Goal: Task Accomplishment & Management: Manage account settings

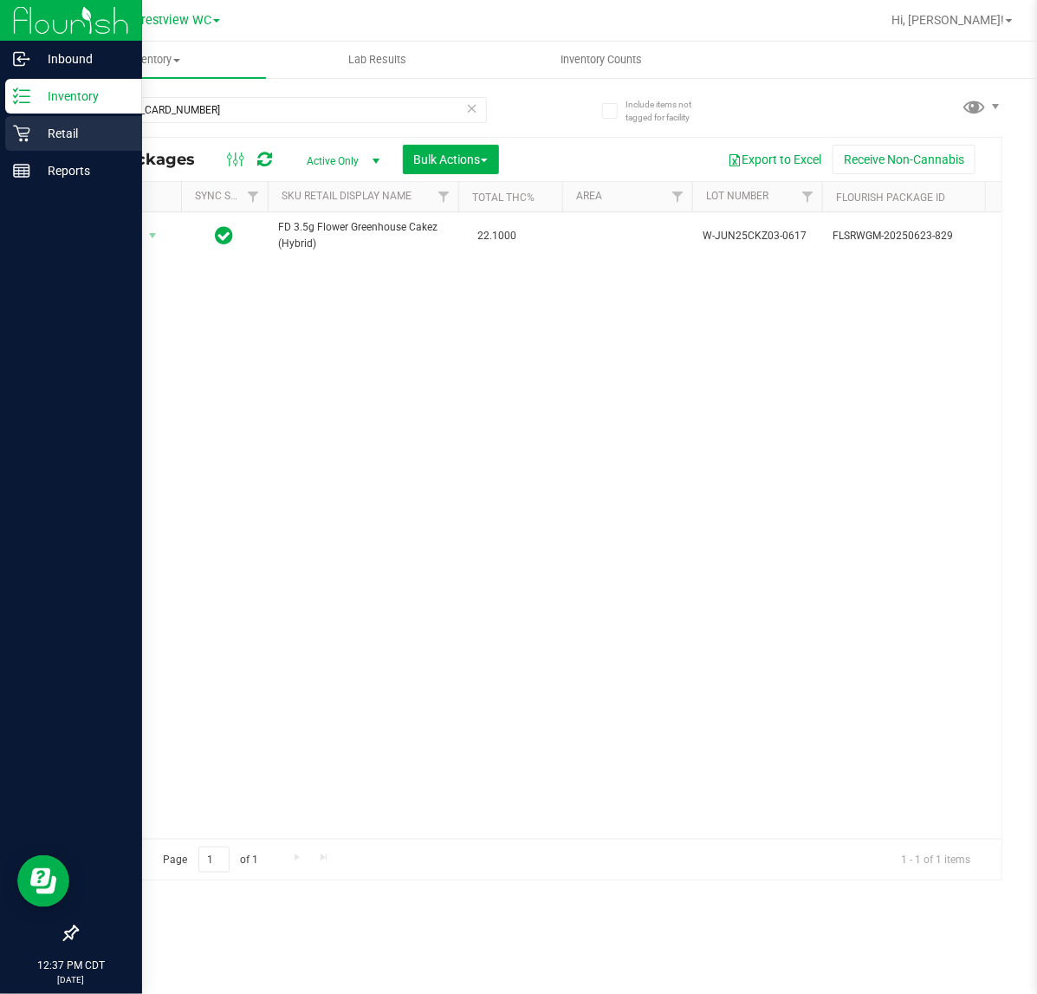
click at [23, 136] on icon at bounding box center [21, 134] width 16 height 16
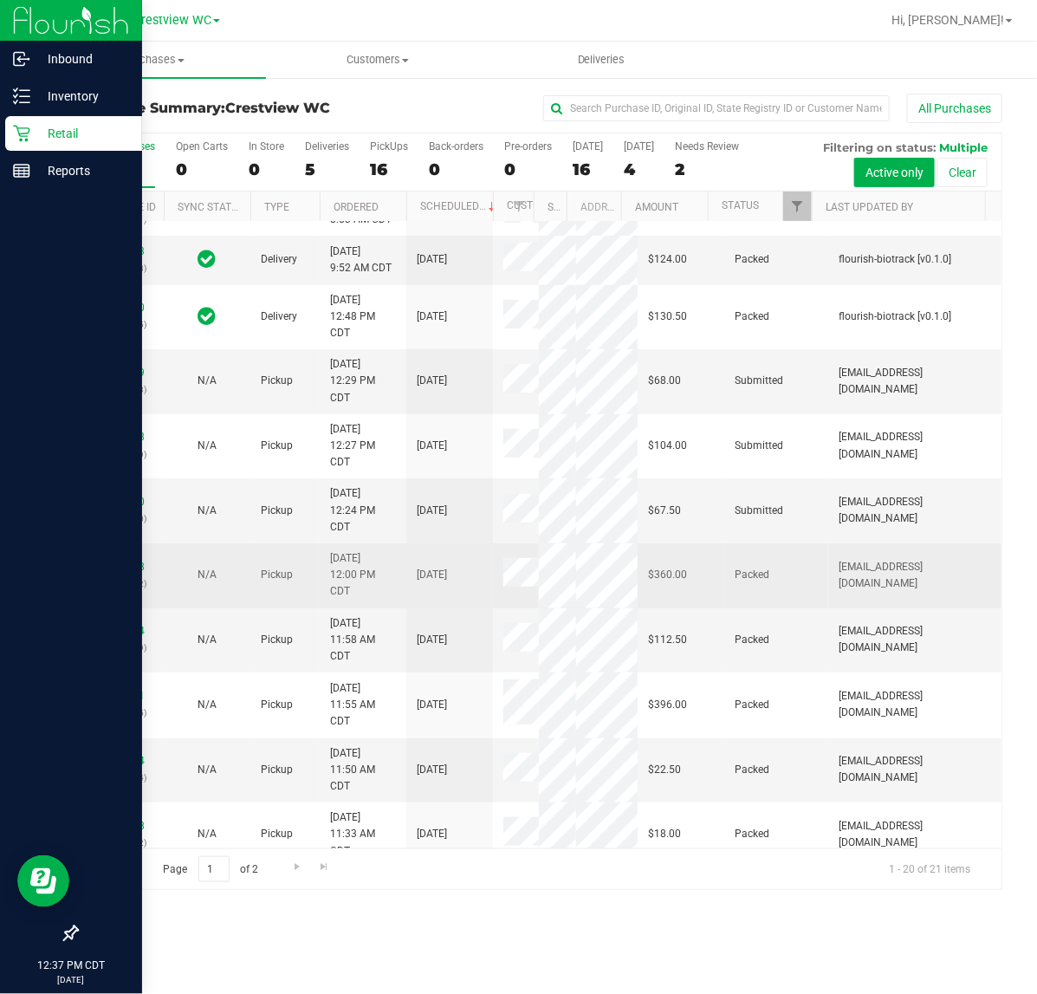
scroll to position [433, 0]
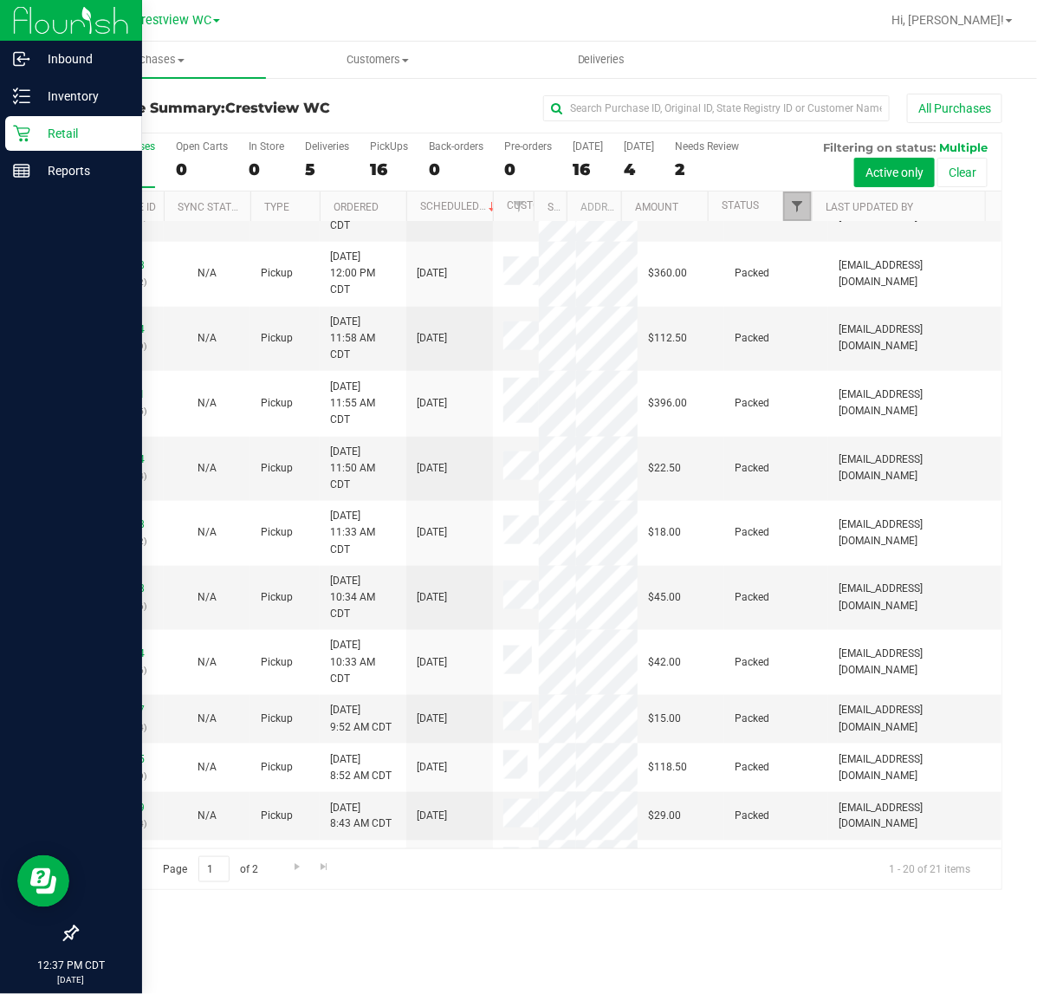
click at [798, 212] on span "Filter" at bounding box center [797, 206] width 14 height 14
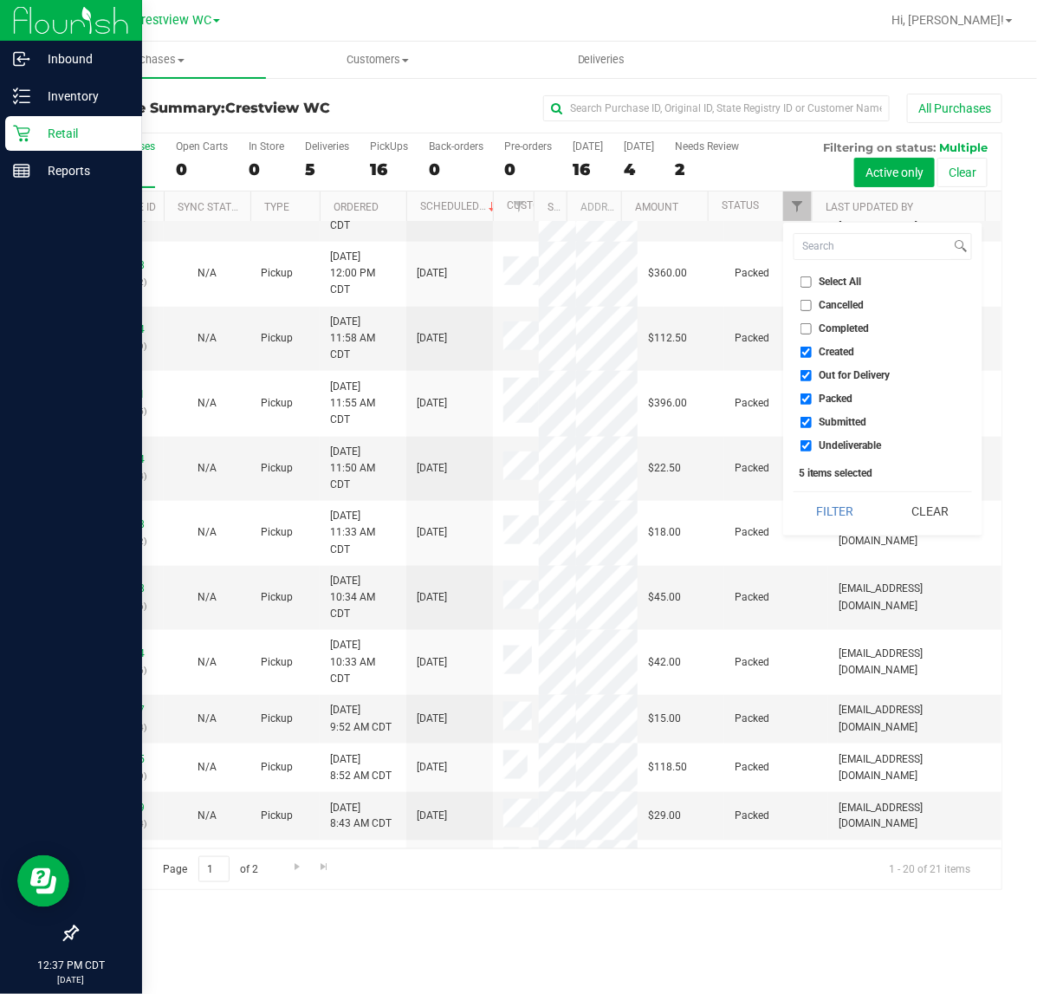
click at [838, 382] on li "Out for Delivery" at bounding box center [883, 376] width 179 height 18
click at [843, 367] on li "Out for Delivery" at bounding box center [883, 376] width 179 height 18
click at [841, 353] on span "Created" at bounding box center [838, 352] width 36 height 10
click at [812, 353] on input "Created" at bounding box center [806, 352] width 11 height 11
checkbox input "false"
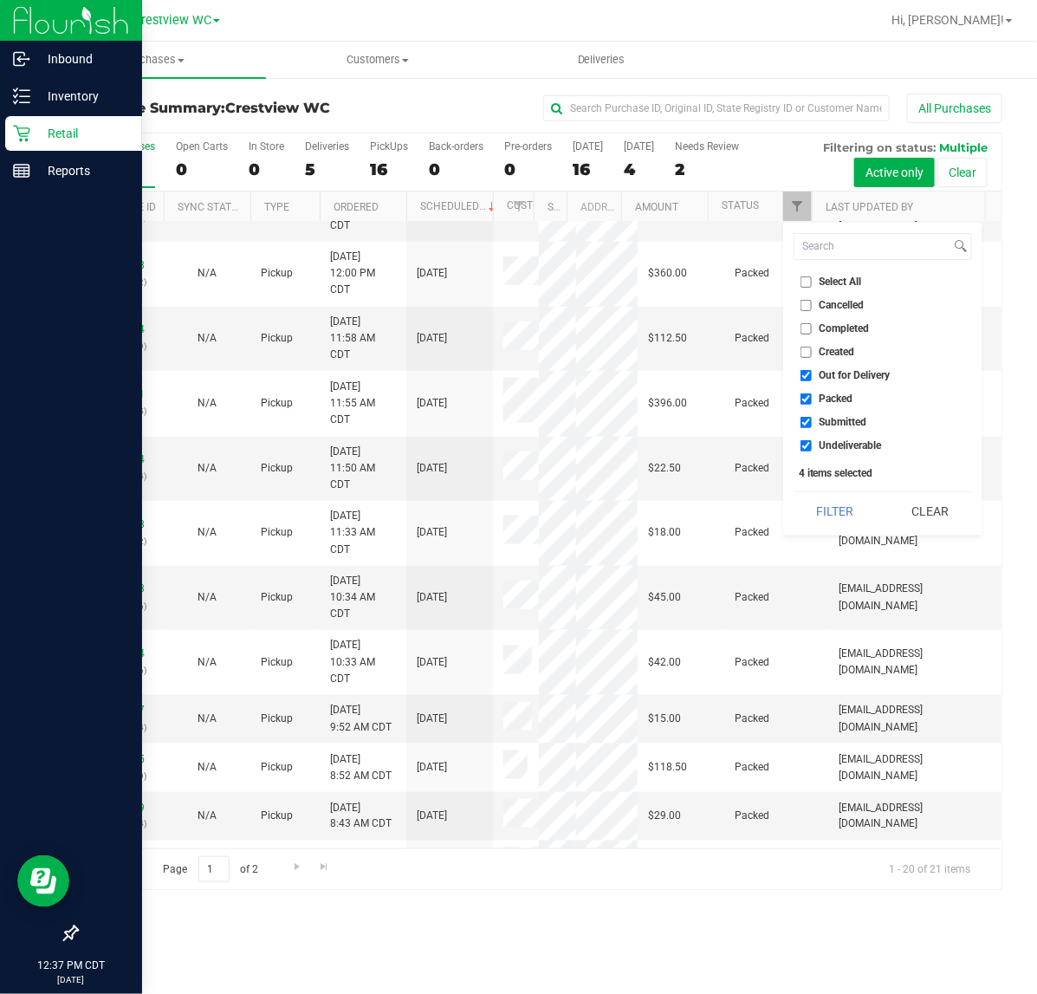
click at [845, 373] on span "Out for Delivery" at bounding box center [855, 375] width 71 height 10
click at [812, 373] on input "Out for Delivery" at bounding box center [806, 375] width 11 height 11
checkbox input "false"
click at [832, 396] on span "Packed" at bounding box center [837, 398] width 34 height 10
click at [812, 396] on input "Packed" at bounding box center [806, 398] width 11 height 11
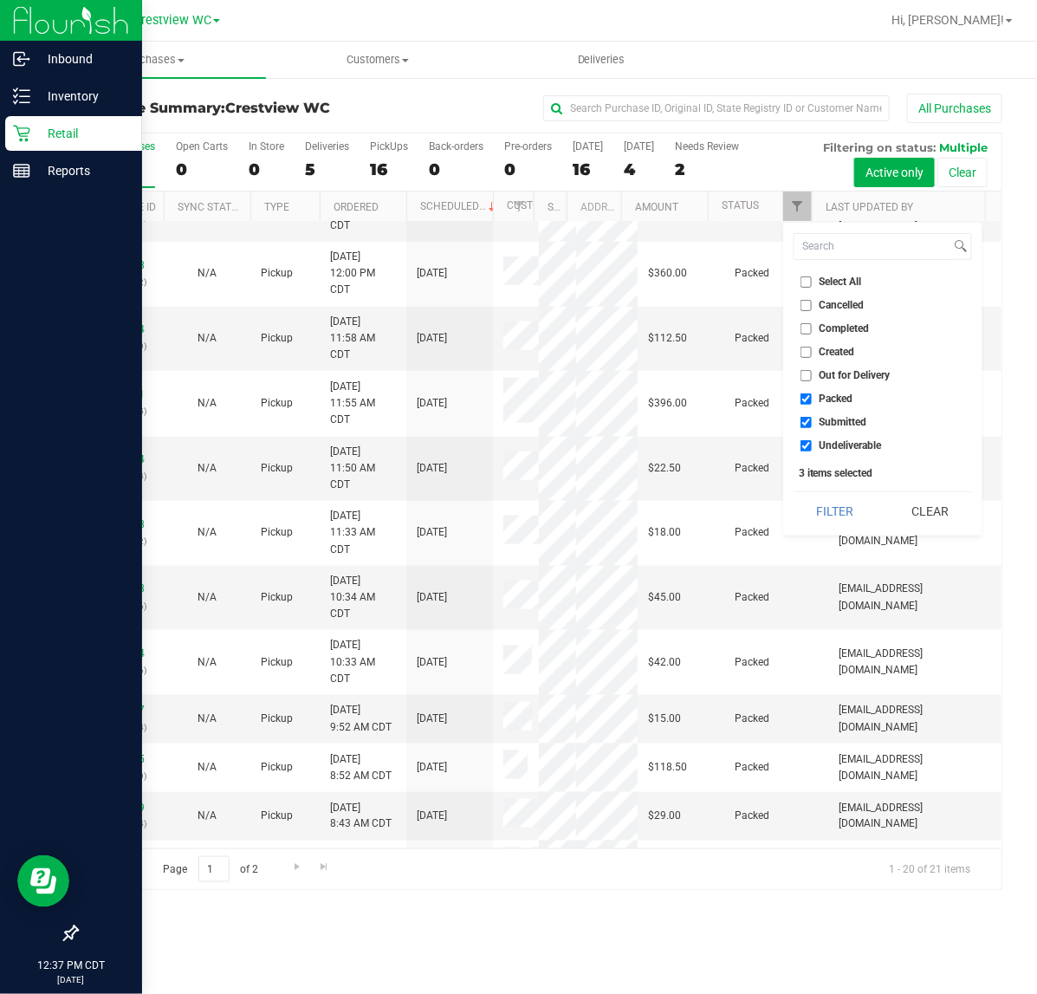
checkbox input "false"
click at [842, 449] on span "Undeliverable" at bounding box center [851, 445] width 62 height 10
click at [812, 449] on input "Undeliverable" at bounding box center [806, 445] width 11 height 11
checkbox input "false"
click at [838, 517] on button "Filter" at bounding box center [835, 511] width 83 height 38
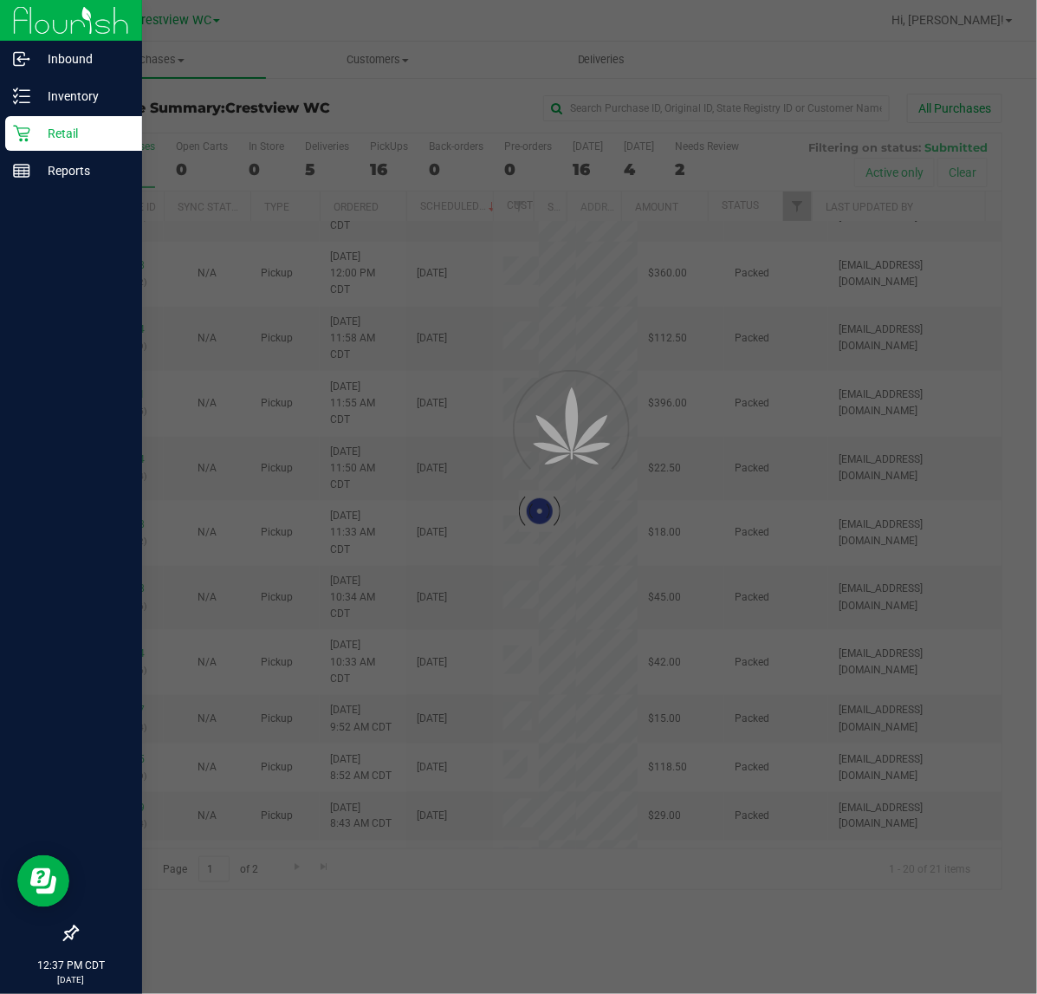
scroll to position [0, 0]
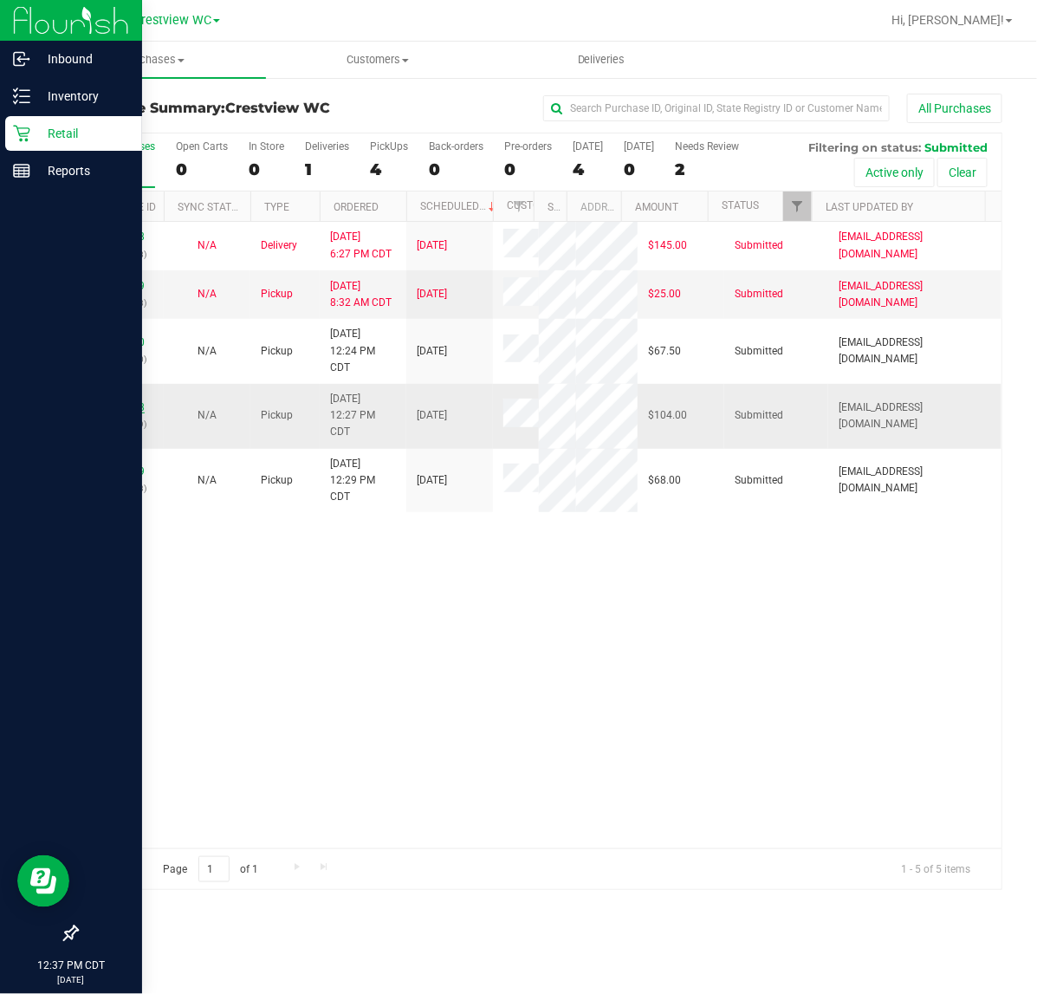
click at [114, 413] on link "11818258" at bounding box center [120, 407] width 49 height 12
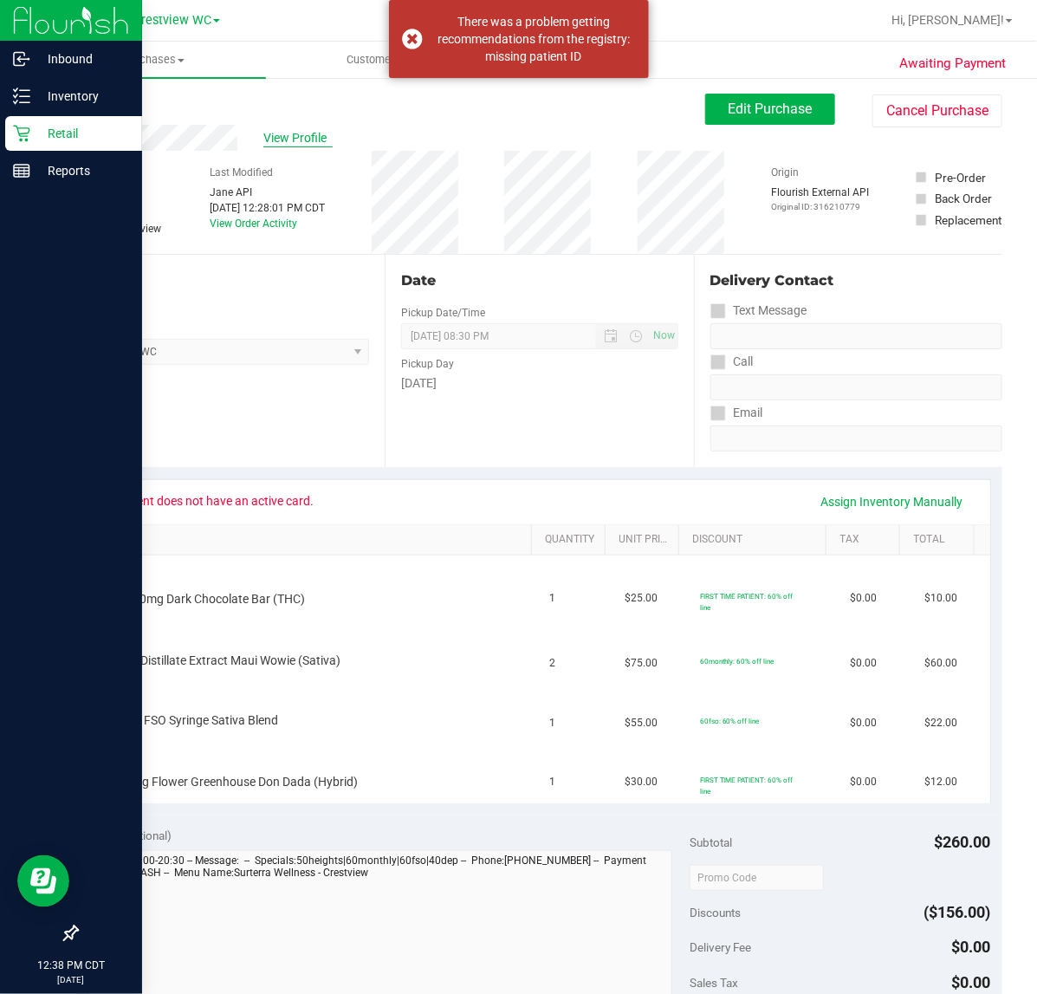
click at [309, 137] on span "View Profile" at bounding box center [297, 138] width 69 height 18
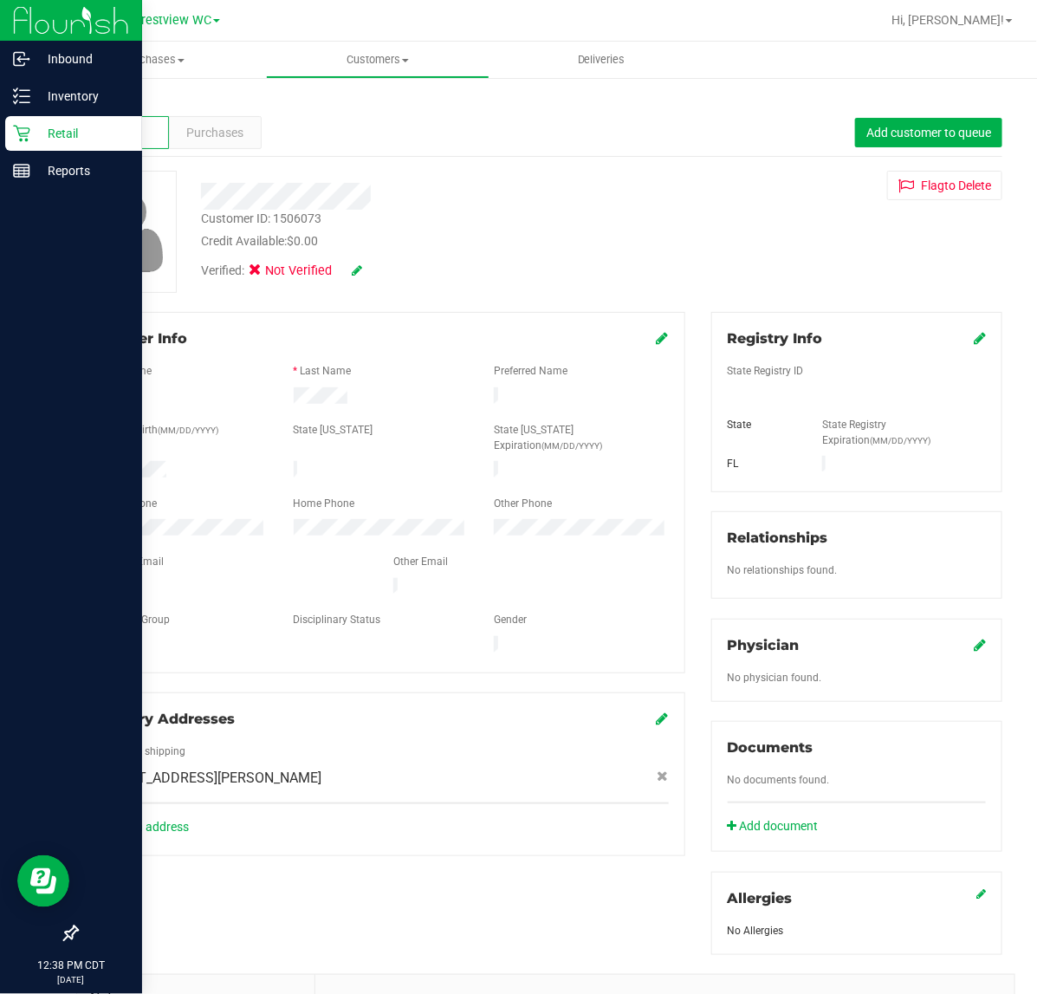
click at [101, 98] on link "Back" at bounding box center [90, 101] width 29 height 12
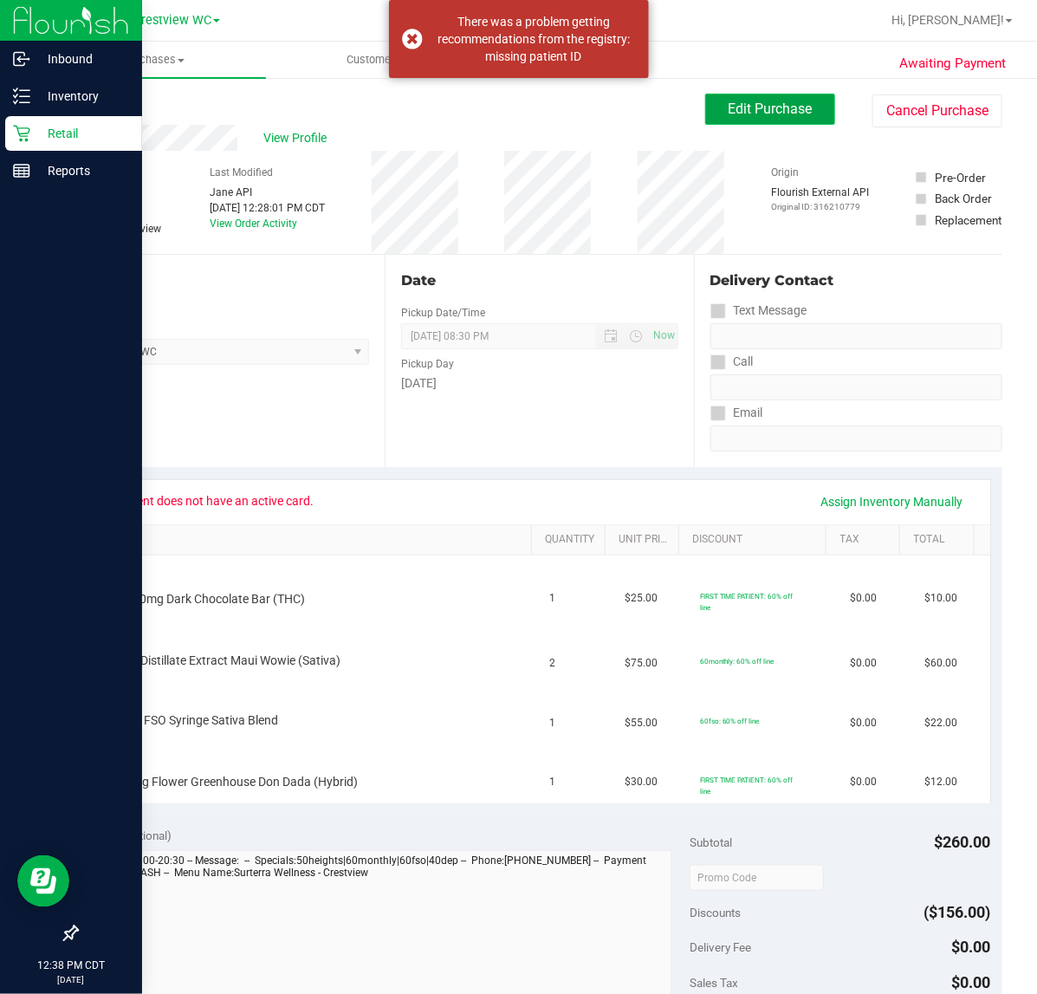
click at [707, 97] on button "Edit Purchase" at bounding box center [770, 109] width 130 height 31
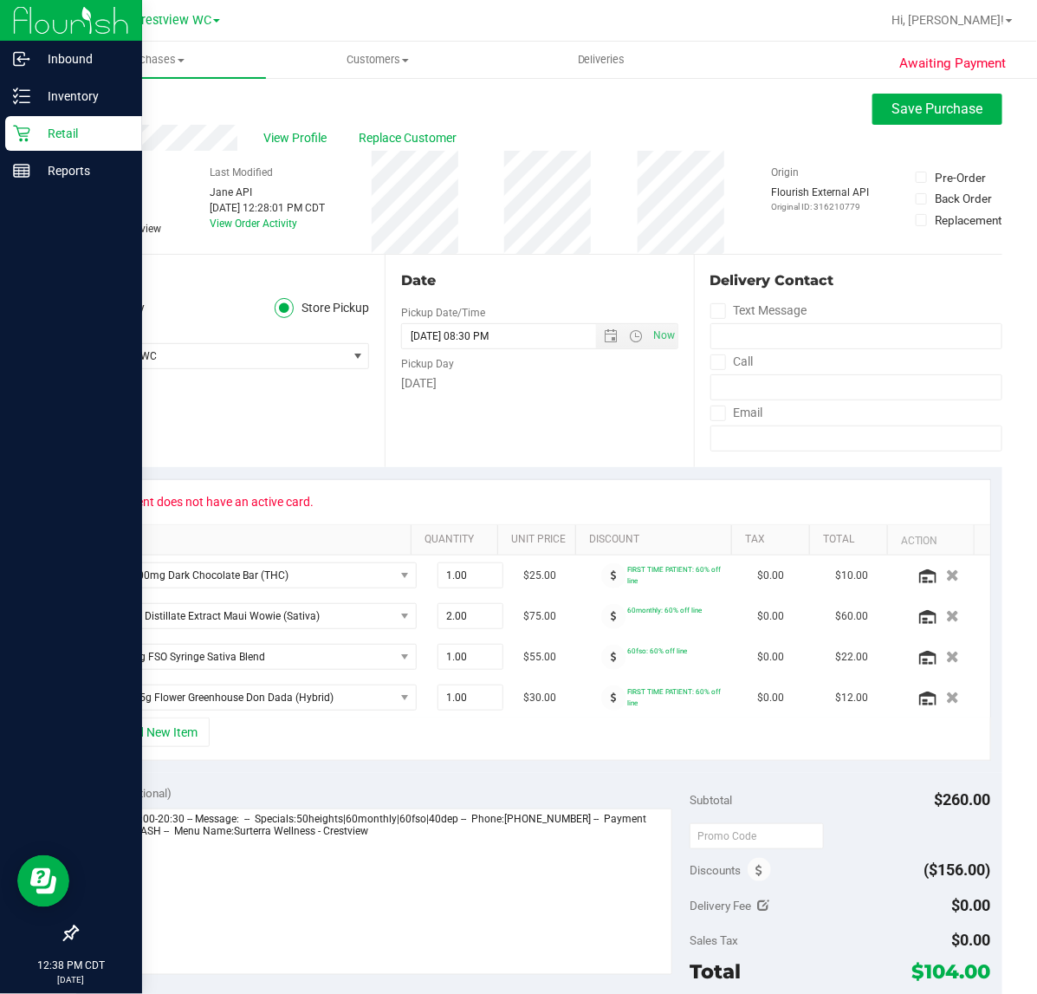
click at [368, 139] on span "Replace Customer" at bounding box center [411, 138] width 104 height 18
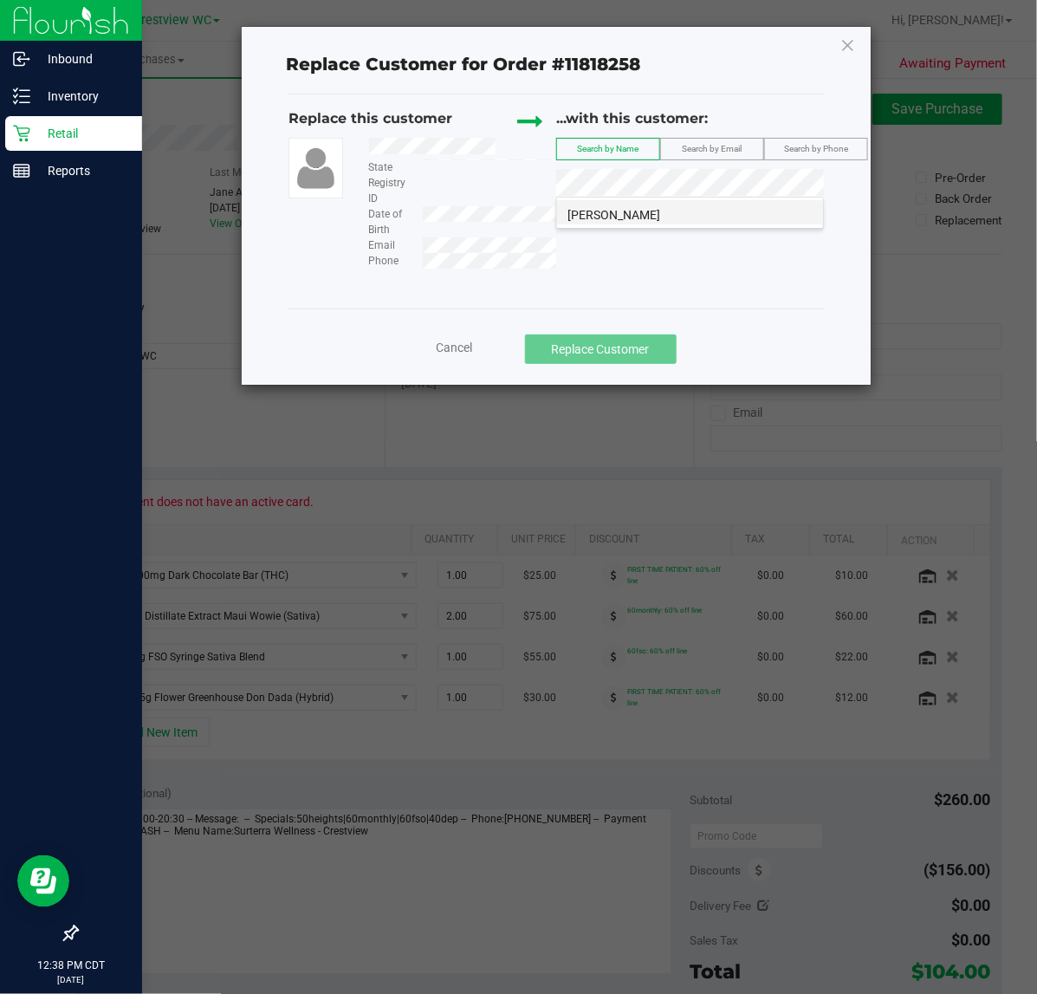
click at [660, 221] on span "MITCHELL FOUNTAIN" at bounding box center [614, 215] width 93 height 14
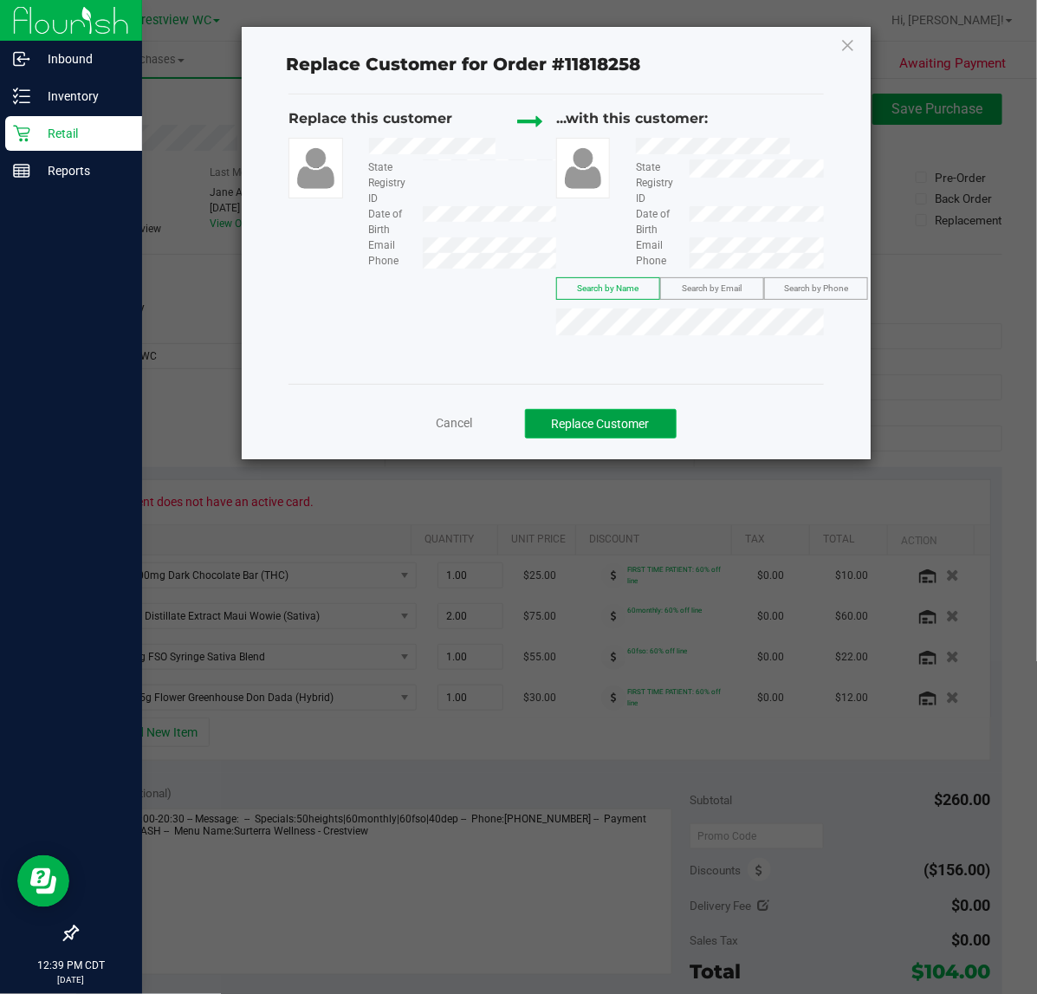
click at [666, 414] on button "Replace Customer" at bounding box center [601, 423] width 152 height 29
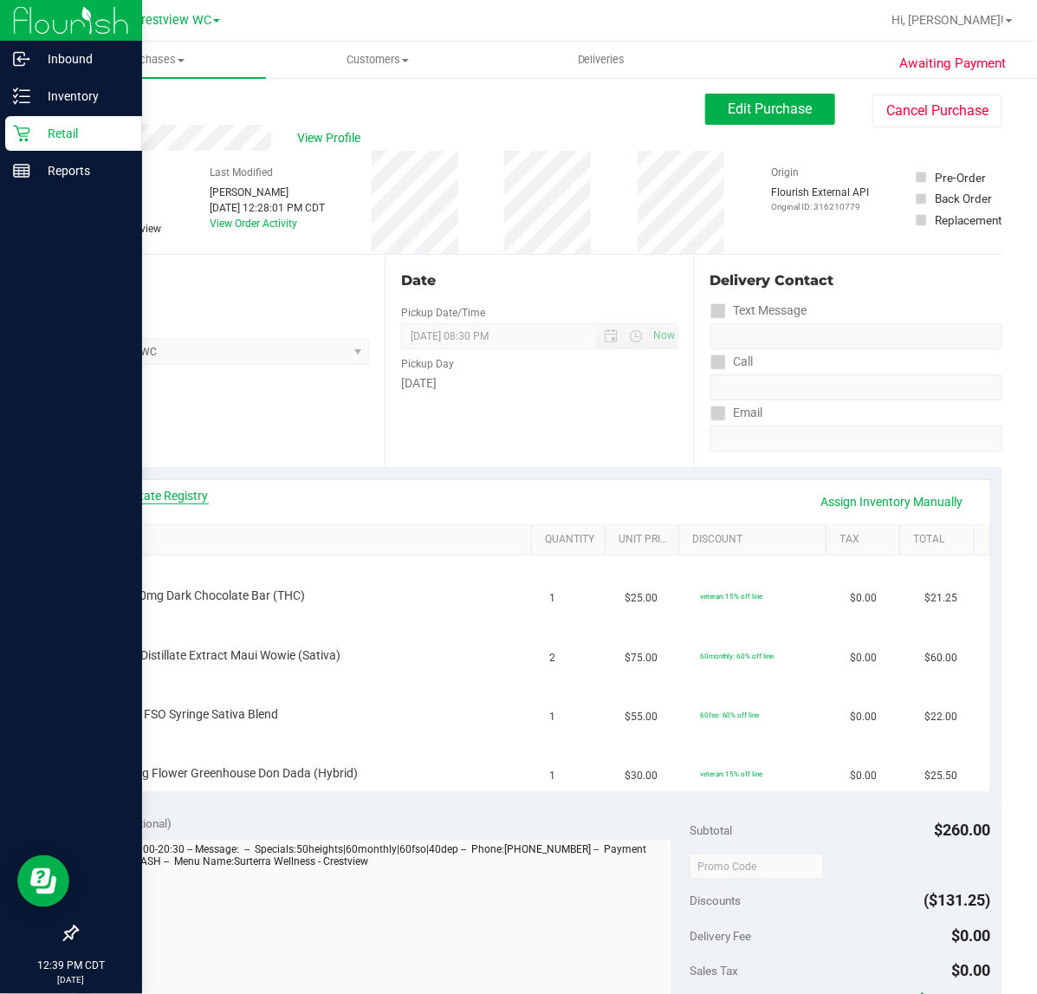
click at [172, 504] on link "View State Registry" at bounding box center [157, 495] width 104 height 17
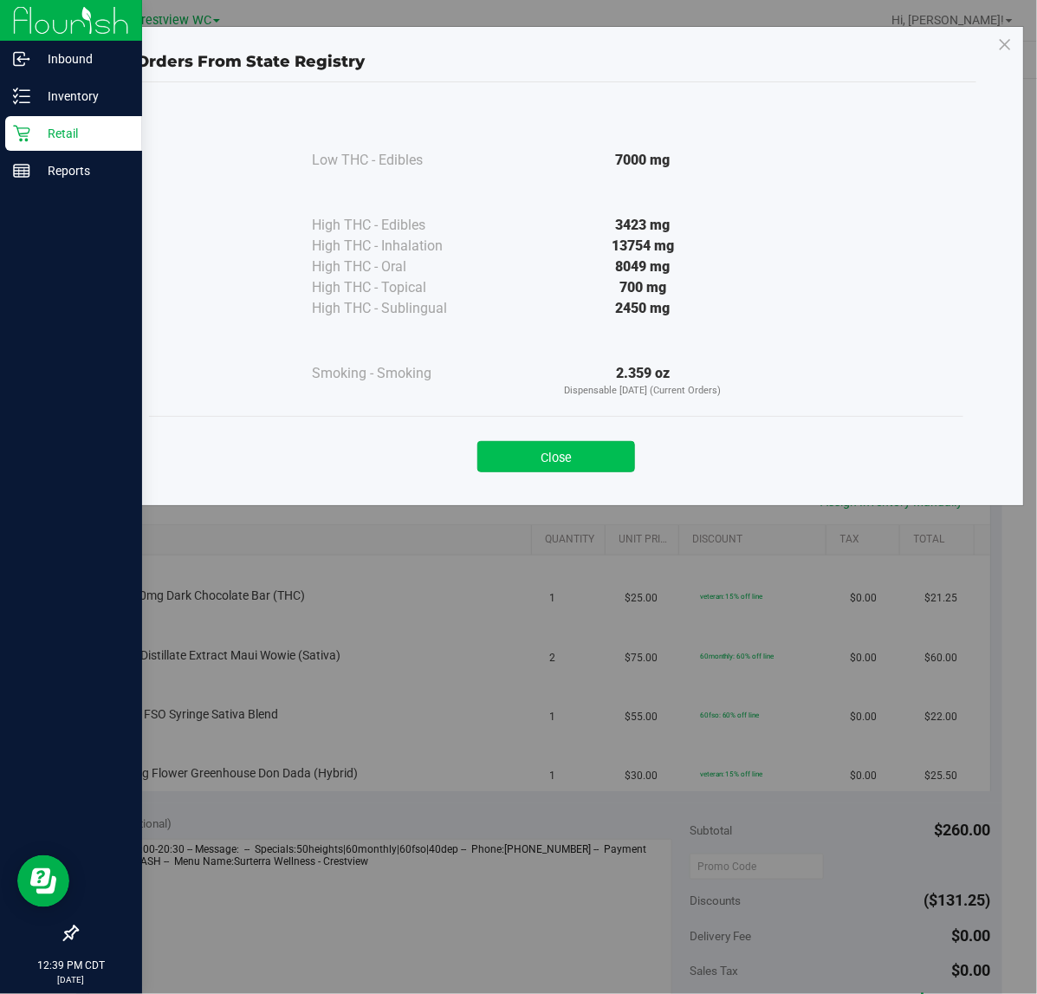
click at [605, 456] on button "Close" at bounding box center [557, 456] width 158 height 31
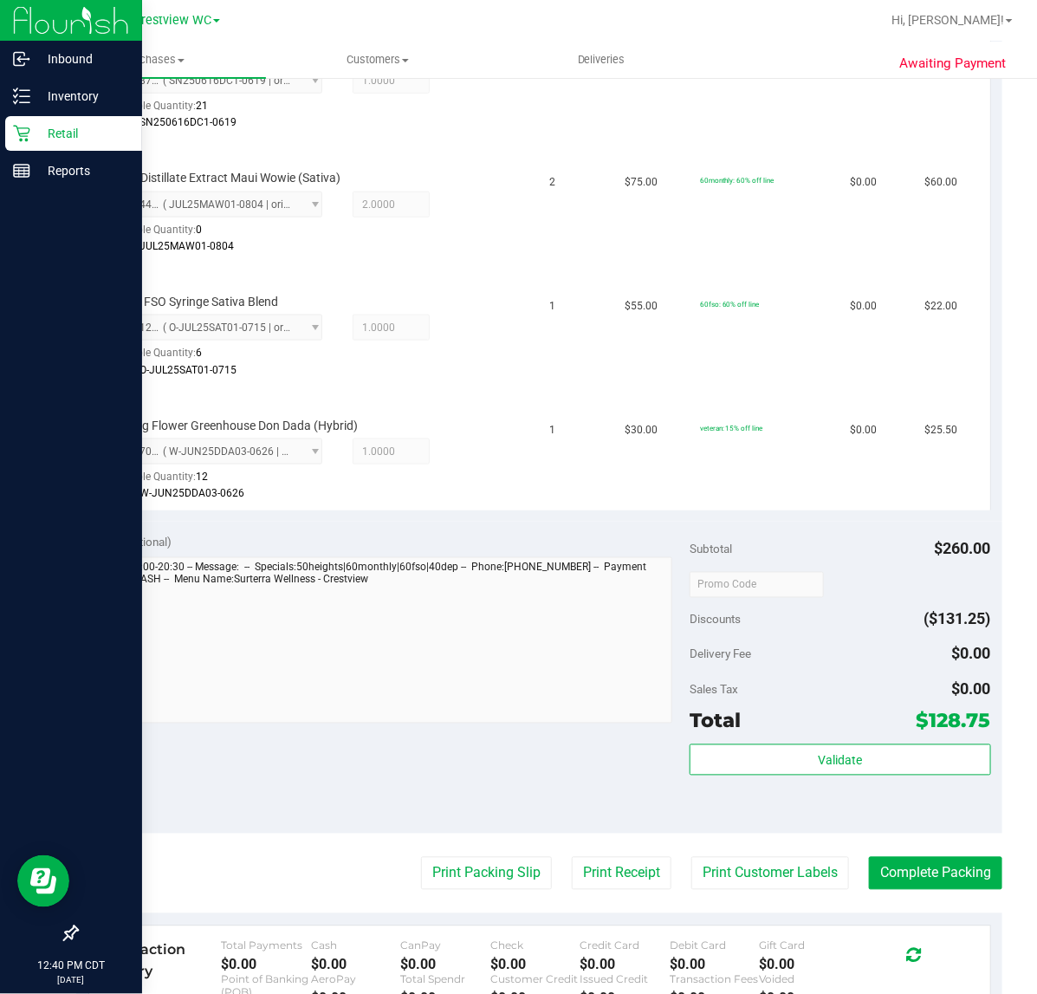
scroll to position [542, 0]
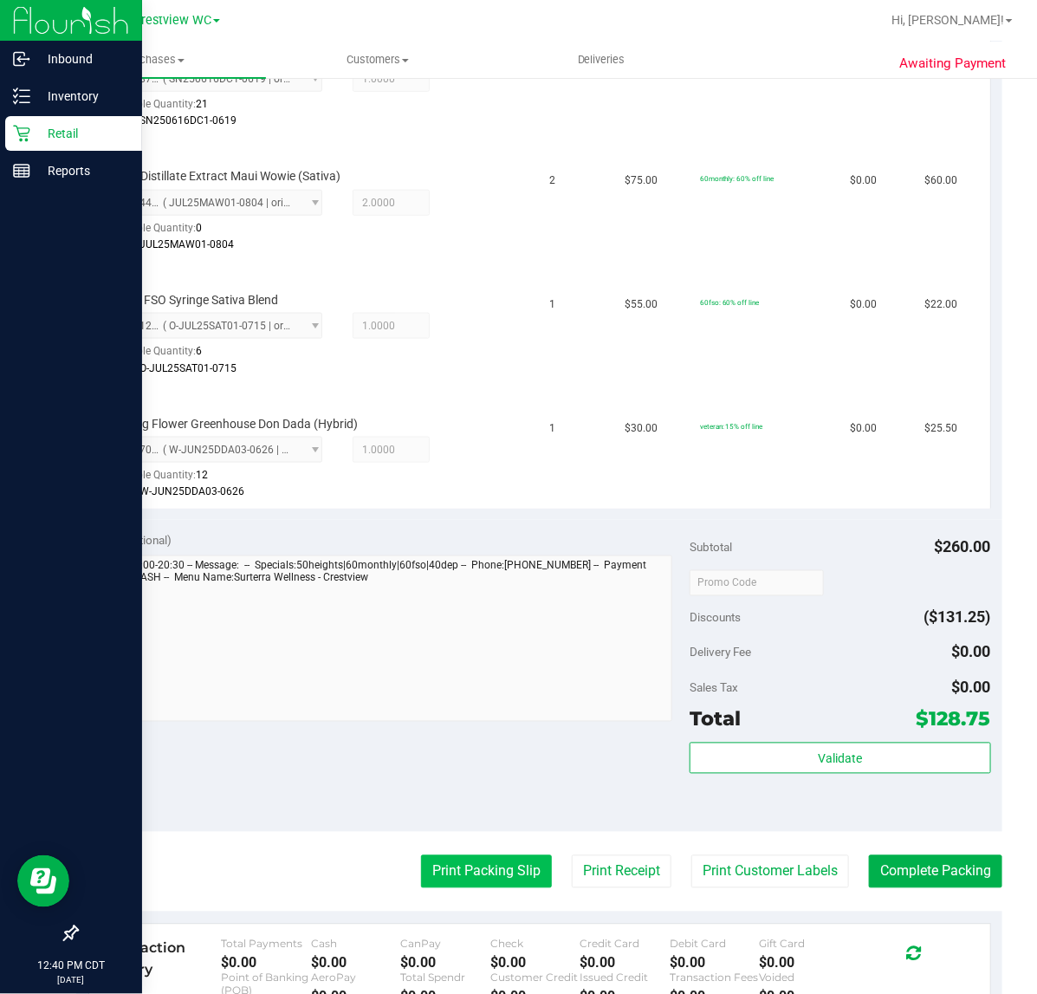
click at [491, 858] on button "Print Packing Slip" at bounding box center [486, 871] width 131 height 33
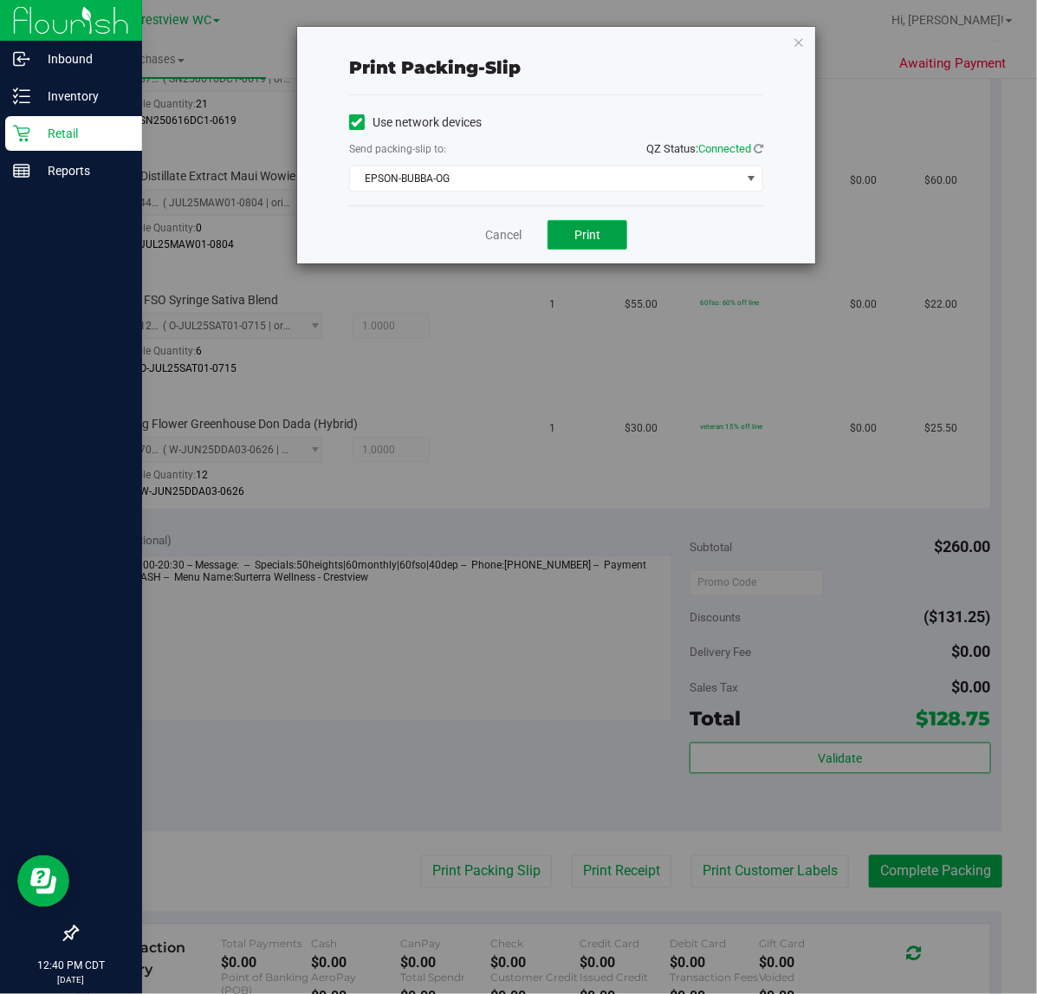
click at [585, 250] on button "Print" at bounding box center [588, 234] width 80 height 29
click at [512, 235] on link "Cancel" at bounding box center [503, 235] width 36 height 18
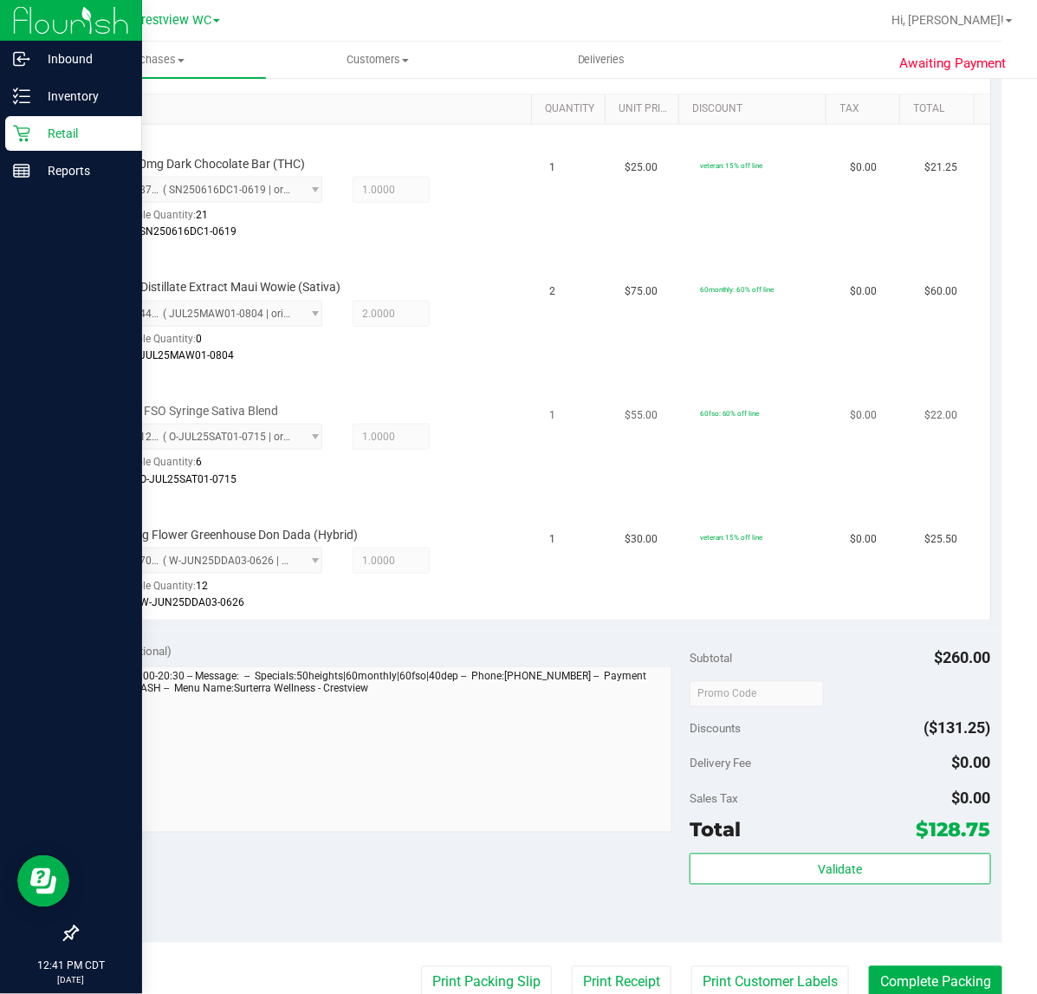
scroll to position [433, 0]
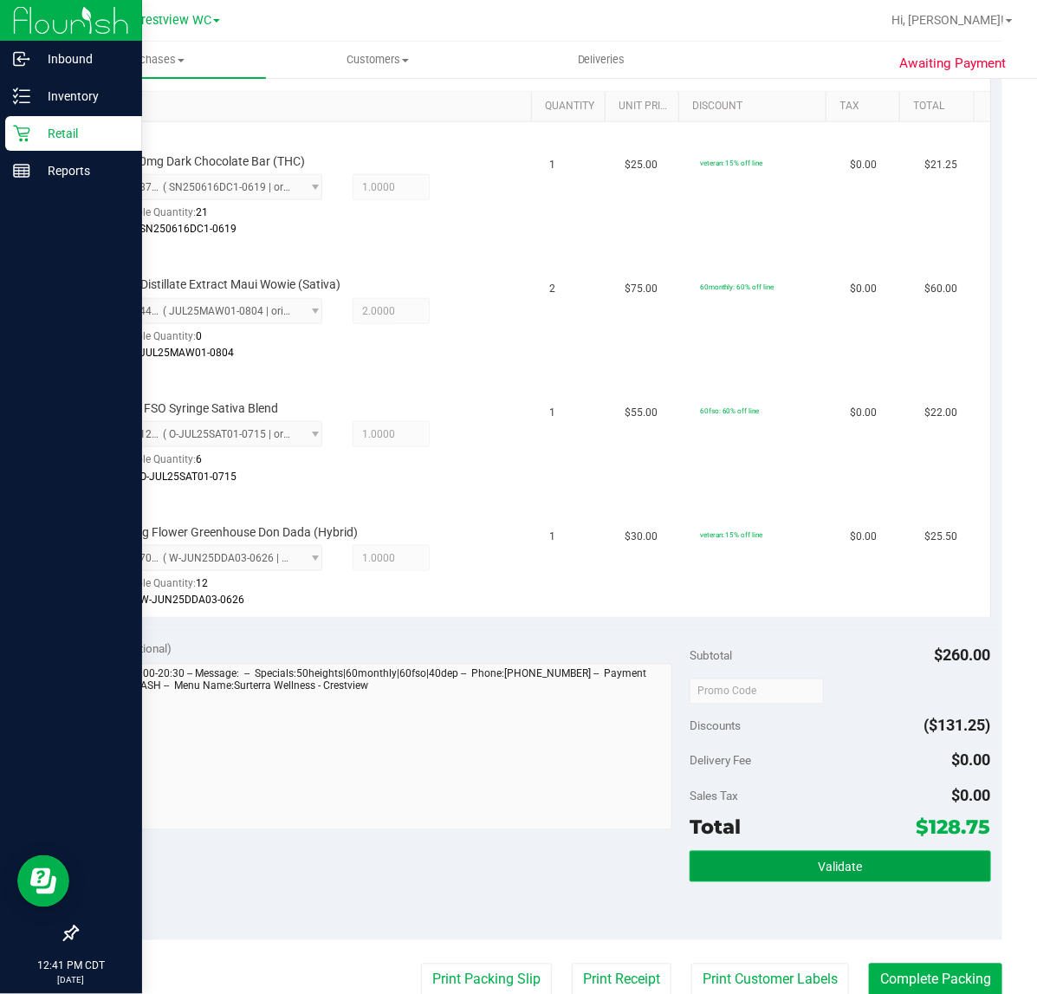
click at [765, 869] on button "Validate" at bounding box center [840, 866] width 301 height 31
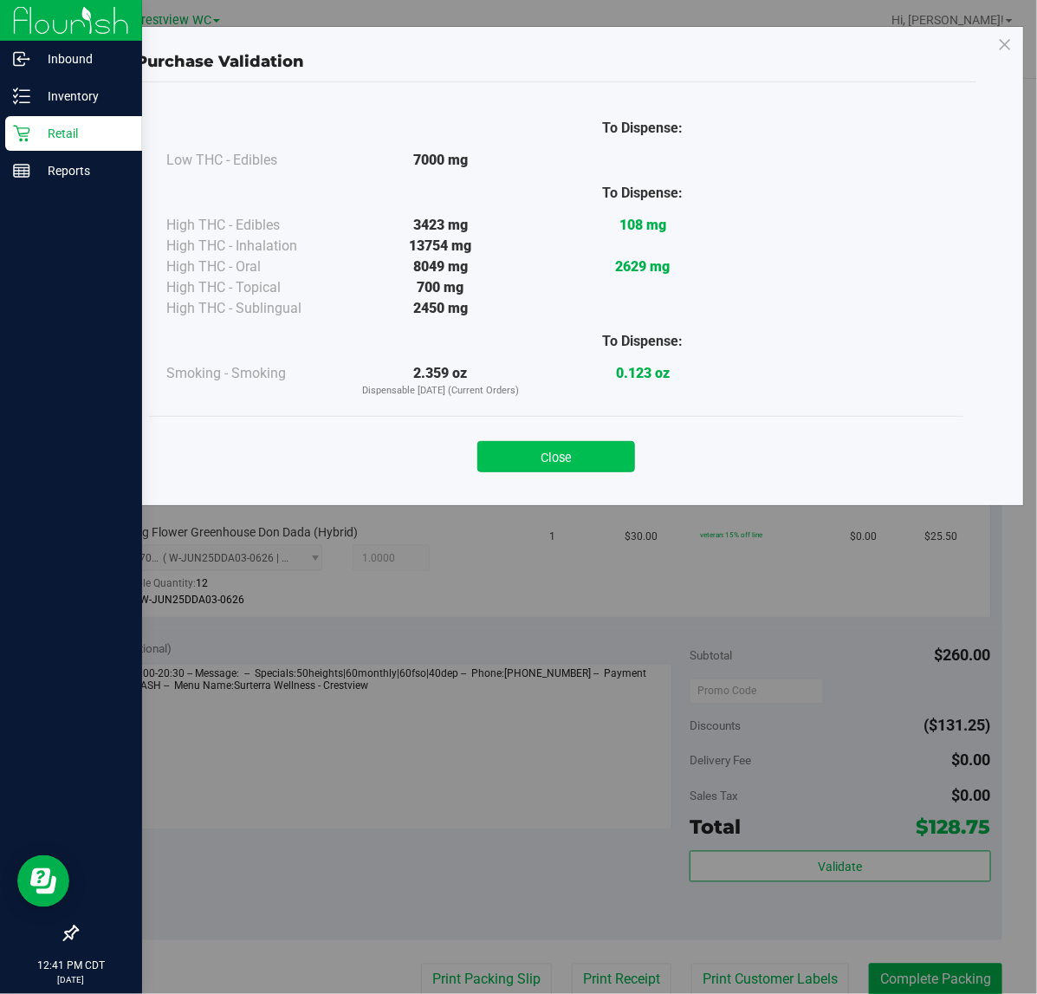
click at [553, 455] on button "Close" at bounding box center [557, 456] width 158 height 31
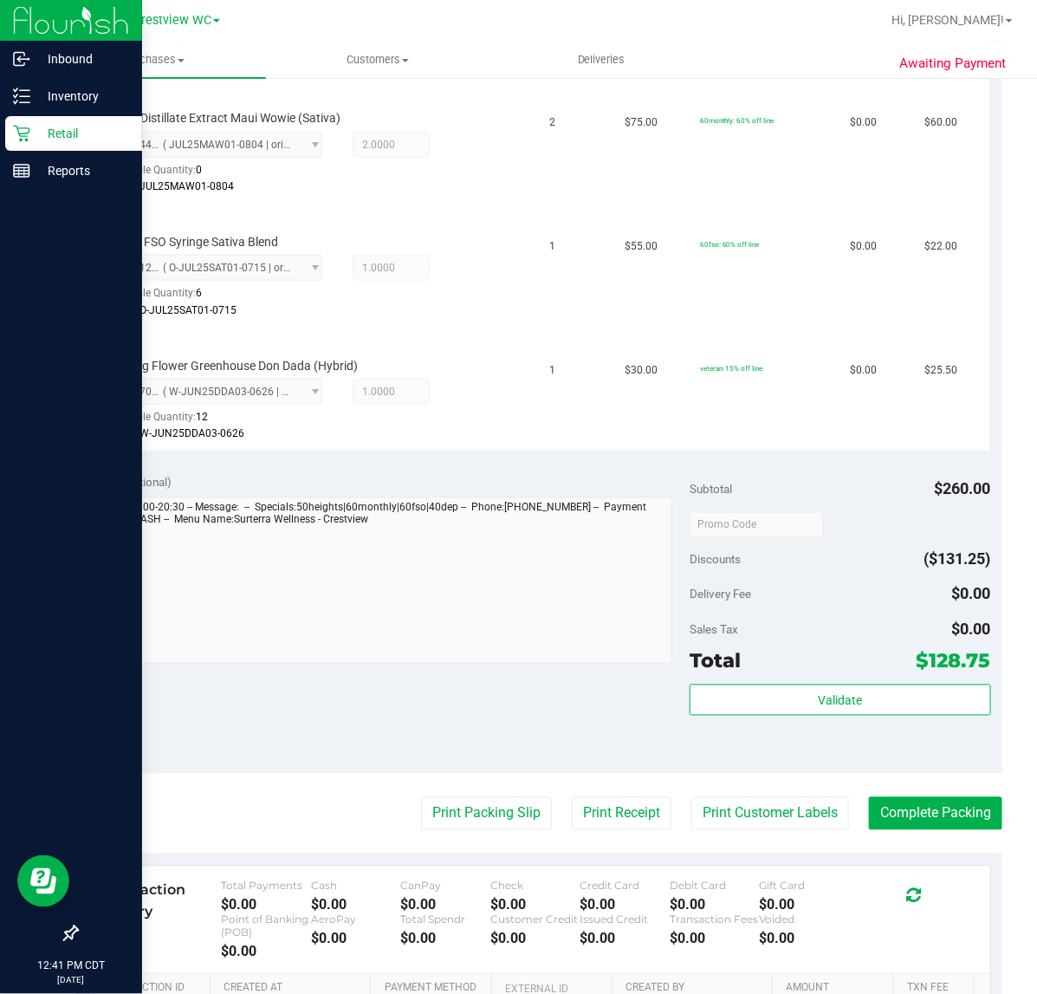
scroll to position [758, 0]
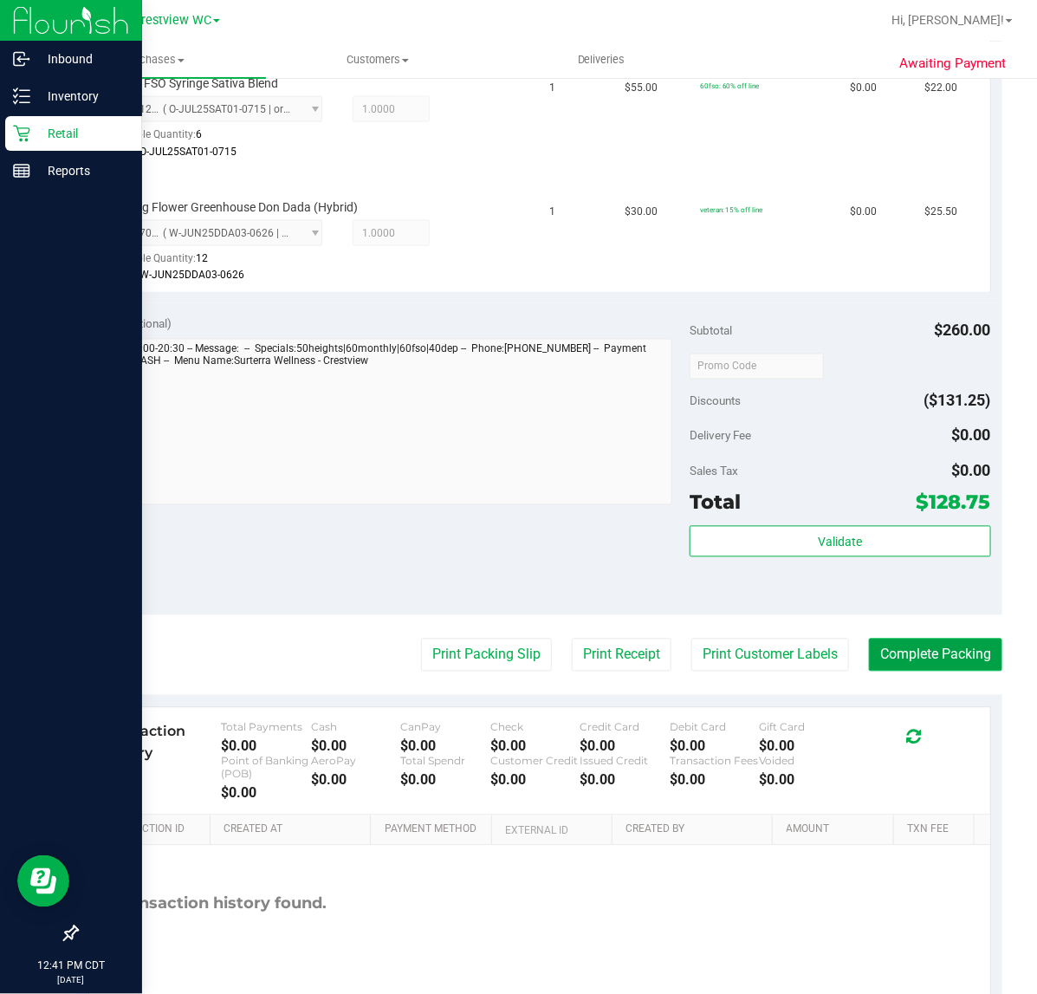
click at [880, 664] on button "Complete Packing" at bounding box center [935, 655] width 133 height 33
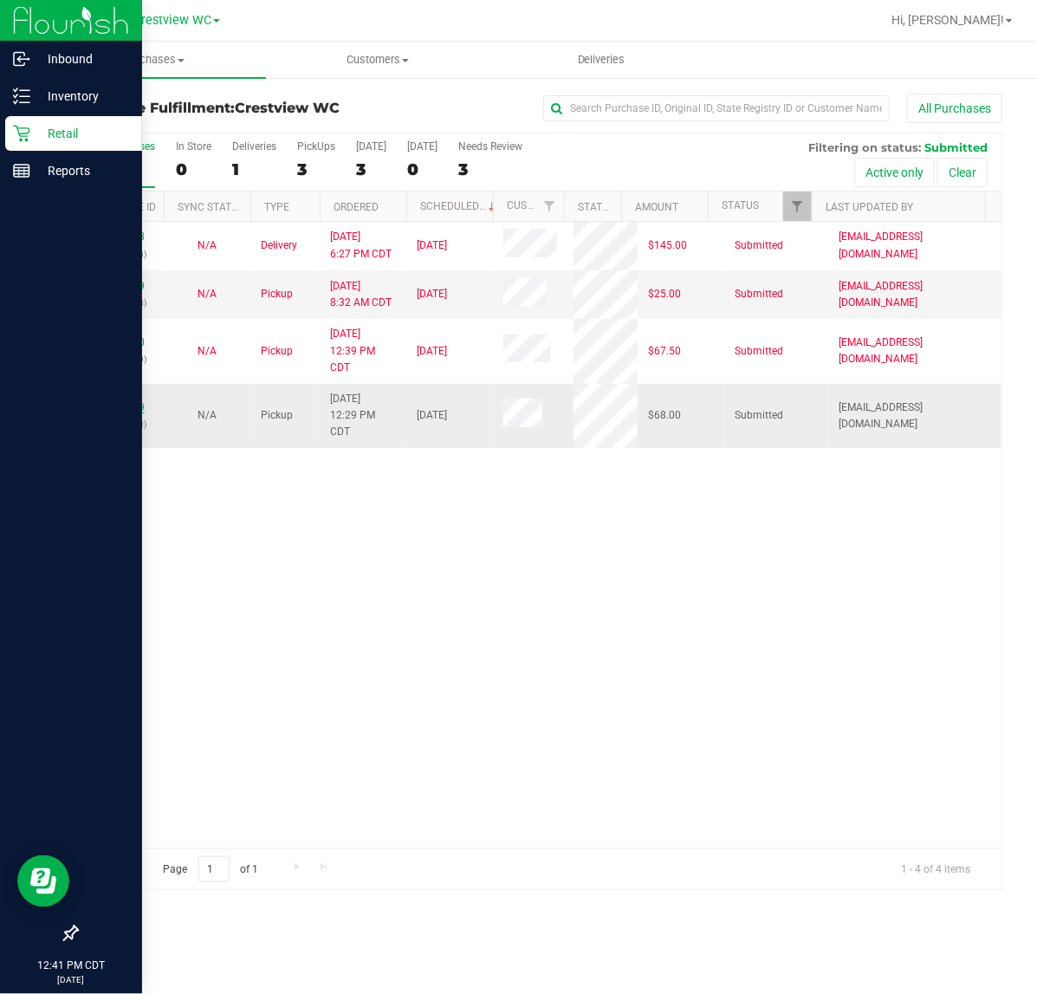
click at [102, 409] on link "11818269" at bounding box center [120, 407] width 49 height 12
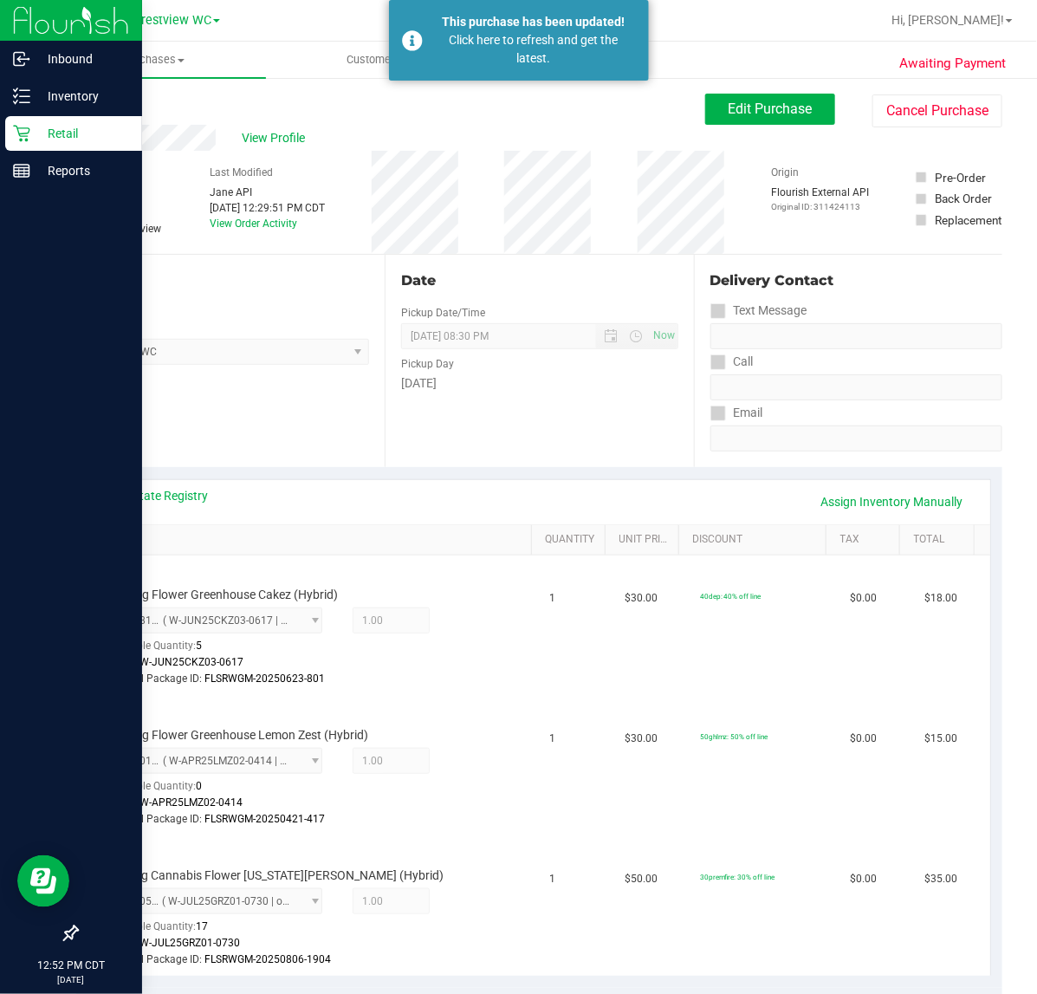
click at [36, 123] on p "Retail" at bounding box center [82, 133] width 104 height 21
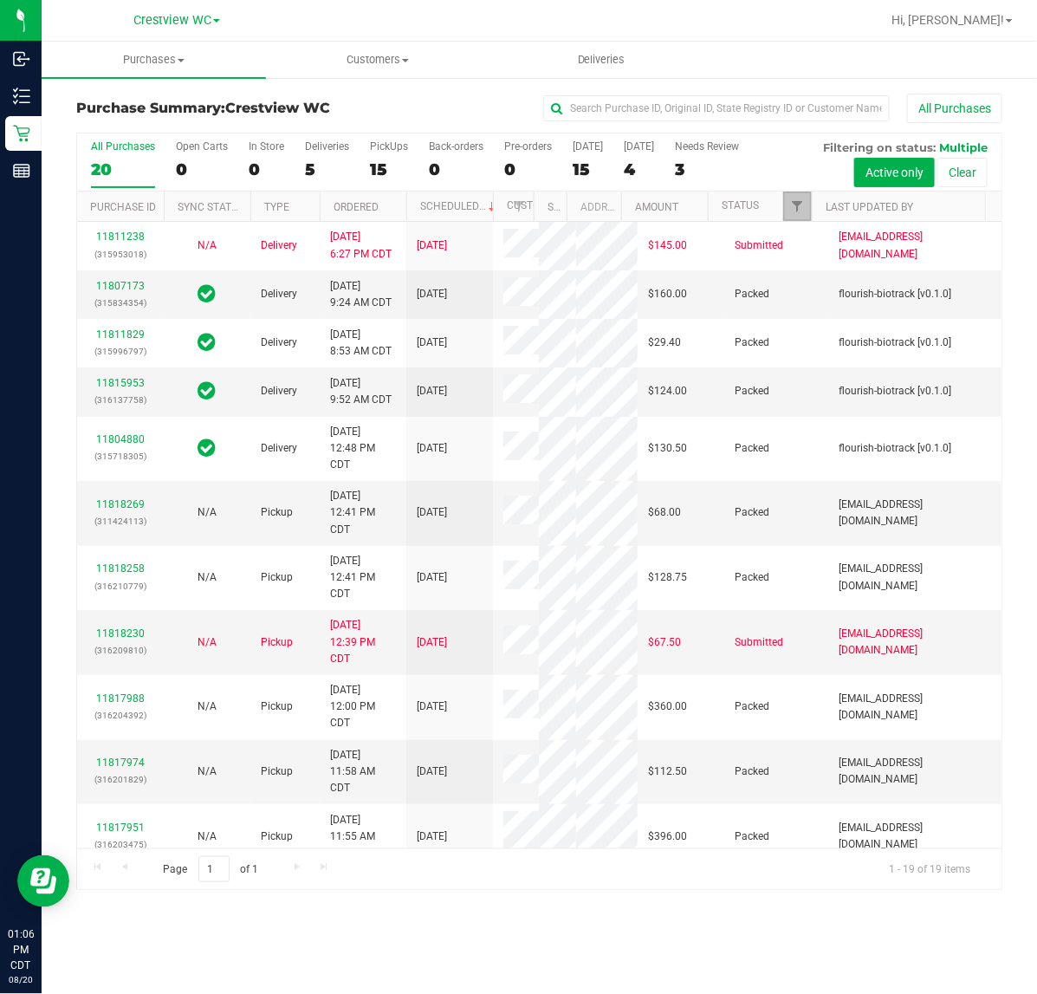
click at [790, 193] on link "Filter" at bounding box center [797, 206] width 29 height 29
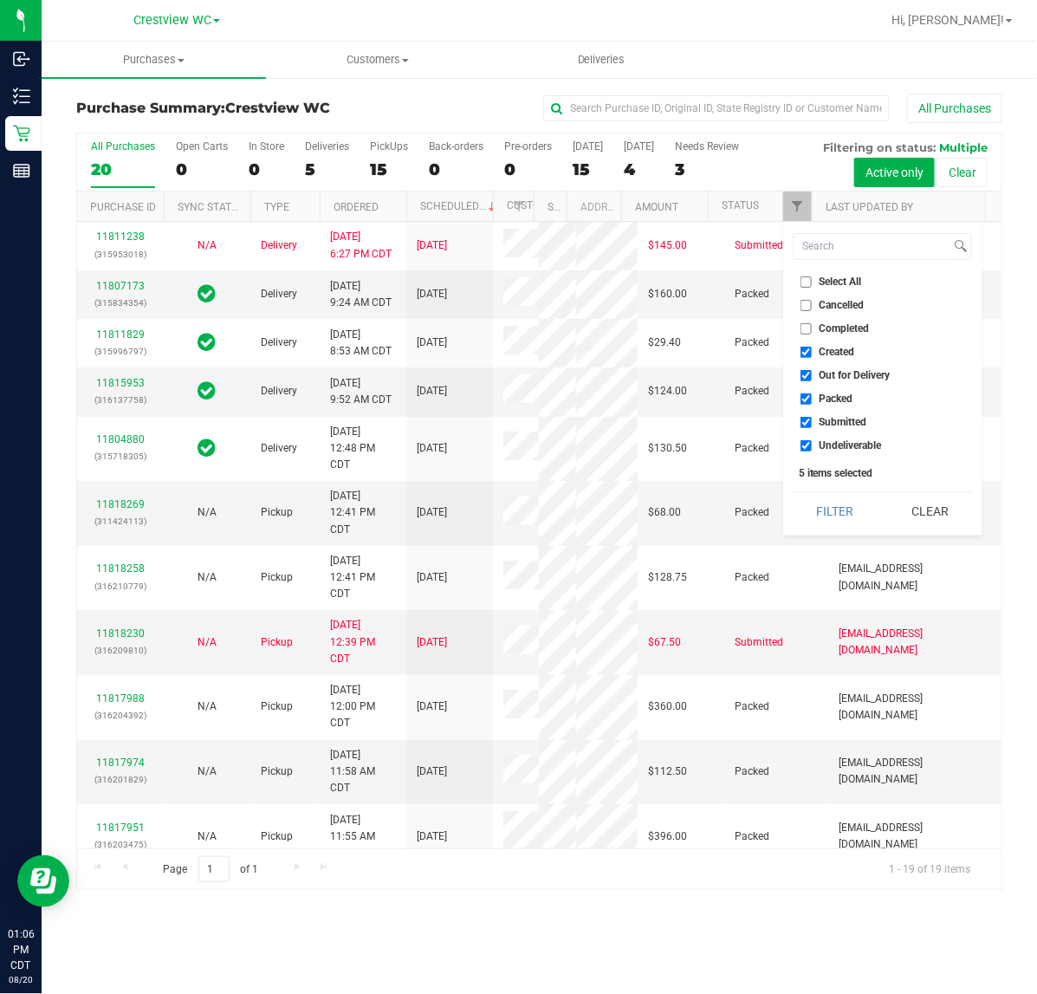
click at [830, 352] on span "Created" at bounding box center [838, 352] width 36 height 10
click at [812, 352] on input "Created" at bounding box center [806, 352] width 11 height 11
checkbox input "false"
click at [830, 377] on span "Out for Delivery" at bounding box center [855, 375] width 71 height 10
click at [812, 377] on input "Out for Delivery" at bounding box center [806, 375] width 11 height 11
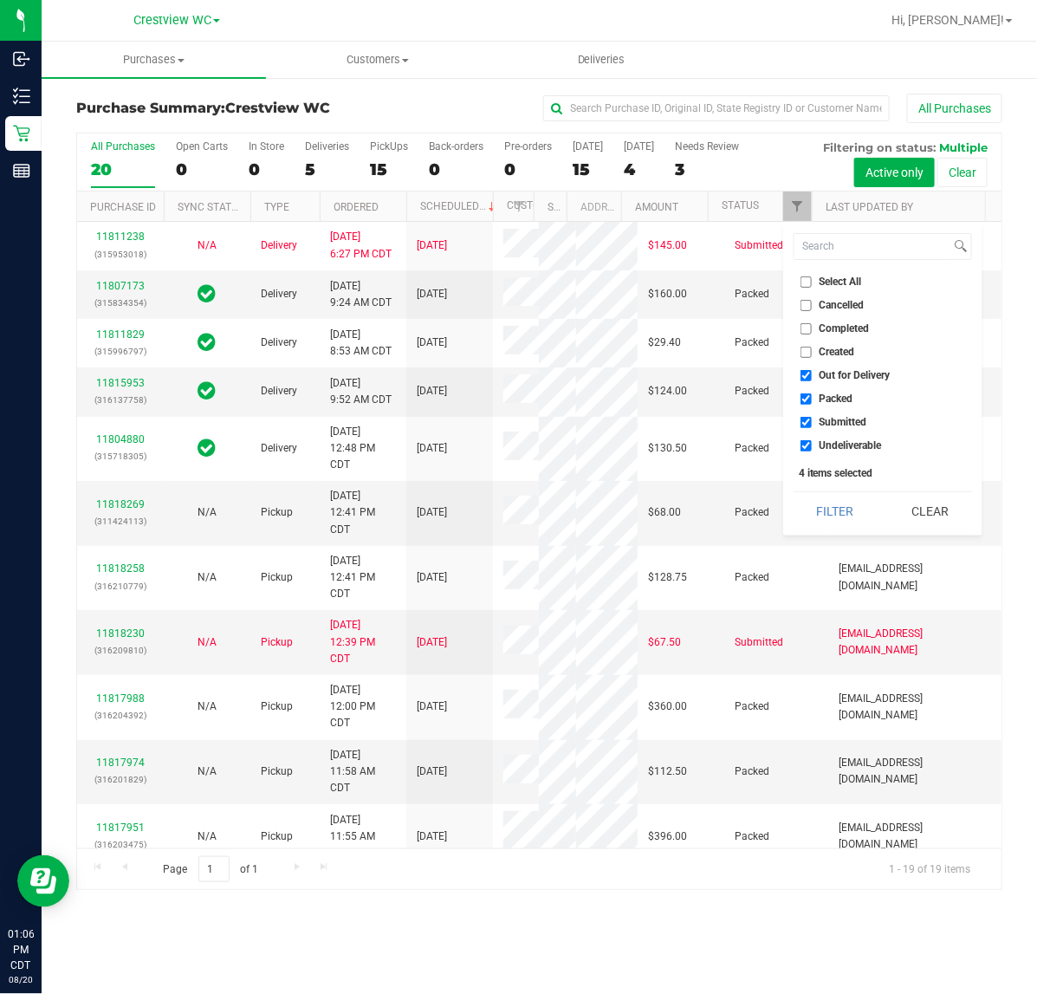
checkbox input "false"
click at [832, 393] on span "Packed" at bounding box center [837, 398] width 34 height 10
click at [812, 393] on input "Packed" at bounding box center [806, 398] width 11 height 11
checkbox input "false"
click at [830, 447] on span "Undeliverable" at bounding box center [851, 445] width 62 height 10
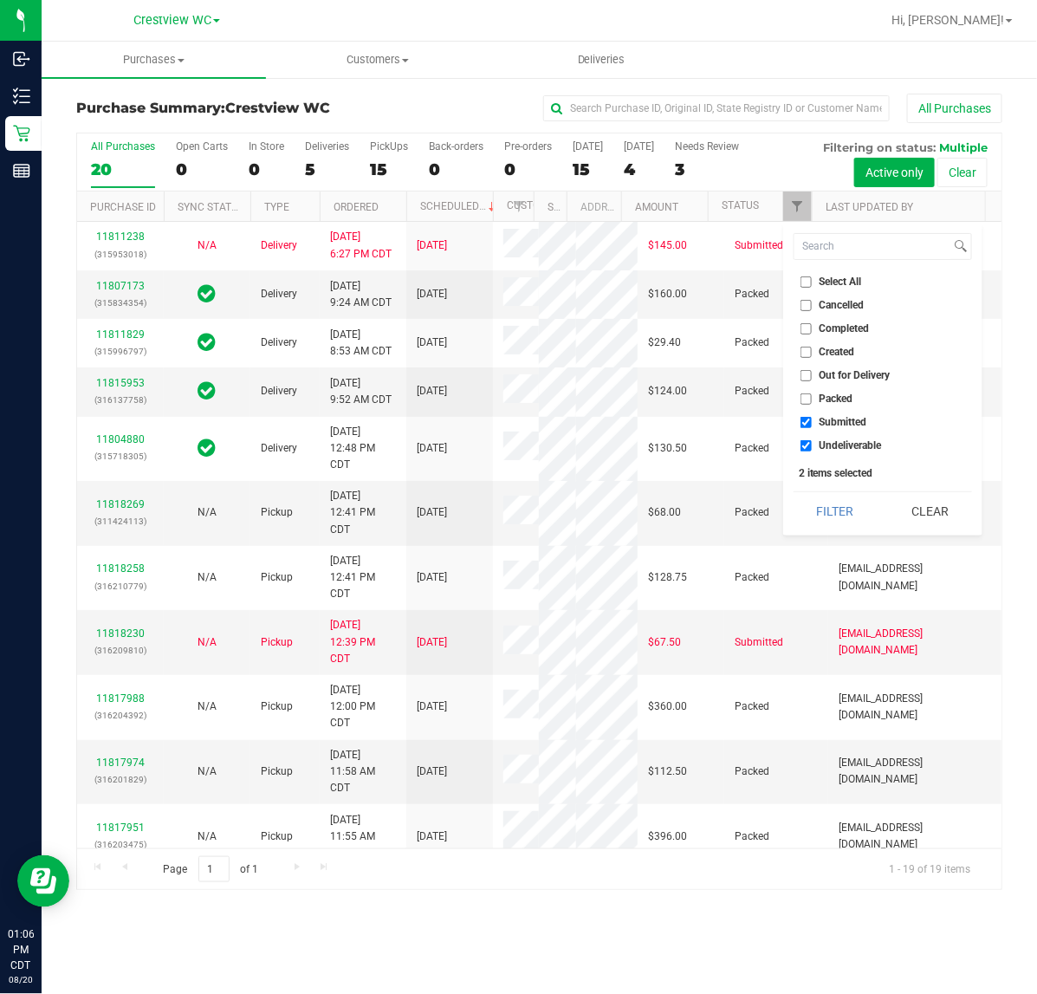
click at [812, 447] on input "Undeliverable" at bounding box center [806, 445] width 11 height 11
checkbox input "false"
click at [845, 504] on button "Filter" at bounding box center [835, 511] width 83 height 38
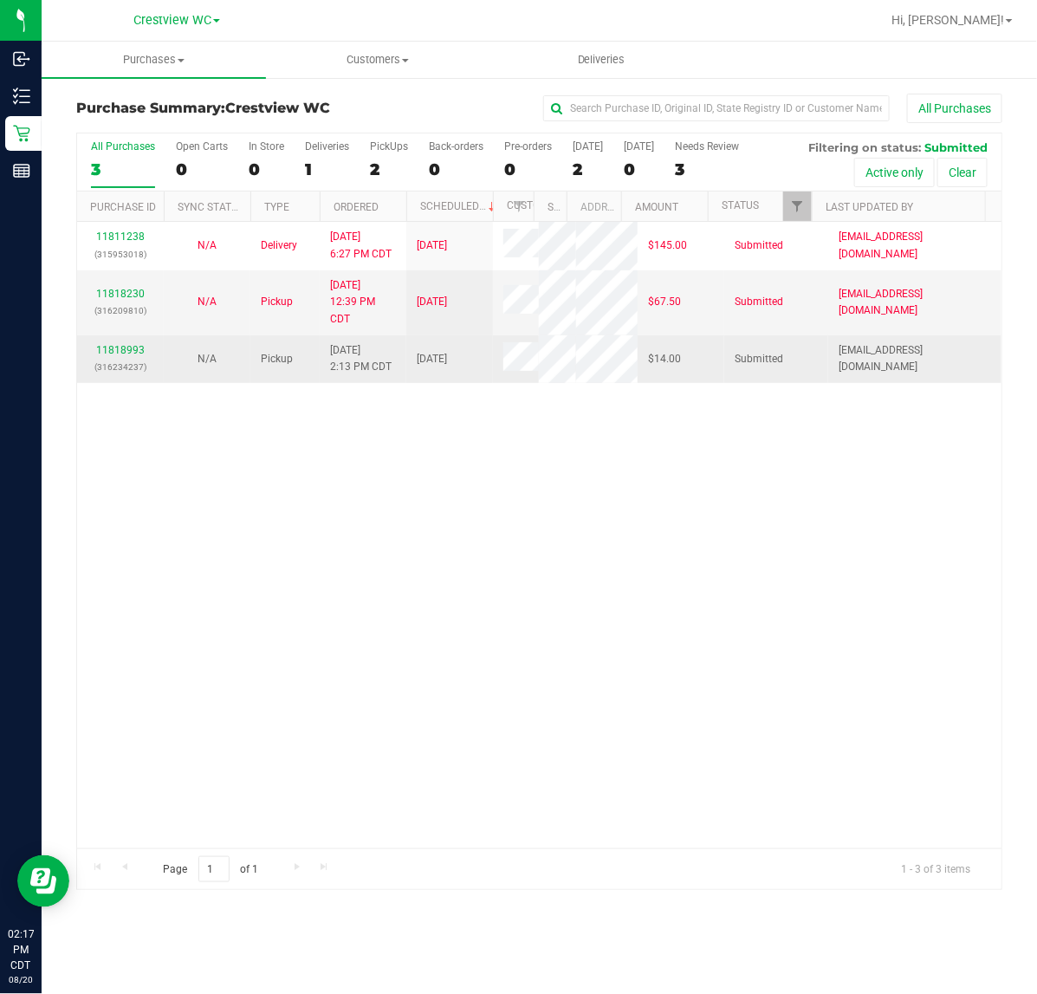
click at [122, 375] on p "(316234237)" at bounding box center [121, 367] width 66 height 16
click at [119, 356] on link "11818993" at bounding box center [120, 350] width 49 height 12
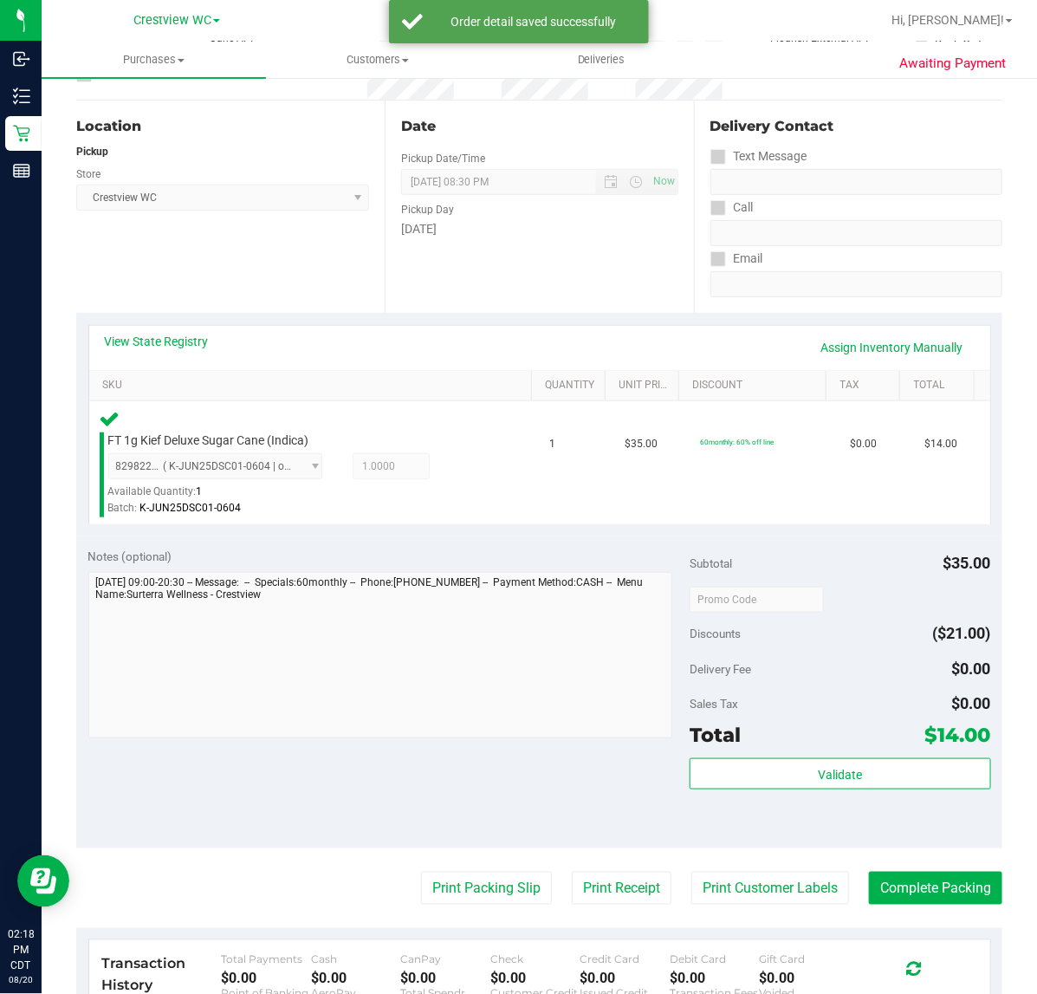
scroll to position [325, 0]
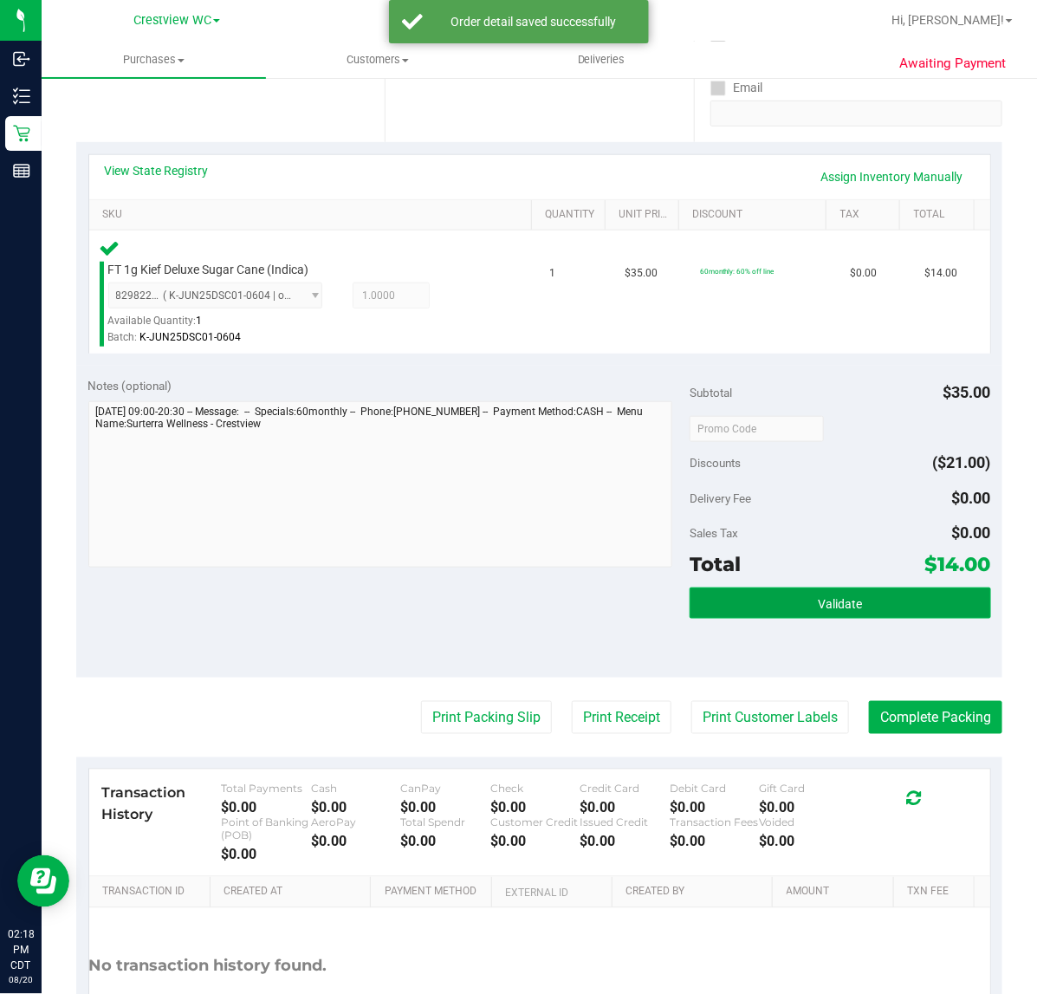
click at [719, 604] on button "Validate" at bounding box center [840, 603] width 301 height 31
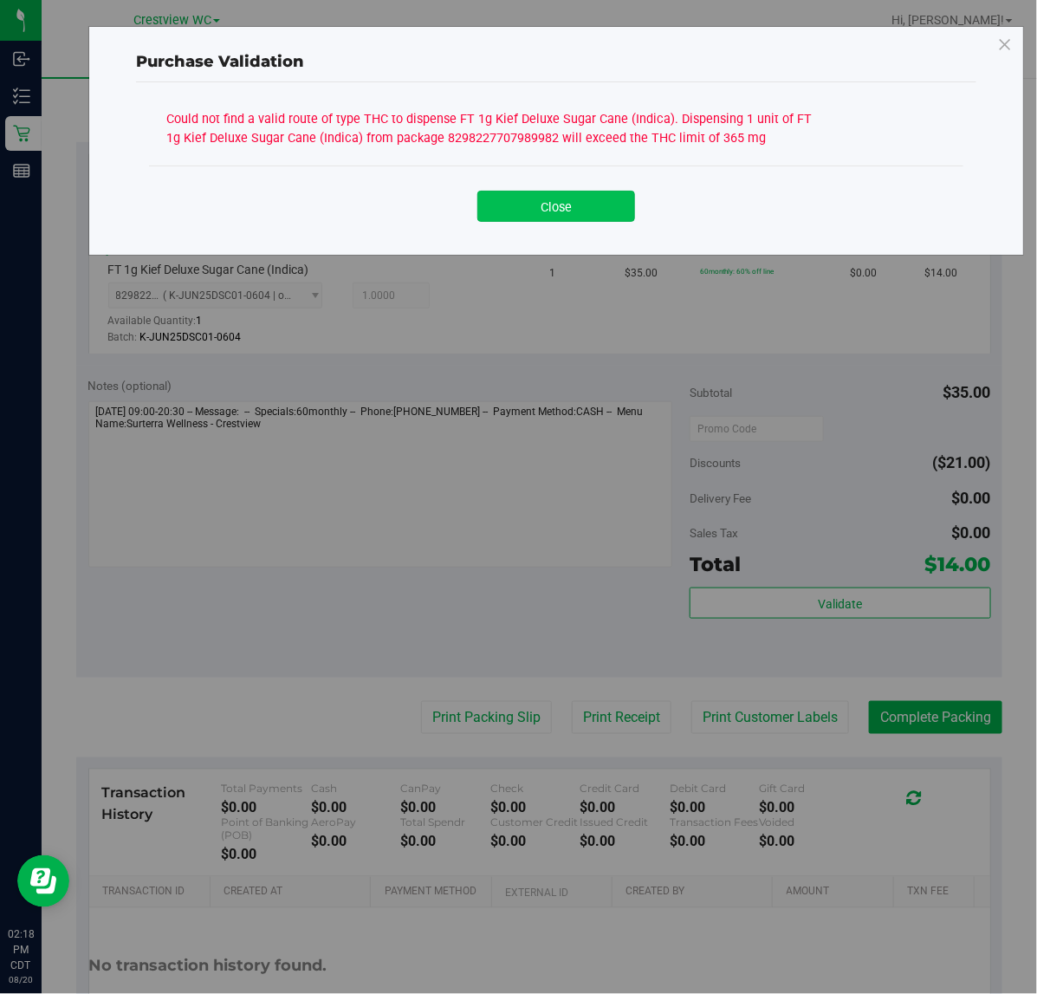
click at [605, 204] on button "Close" at bounding box center [557, 206] width 158 height 31
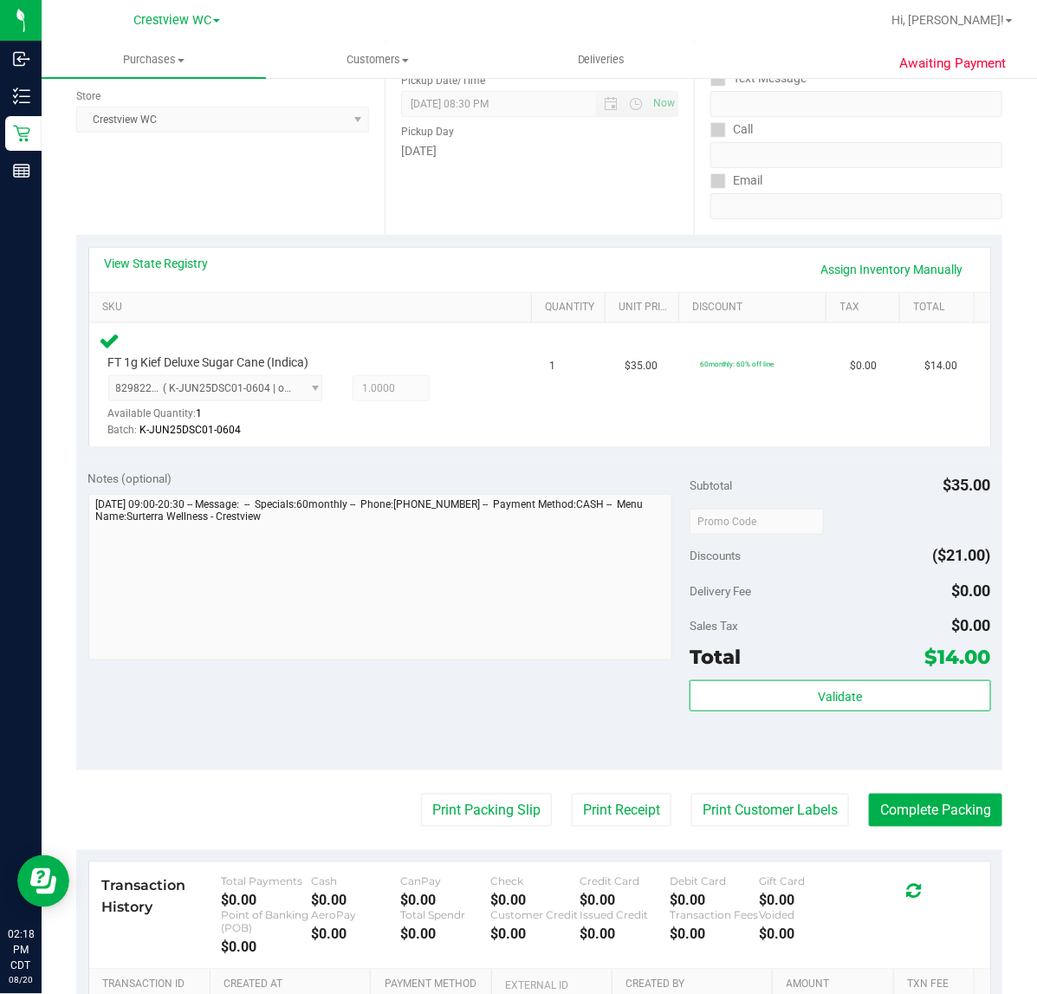
scroll to position [108, 0]
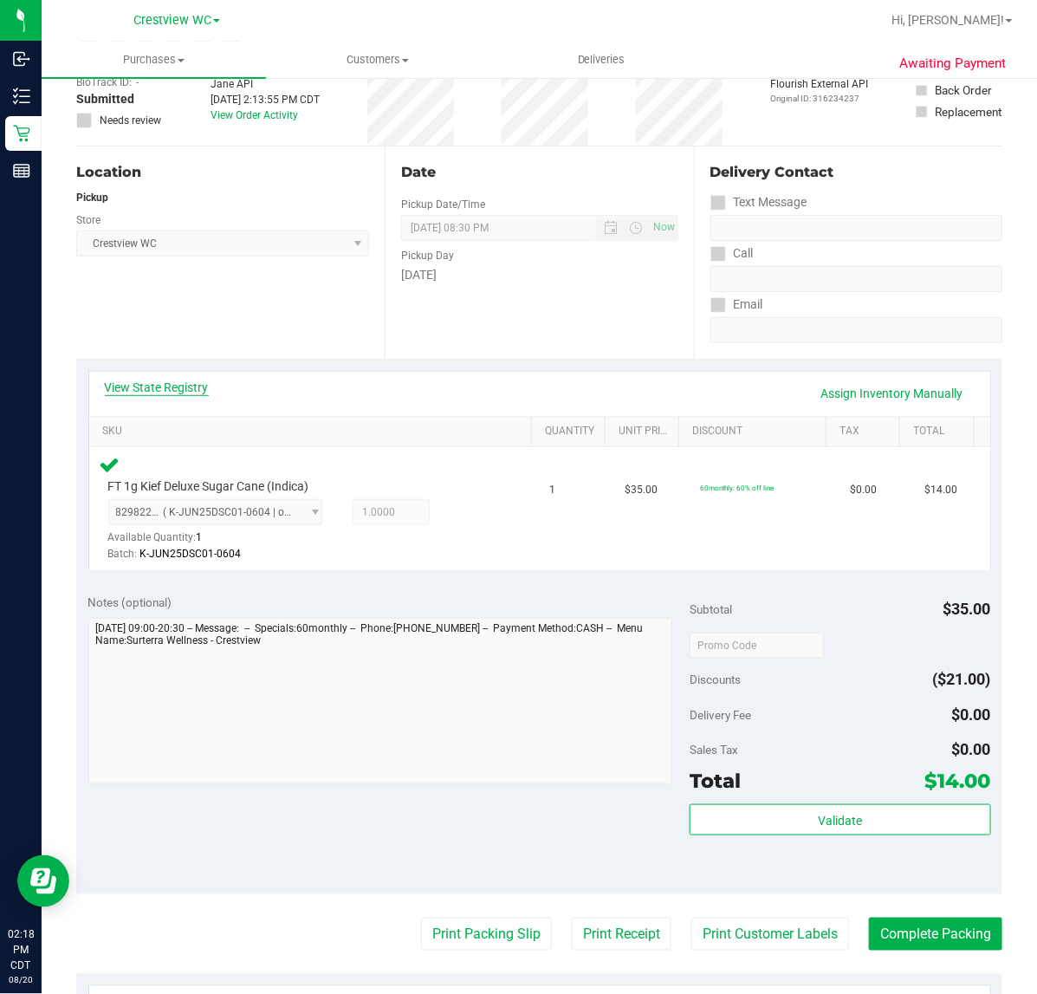
click at [192, 379] on link "View State Registry" at bounding box center [157, 387] width 104 height 17
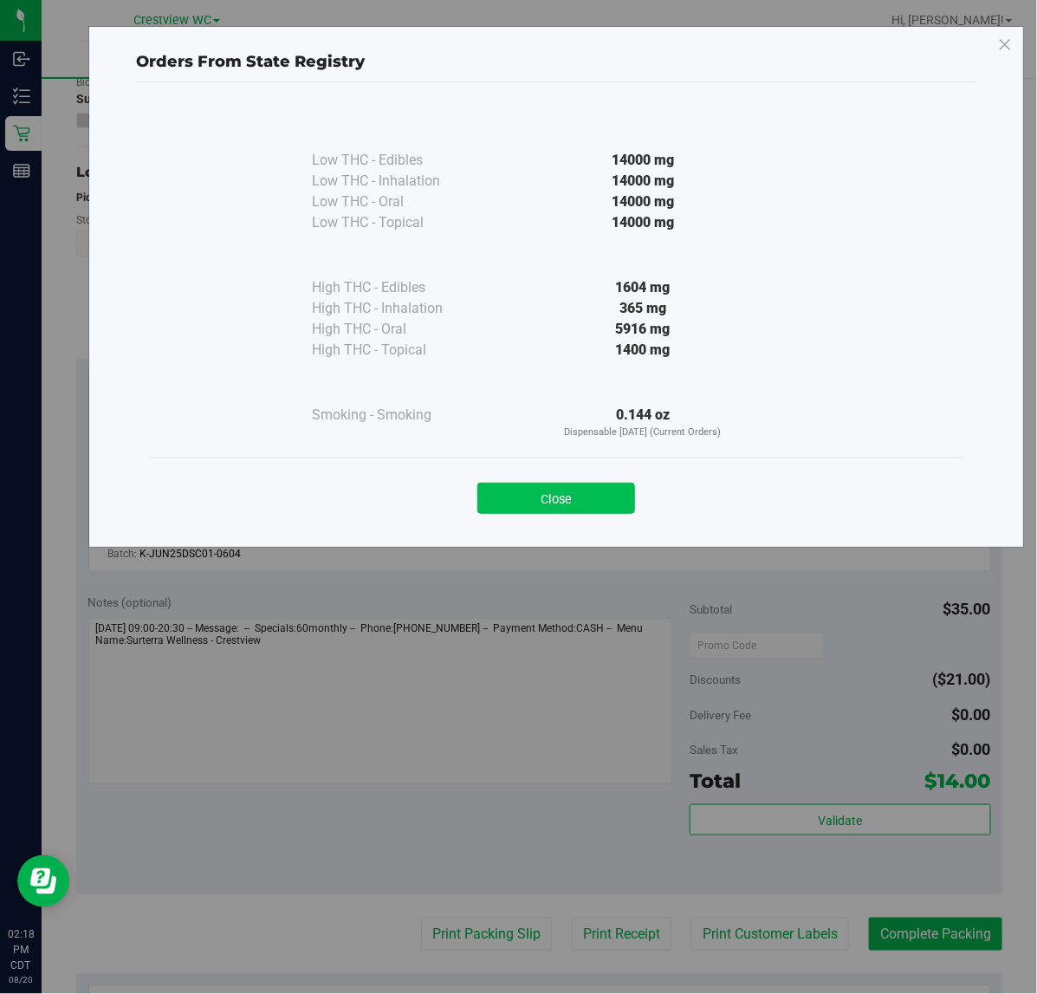
click at [594, 485] on button "Close" at bounding box center [557, 498] width 158 height 31
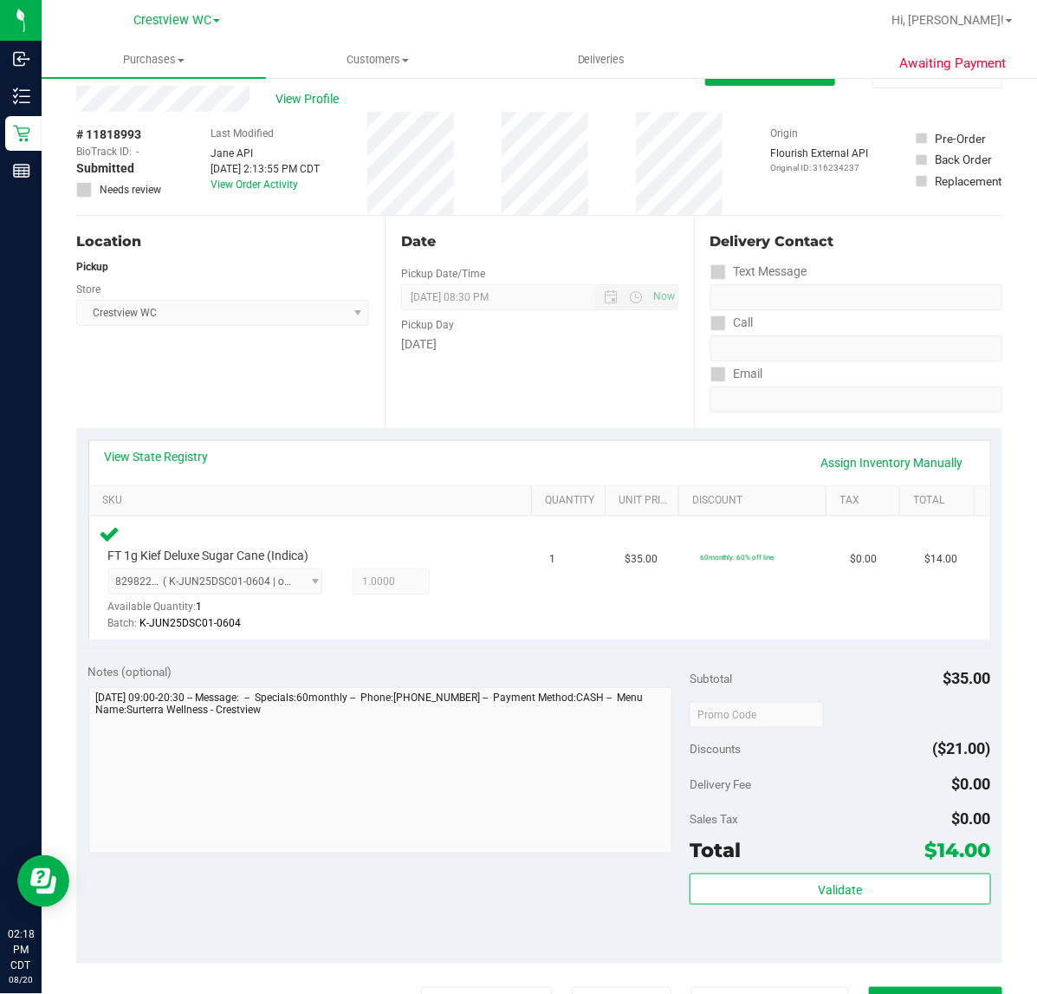
scroll to position [0, 0]
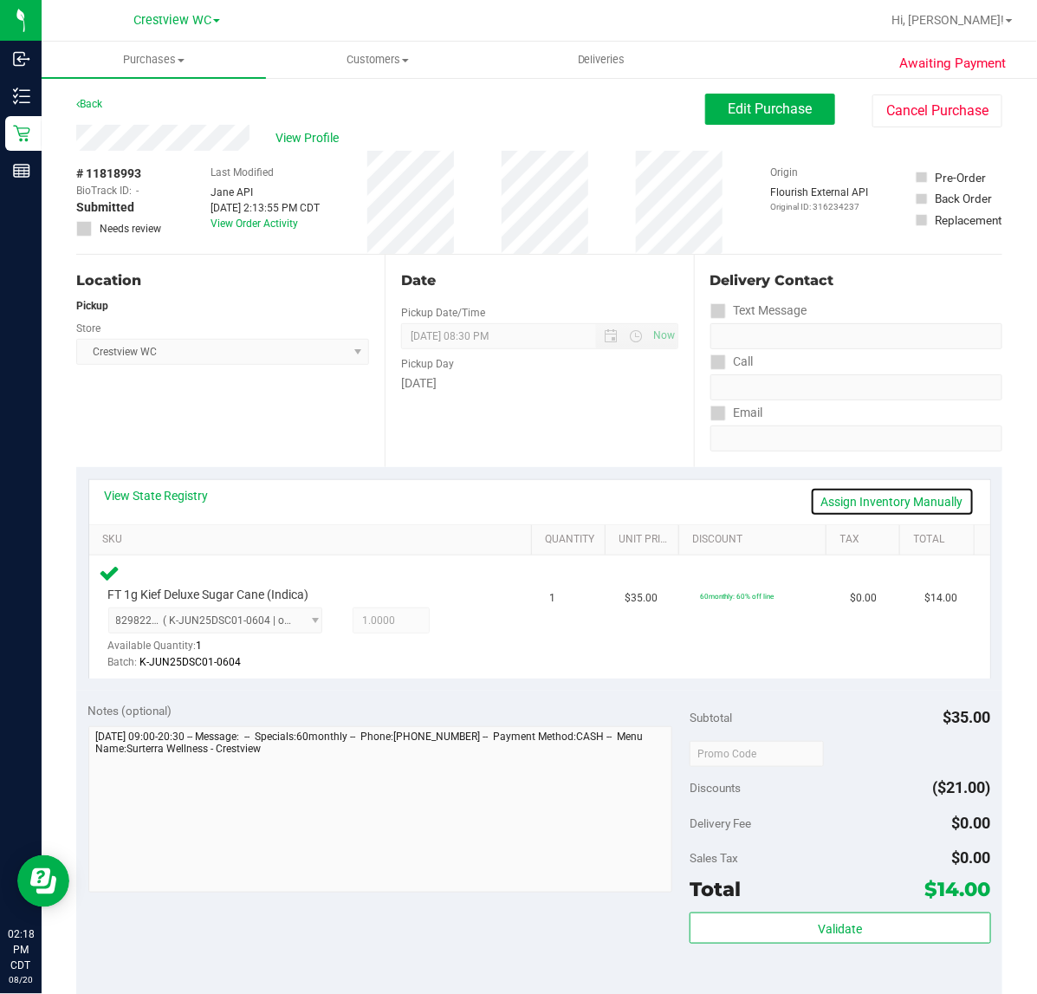
click at [835, 504] on link "Assign Inventory Manually" at bounding box center [892, 501] width 165 height 29
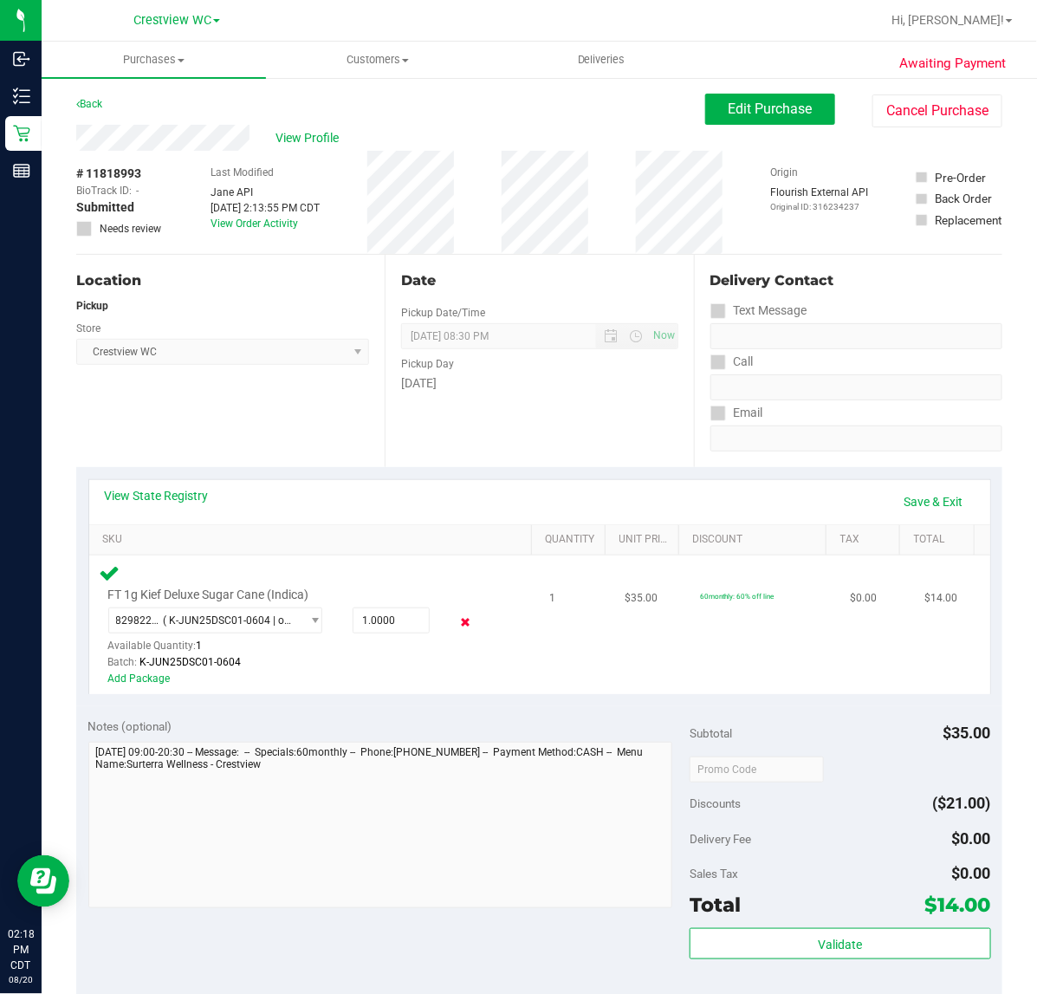
click at [459, 622] on icon at bounding box center [465, 623] width 18 height 20
click at [923, 497] on link "Save & Exit" at bounding box center [934, 501] width 81 height 29
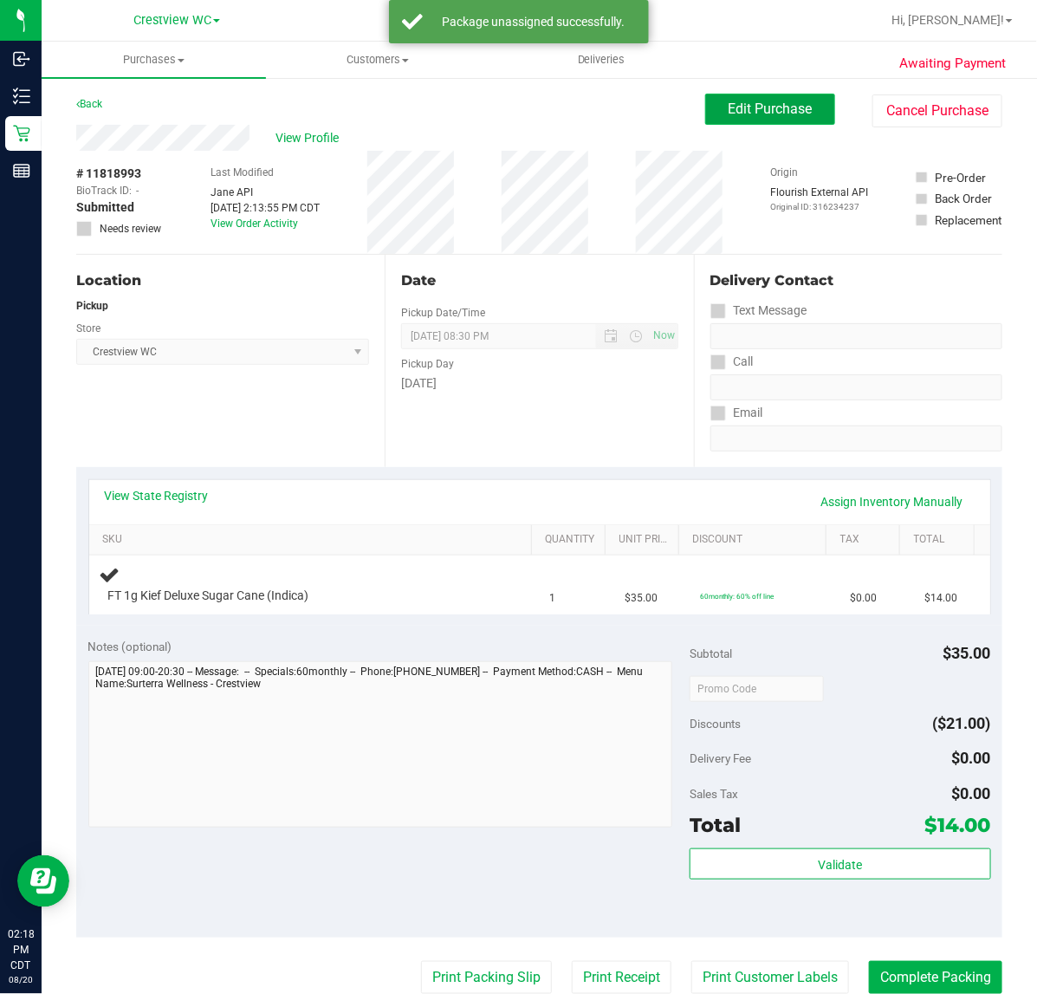
click at [725, 122] on button "Edit Purchase" at bounding box center [770, 109] width 130 height 31
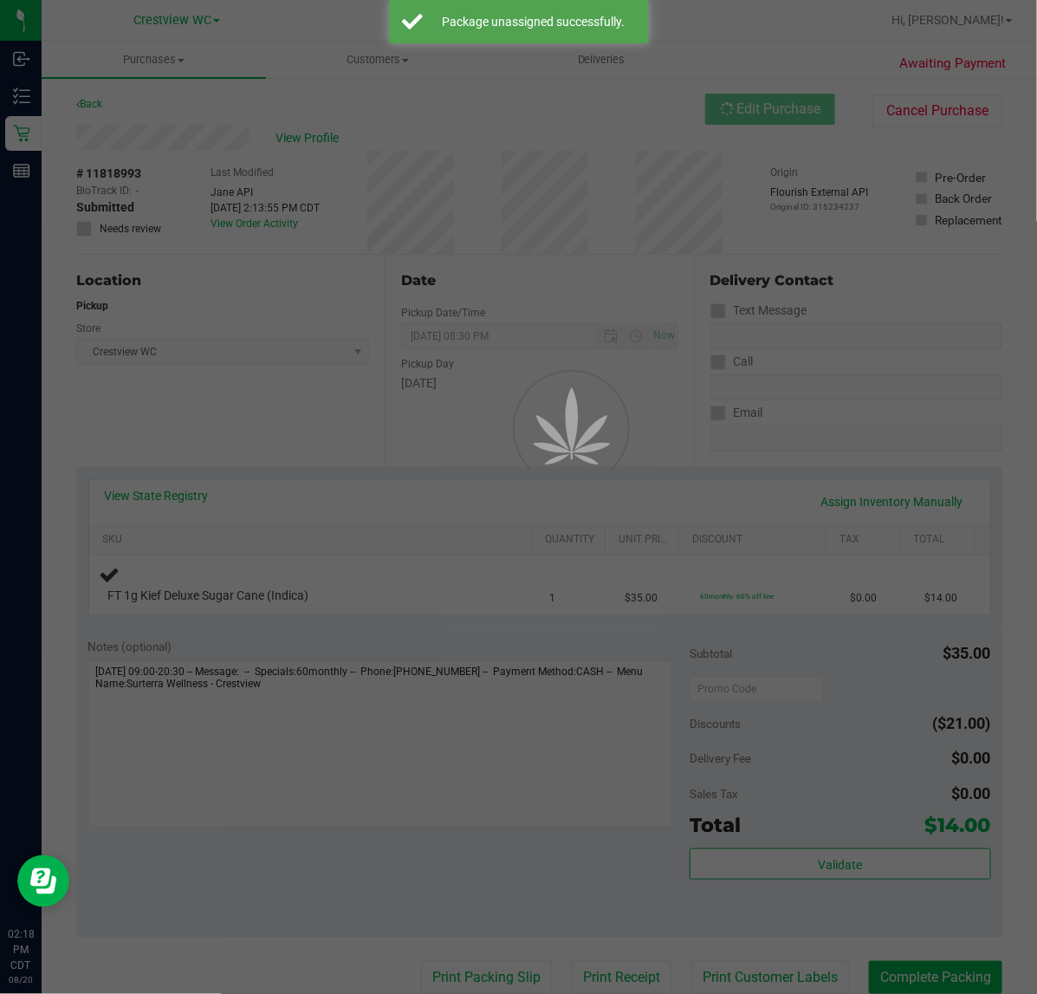
click at [148, 230] on div at bounding box center [518, 497] width 1037 height 994
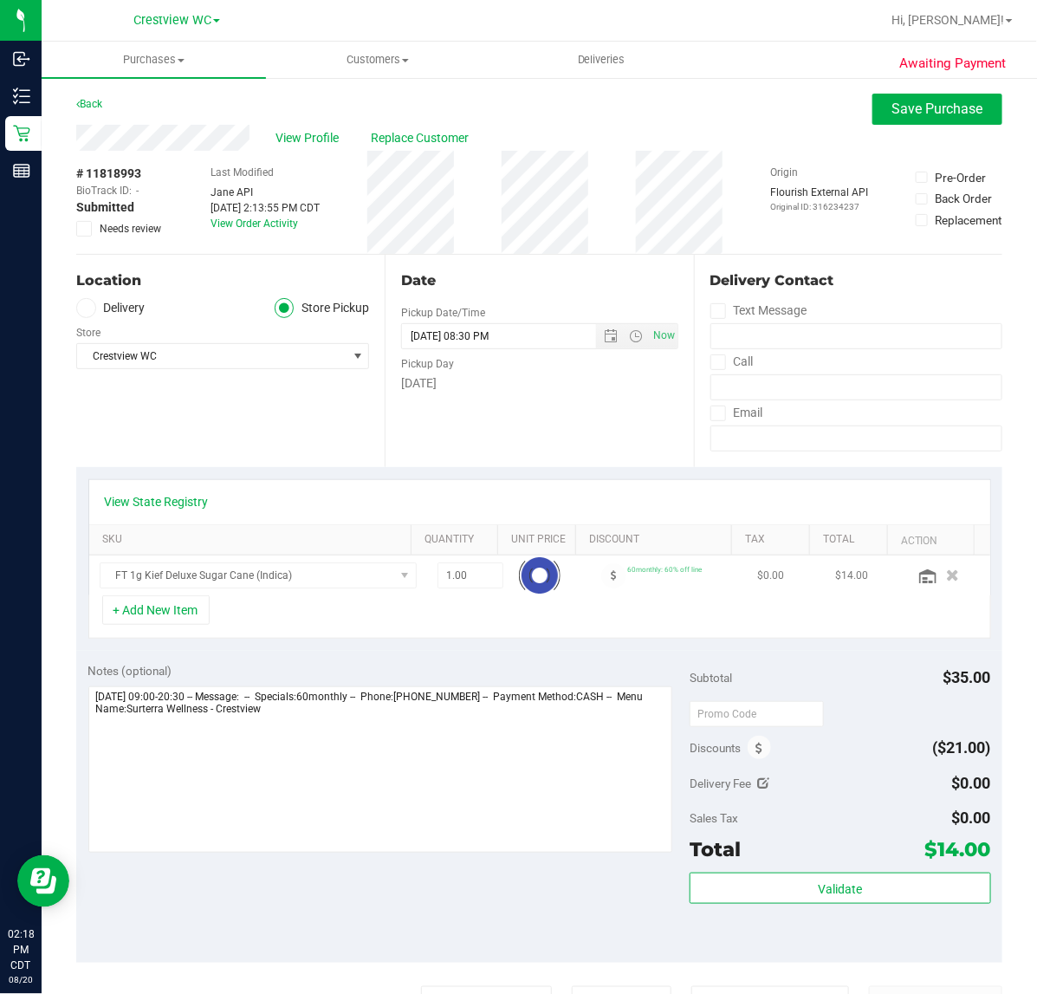
click at [148, 230] on span "Needs review" at bounding box center [131, 229] width 62 height 16
click at [0, 0] on input "Needs review" at bounding box center [0, 0] width 0 height 0
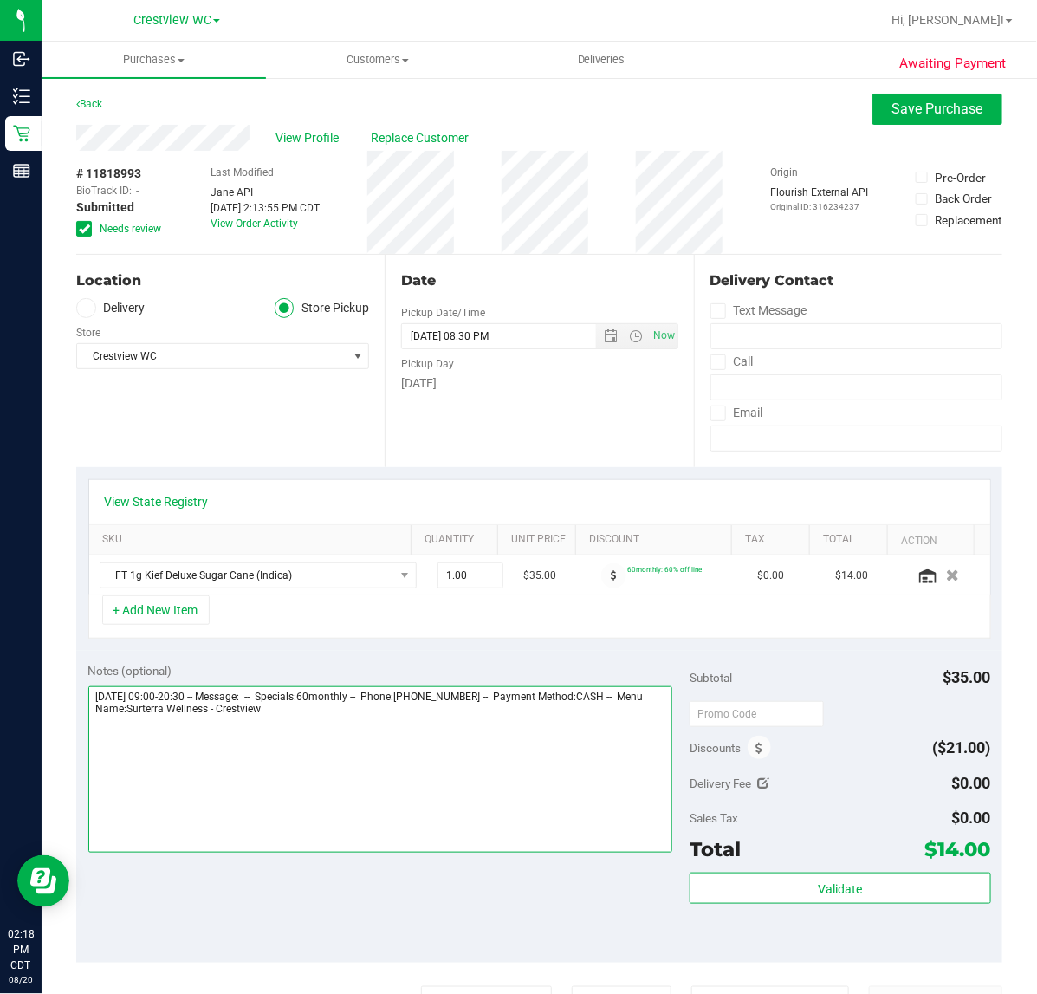
click at [433, 771] on textarea at bounding box center [380, 769] width 585 height 166
type textarea "Wednesday 08/20/2025 09:00-20:30 -- Message: -- Specials:60monthly -- Phone:850…"
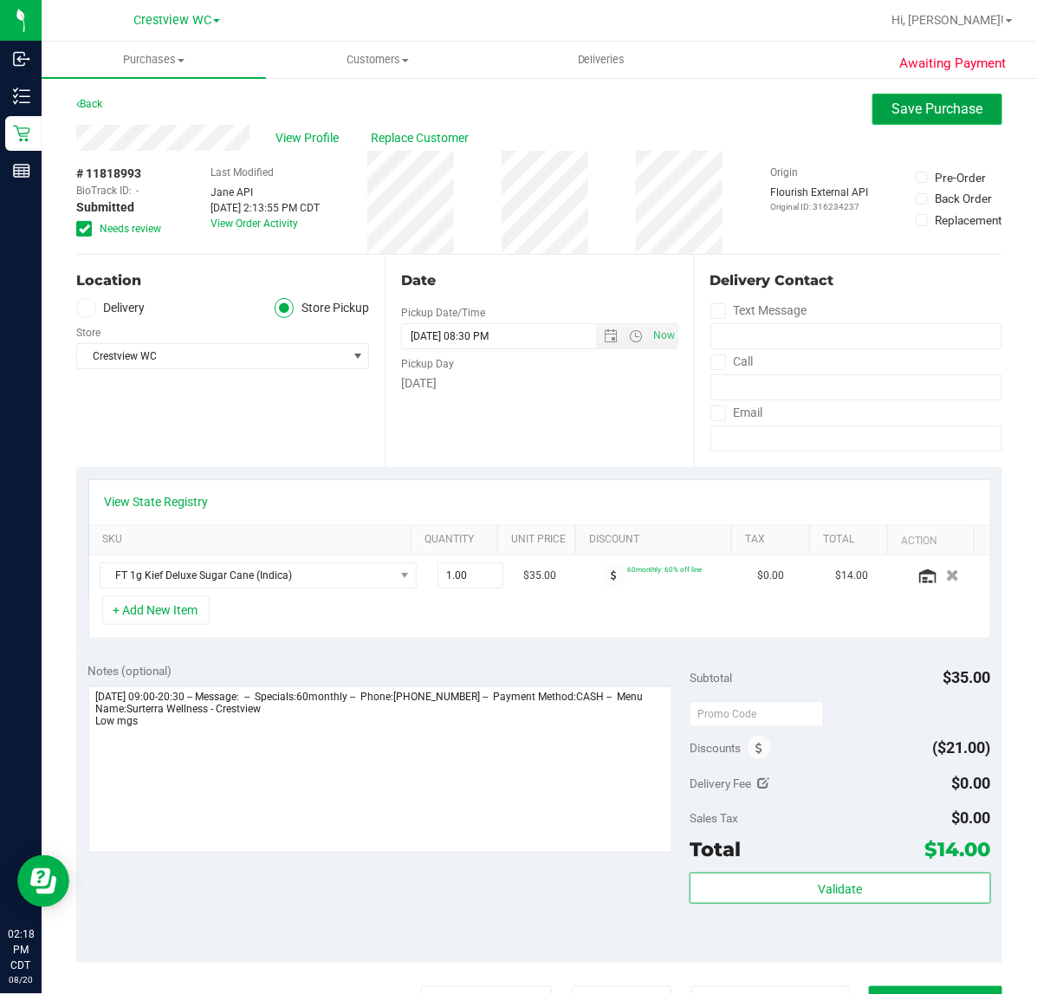
click at [893, 102] on span "Save Purchase" at bounding box center [938, 109] width 91 height 16
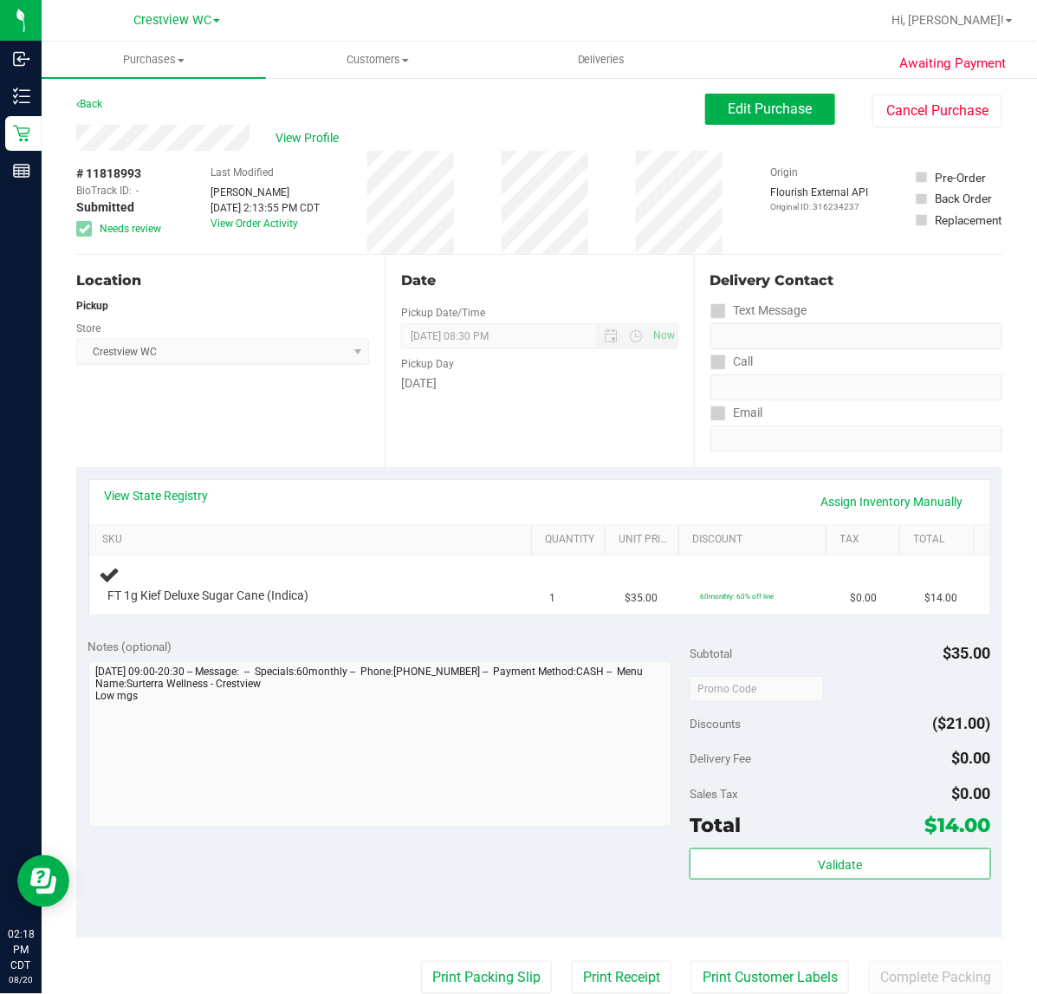
click at [319, 136] on span "View Profile" at bounding box center [310, 138] width 69 height 18
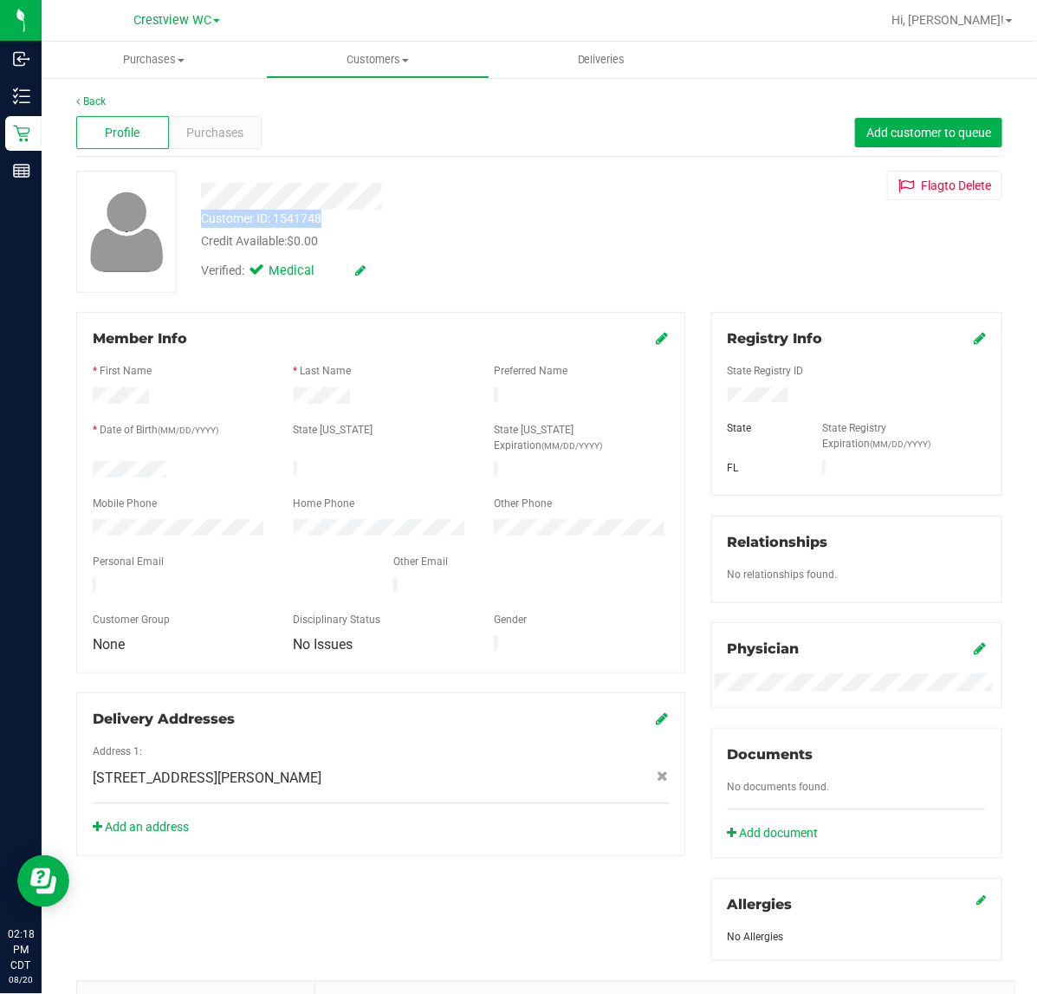
drag, startPoint x: 335, startPoint y: 214, endPoint x: 202, endPoint y: 223, distance: 132.9
click at [202, 223] on div "Customer ID: 1541748 Credit Available: $0.00" at bounding box center [426, 230] width 477 height 41
copy div "Customer ID: 1541748"
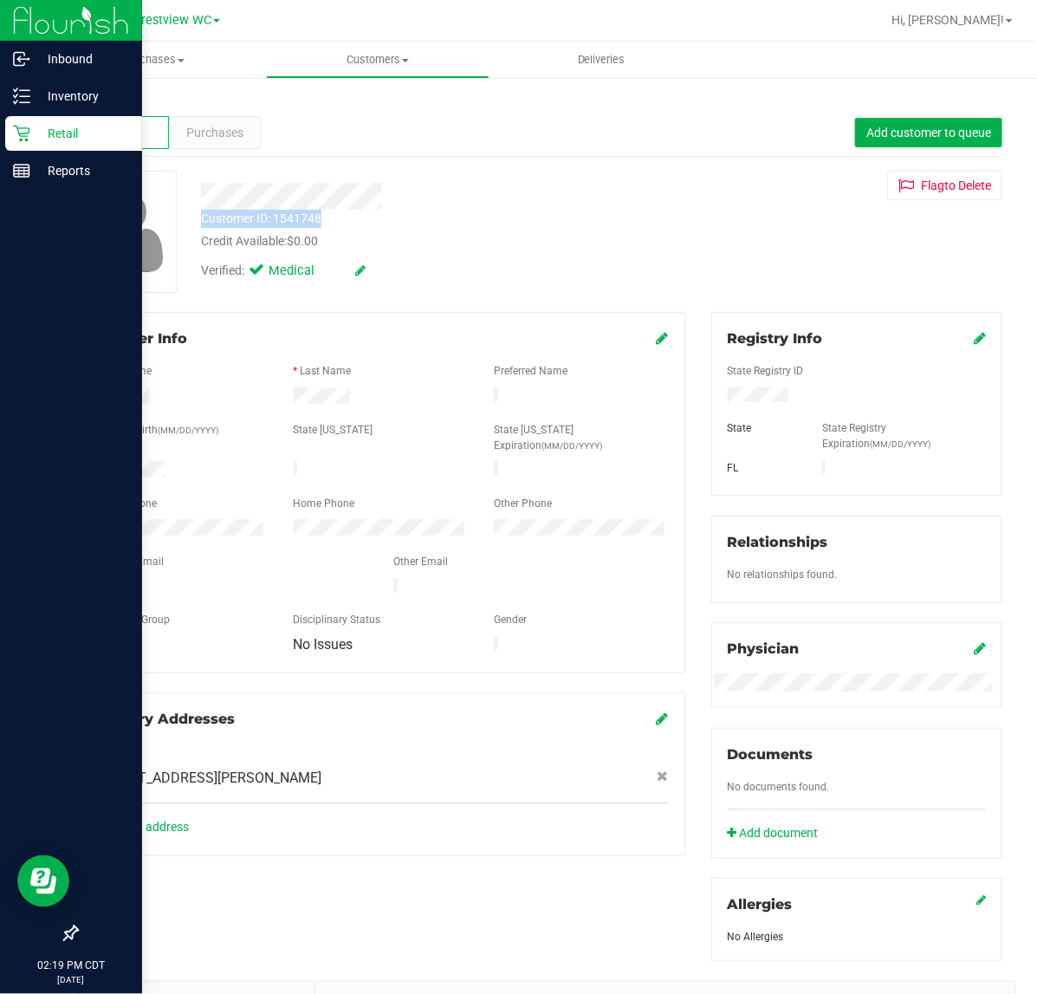
click at [28, 128] on icon at bounding box center [21, 133] width 17 height 17
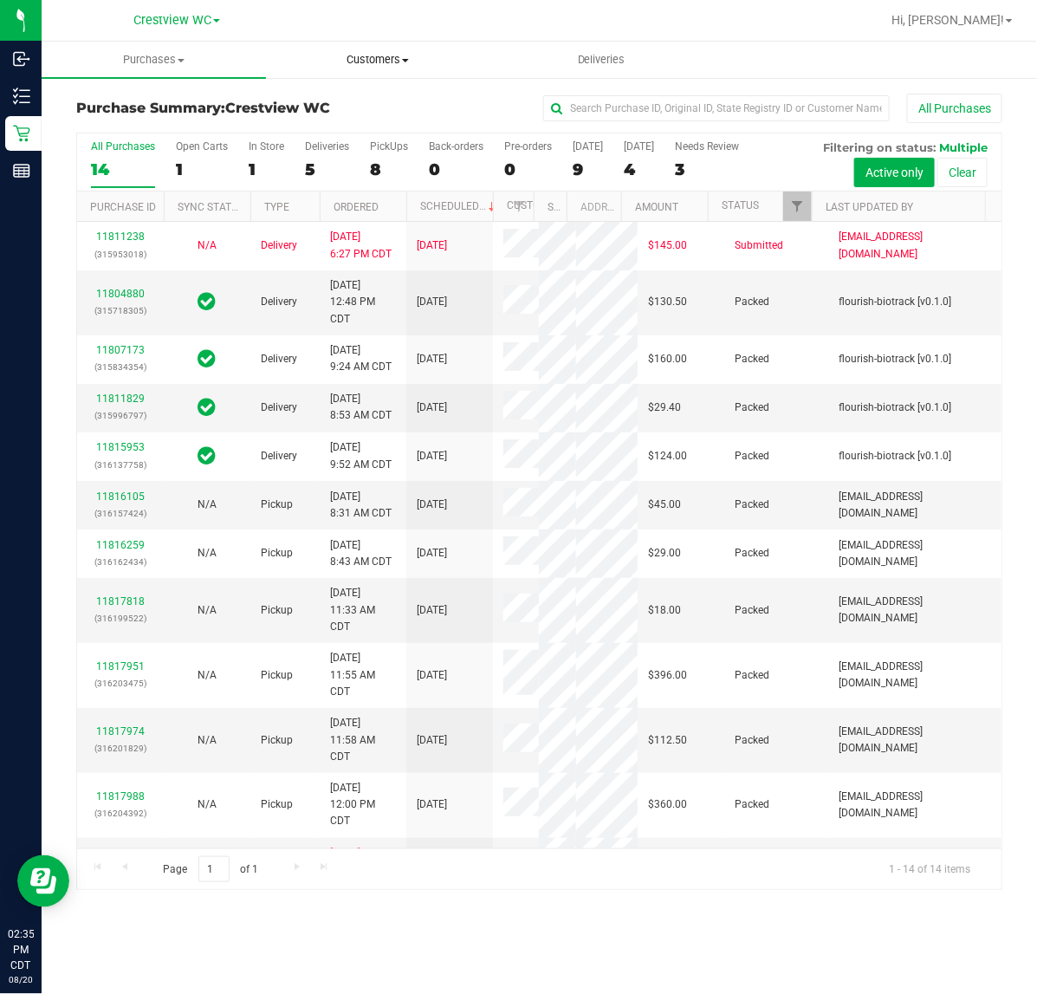
click at [426, 66] on span "Customers" at bounding box center [378, 60] width 223 height 16
click at [351, 108] on span "All customers" at bounding box center [328, 104] width 125 height 15
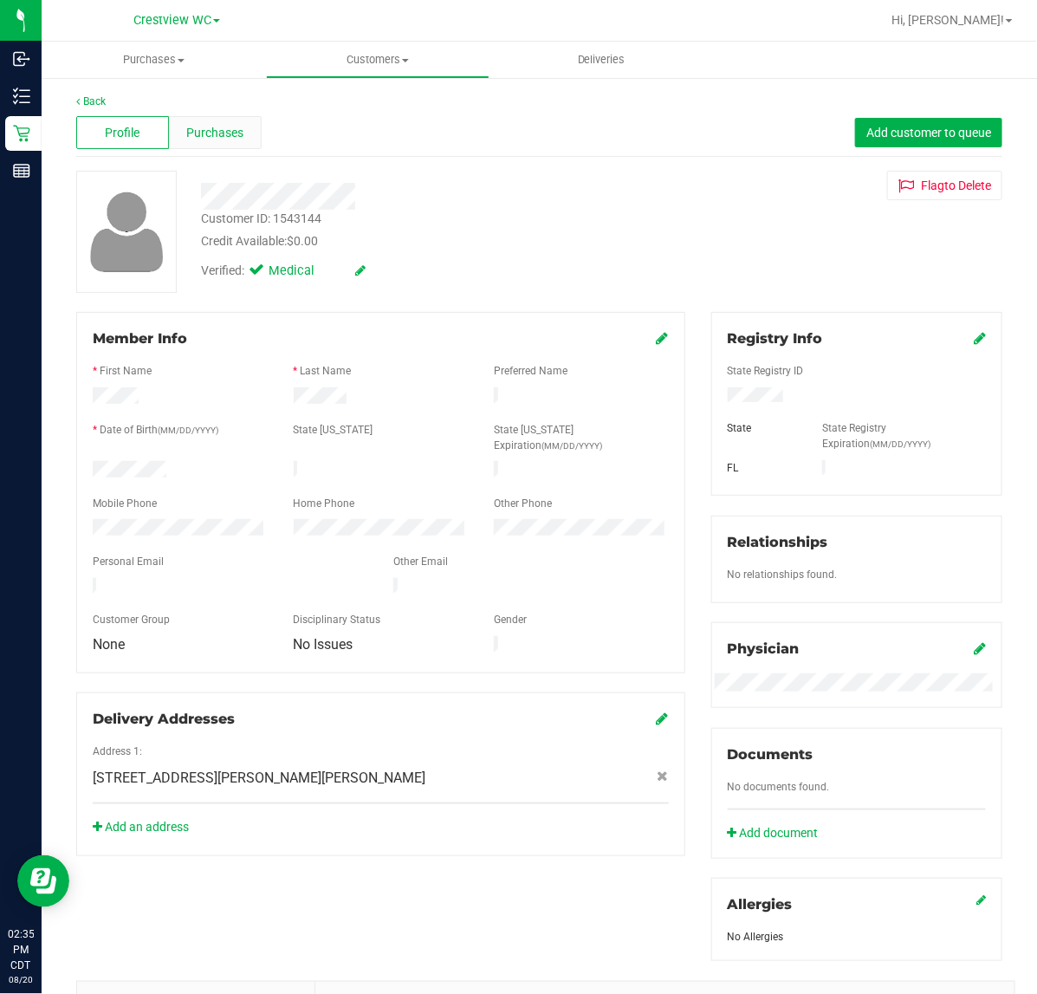
click at [222, 141] on div "Purchases" at bounding box center [215, 132] width 93 height 33
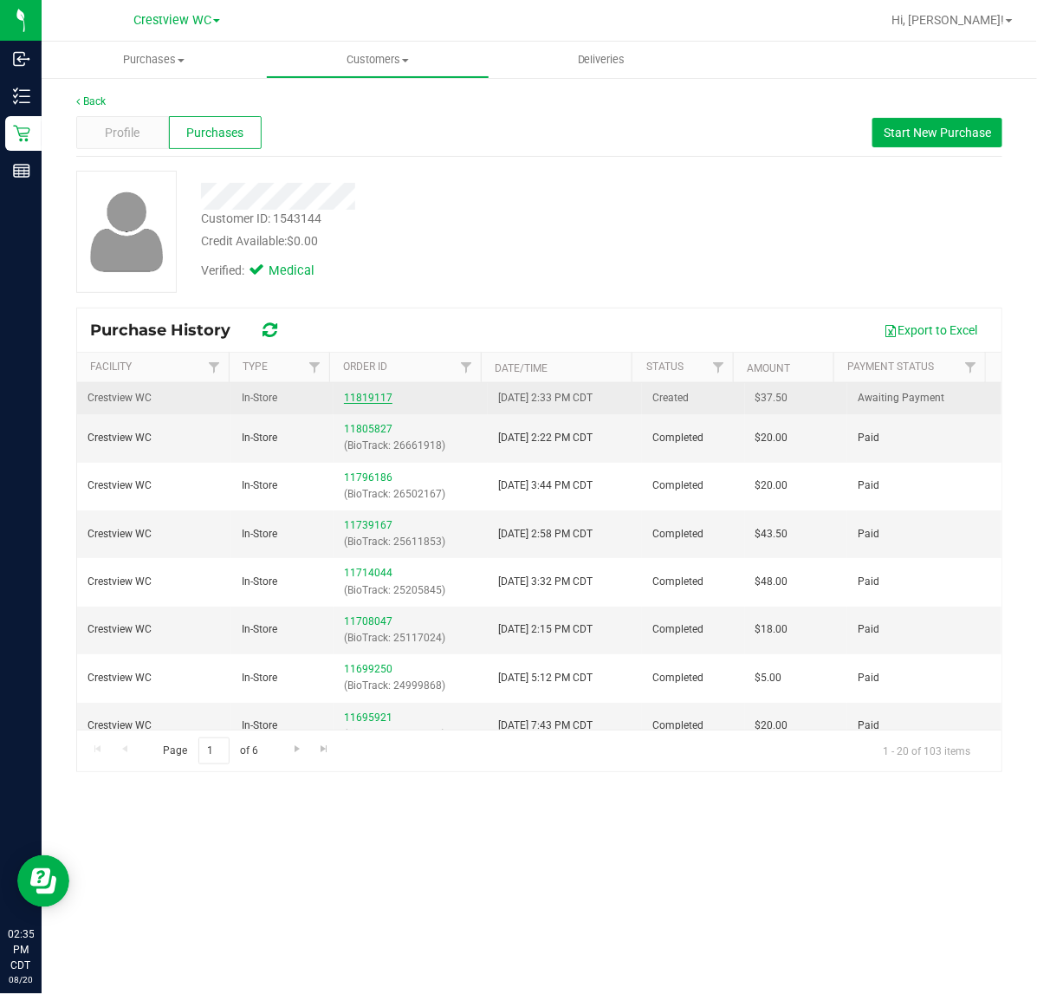
click at [362, 395] on link "11819117" at bounding box center [368, 398] width 49 height 12
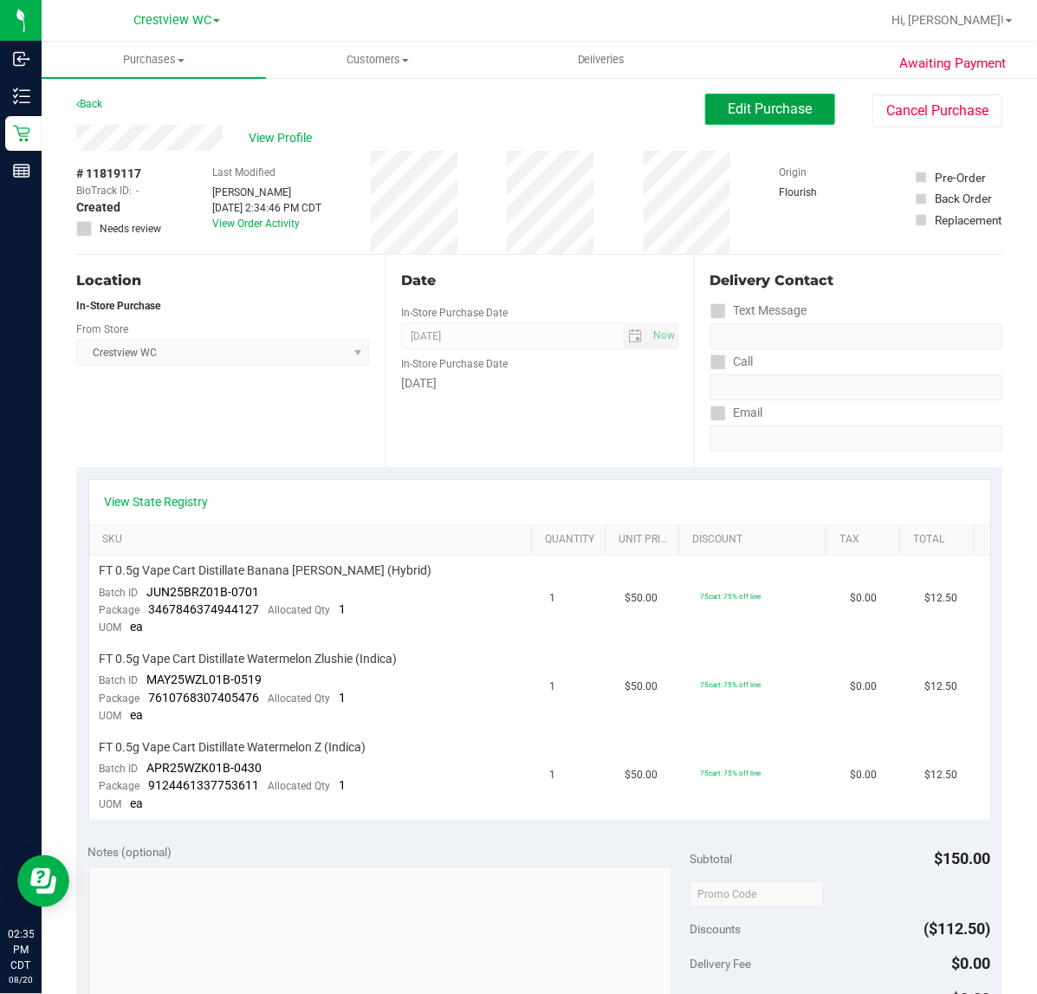
click at [729, 109] on span "Edit Purchase" at bounding box center [771, 109] width 84 height 16
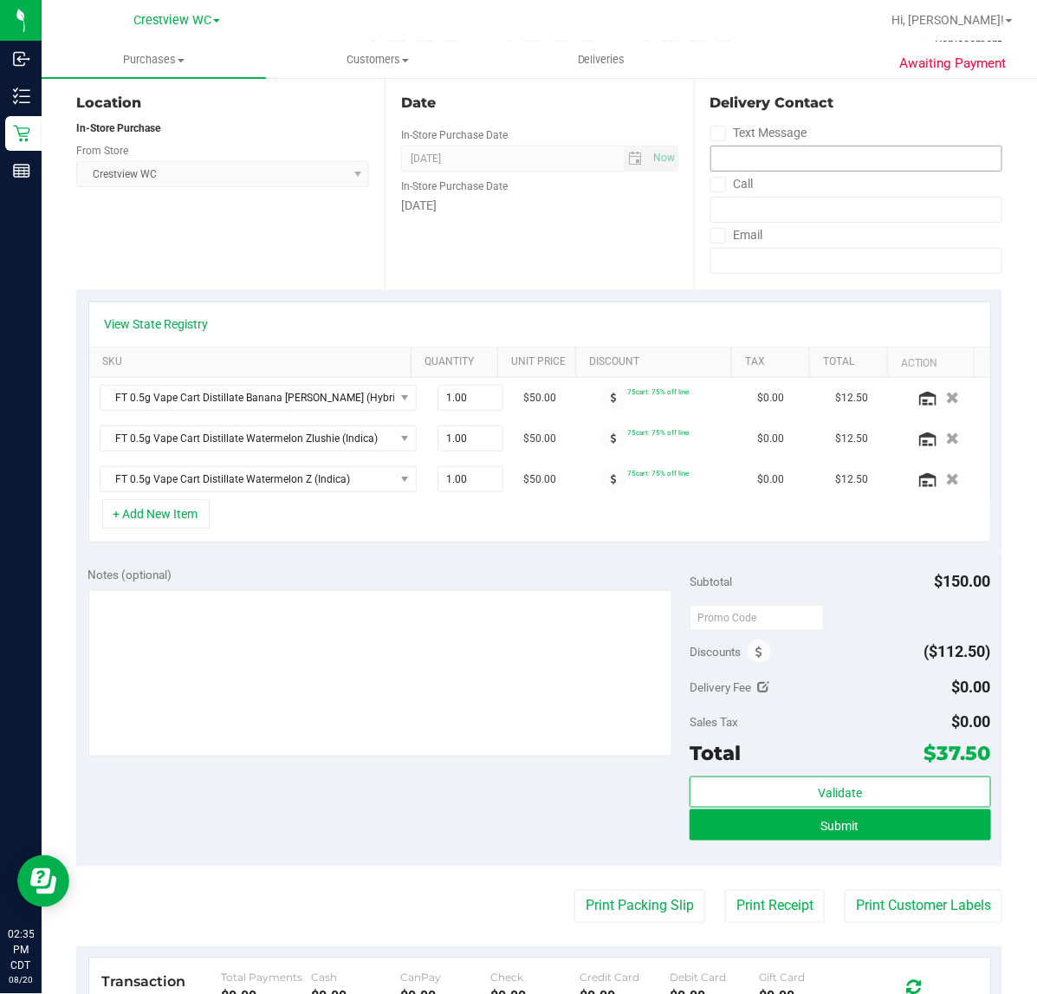
scroll to position [217, 0]
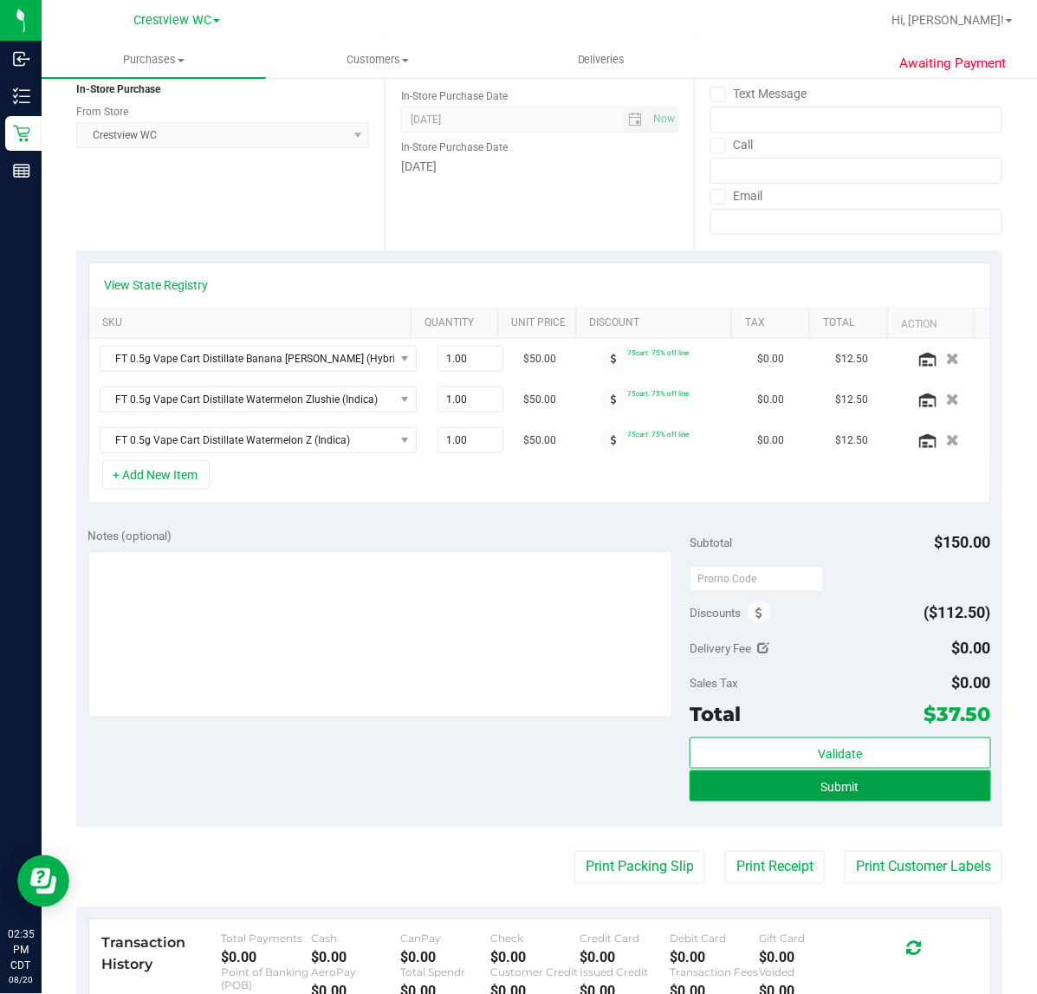
click at [859, 798] on button "Submit" at bounding box center [840, 785] width 301 height 31
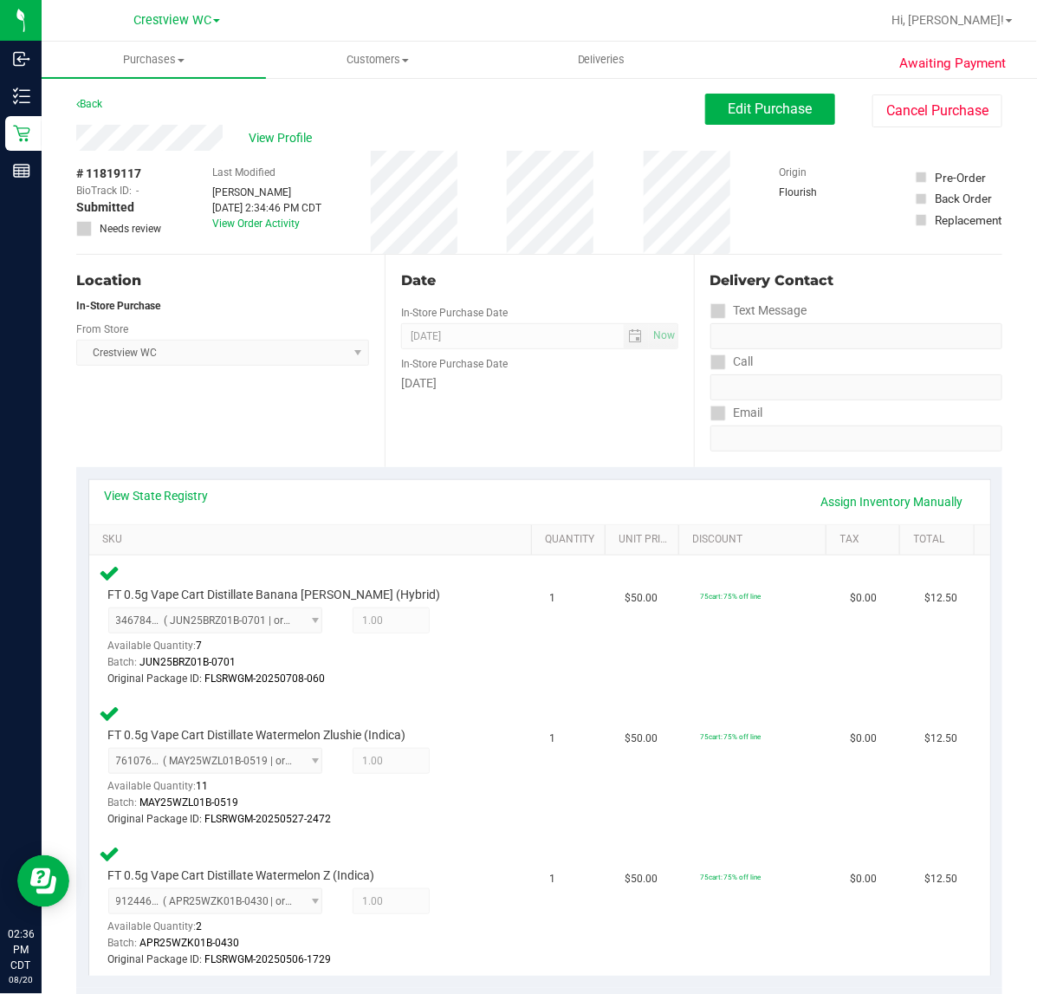
scroll to position [433, 0]
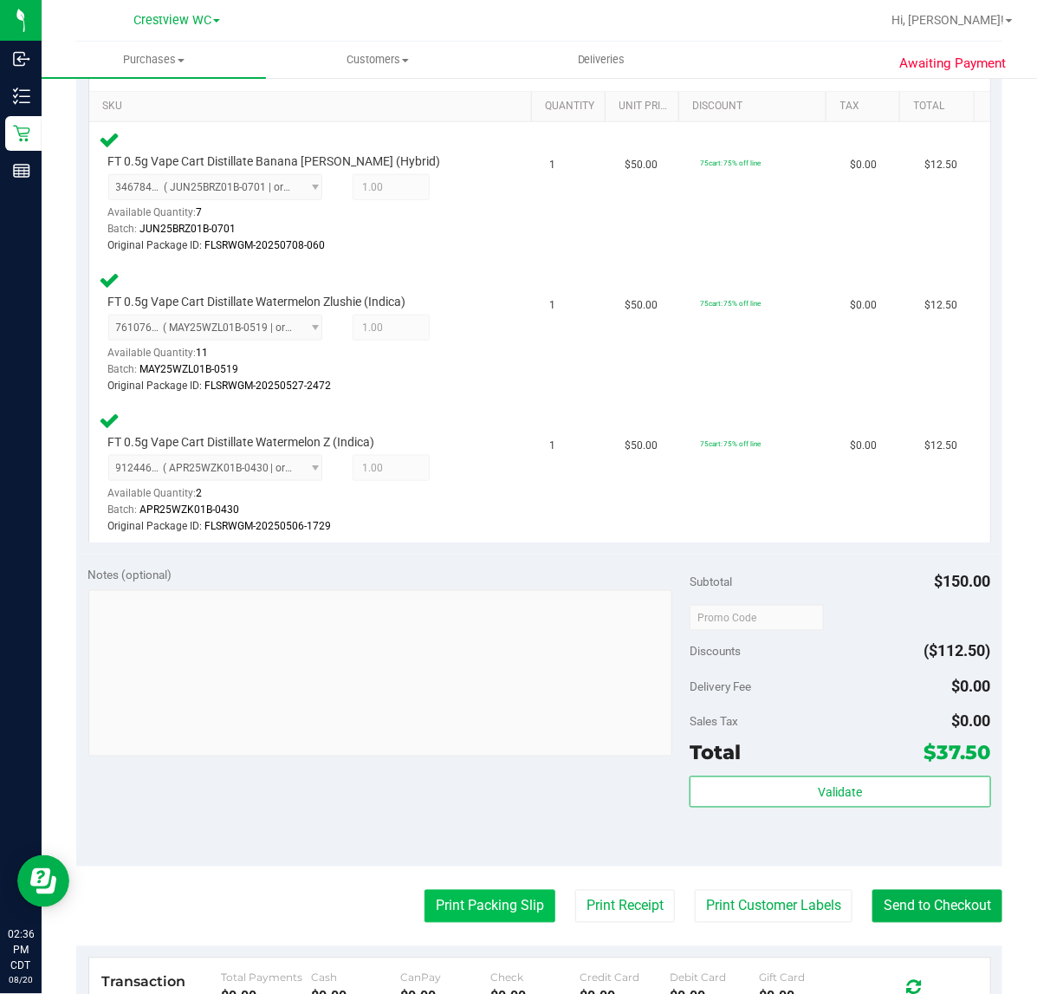
click at [425, 914] on button "Print Packing Slip" at bounding box center [490, 906] width 131 height 33
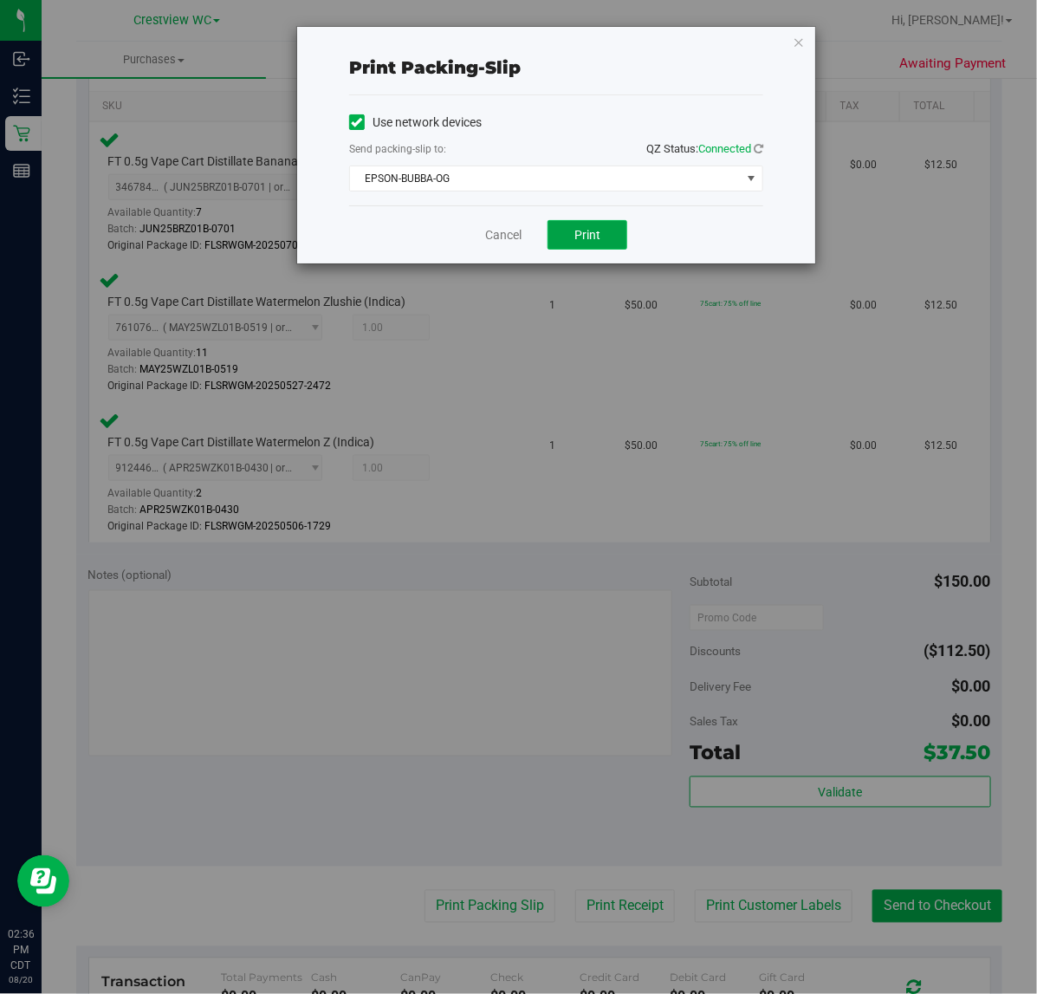
click at [604, 238] on button "Print" at bounding box center [588, 234] width 80 height 29
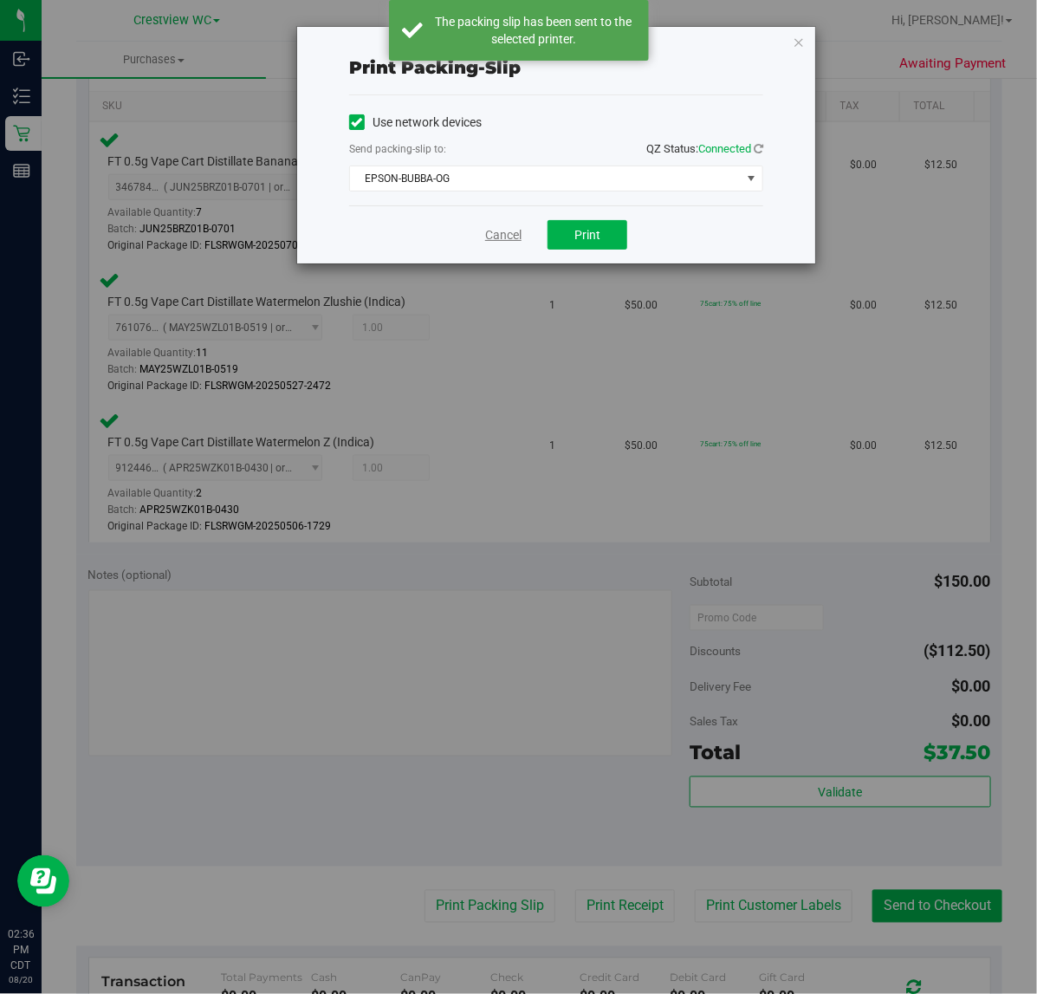
click at [507, 238] on link "Cancel" at bounding box center [503, 235] width 36 height 18
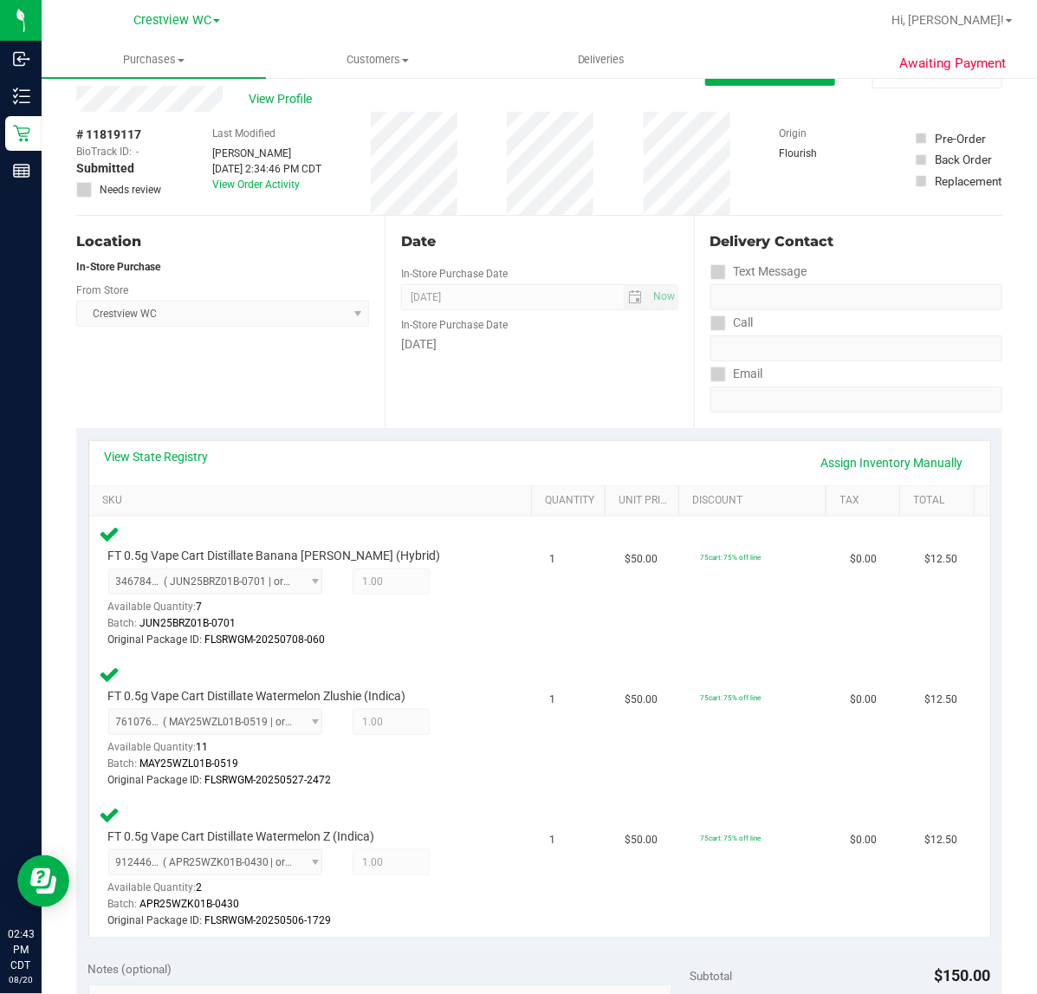
scroll to position [0, 0]
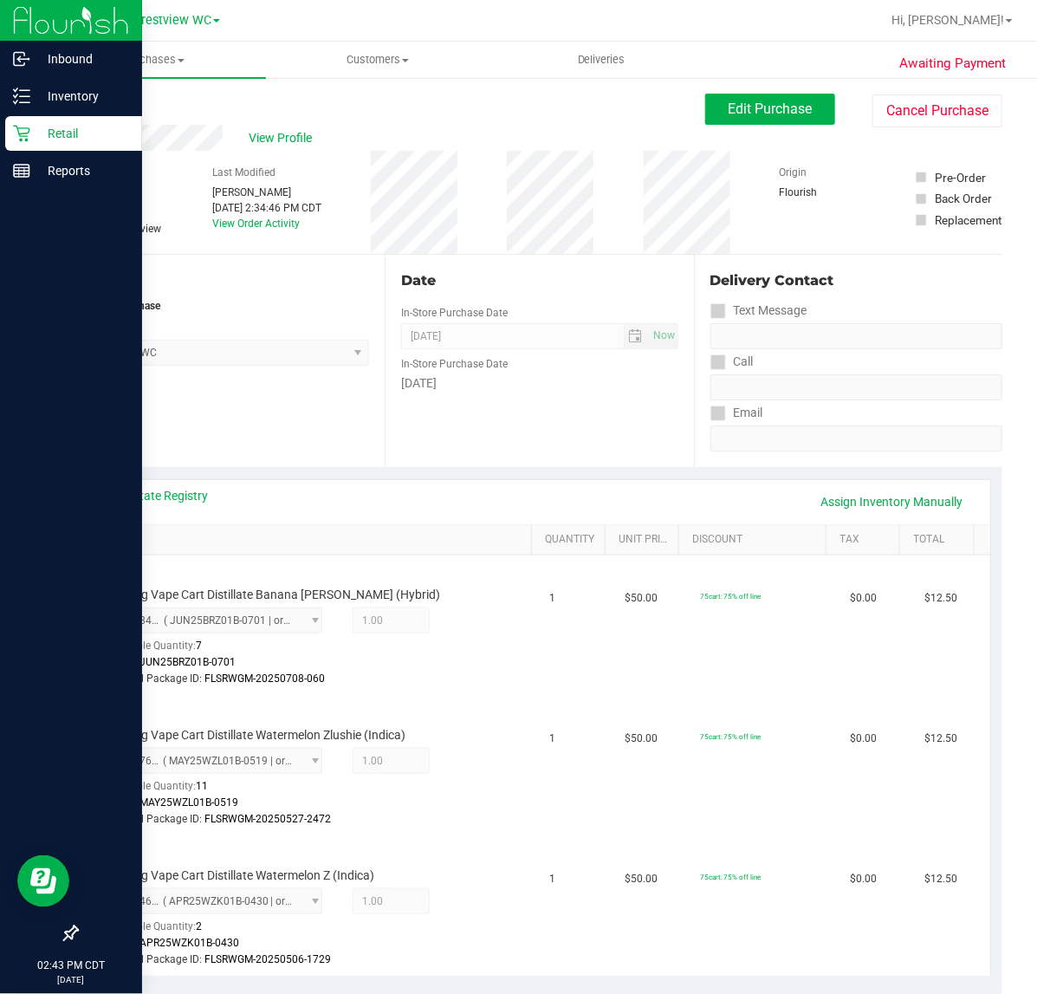
click at [35, 135] on p "Retail" at bounding box center [82, 133] width 104 height 21
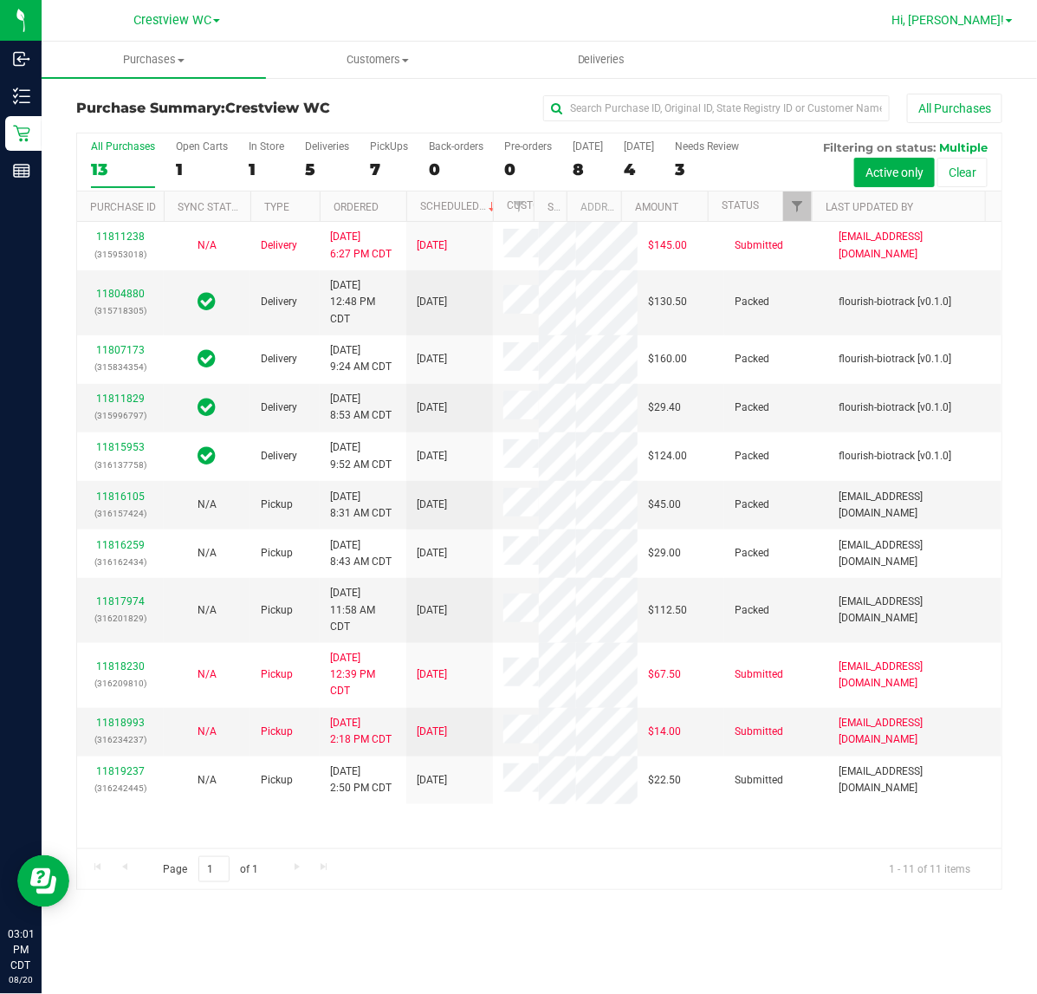
click at [988, 17] on span "Hi, Logan!" at bounding box center [948, 20] width 113 height 14
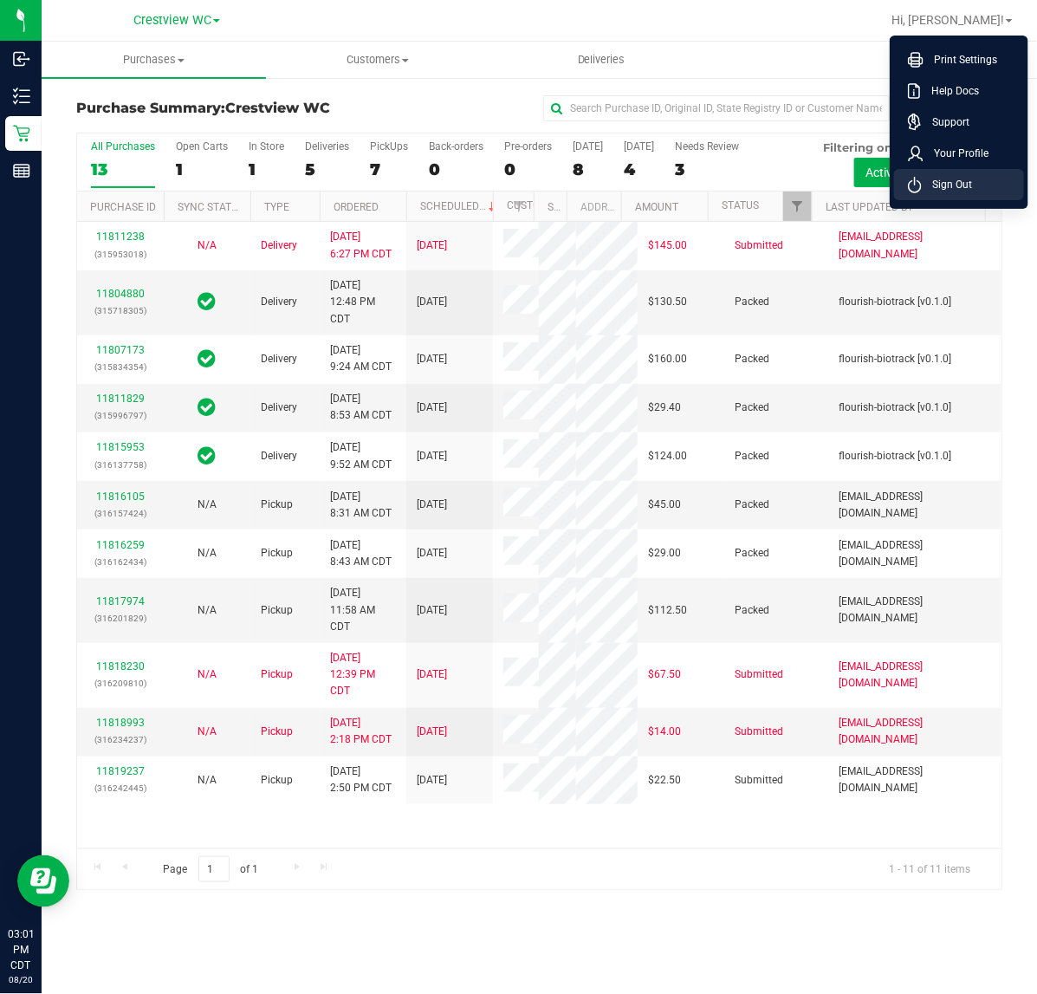
click at [942, 176] on span "Sign Out" at bounding box center [947, 184] width 50 height 17
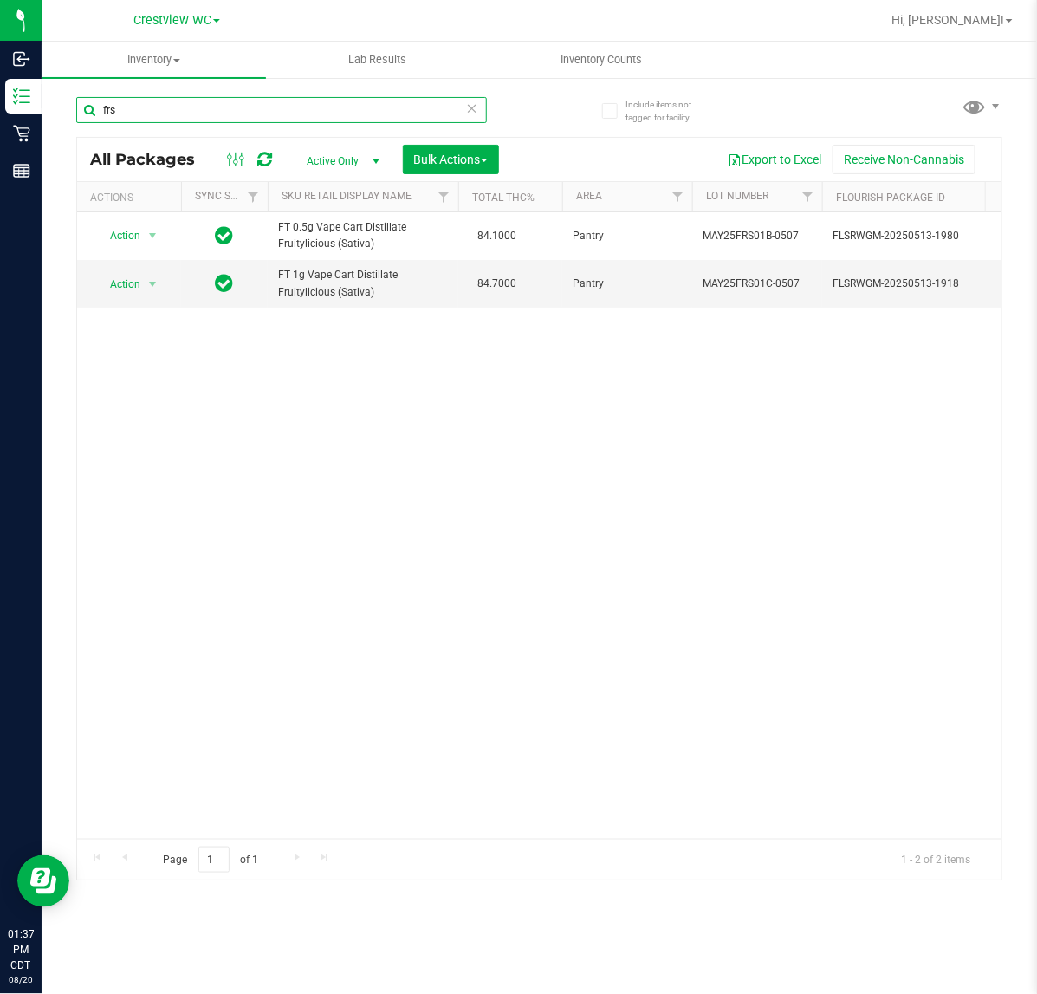
drag, startPoint x: 178, startPoint y: 100, endPoint x: -576, endPoint y: 100, distance: 754.0
click at [0, 100] on html "Inbound Inventory Retail Reports 01:37 PM CDT 08/20/2025 08/20 Crestview WC Hi,…" at bounding box center [518, 497] width 1037 height 994
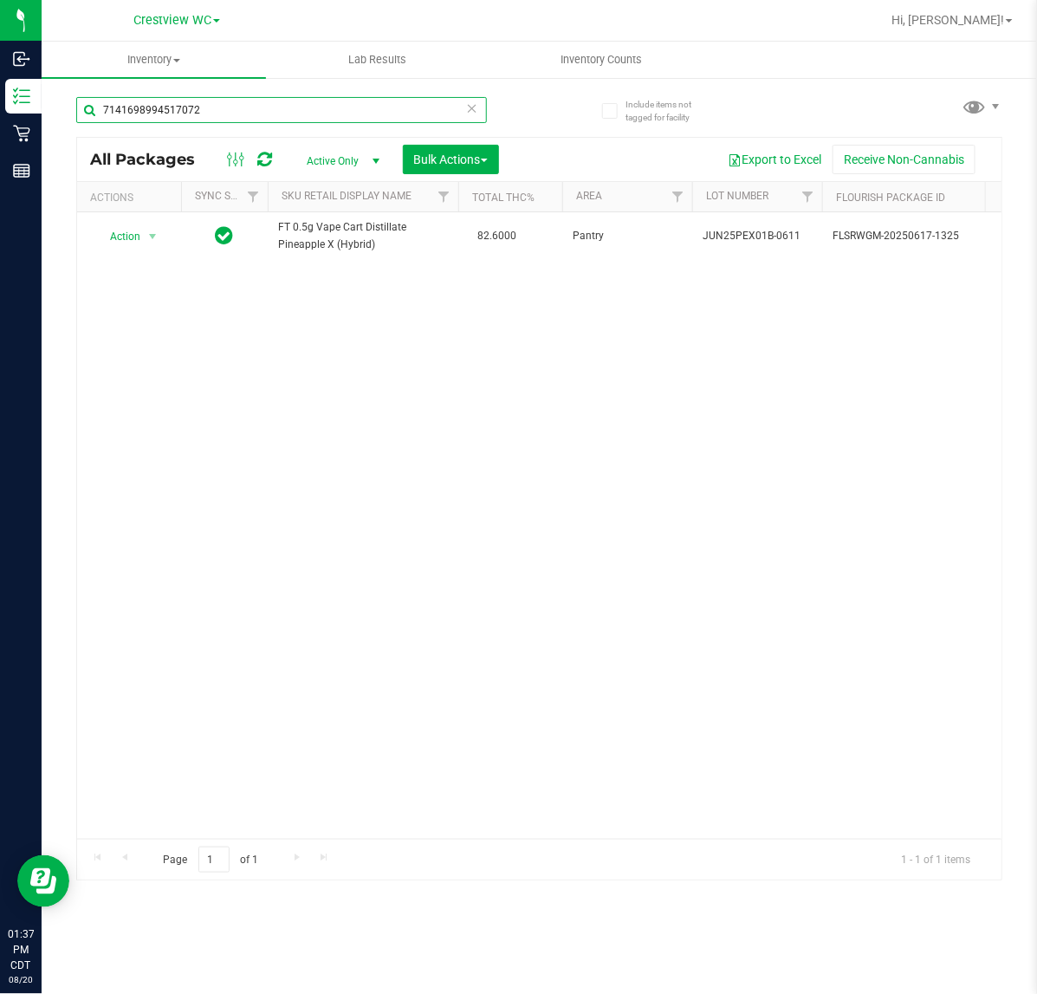
type input "7141698994517072"
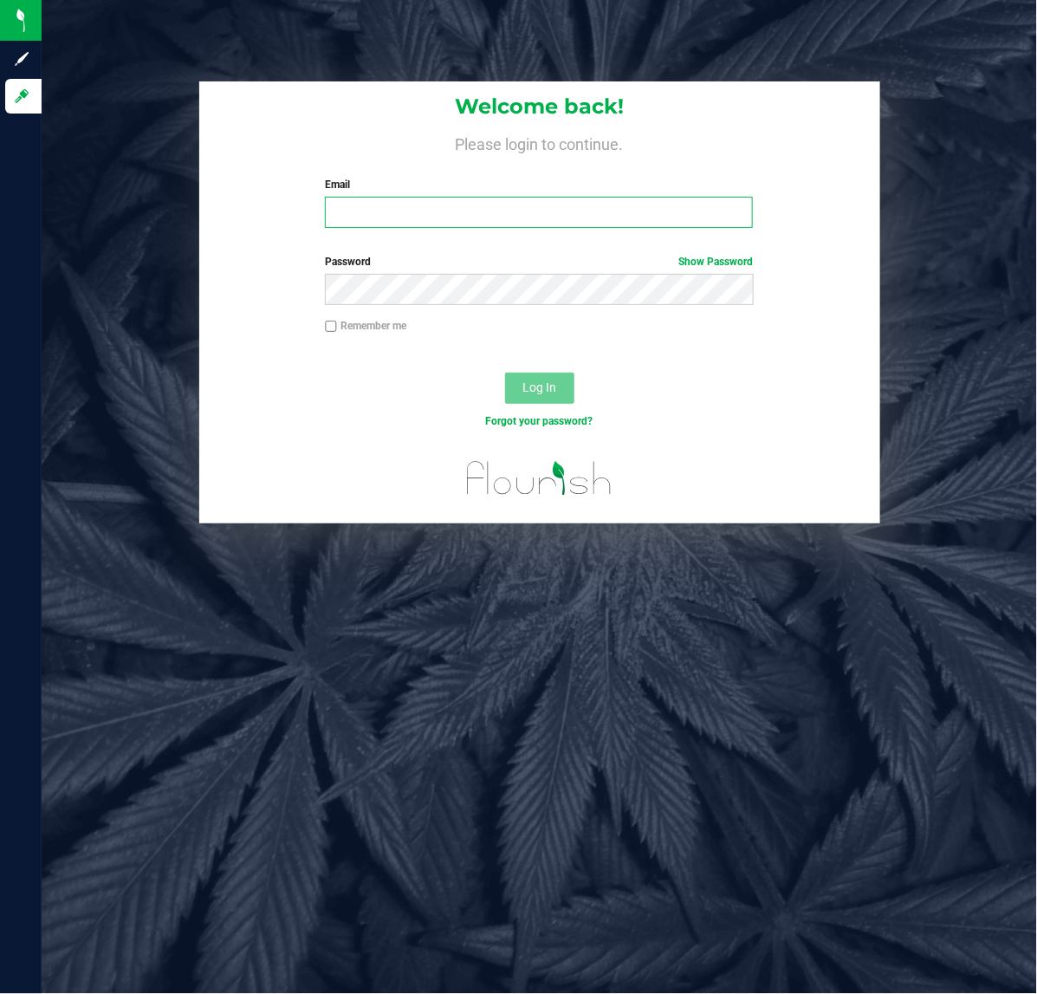
click at [382, 205] on input "Email" at bounding box center [539, 212] width 428 height 31
type input "mknutson@liveparallel.com"
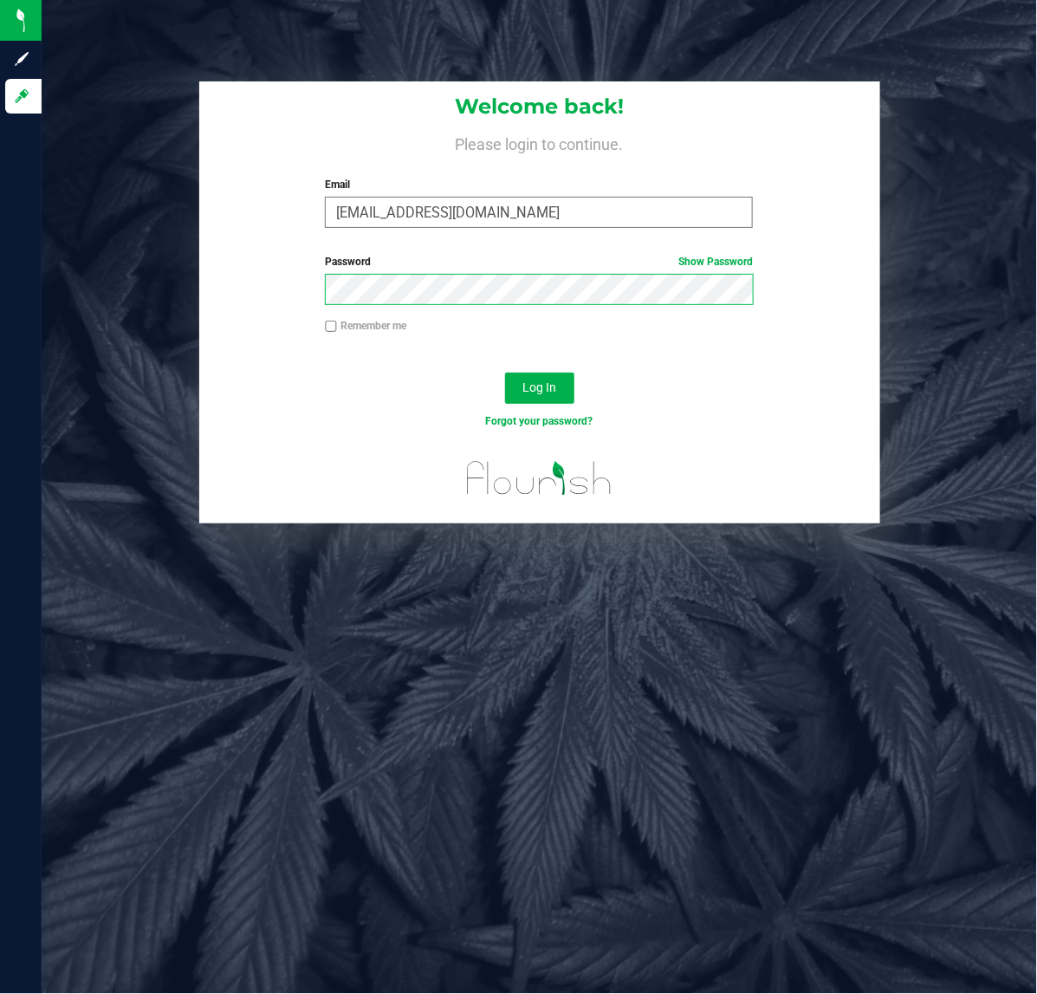
click at [505, 373] on button "Log In" at bounding box center [539, 388] width 69 height 31
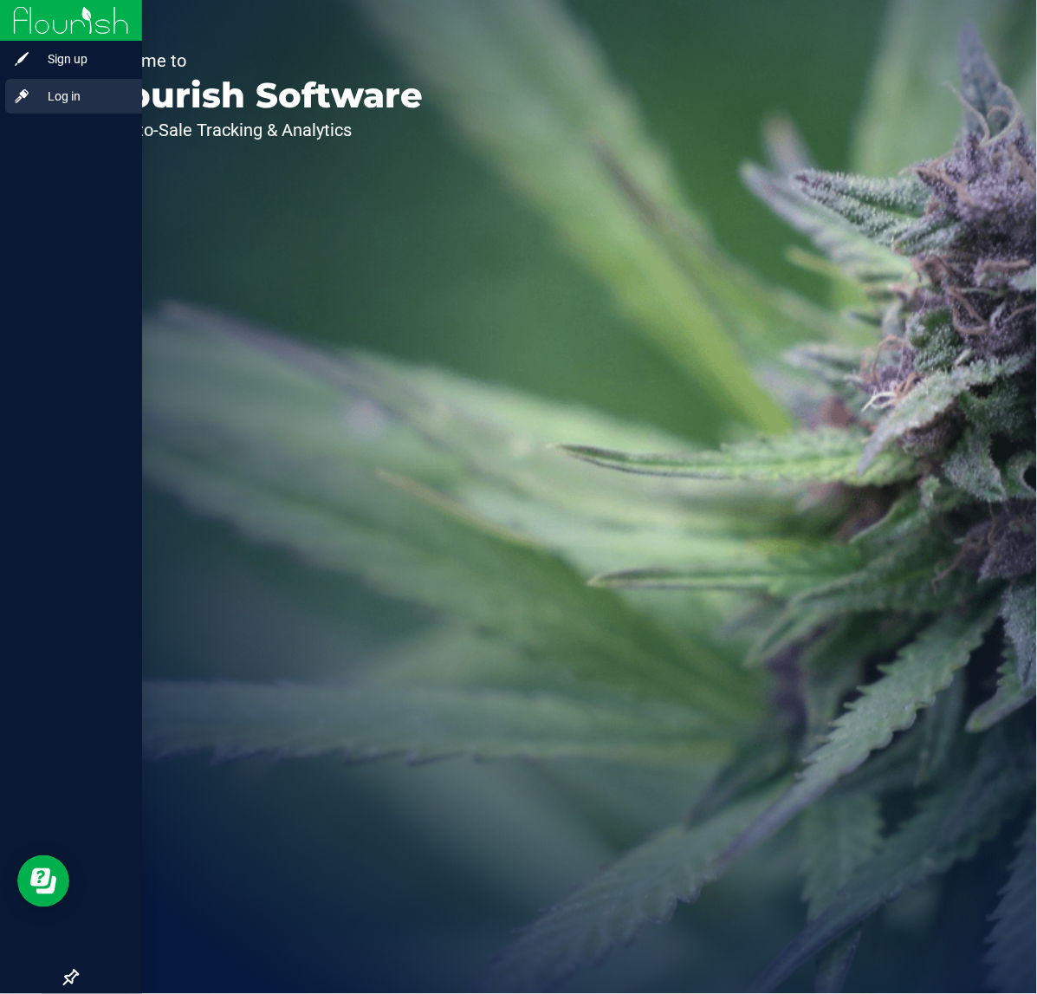
click at [44, 88] on span "Log in" at bounding box center [82, 96] width 104 height 21
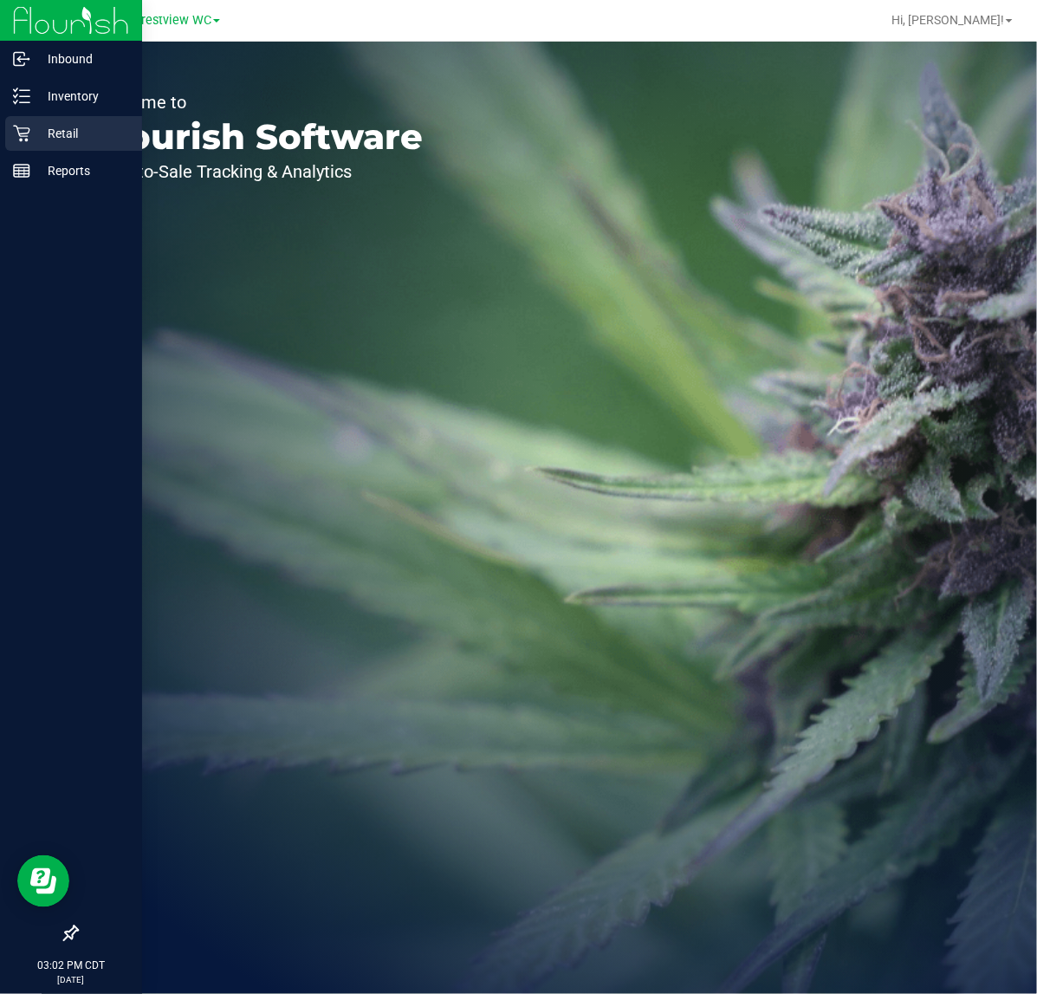
click at [9, 136] on div "Retail" at bounding box center [73, 133] width 137 height 35
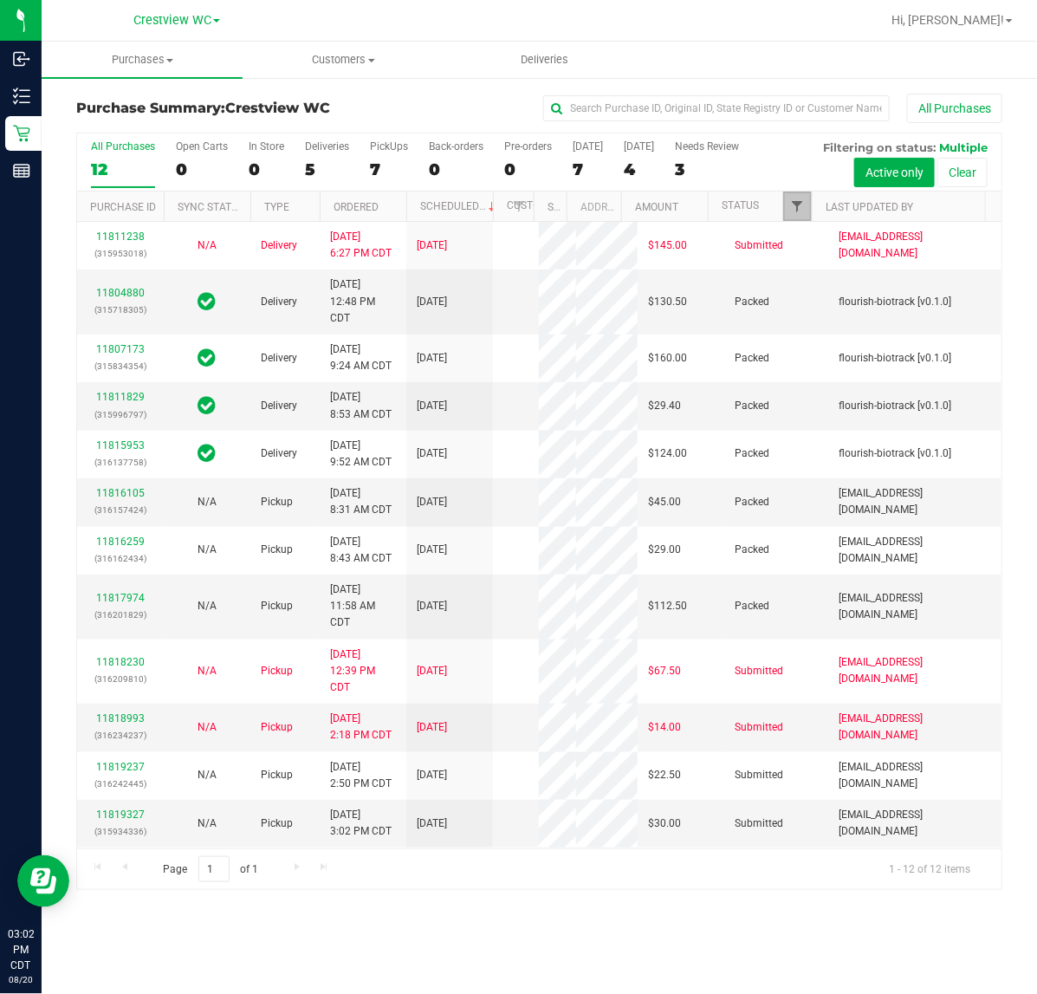
click at [795, 210] on span "Filter" at bounding box center [797, 206] width 14 height 14
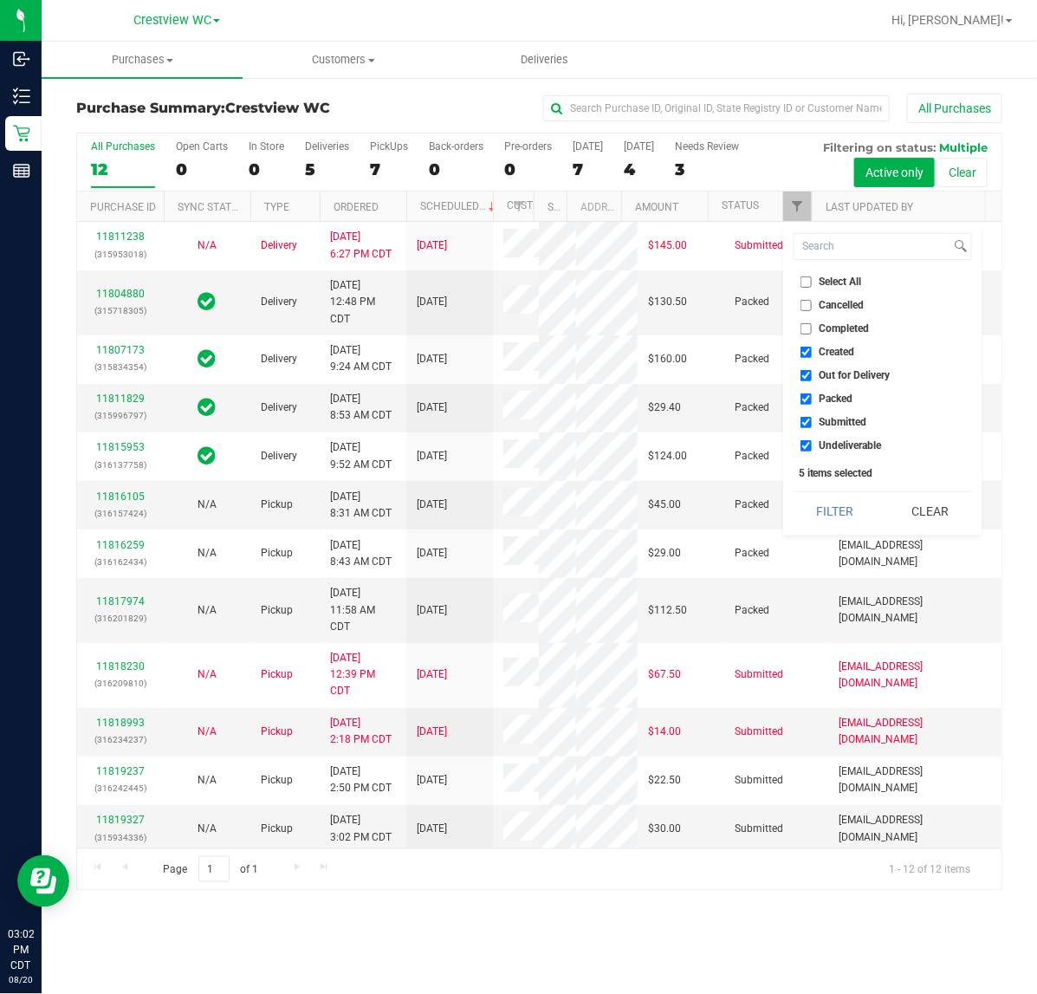
click at [812, 349] on label "Created" at bounding box center [828, 352] width 55 height 11
click at [812, 349] on input "Created" at bounding box center [806, 352] width 11 height 11
checkbox input "false"
click at [812, 374] on label "Out for Delivery" at bounding box center [846, 375] width 90 height 11
click at [812, 374] on input "Out for Delivery" at bounding box center [806, 375] width 11 height 11
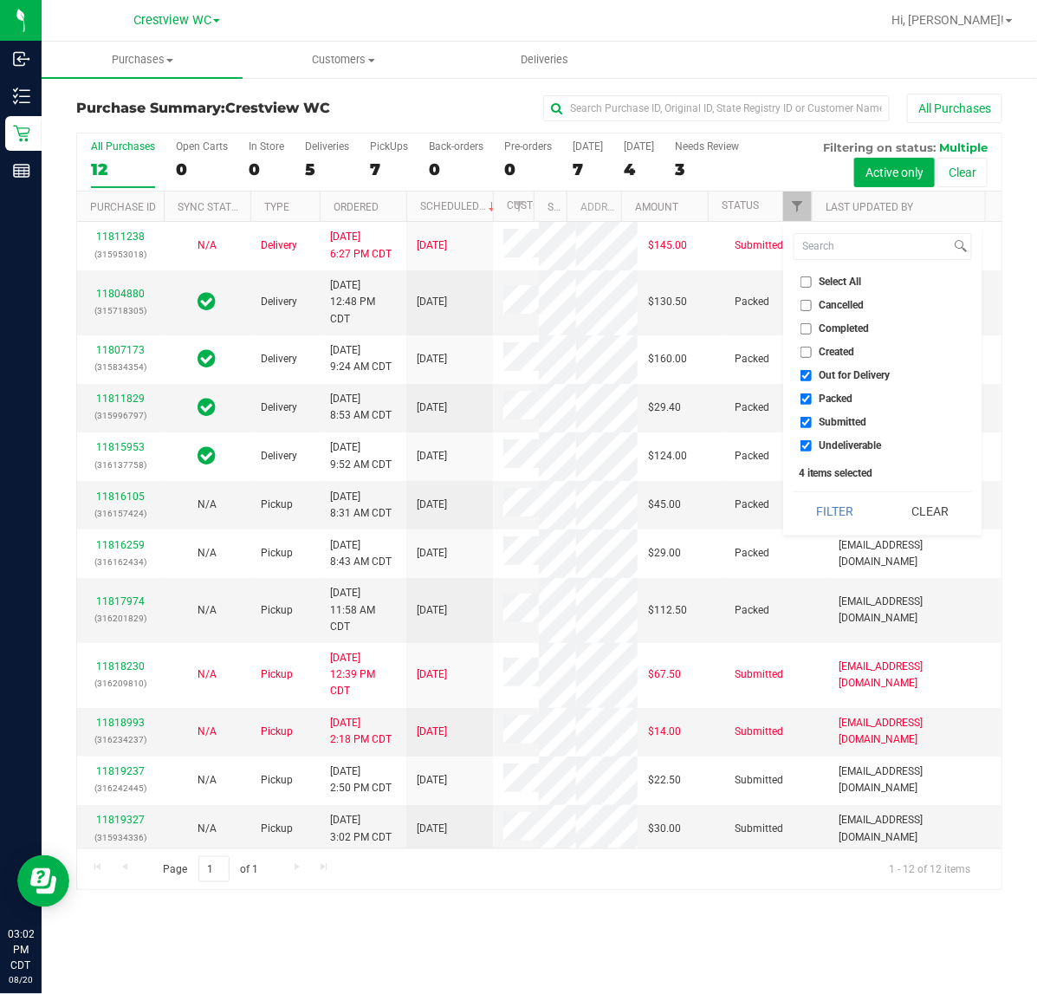
checkbox input "false"
click at [808, 403] on input "Packed" at bounding box center [806, 398] width 11 height 11
checkbox input "false"
click at [808, 440] on input "Undeliverable" at bounding box center [806, 445] width 11 height 11
checkbox input "false"
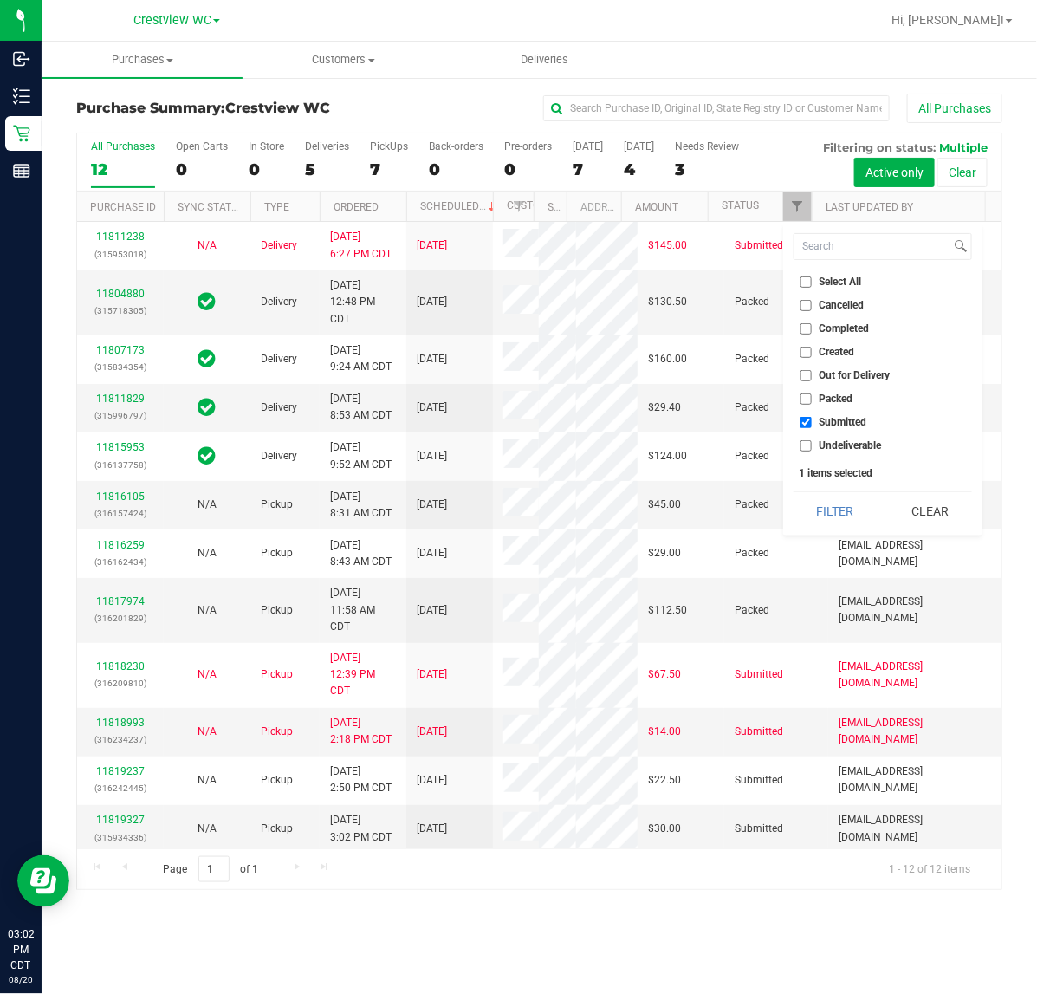
drag, startPoint x: 810, startPoint y: 504, endPoint x: 790, endPoint y: 486, distance: 27.0
click at [806, 504] on button "Filter" at bounding box center [835, 511] width 83 height 38
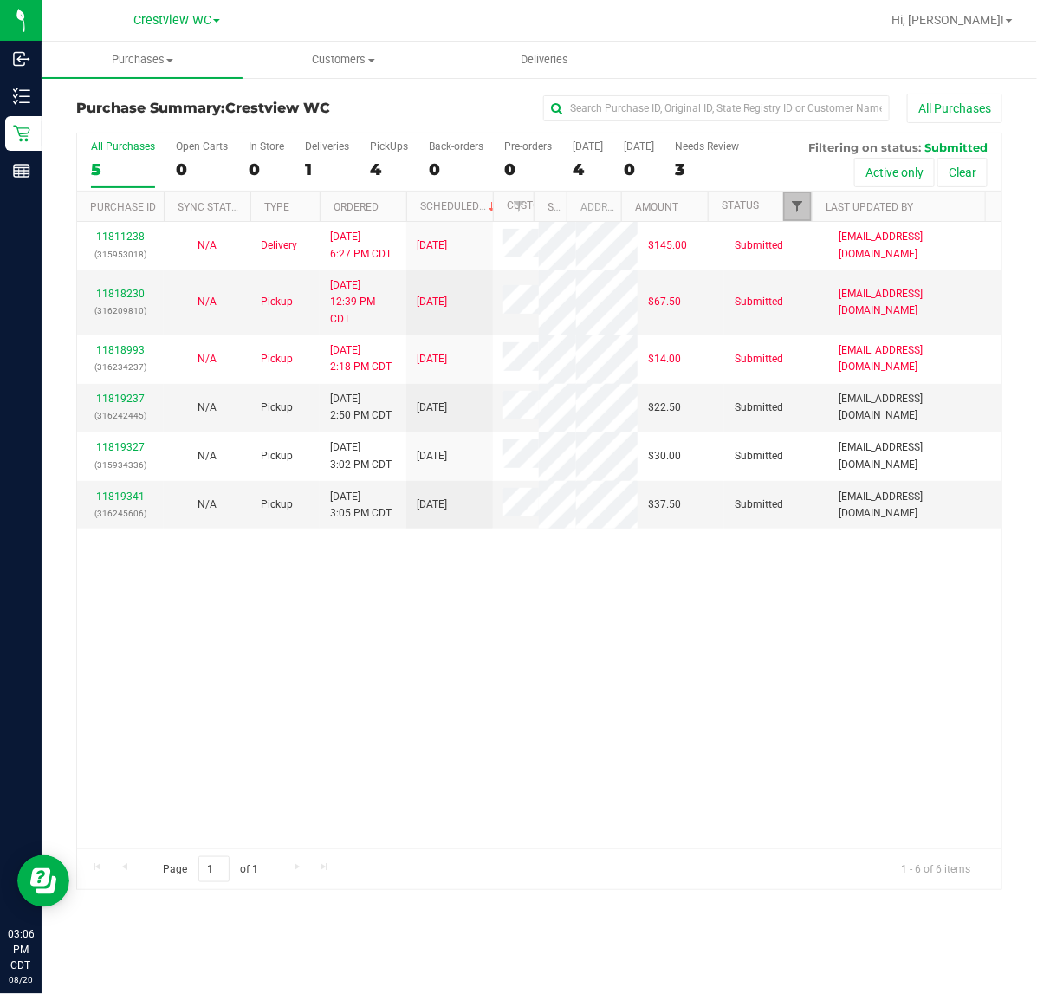
click at [791, 213] on span "Filter" at bounding box center [797, 206] width 14 height 14
drag, startPoint x: 744, startPoint y: 687, endPoint x: 729, endPoint y: 689, distance: 14.8
click at [744, 689] on div "11811238 (315953018) N/A Delivery 8/18/2025 6:27 PM CDT 8/22/2025 $145.00 Submi…" at bounding box center [539, 535] width 925 height 627
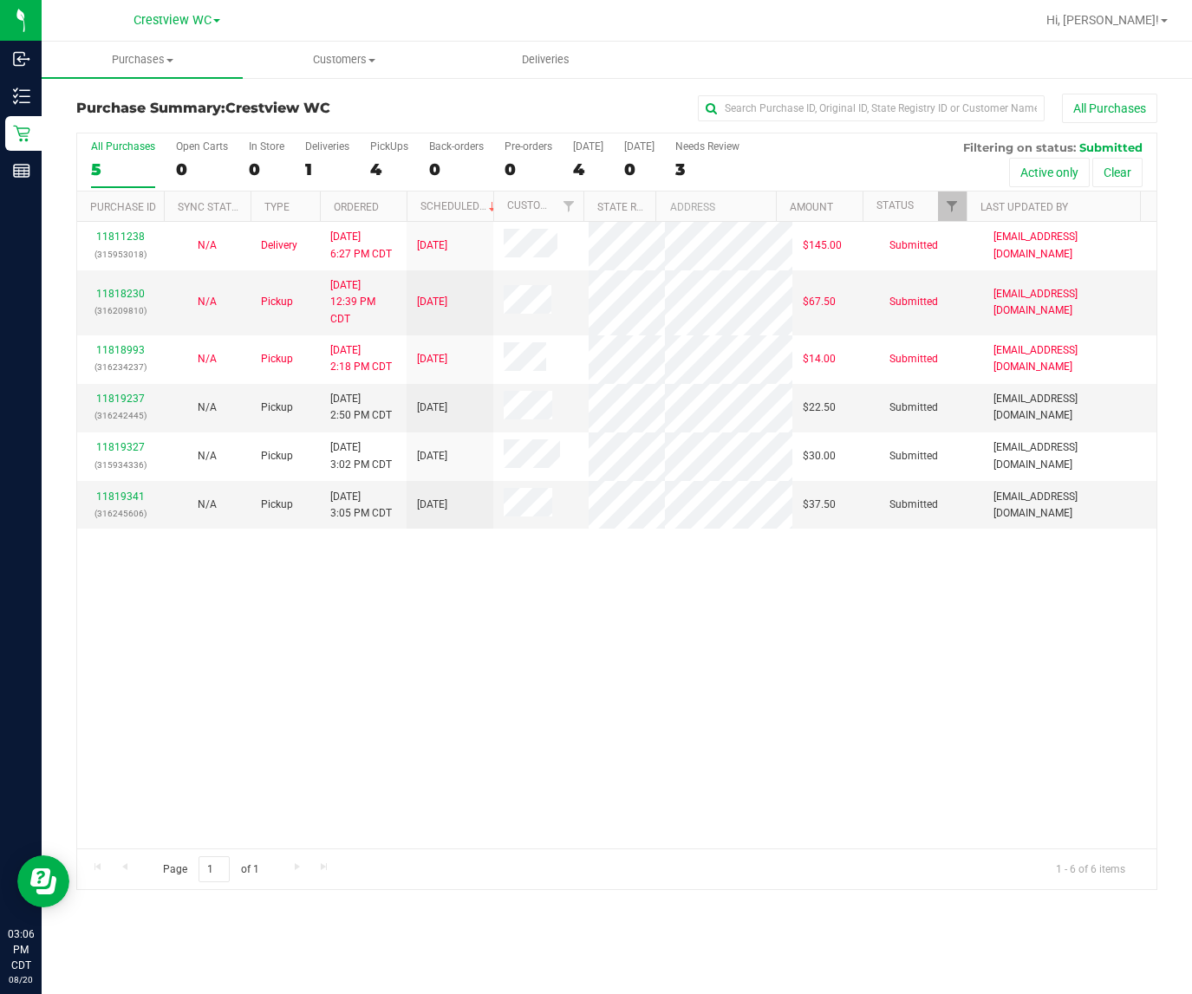
click at [283, 700] on div "11811238 (315953018) N/A Delivery 8/18/2025 6:27 PM CDT 8/22/2025 $145.00 Submi…" at bounding box center [616, 535] width 1079 height 627
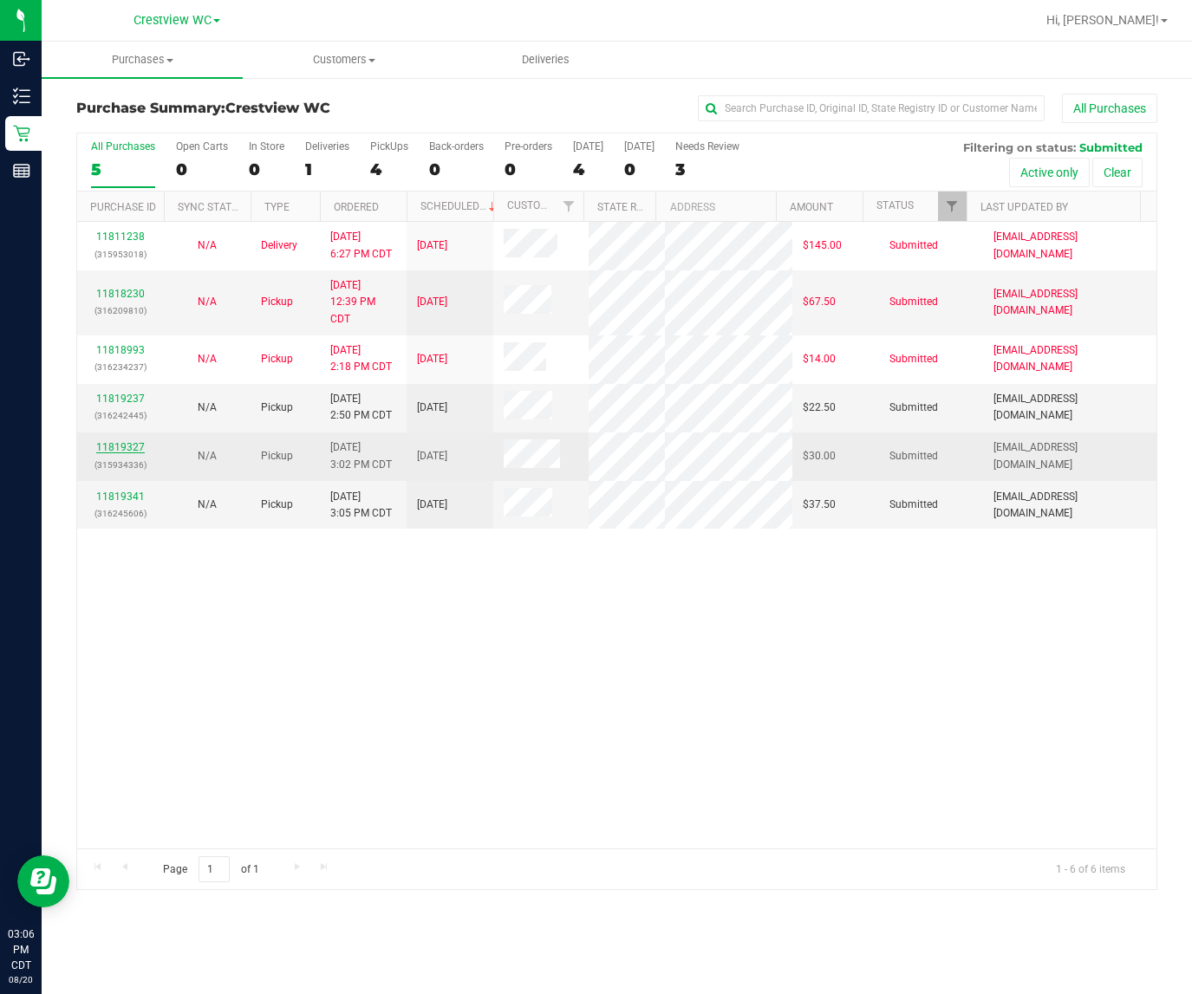
click at [123, 453] on link "11819327" at bounding box center [120, 447] width 49 height 12
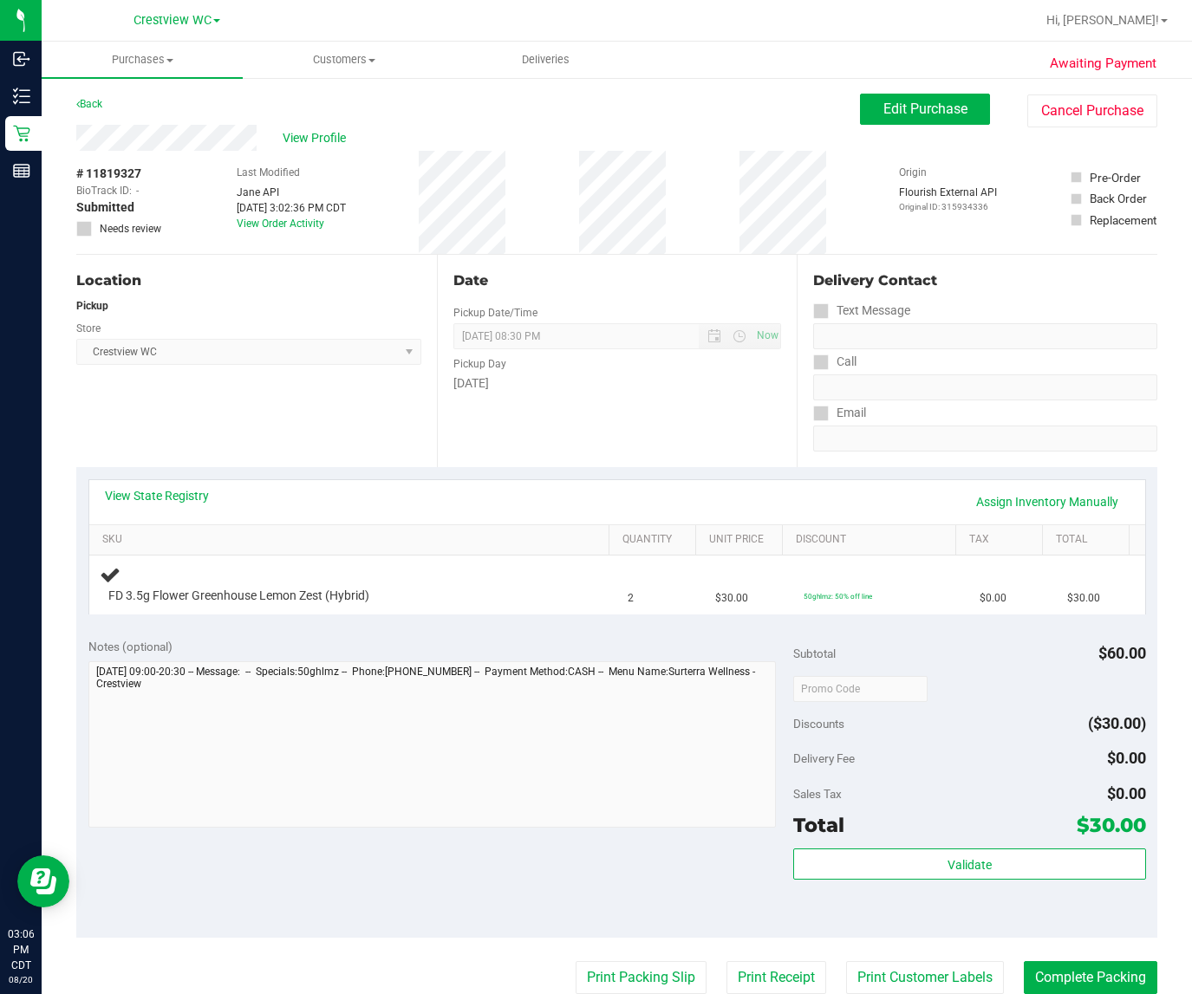
click at [317, 628] on div "Notes (optional) Subtotal $60.00 Discounts ($30.00) Delivery Fee $0.00 Sales Ta…" at bounding box center [616, 782] width 1081 height 312
click at [354, 438] on div "Location Pickup Store Crestview WC Select Store Bonita Springs WC Boynton Beach…" at bounding box center [256, 361] width 361 height 212
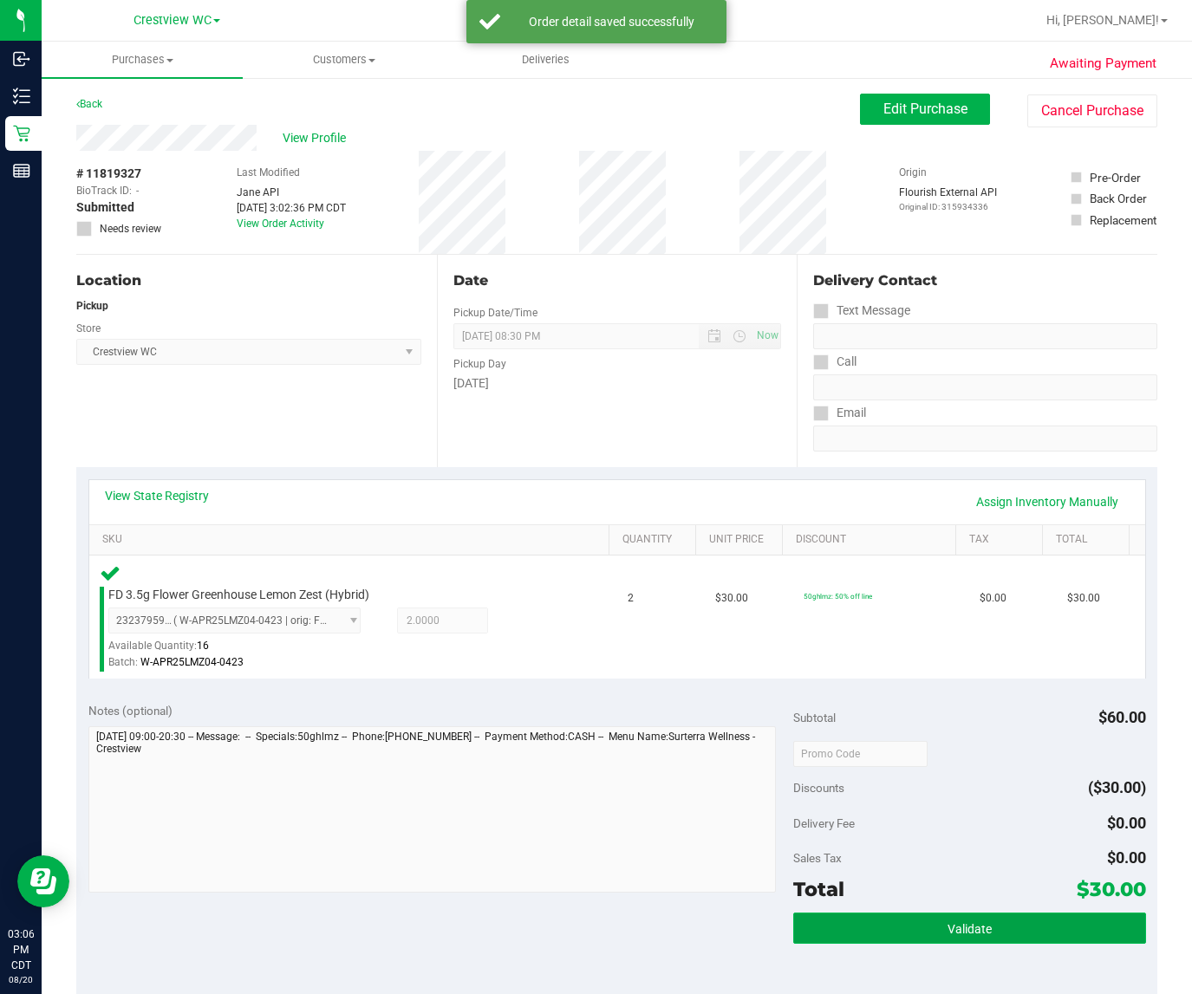
click at [966, 917] on button "Validate" at bounding box center [969, 928] width 353 height 31
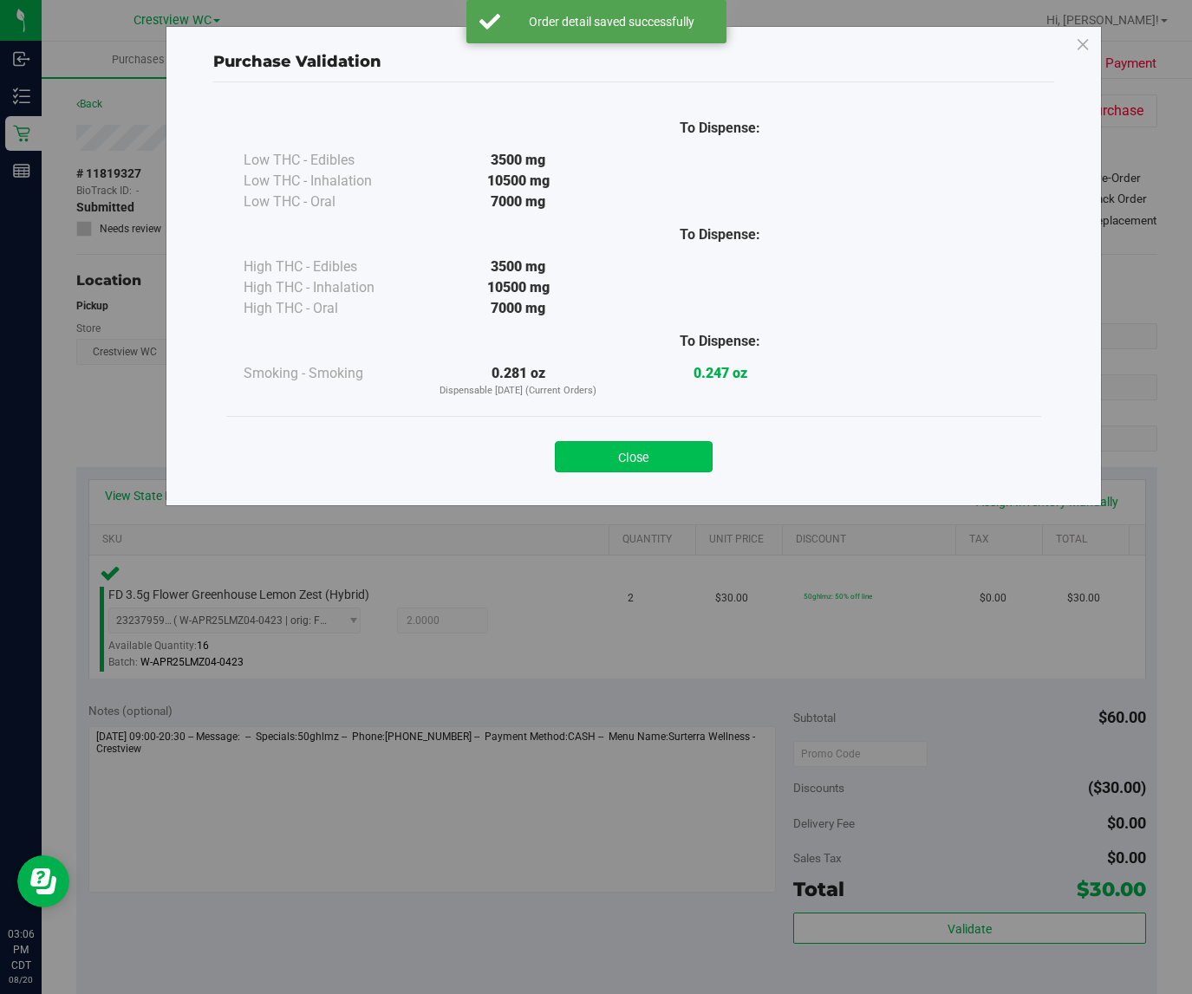
click at [659, 470] on button "Close" at bounding box center [634, 456] width 158 height 31
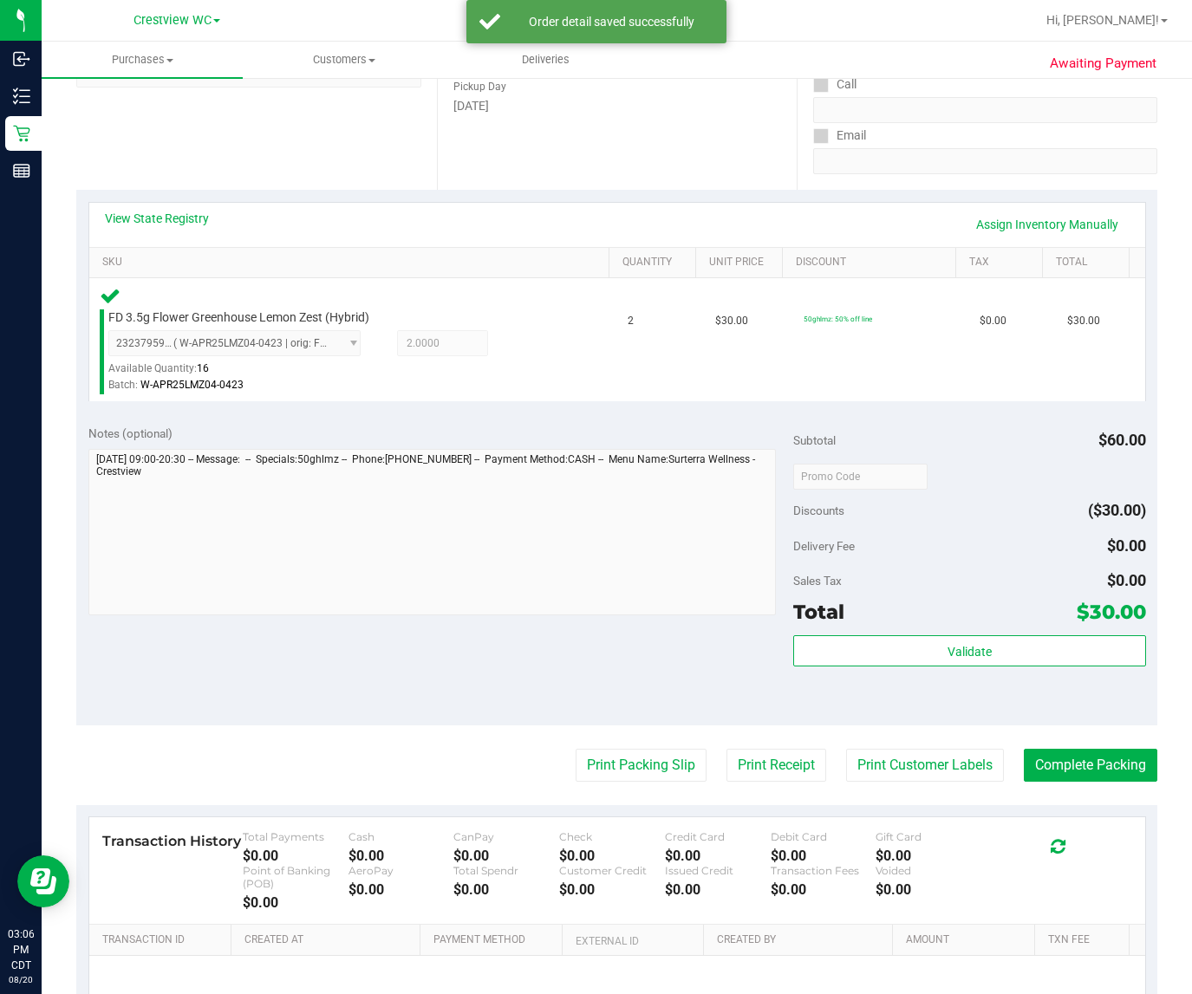
scroll to position [300, 0]
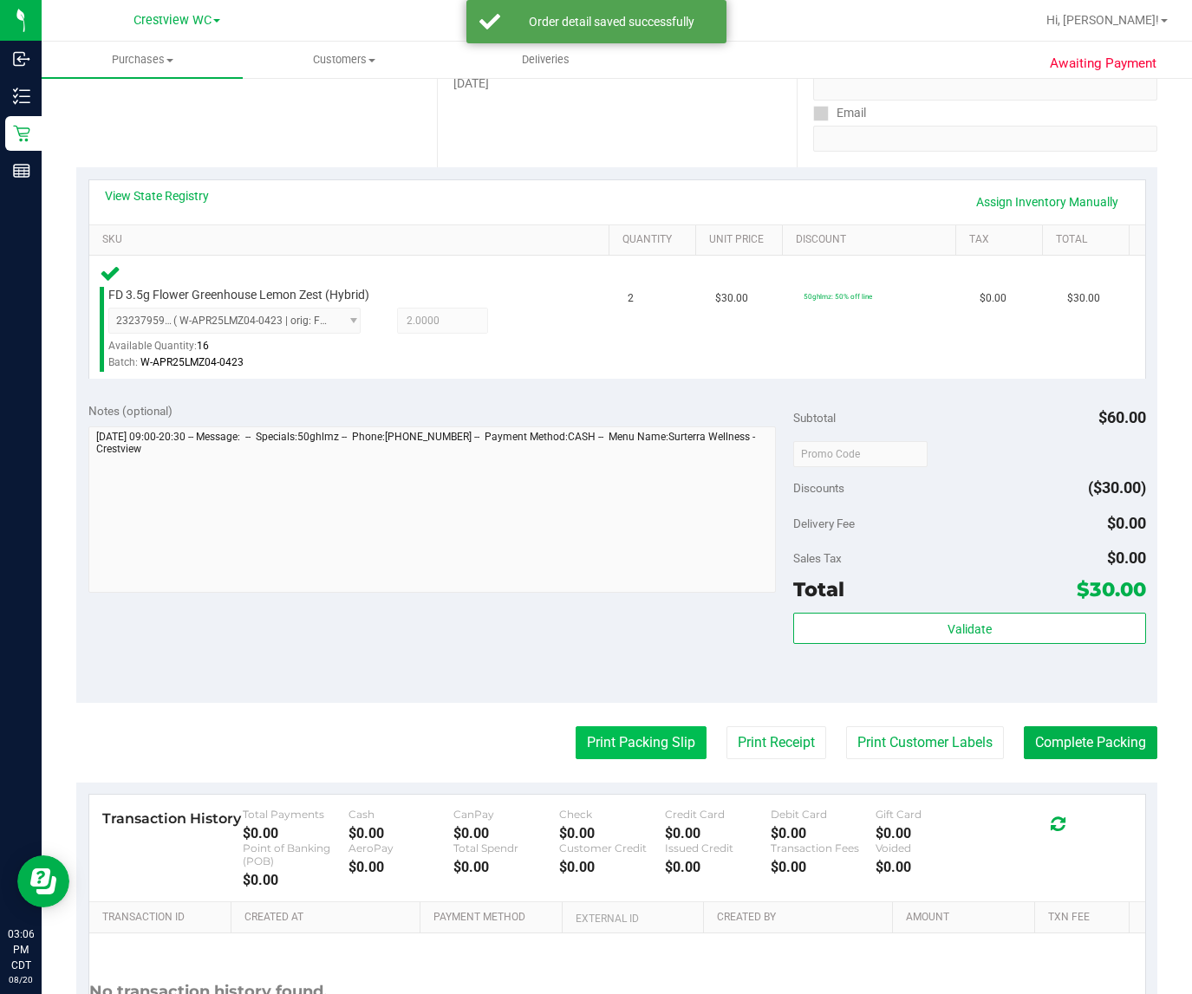
click at [621, 744] on button "Print Packing Slip" at bounding box center [640, 742] width 131 height 33
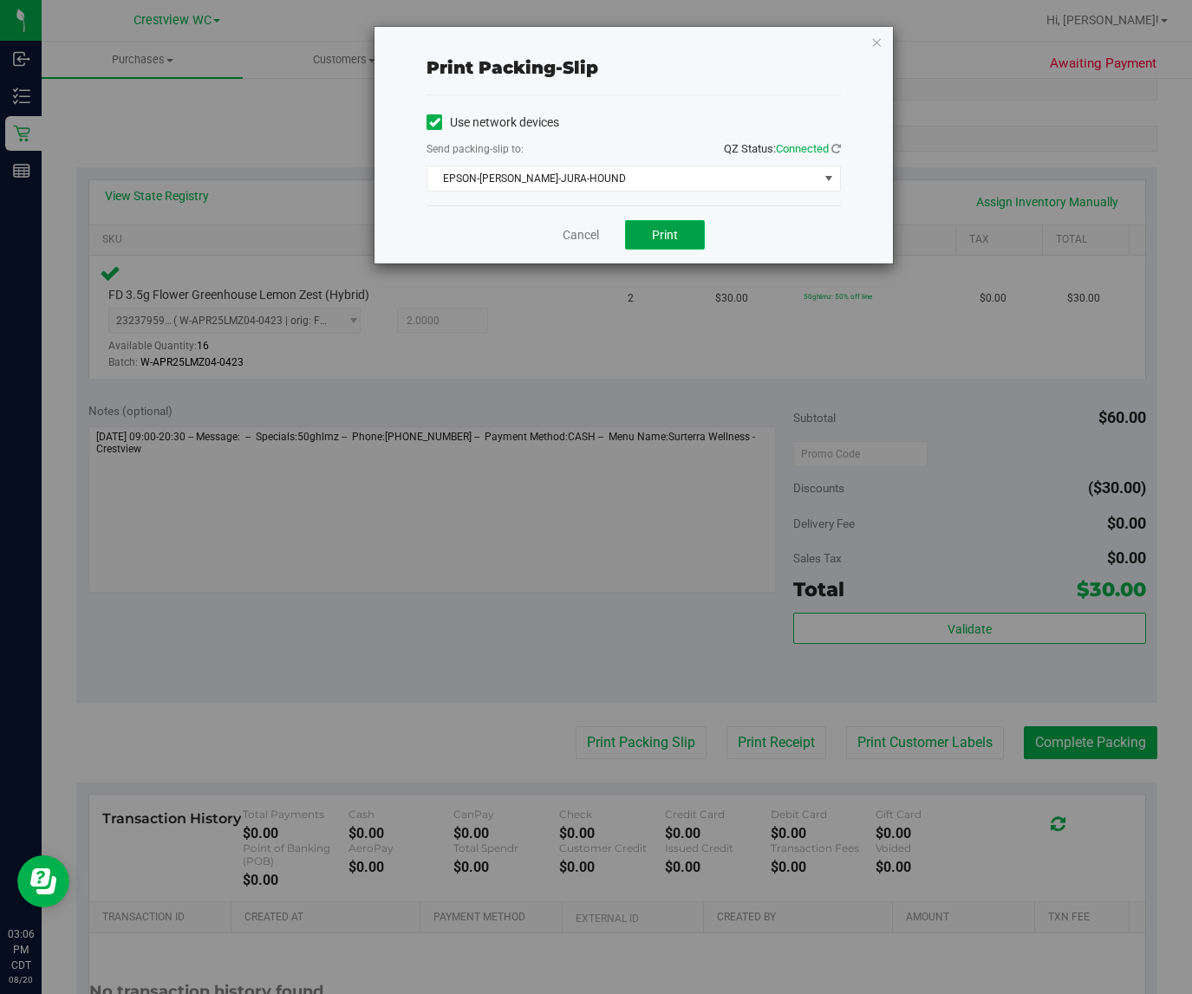
click at [676, 240] on span "Print" at bounding box center [665, 235] width 26 height 14
click at [556, 179] on span "EPSON-BRUNO-JURA-HOUND" at bounding box center [622, 178] width 391 height 24
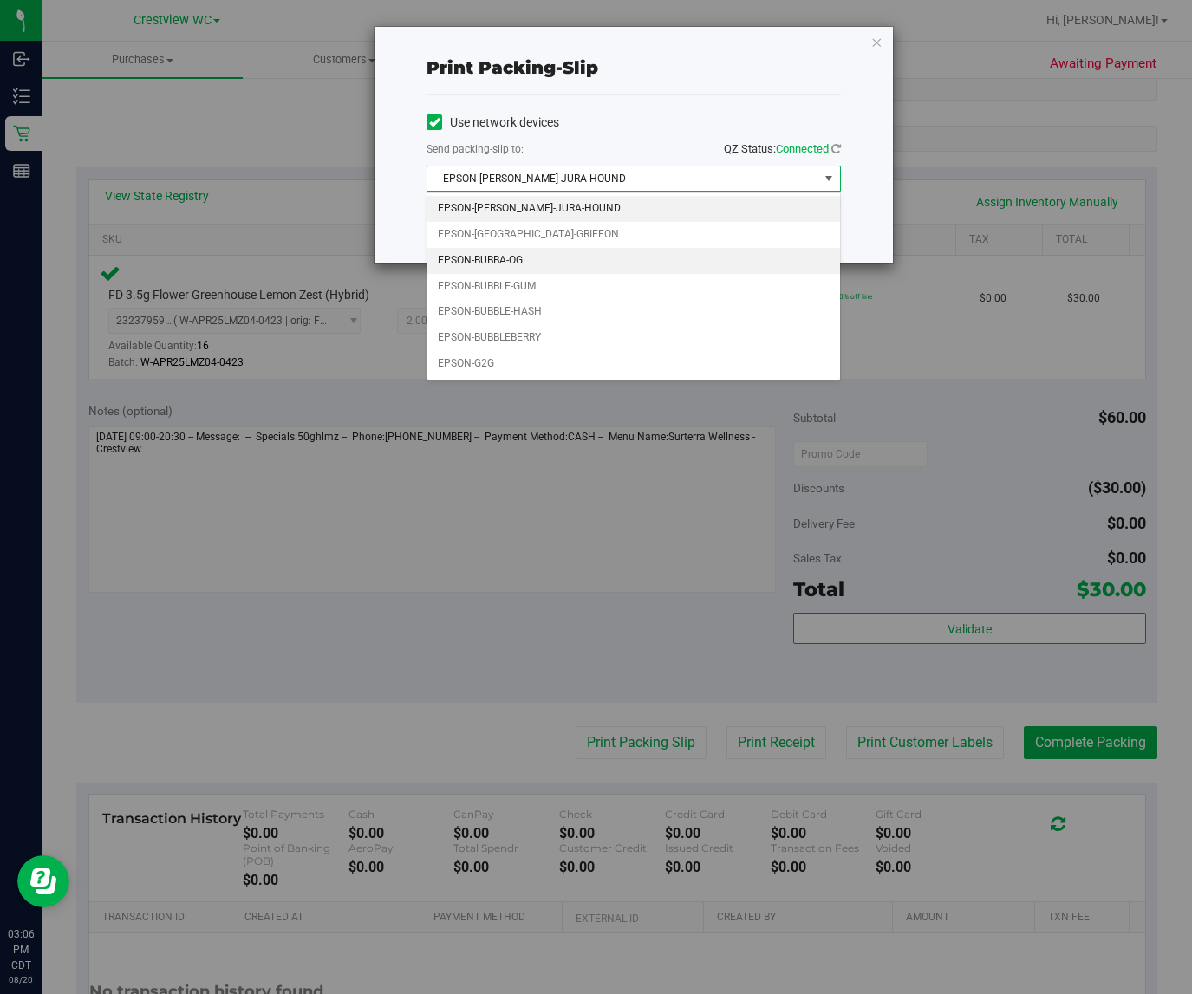
click at [503, 261] on li "EPSON-BUBBA-OG" at bounding box center [633, 261] width 413 height 26
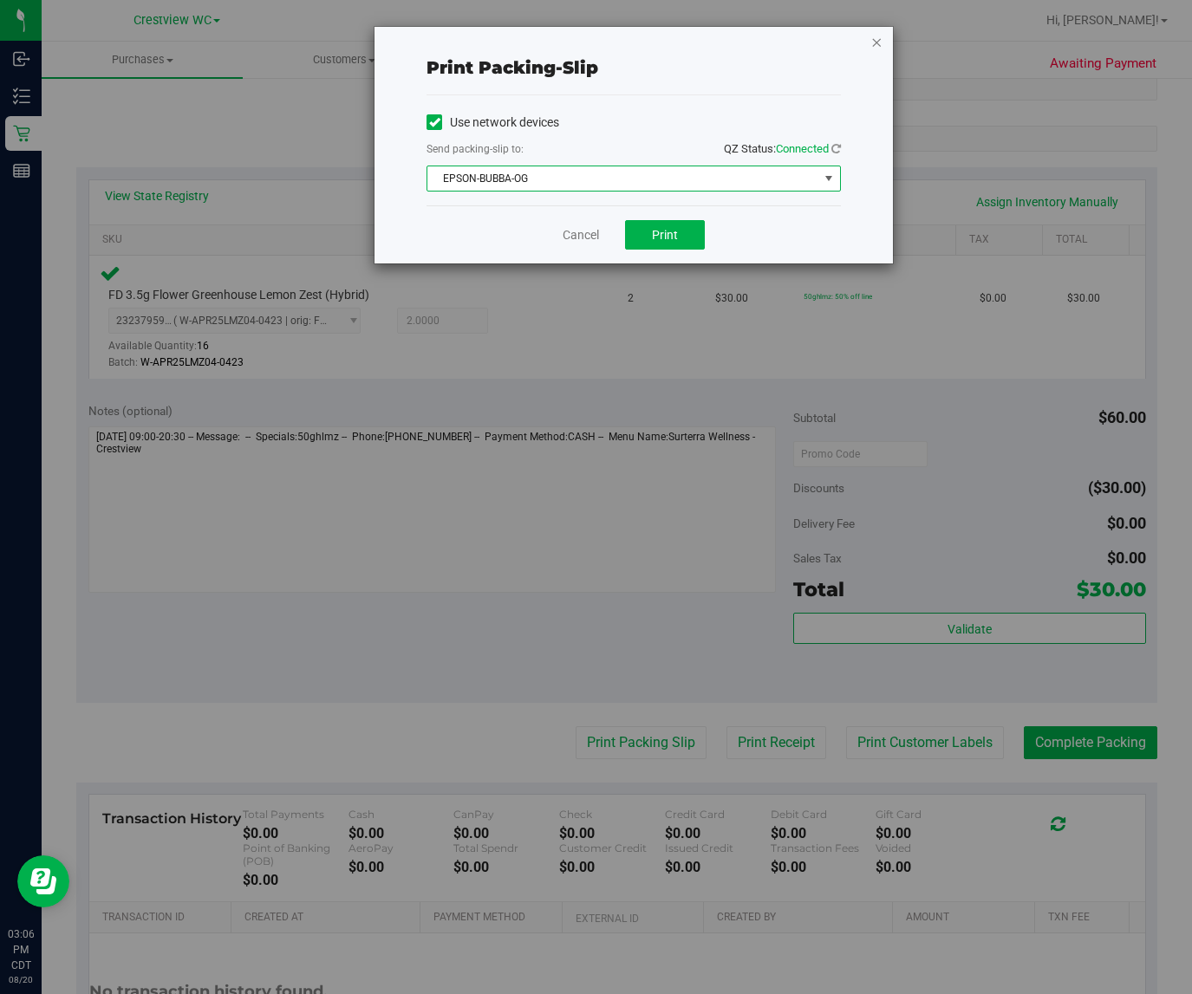
click at [875, 44] on icon "button" at bounding box center [876, 41] width 12 height 21
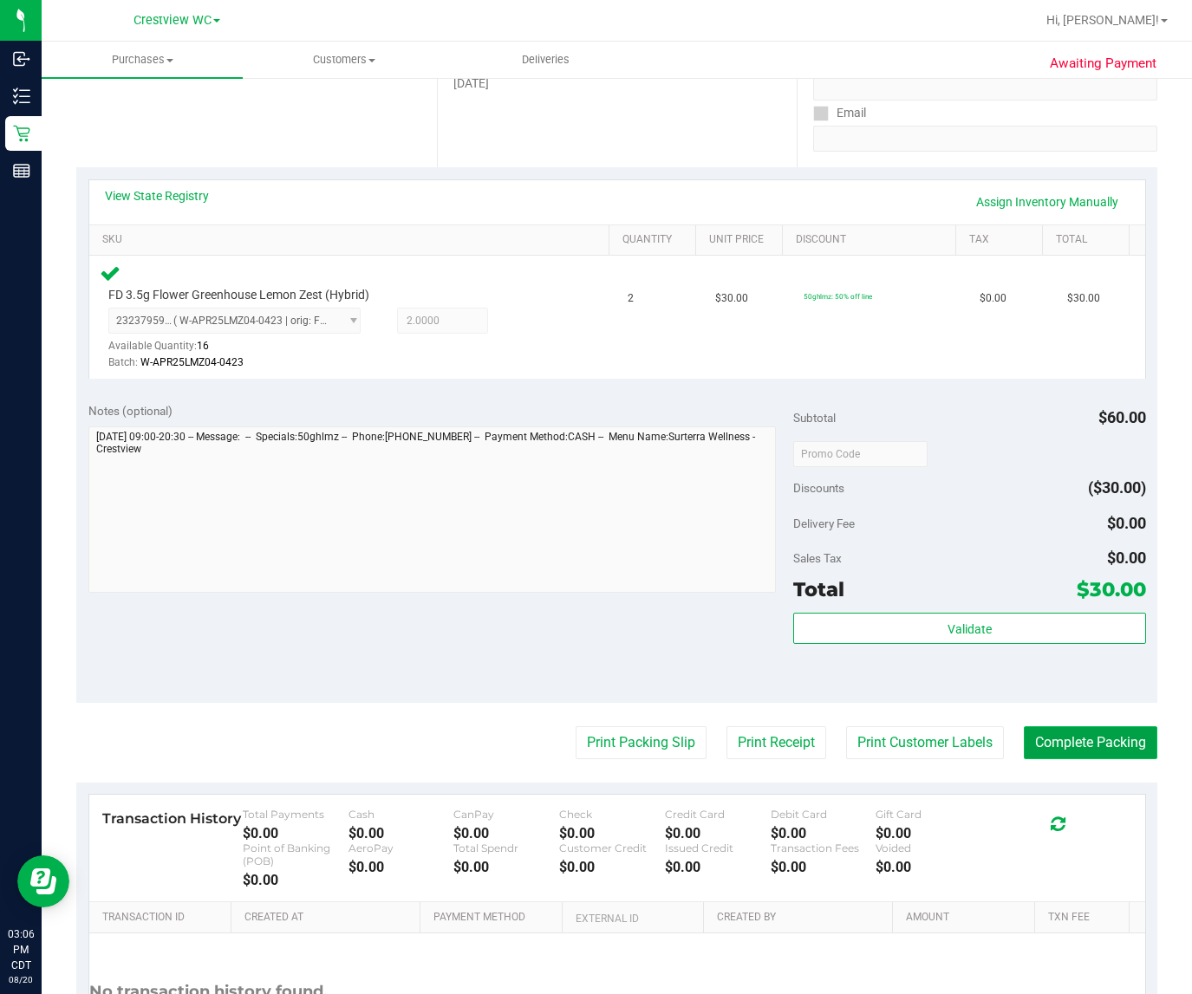
click at [1037, 739] on button "Complete Packing" at bounding box center [1090, 742] width 133 height 33
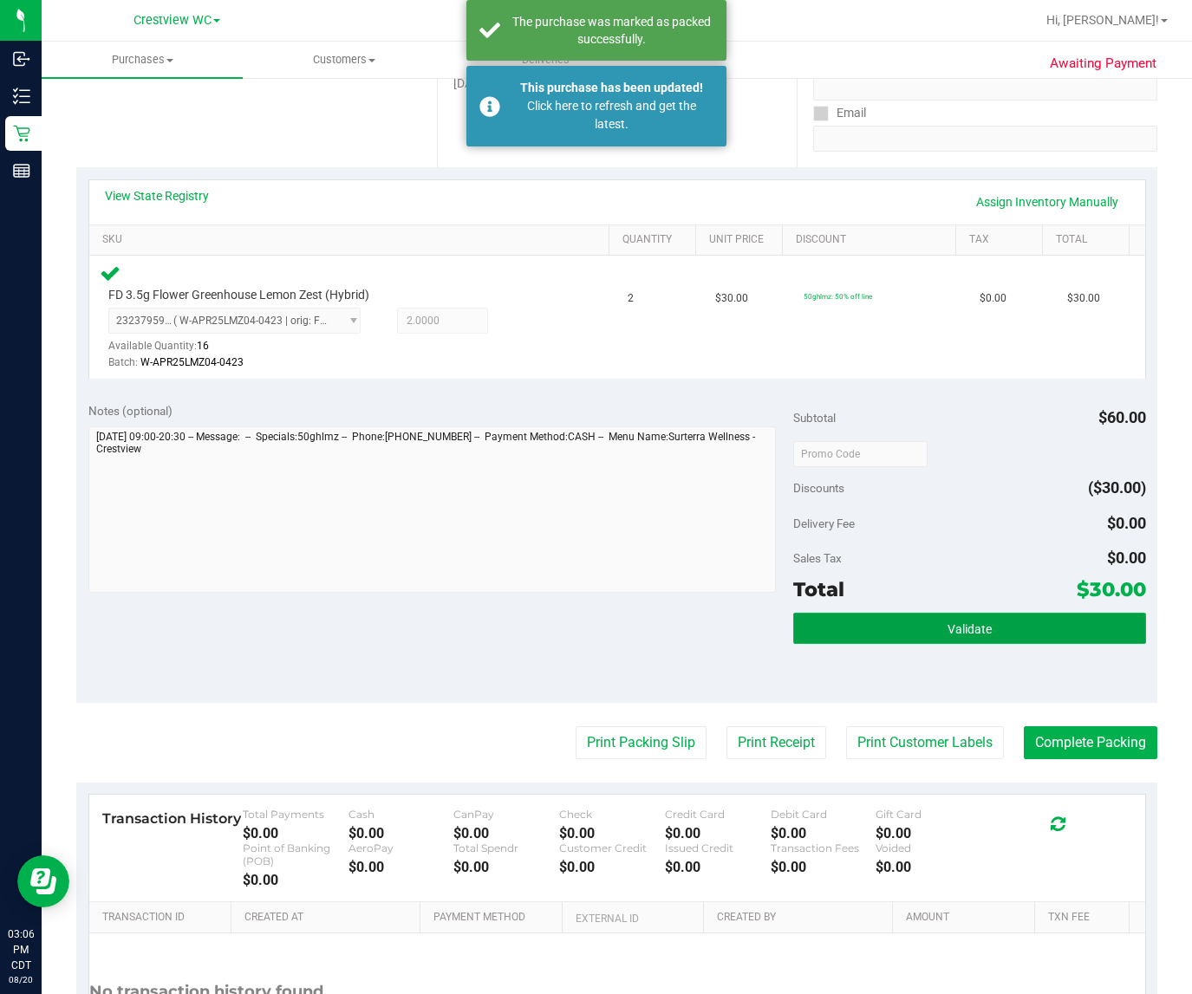
click at [911, 637] on button "Validate" at bounding box center [969, 628] width 353 height 31
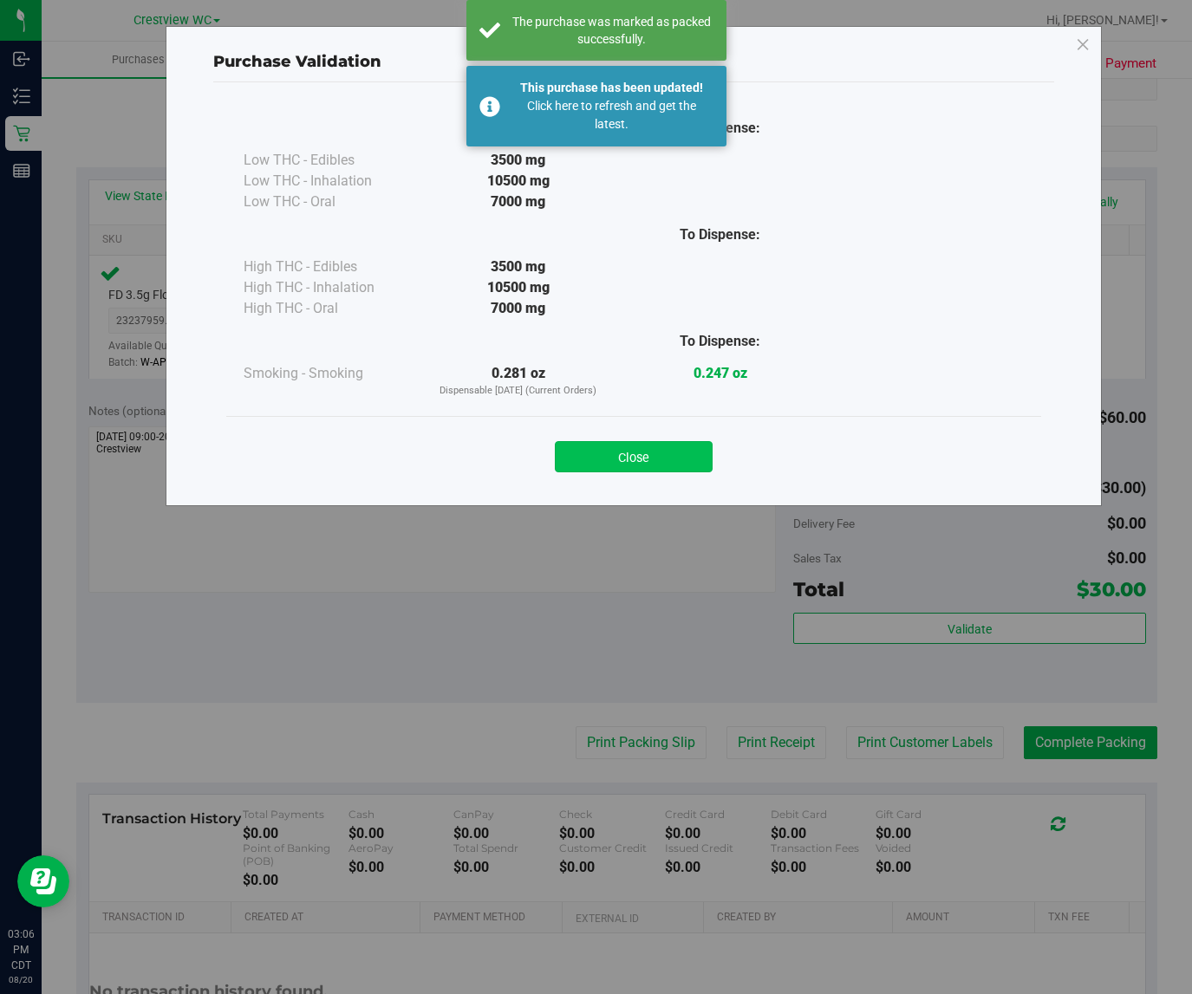
click at [634, 458] on button "Close" at bounding box center [634, 456] width 158 height 31
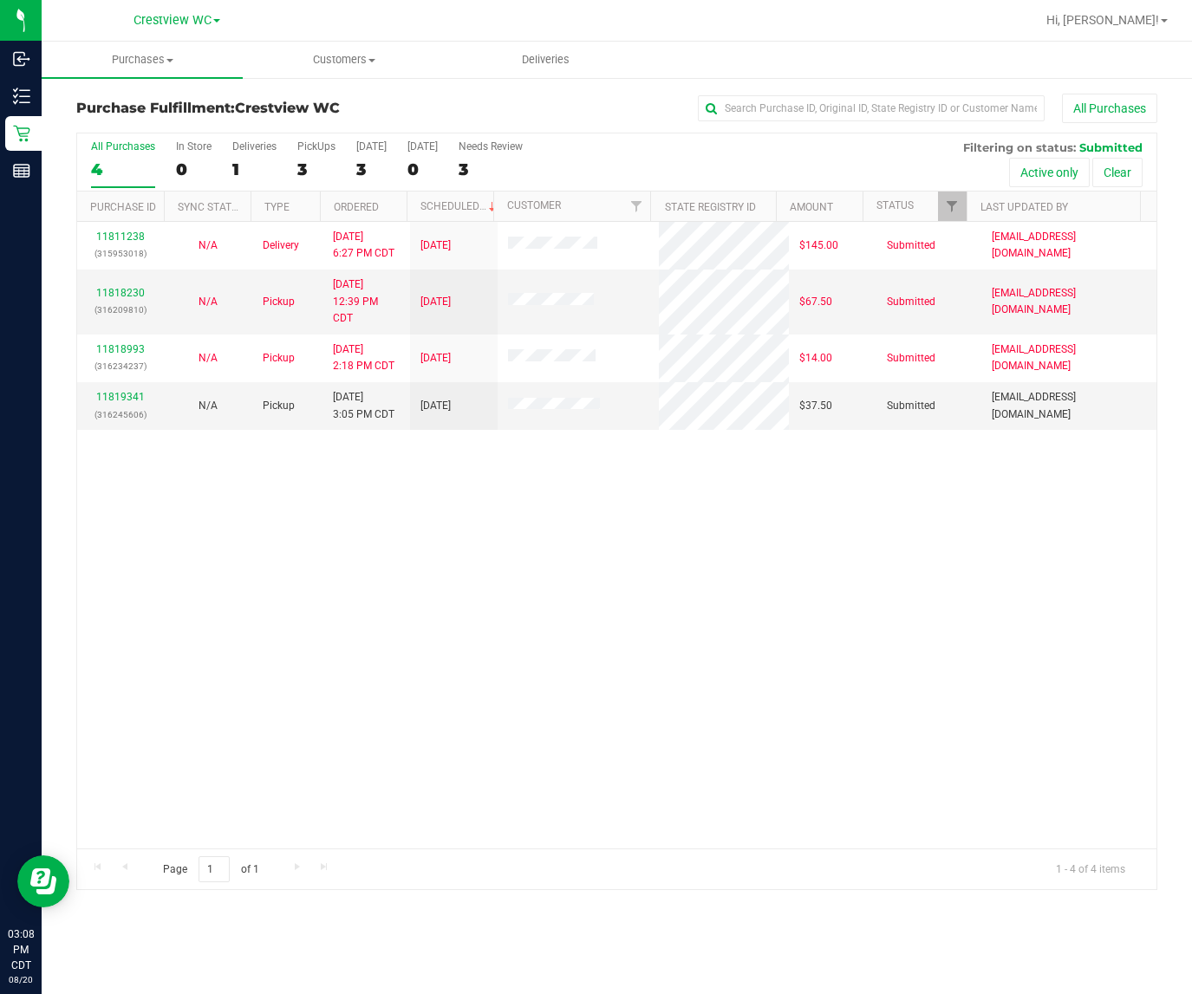
click at [186, 527] on div "11811238 (315953018) N/A Delivery 8/18/2025 6:27 PM CDT 8/22/2025 $145.00 Submi…" at bounding box center [616, 535] width 1079 height 627
click at [130, 403] on link "11819341" at bounding box center [120, 397] width 49 height 12
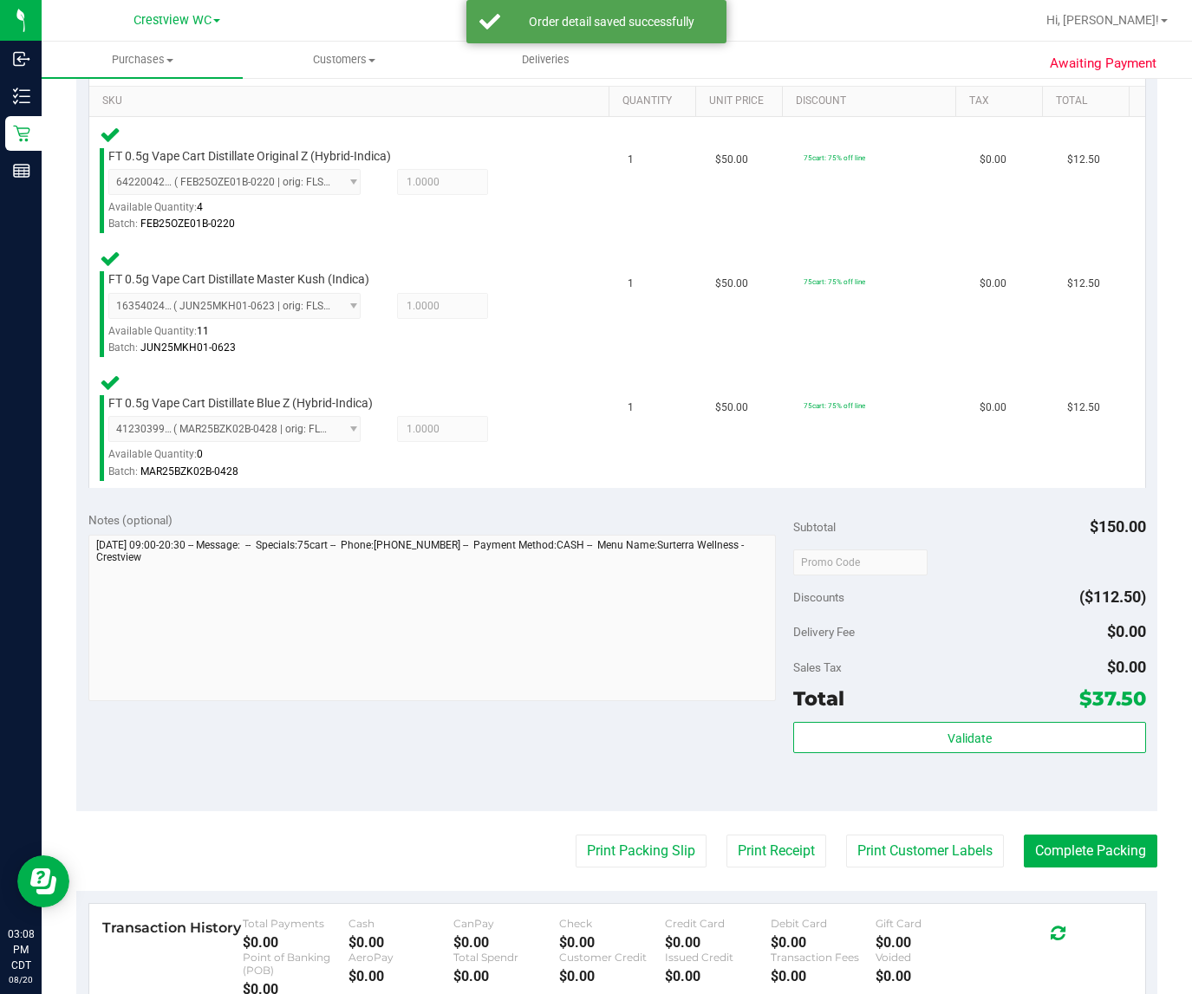
scroll to position [449, 0]
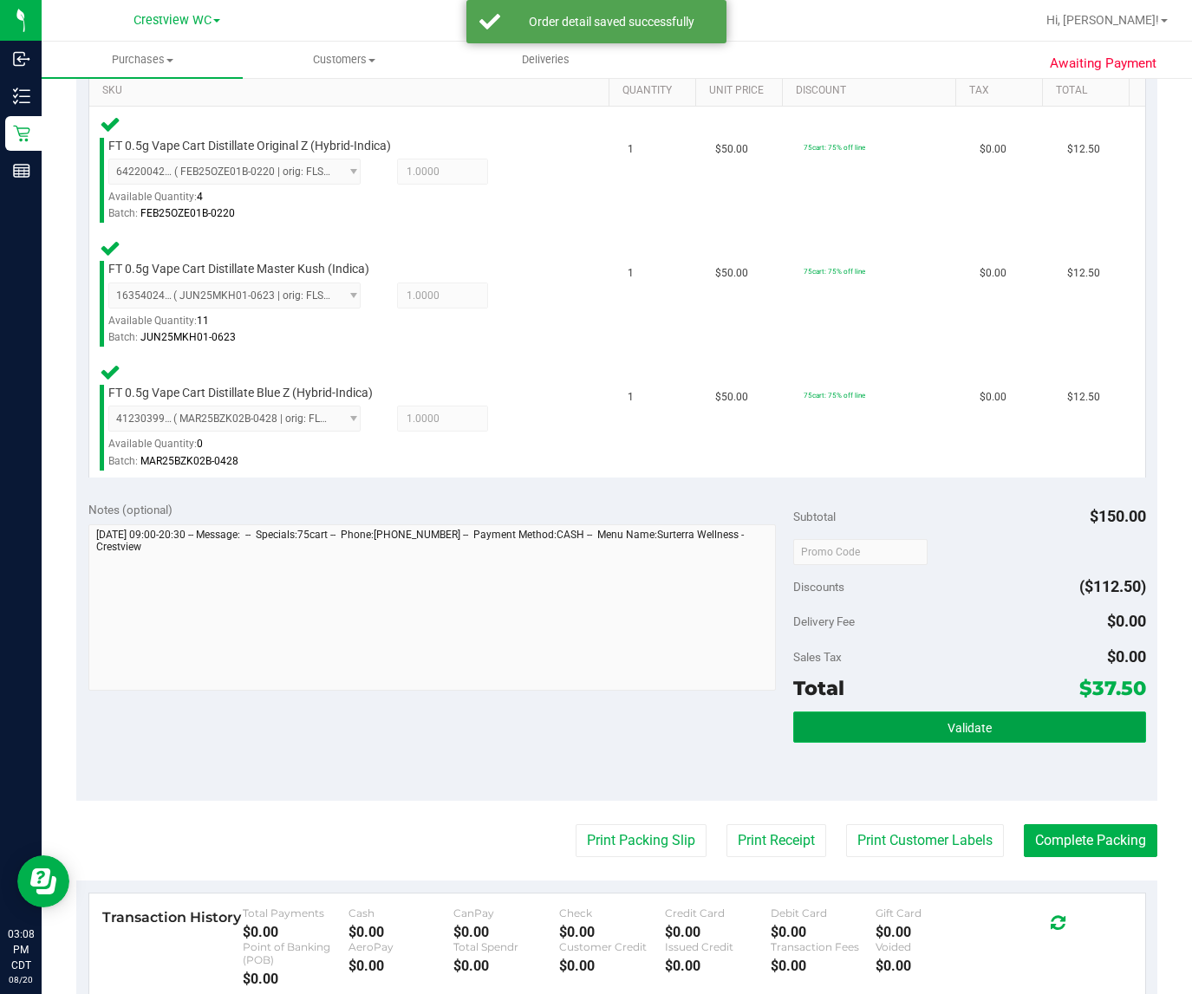
click at [977, 733] on button "Validate" at bounding box center [969, 727] width 353 height 31
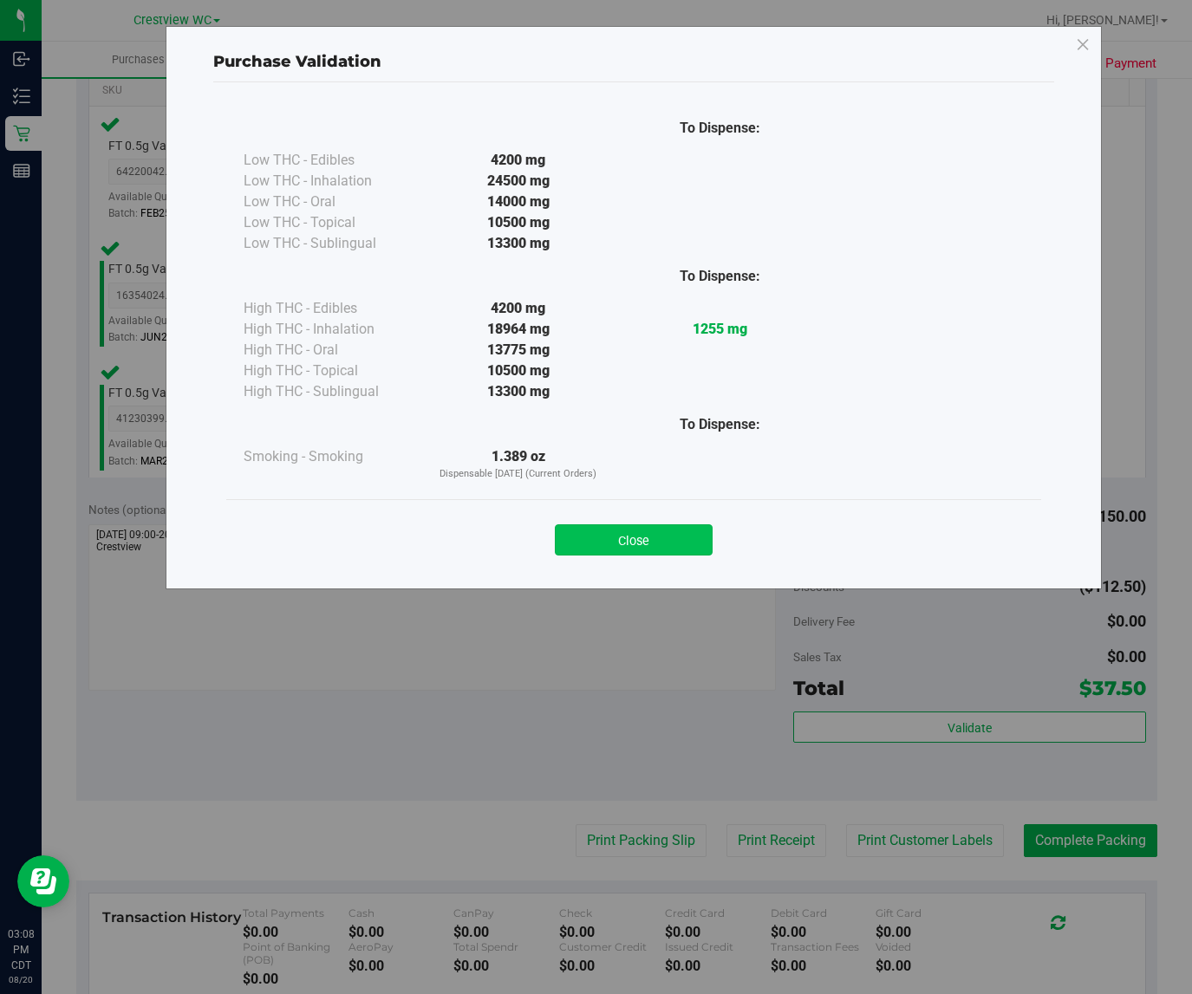
click at [642, 539] on button "Close" at bounding box center [634, 539] width 158 height 31
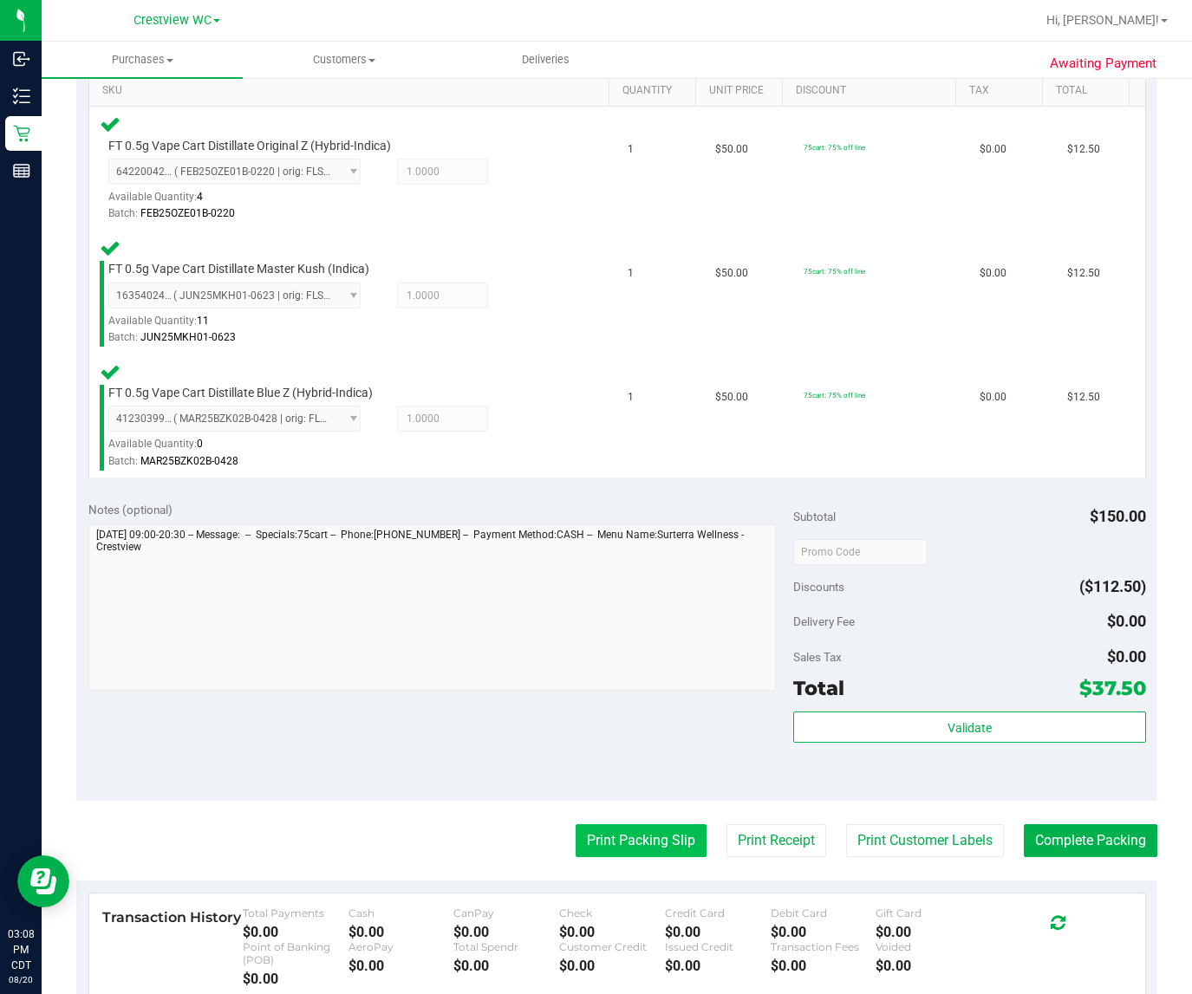
click at [666, 830] on button "Print Packing Slip" at bounding box center [640, 840] width 131 height 33
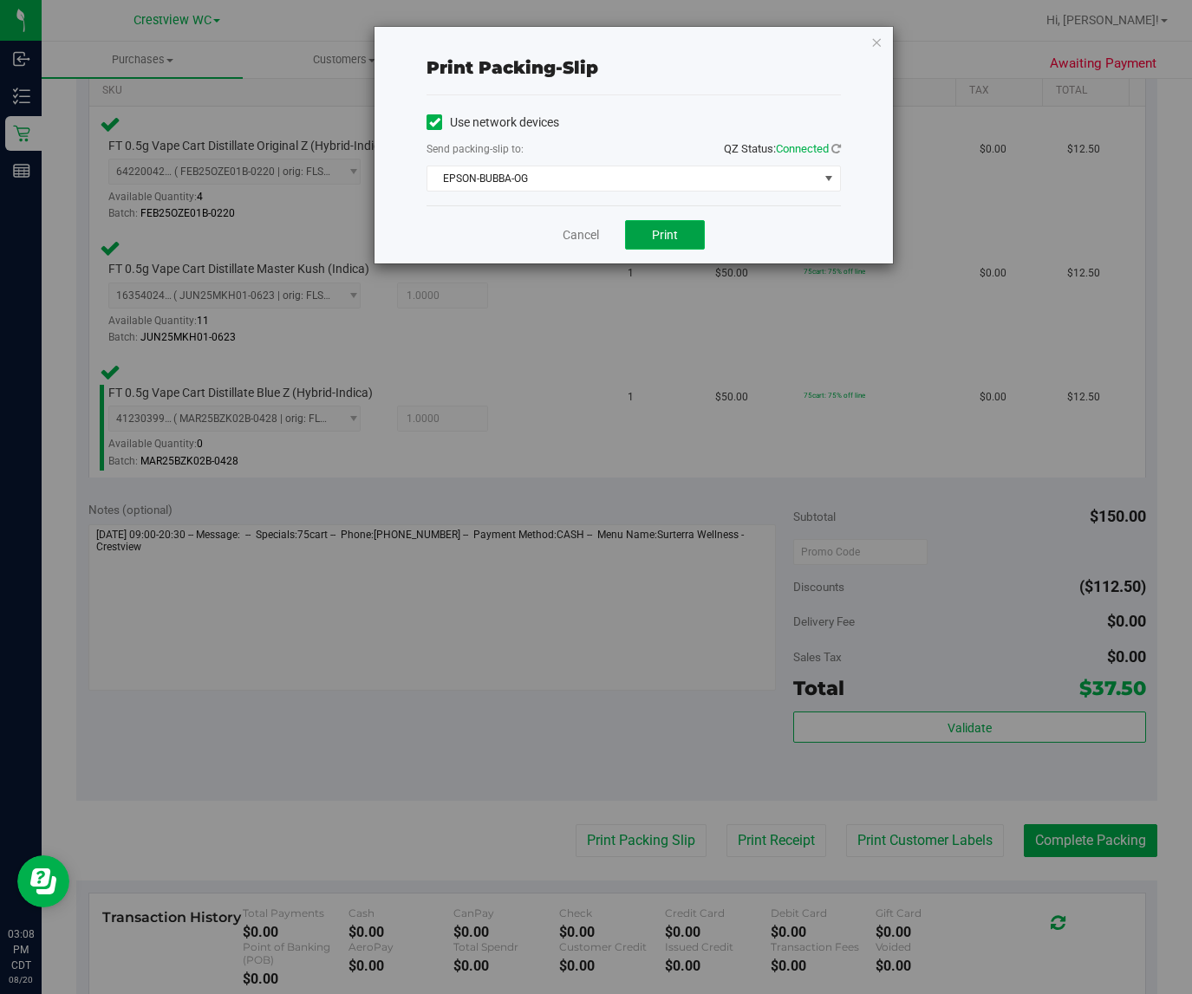
click at [681, 243] on button "Print" at bounding box center [665, 234] width 80 height 29
click at [876, 41] on icon "button" at bounding box center [876, 41] width 12 height 21
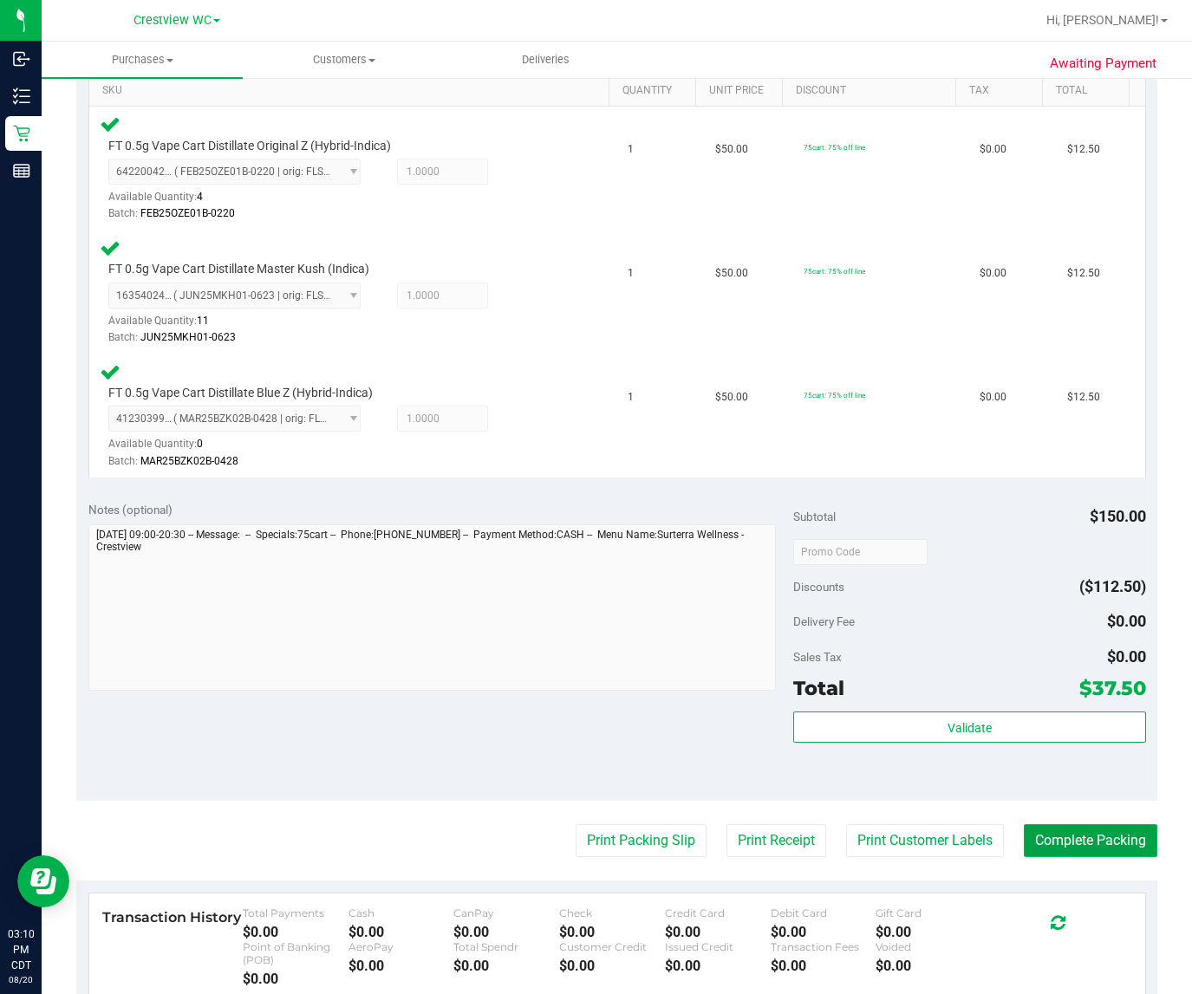
click at [1037, 829] on button "Complete Packing" at bounding box center [1090, 840] width 133 height 33
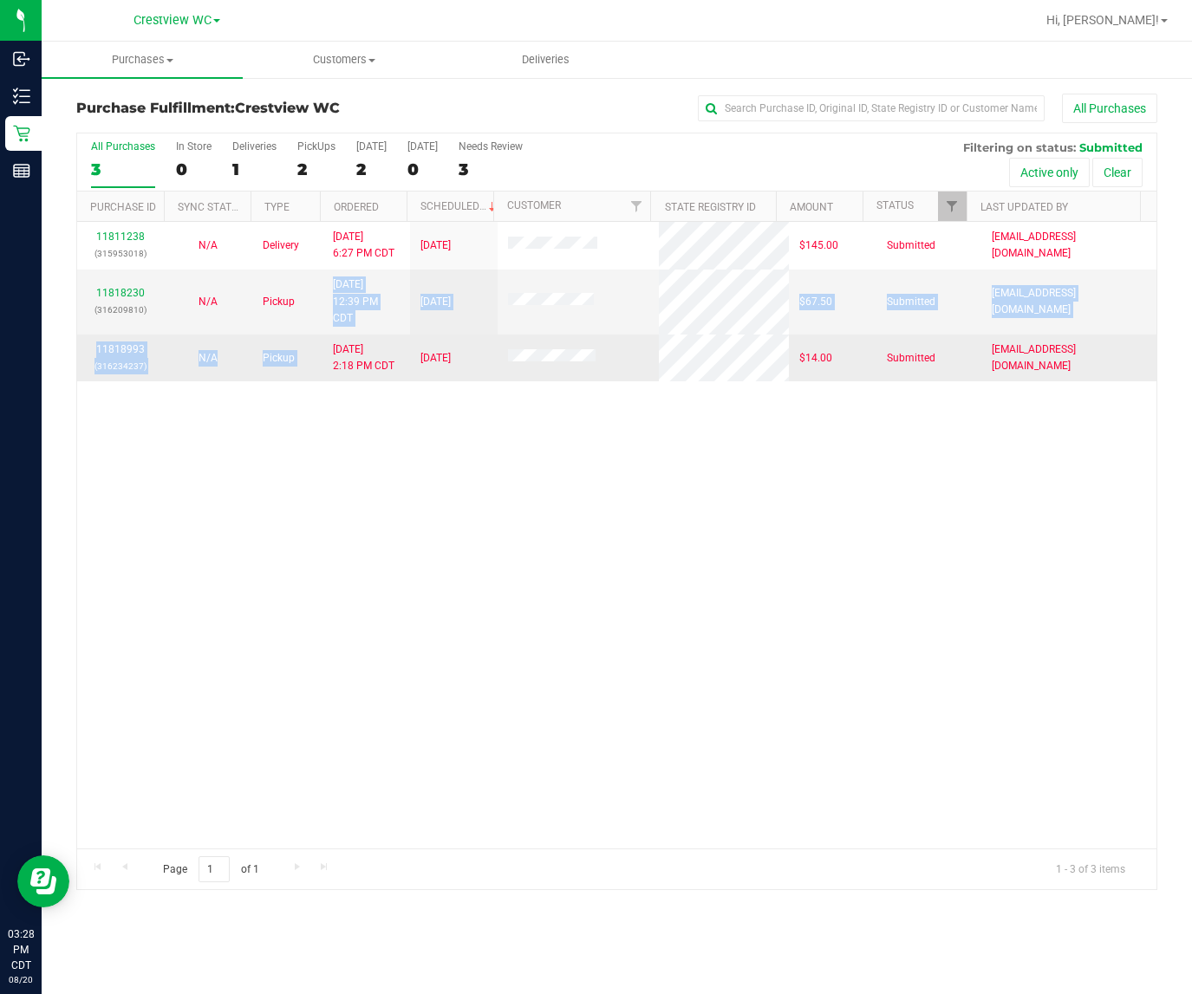
click at [348, 343] on tbody "11811238 (315953018) N/A Delivery 8/18/2025 6:27 PM CDT 8/22/2025 $145.00 Submi…" at bounding box center [616, 301] width 1079 height 159
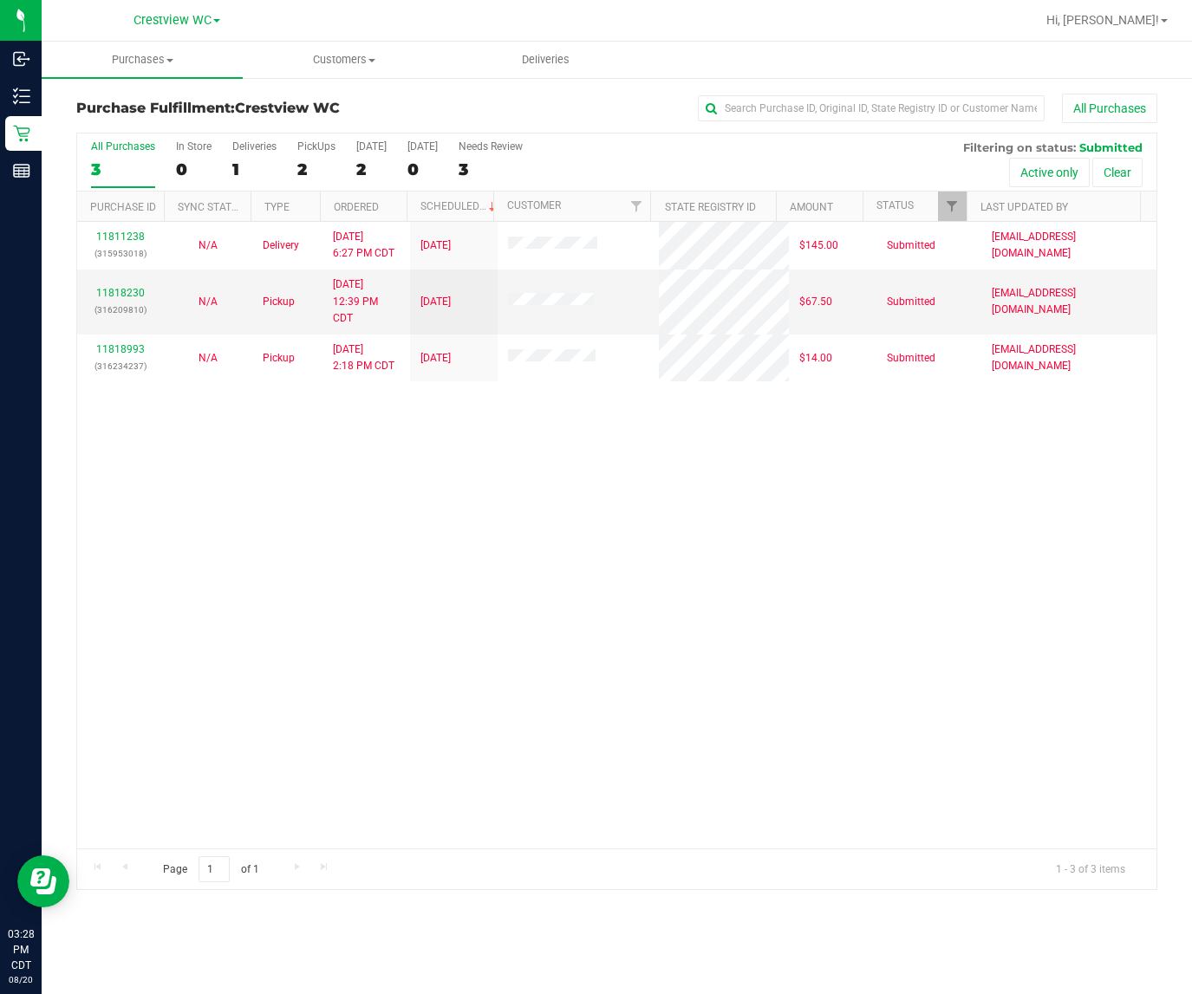
click at [340, 432] on div "11811238 (315953018) N/A Delivery 8/18/2025 6:27 PM CDT 8/22/2025 $145.00 Submi…" at bounding box center [616, 535] width 1079 height 627
click at [401, 479] on div "11811238 (315953018) N/A Delivery 8/18/2025 6:27 PM CDT 8/22/2025 $145.00 Submi…" at bounding box center [616, 535] width 1079 height 627
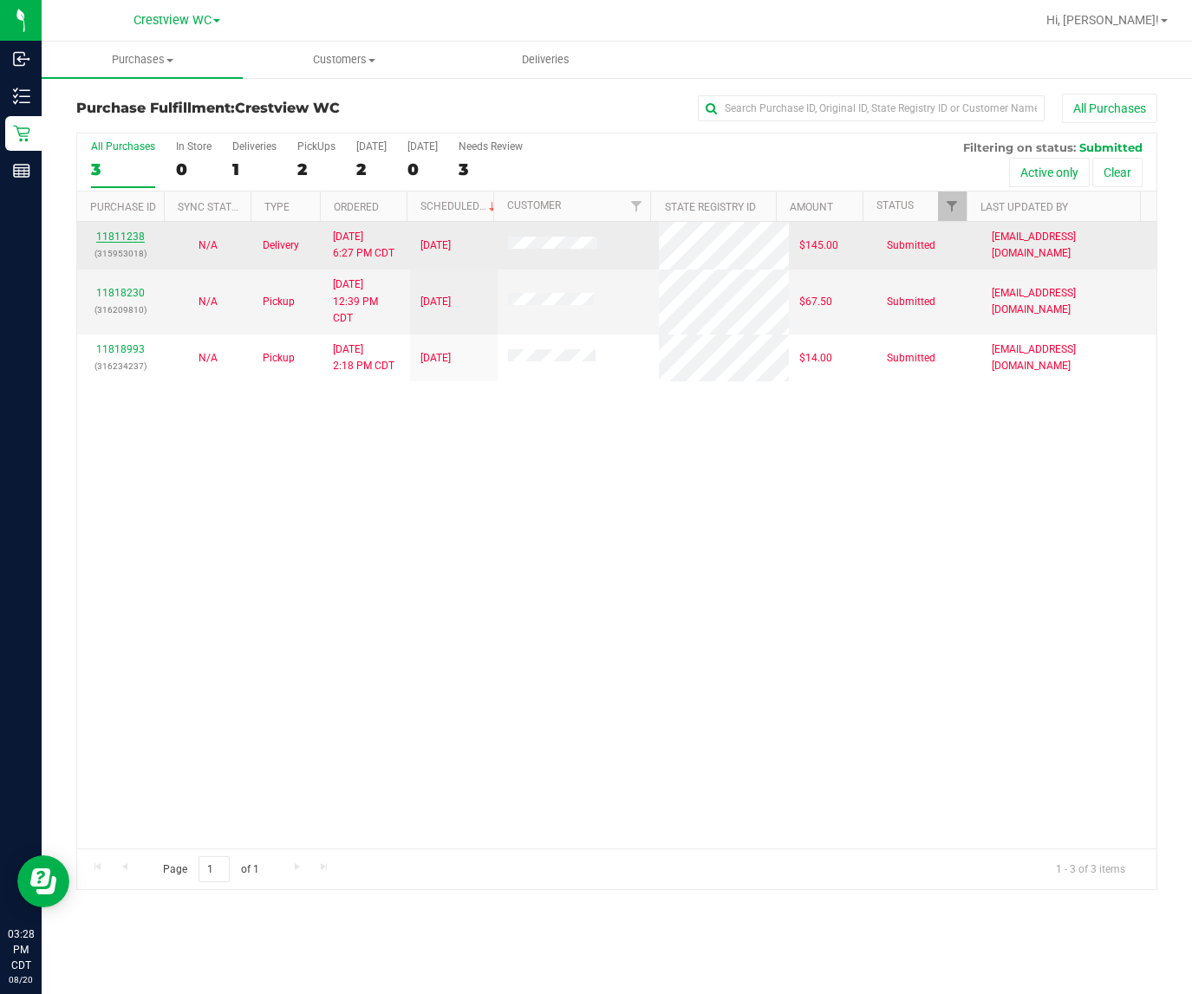
click at [130, 235] on link "11811238" at bounding box center [120, 237] width 49 height 12
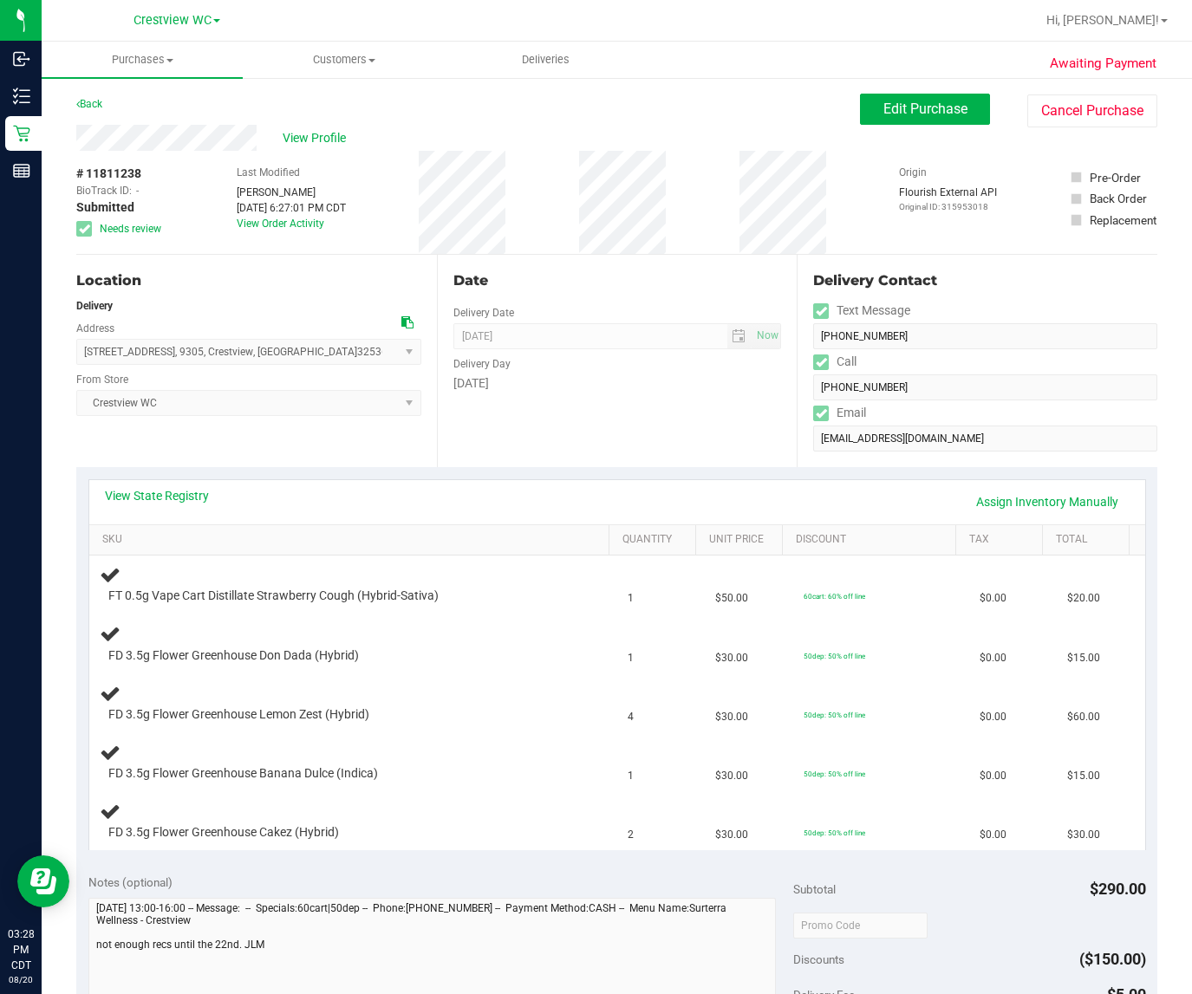
scroll to position [108, 0]
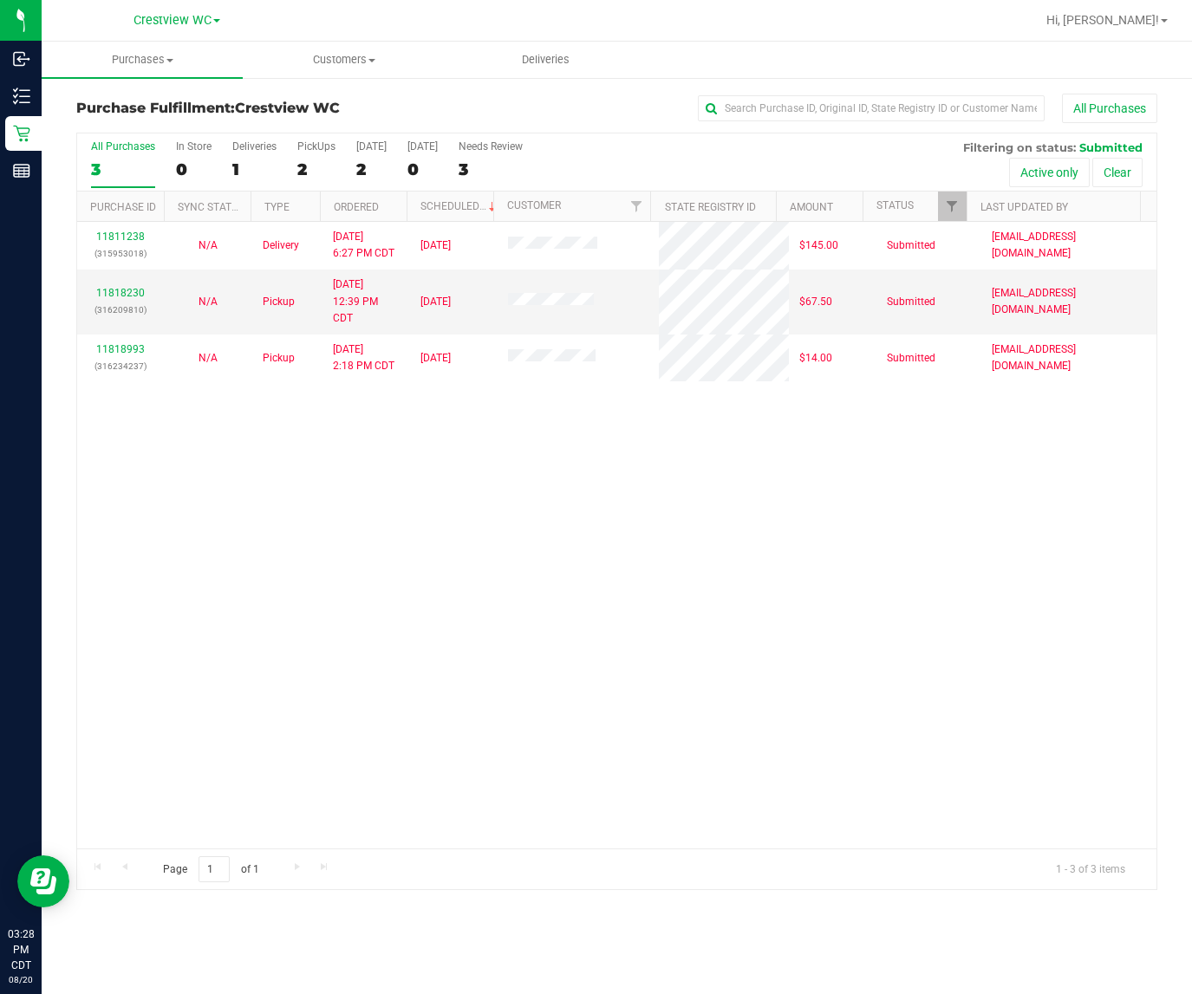
click at [322, 634] on div "11811238 (315953018) N/A Delivery 8/18/2025 6:27 PM CDT 8/22/2025 $145.00 Submi…" at bounding box center [616, 535] width 1079 height 627
click at [322, 695] on div "11811238 (315953018) N/A Delivery 8/18/2025 6:27 PM CDT 8/22/2025 $145.00 Submi…" at bounding box center [616, 535] width 1079 height 627
click at [88, 494] on div "11811238 (315953018) N/A Delivery 8/18/2025 6:27 PM CDT 8/22/2025 $145.00 Submi…" at bounding box center [616, 535] width 1079 height 627
click at [202, 483] on div "11811238 (315953018) N/A Delivery 8/18/2025 6:27 PM CDT 8/22/2025 $145.00 Submi…" at bounding box center [616, 535] width 1079 height 627
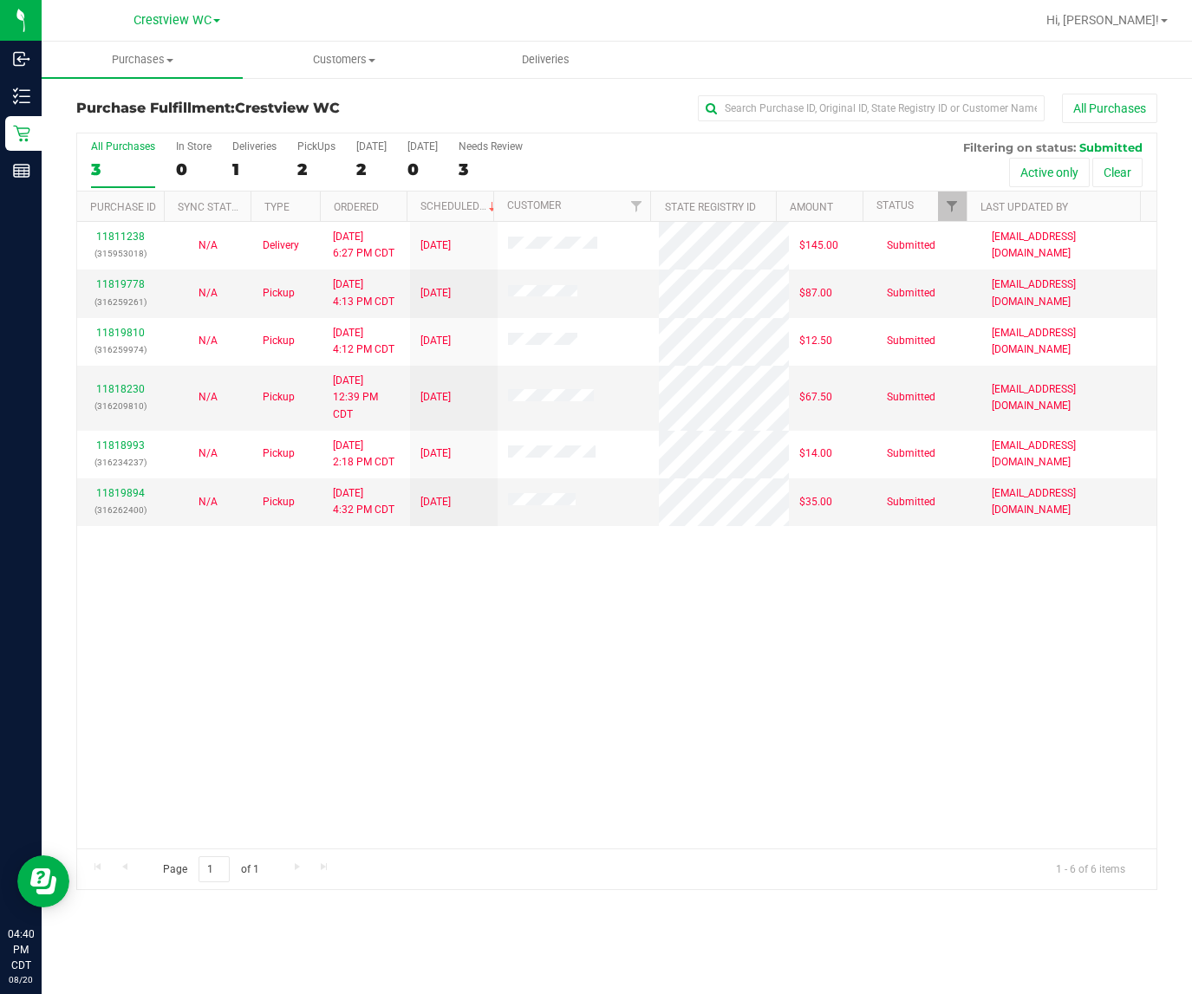
click at [290, 608] on div "11811238 (315953018) N/A Delivery 8/18/2025 6:27 PM CDT 8/22/2025 $145.00 Submi…" at bounding box center [616, 535] width 1079 height 627
drag, startPoint x: 403, startPoint y: 630, endPoint x: 421, endPoint y: 641, distance: 21.4
click at [407, 634] on div "11811238 (315953018) N/A Delivery 8/18/2025 6:27 PM CDT 8/22/2025 $145.00 Submi…" at bounding box center [616, 535] width 1079 height 627
click at [468, 722] on div "11811238 (315953018) N/A Delivery 8/18/2025 6:27 PM CDT 8/22/2025 $145.00 Submi…" at bounding box center [616, 535] width 1079 height 627
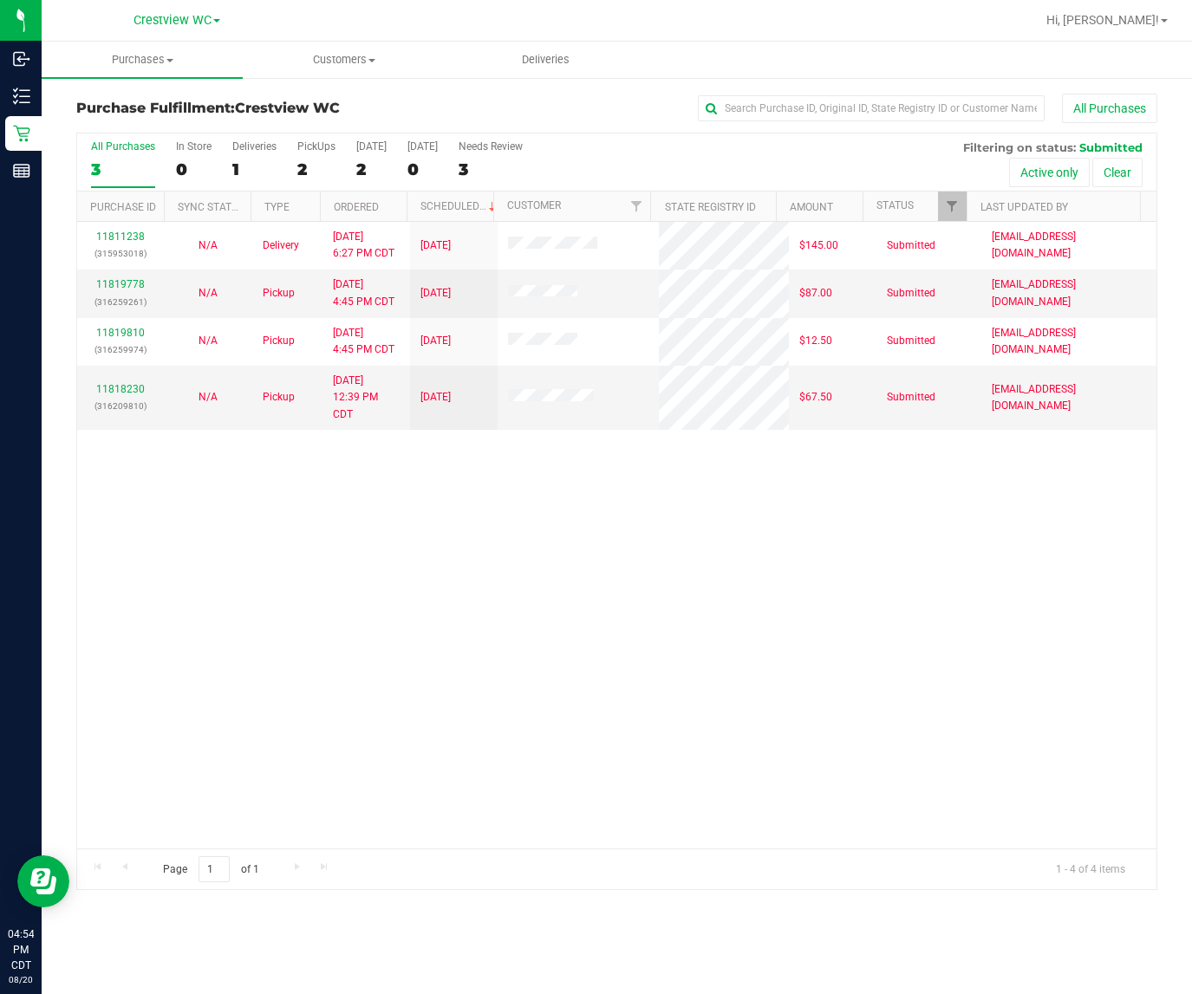
click at [469, 696] on div "11811238 (315953018) N/A Delivery 8/18/2025 6:27 PM CDT 8/22/2025 $145.00 Submi…" at bounding box center [616, 535] width 1079 height 627
drag, startPoint x: 292, startPoint y: 575, endPoint x: 295, endPoint y: 565, distance: 9.9
click at [295, 574] on div "11811238 (315953018) N/A Delivery 8/18/2025 6:27 PM CDT 8/22/2025 $145.00 Submi…" at bounding box center [616, 535] width 1079 height 627
click at [488, 650] on div "11811238 (315953018) N/A Delivery 8/18/2025 6:27 PM CDT 8/22/2025 $145.00 Submi…" at bounding box center [616, 535] width 1079 height 627
click at [447, 674] on div "11811238 (315953018) N/A Delivery 8/18/2025 6:27 PM CDT 8/22/2025 $145.00 Submi…" at bounding box center [616, 535] width 1079 height 627
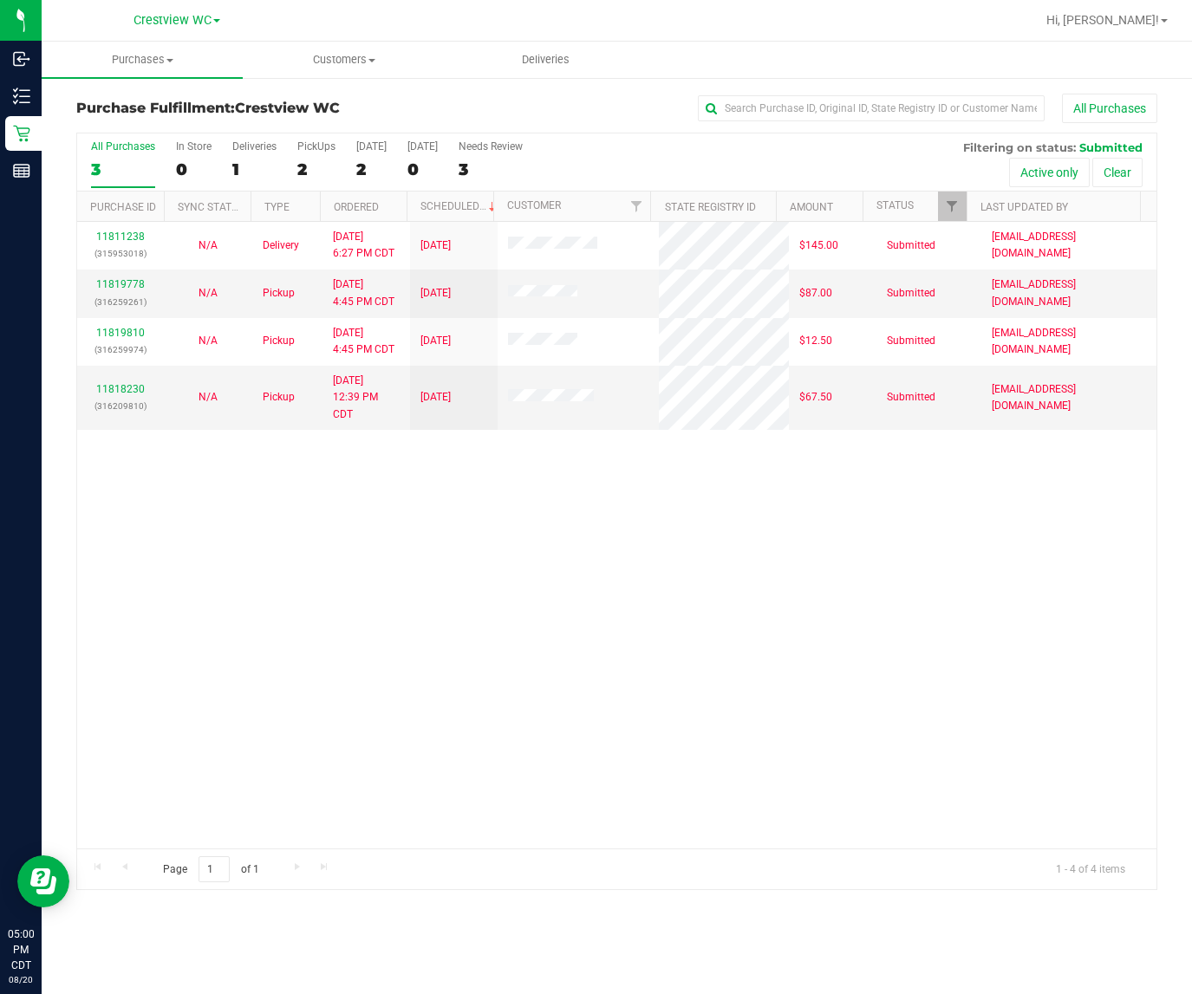
click at [457, 695] on div "11811238 (315953018) N/A Delivery 8/18/2025 6:27 PM CDT 8/22/2025 $145.00 Submi…" at bounding box center [616, 535] width 1079 height 627
click at [522, 618] on div "11811238 (315953018) N/A Delivery 8/18/2025 6:27 PM CDT 8/22/2025 $145.00 Submi…" at bounding box center [616, 535] width 1079 height 627
click at [153, 531] on div "11811238 (315953018) N/A Delivery 8/18/2025 6:27 PM CDT 8/22/2025 $145.00 Submi…" at bounding box center [616, 535] width 1079 height 627
click at [283, 616] on div "11811238 (315953018) N/A Delivery 8/18/2025 6:27 PM CDT 8/22/2025 $145.00 Submi…" at bounding box center [616, 535] width 1079 height 627
click at [660, 607] on div "11811238 (315953018) N/A Delivery 8/18/2025 6:27 PM CDT 8/22/2025 $145.00 Submi…" at bounding box center [616, 535] width 1079 height 627
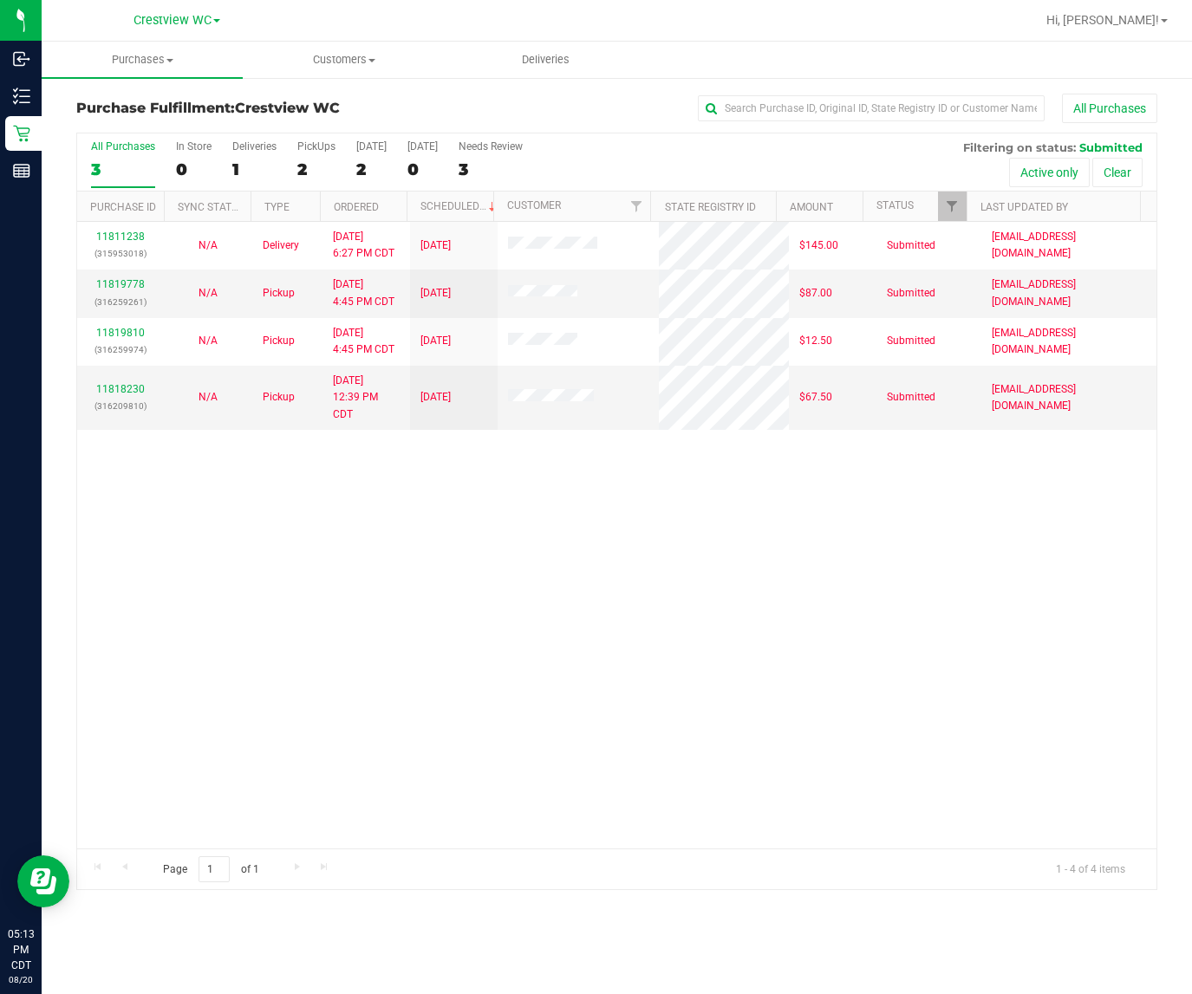
click at [270, 517] on div "11811238 (315953018) N/A Delivery 8/18/2025 6:27 PM CDT 8/22/2025 $145.00 Submi…" at bounding box center [616, 535] width 1079 height 627
click at [340, 617] on div "11811238 (315953018) N/A Delivery 8/18/2025 6:27 PM CDT 8/22/2025 $145.00 Submi…" at bounding box center [616, 535] width 1079 height 627
click at [347, 608] on div "11811238 (315953018) N/A Delivery 8/18/2025 6:27 PM CDT 8/22/2025 $145.00 Submi…" at bounding box center [616, 535] width 1079 height 627
click at [106, 625] on div "11811238 (315953018) N/A Delivery 8/18/2025 6:27 PM CDT 8/22/2025 $145.00 Submi…" at bounding box center [616, 535] width 1079 height 627
click at [124, 391] on link "11818230" at bounding box center [120, 389] width 49 height 12
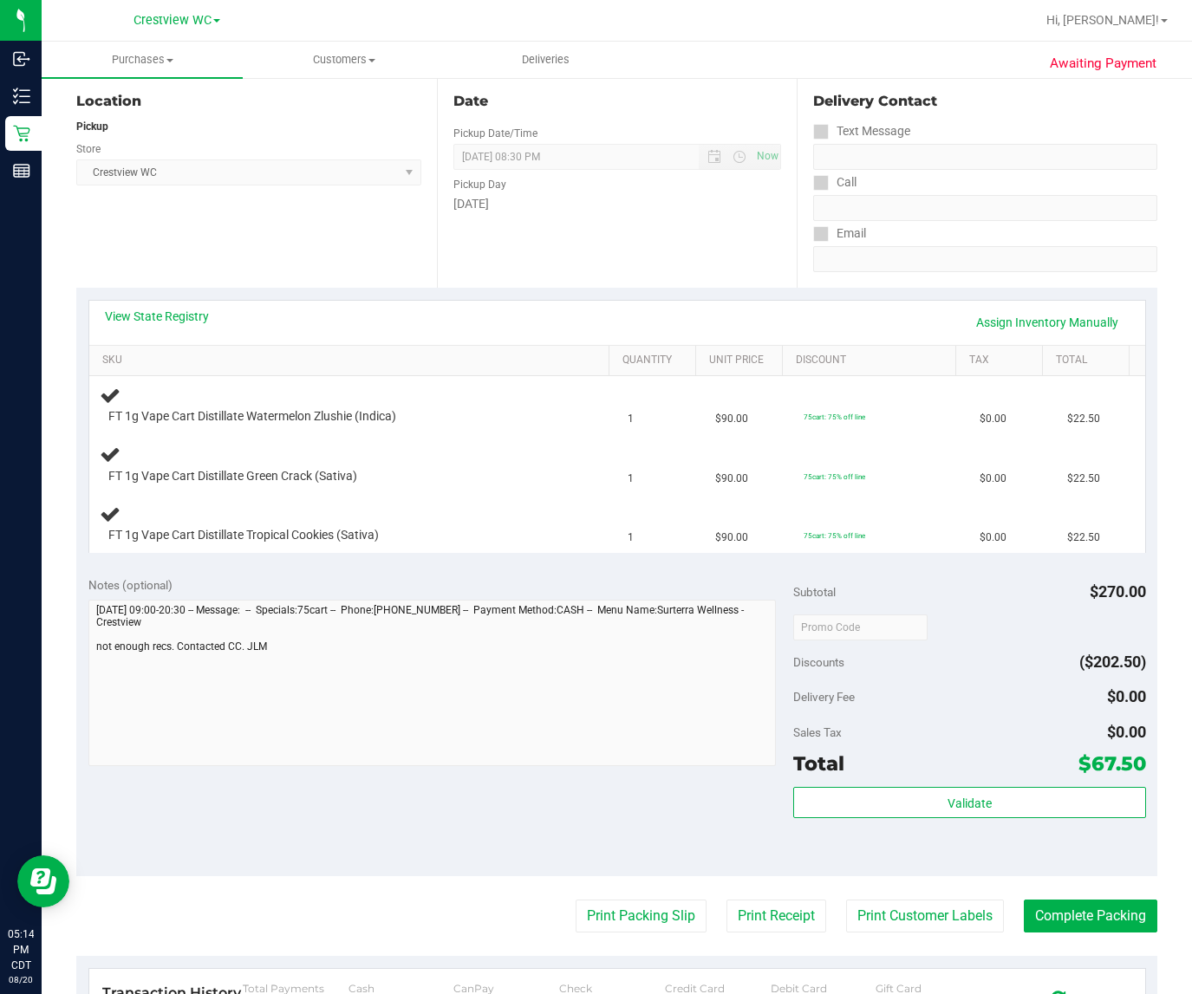
scroll to position [217, 0]
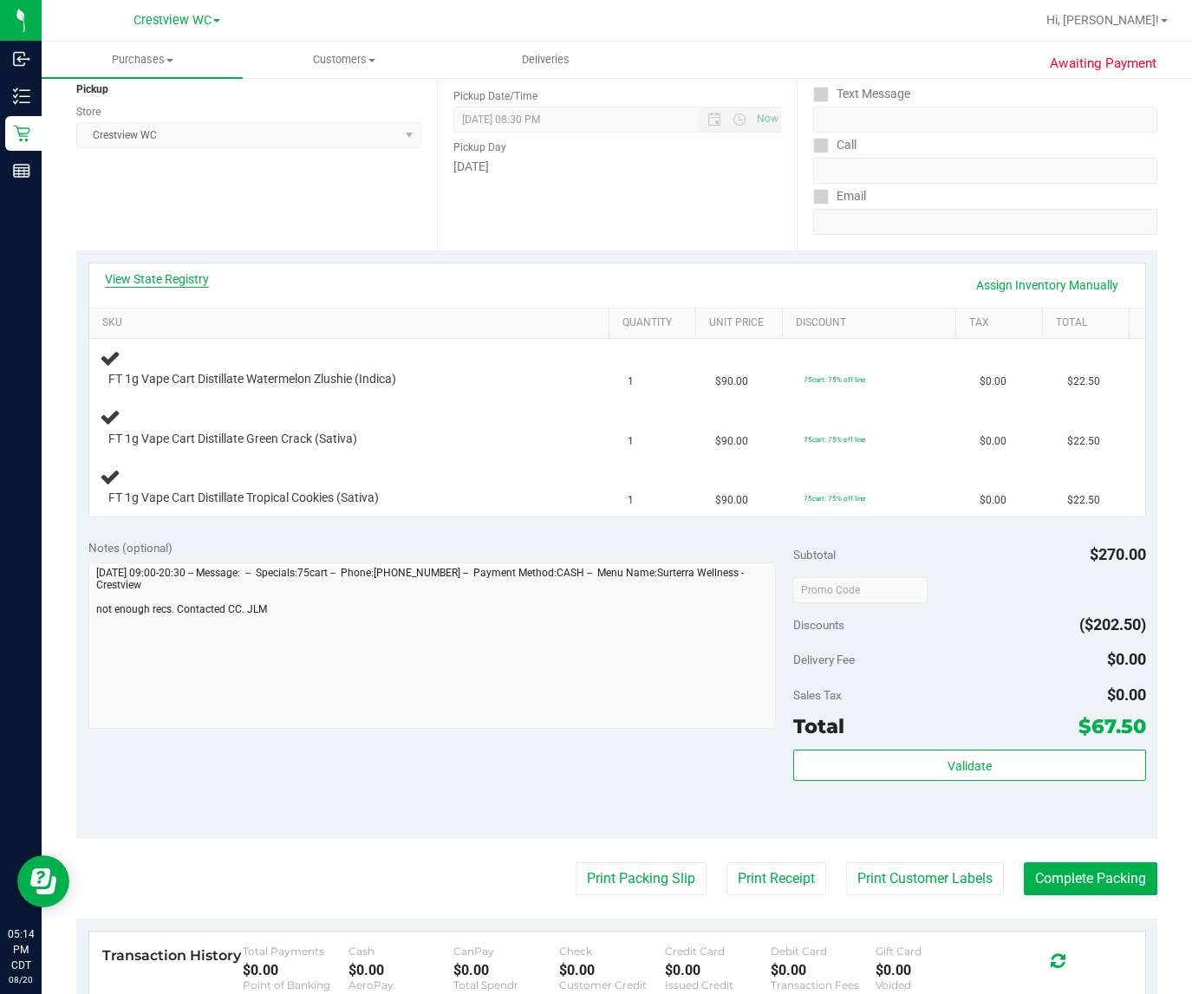
click at [187, 282] on link "View State Registry" at bounding box center [157, 278] width 104 height 17
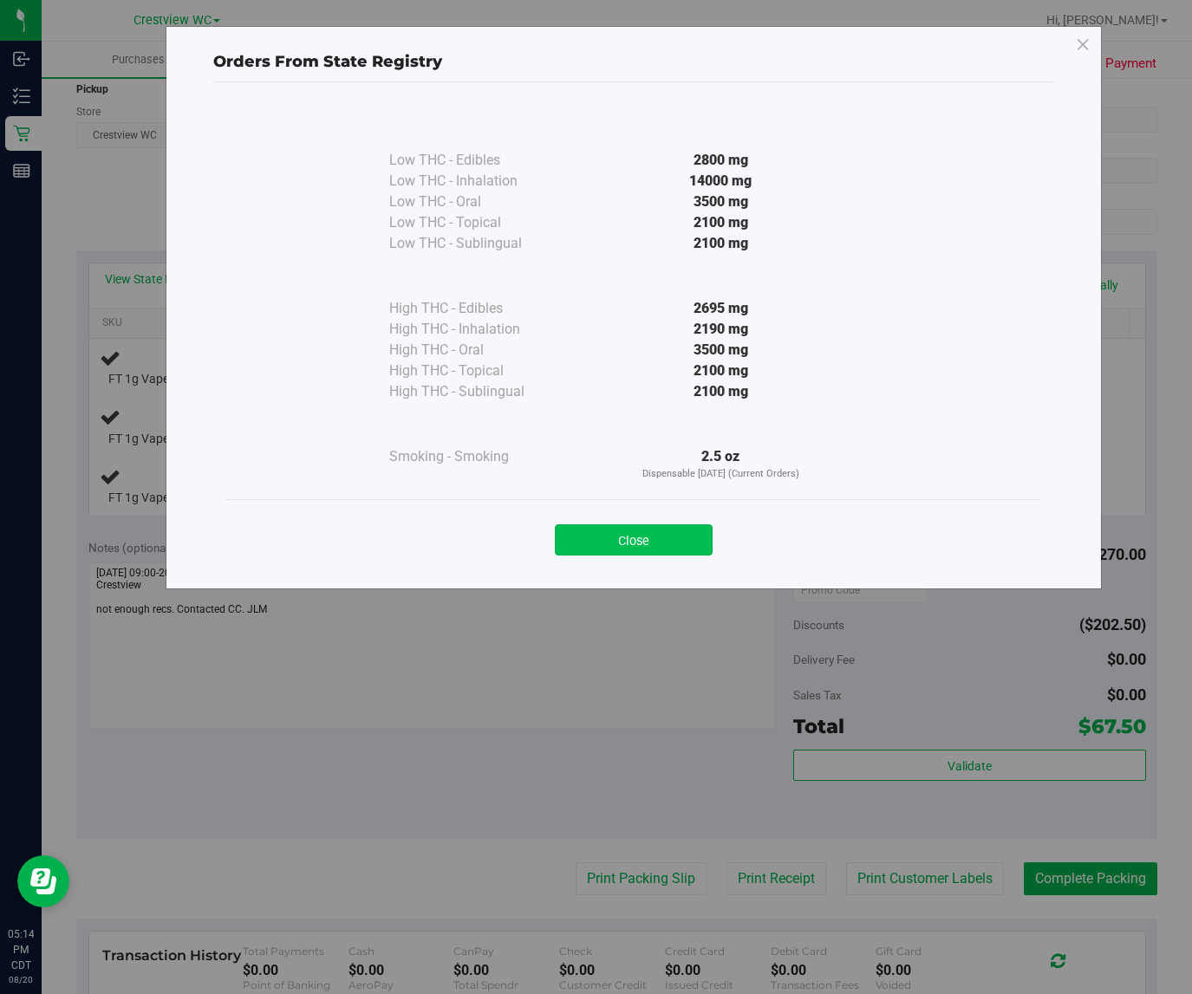
click at [672, 544] on button "Close" at bounding box center [634, 539] width 158 height 31
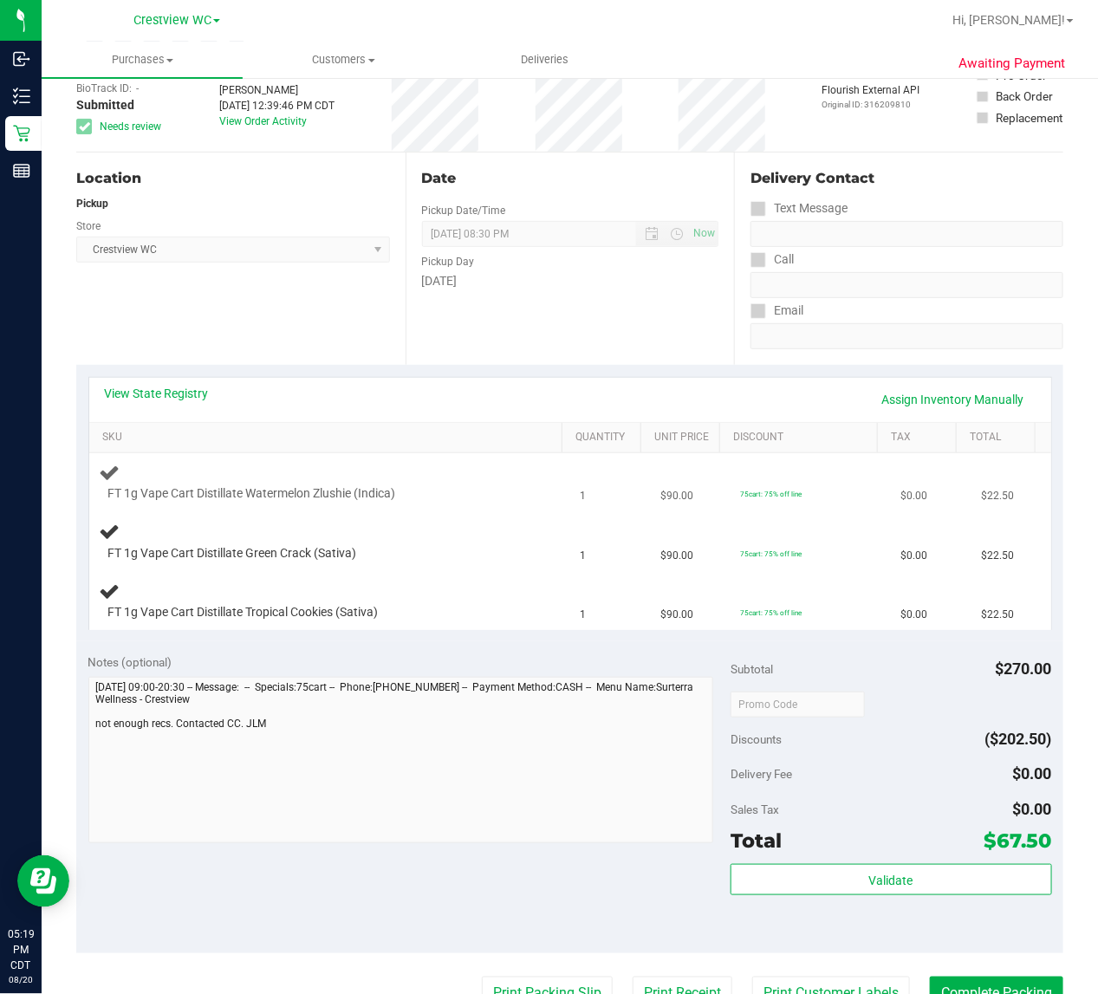
scroll to position [0, 0]
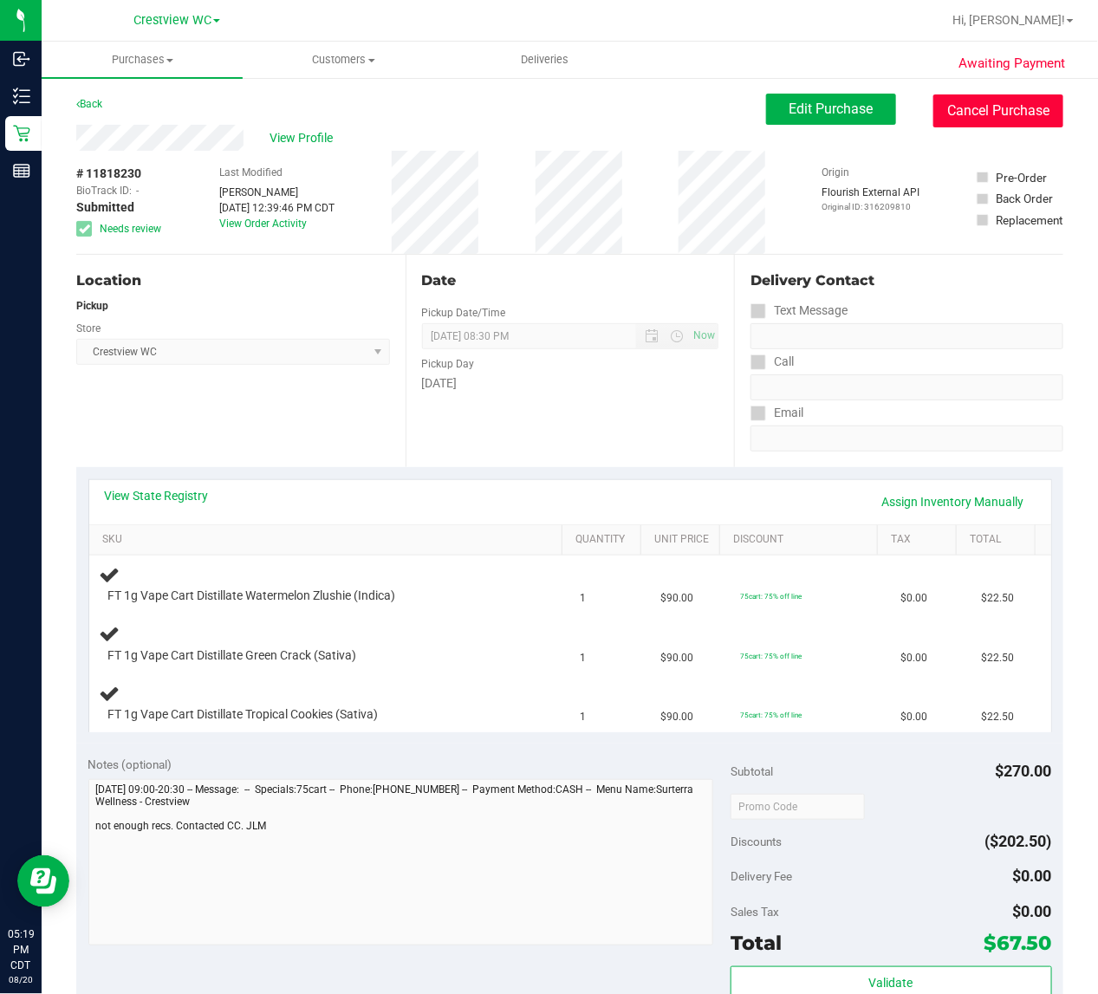
click at [982, 109] on button "Cancel Purchase" at bounding box center [998, 110] width 130 height 33
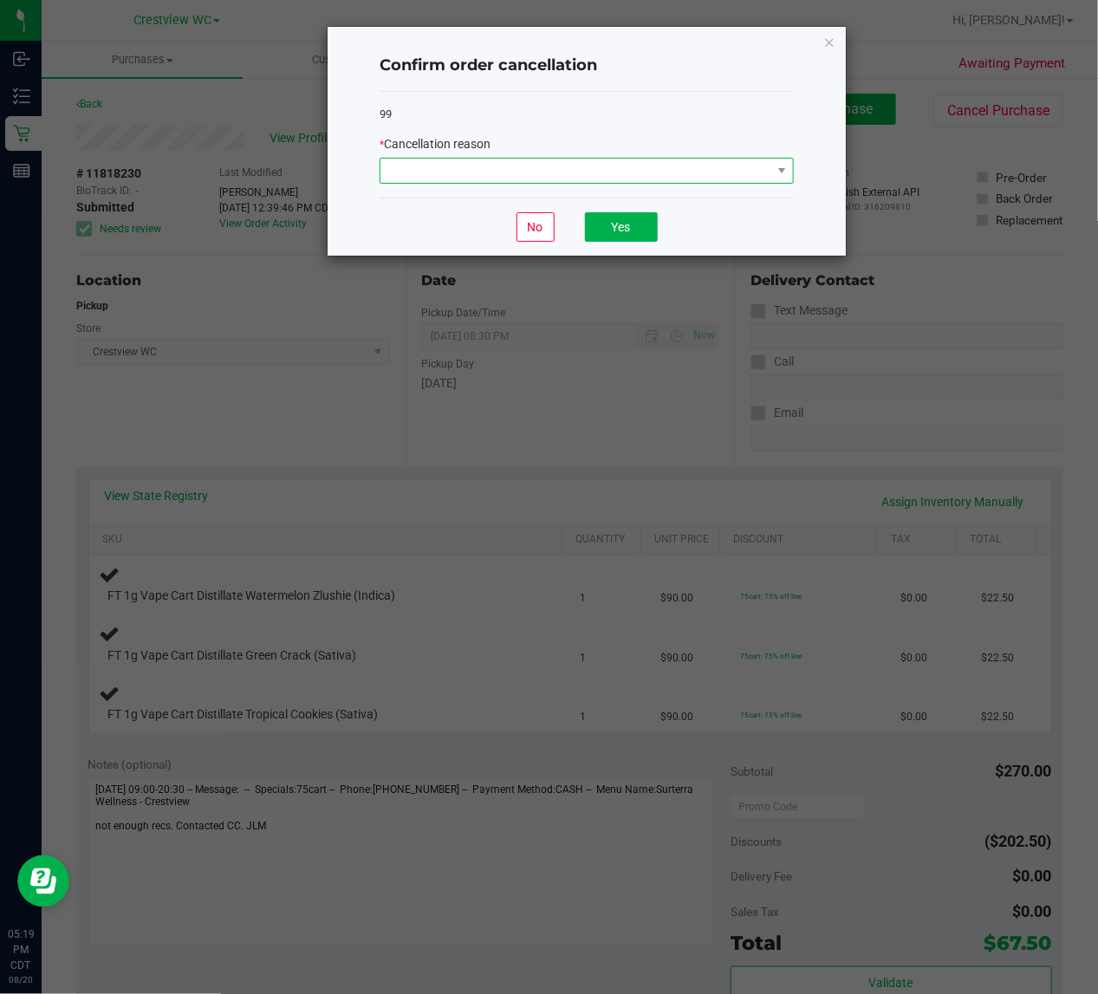
click at [622, 182] on span at bounding box center [575, 171] width 391 height 24
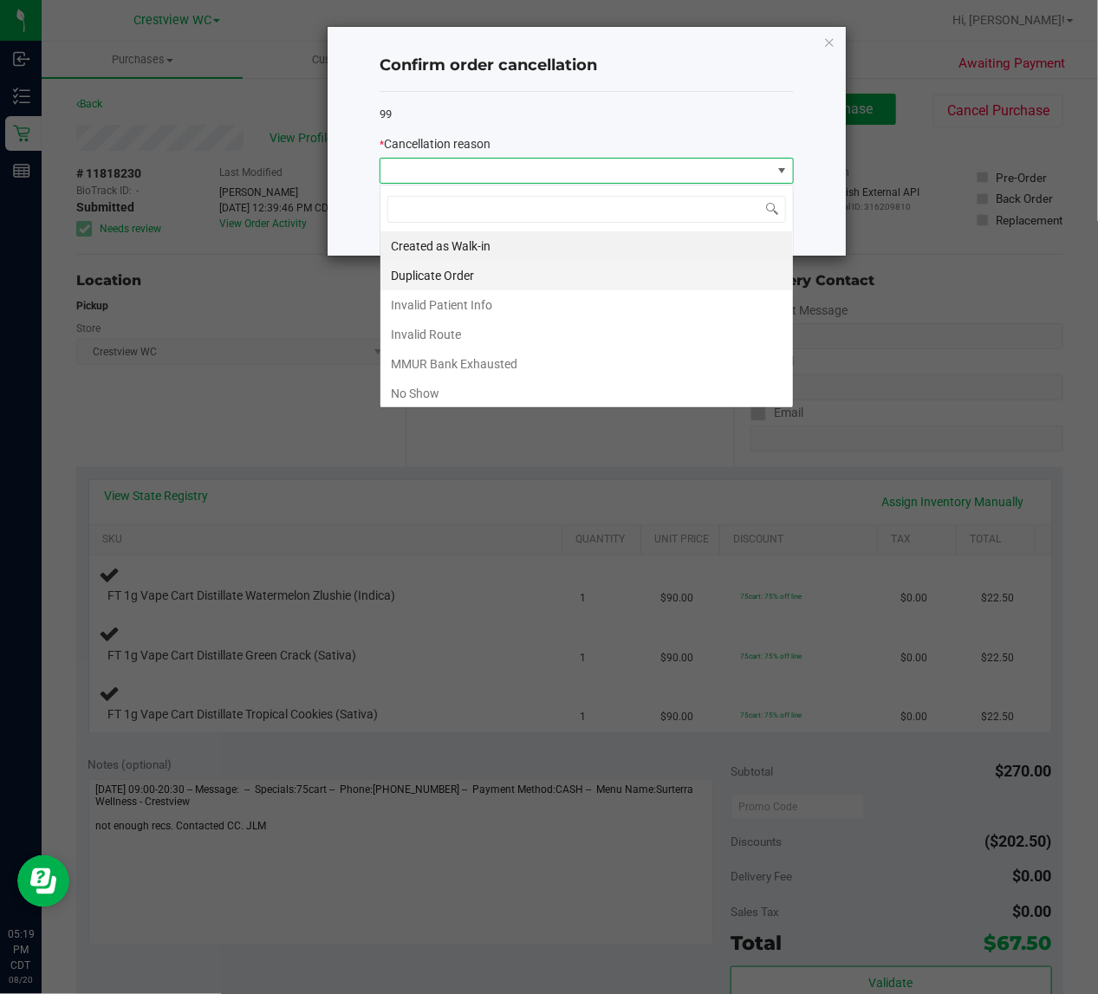
scroll to position [27, 413]
click at [494, 240] on li "Created as Walk-in" at bounding box center [586, 245] width 413 height 29
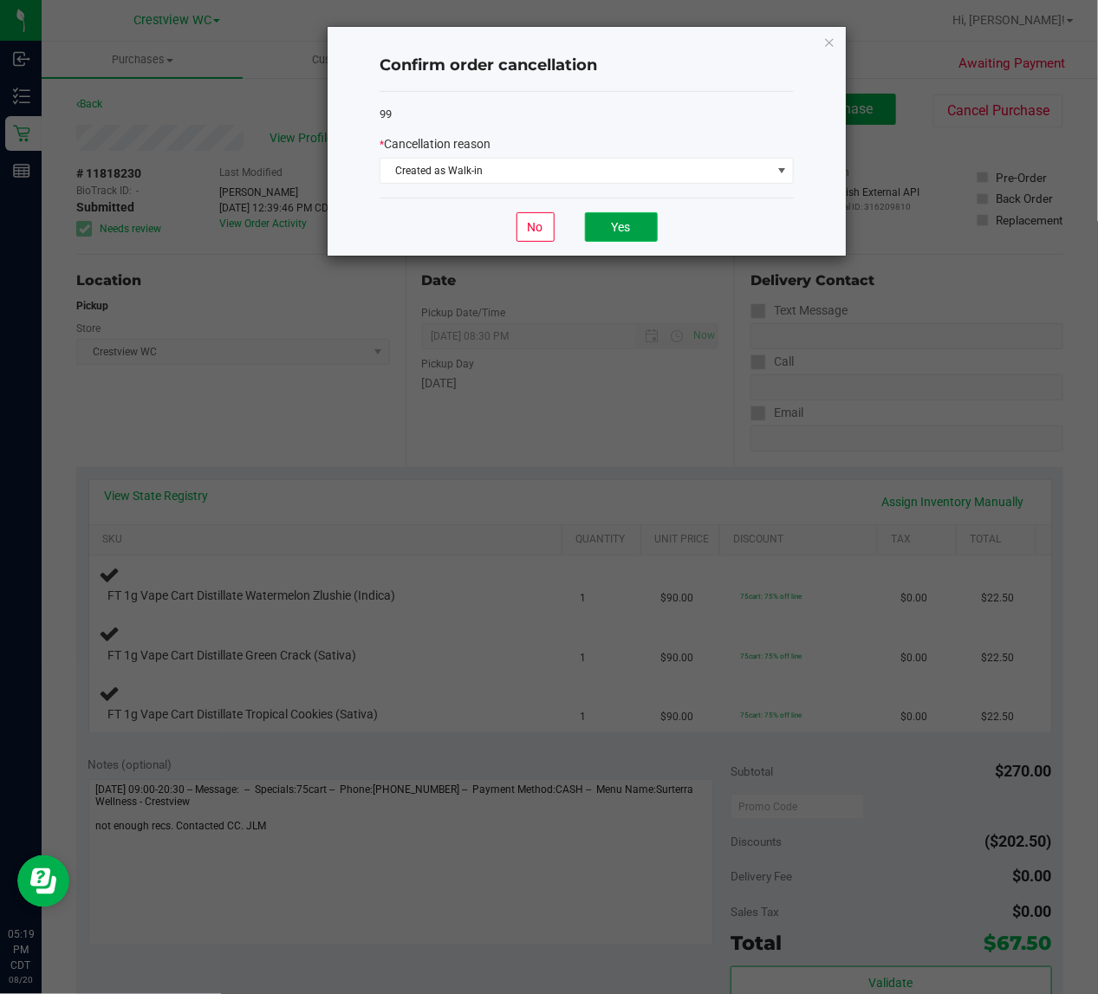
click at [621, 235] on button "Yes" at bounding box center [621, 226] width 73 height 29
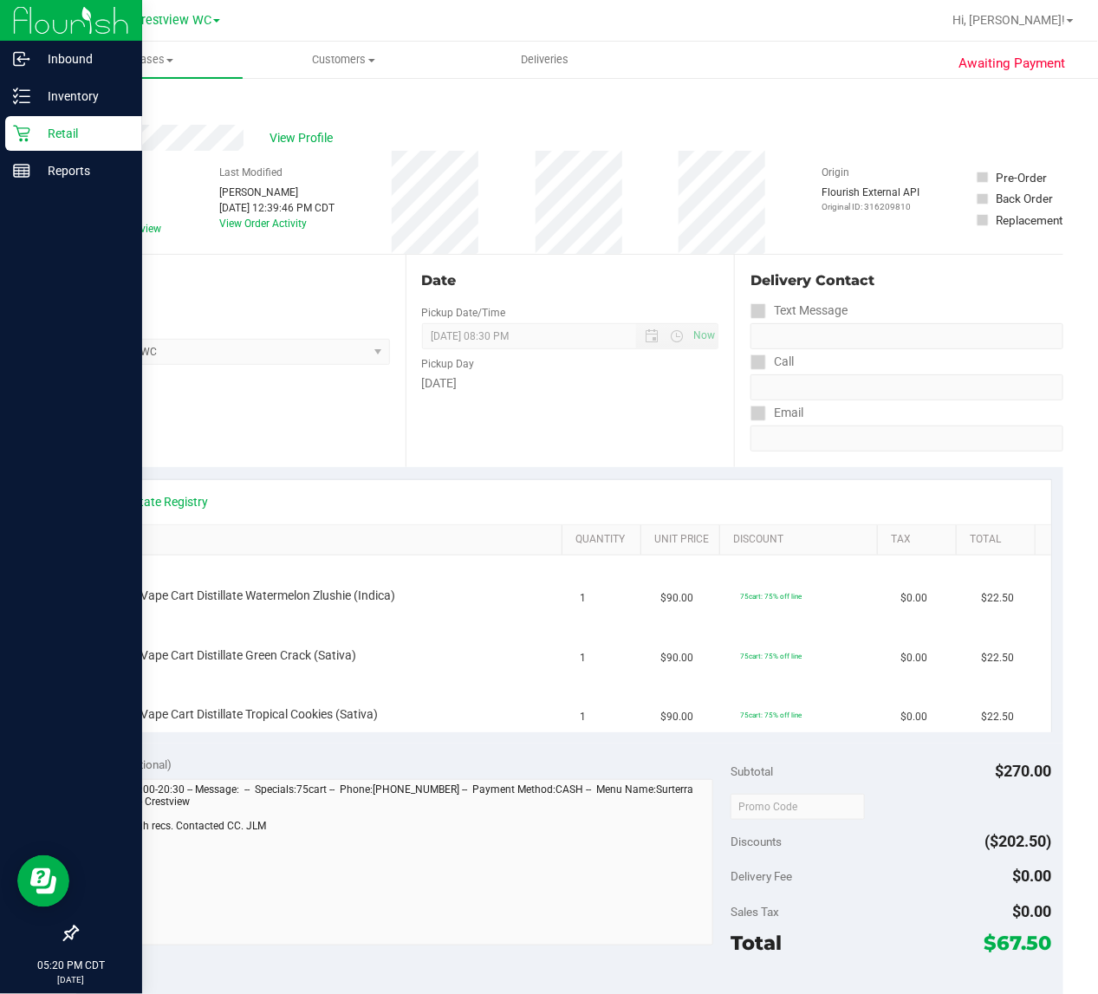
click at [33, 134] on p "Retail" at bounding box center [82, 133] width 104 height 21
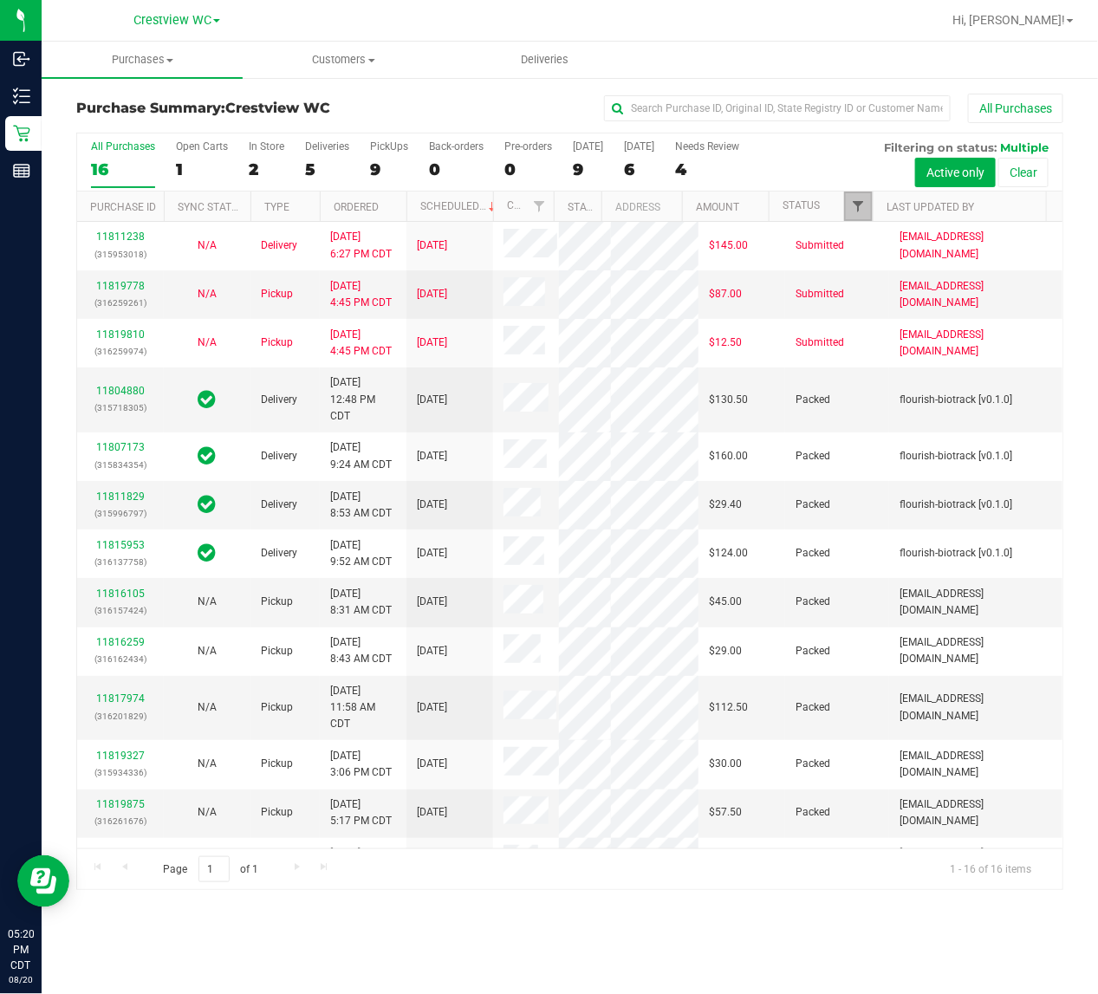
click at [859, 205] on span "Filter" at bounding box center [858, 206] width 14 height 14
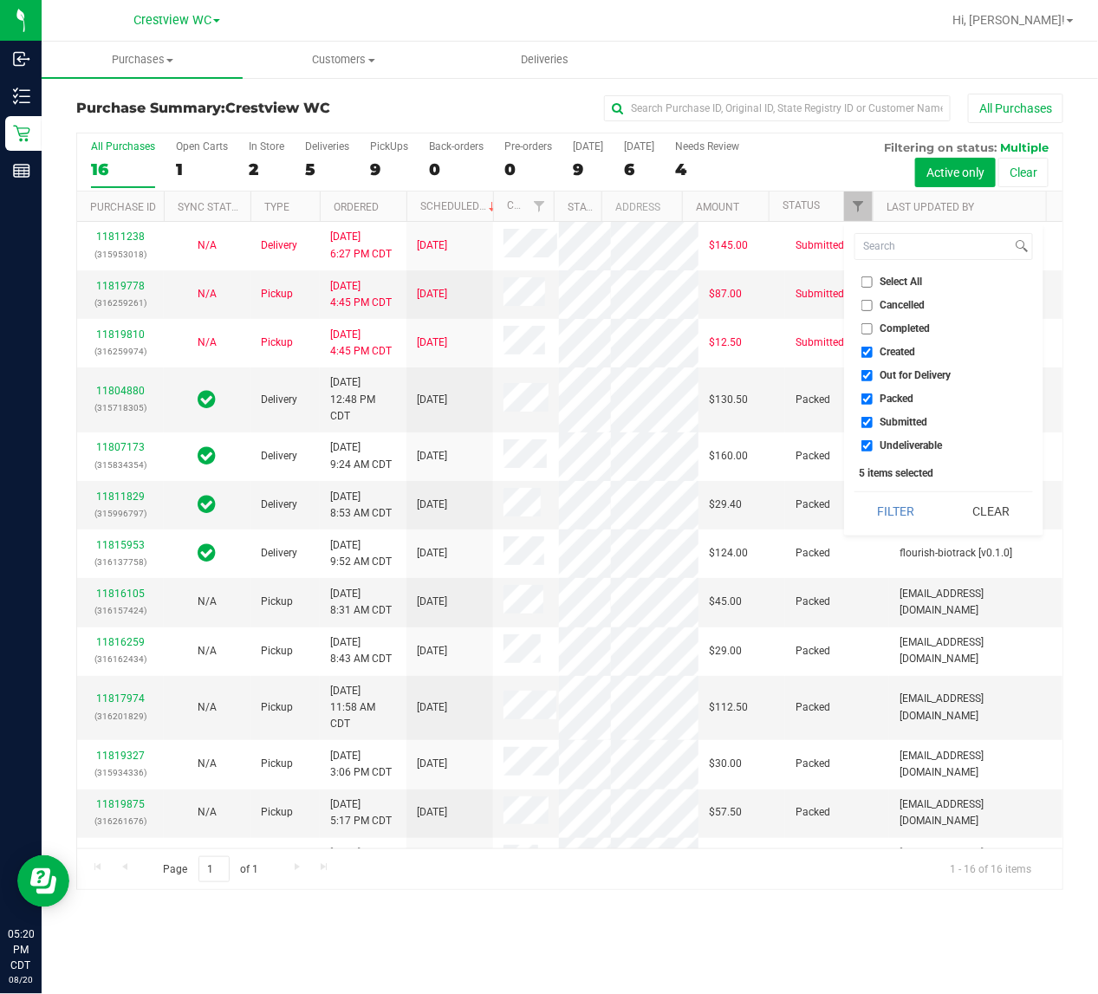
click at [885, 351] on span "Created" at bounding box center [899, 352] width 36 height 10
click at [873, 351] on input "Created" at bounding box center [866, 352] width 11 height 11
checkbox input "false"
click at [889, 370] on span "Out for Delivery" at bounding box center [916, 375] width 71 height 10
click at [873, 370] on input "Out for Delivery" at bounding box center [866, 375] width 11 height 11
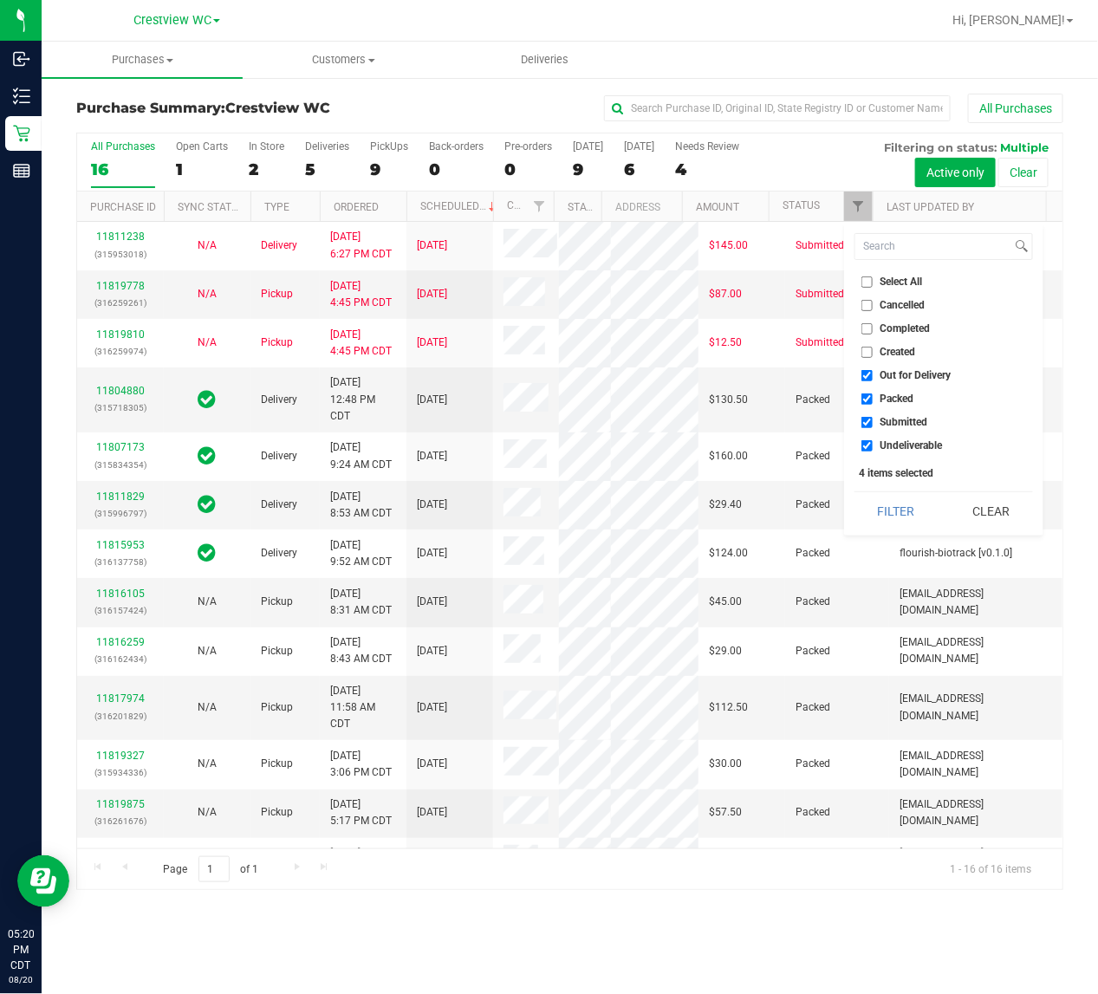
checkbox input "false"
click at [888, 393] on span "Packed" at bounding box center [898, 398] width 34 height 10
click at [873, 393] on input "Packed" at bounding box center [866, 398] width 11 height 11
checkbox input "false"
click at [877, 422] on label "Submitted" at bounding box center [894, 422] width 67 height 11
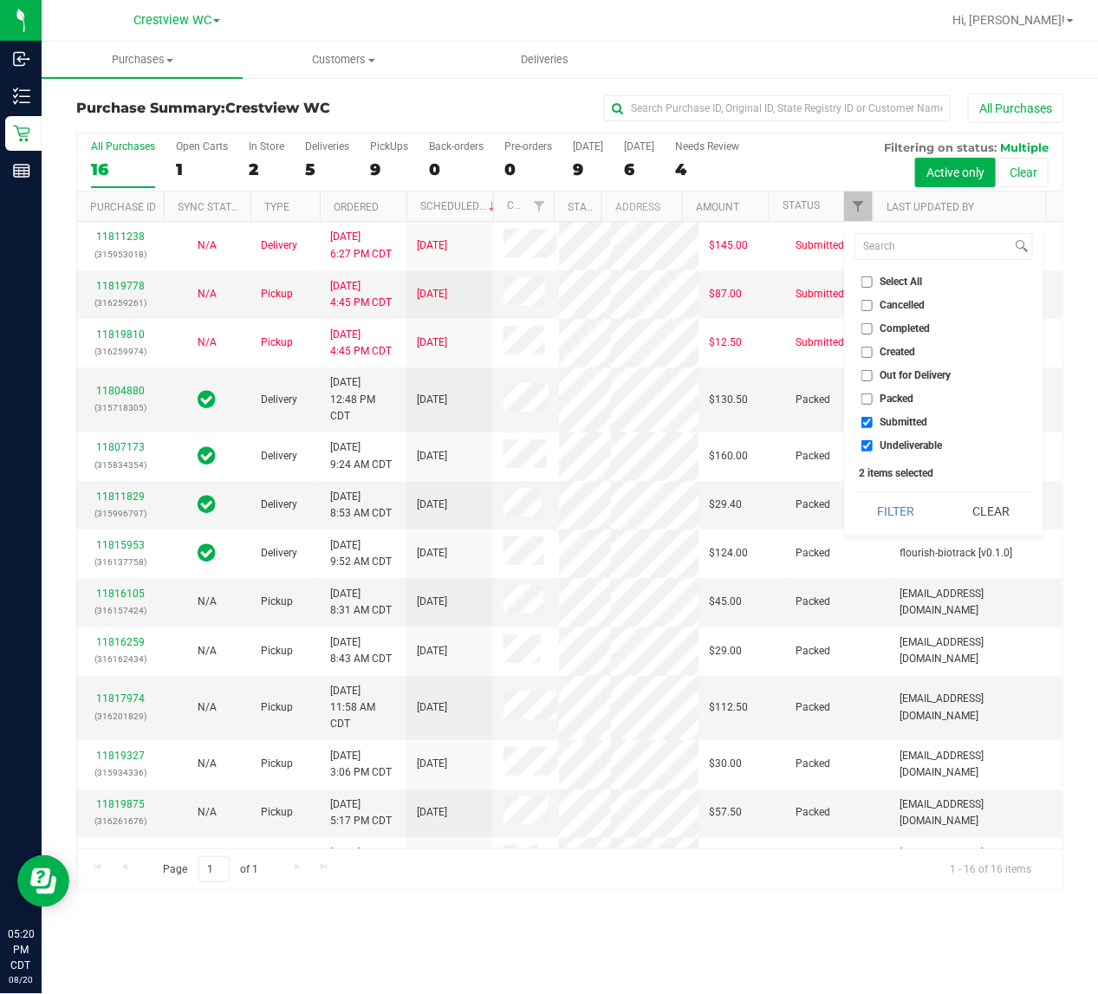
click at [873, 422] on input "Submitted" at bounding box center [866, 422] width 11 height 11
click at [880, 417] on label "Submitted" at bounding box center [894, 422] width 67 height 11
click at [873, 417] on input "Submitted" at bounding box center [866, 422] width 11 height 11
checkbox input "true"
click at [885, 444] on span "Undeliverable" at bounding box center [912, 445] width 62 height 10
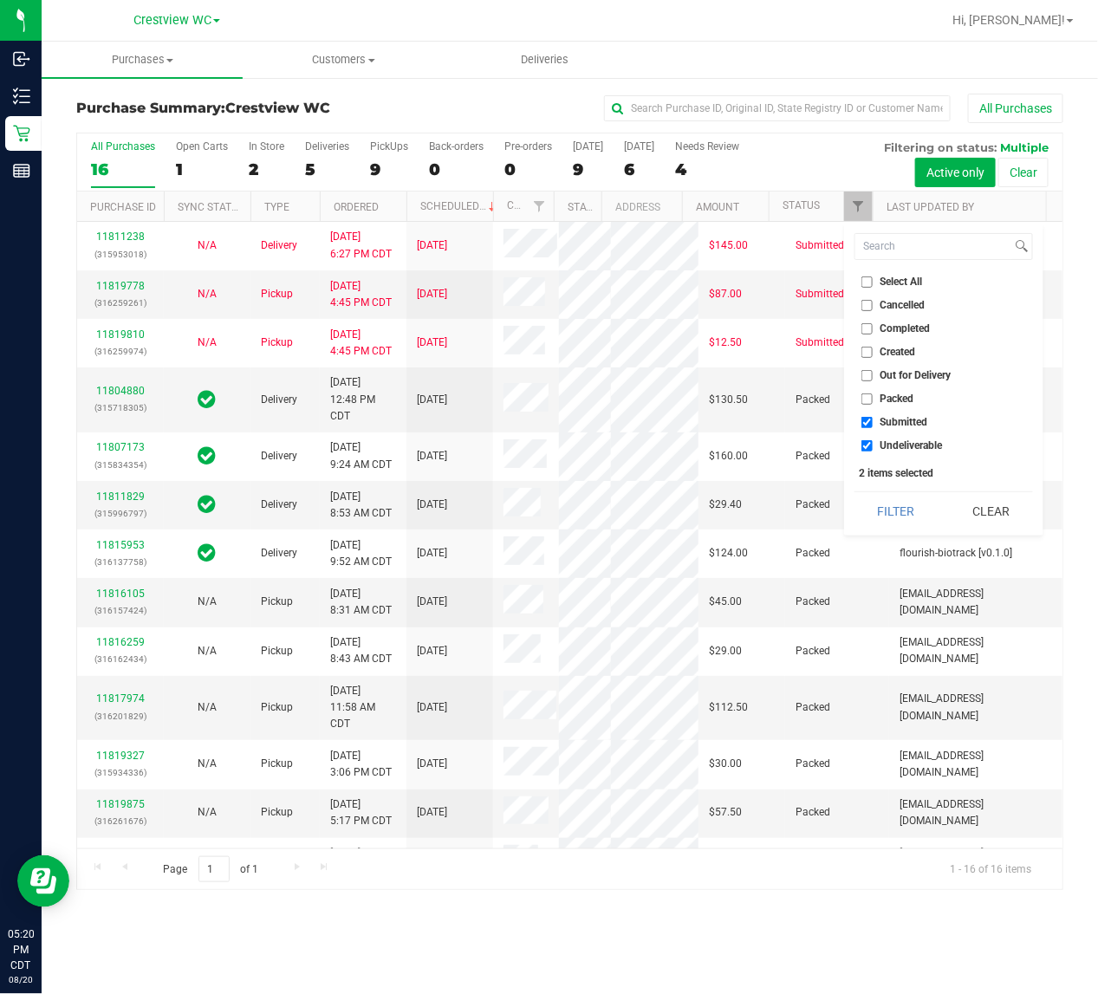
click at [873, 444] on input "Undeliverable" at bounding box center [866, 445] width 11 height 11
checkbox input "false"
click at [886, 497] on button "Filter" at bounding box center [896, 511] width 83 height 38
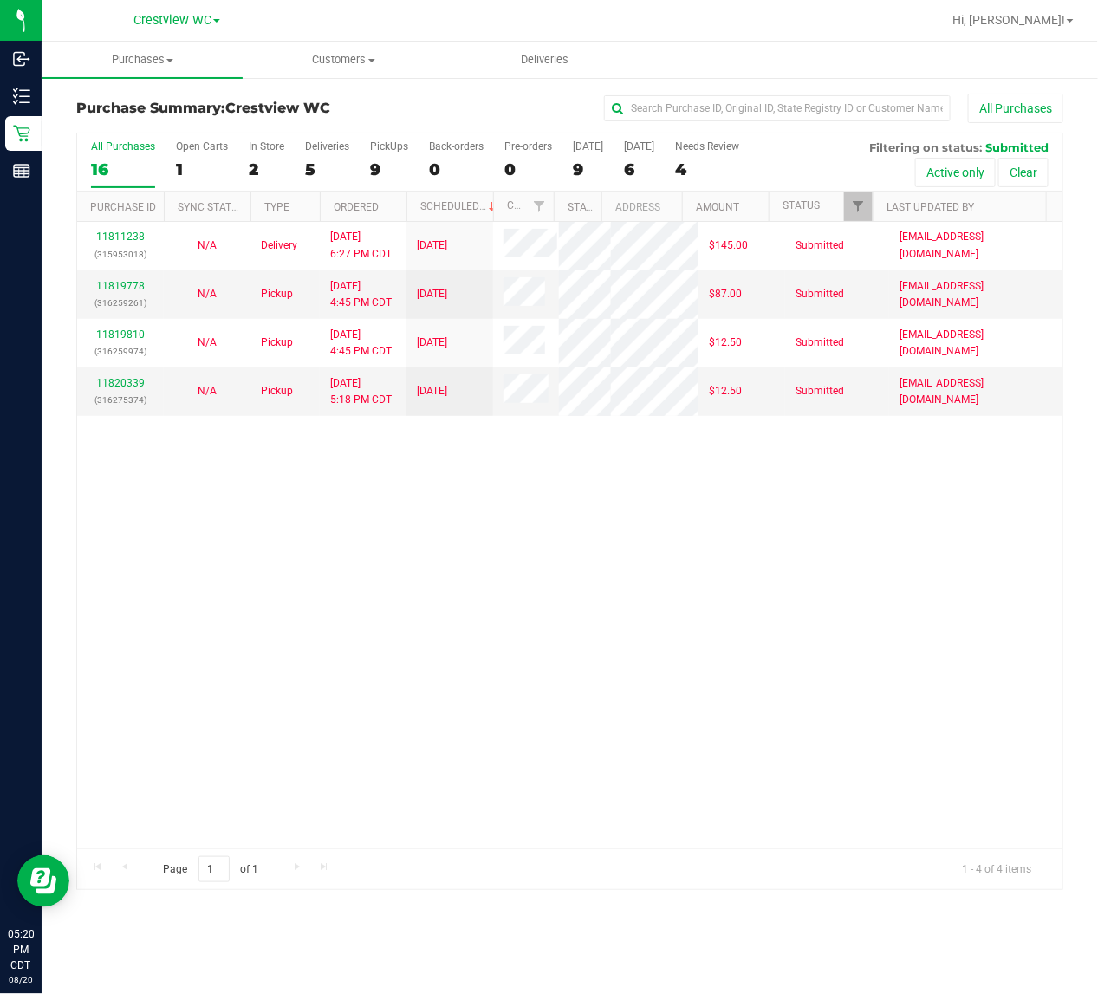
click at [672, 555] on div "11811238 (315953018) N/A Delivery 8/18/2025 6:27 PM CDT 8/22/2025 $145.00 Submi…" at bounding box center [569, 535] width 985 height 627
drag, startPoint x: 348, startPoint y: 703, endPoint x: 348, endPoint y: 685, distance: 18.2
click at [348, 703] on div "11811238 (315953018) N/A Delivery 8/18/2025 6:27 PM CDT 8/22/2025 $145.00 Submi…" at bounding box center [569, 535] width 985 height 627
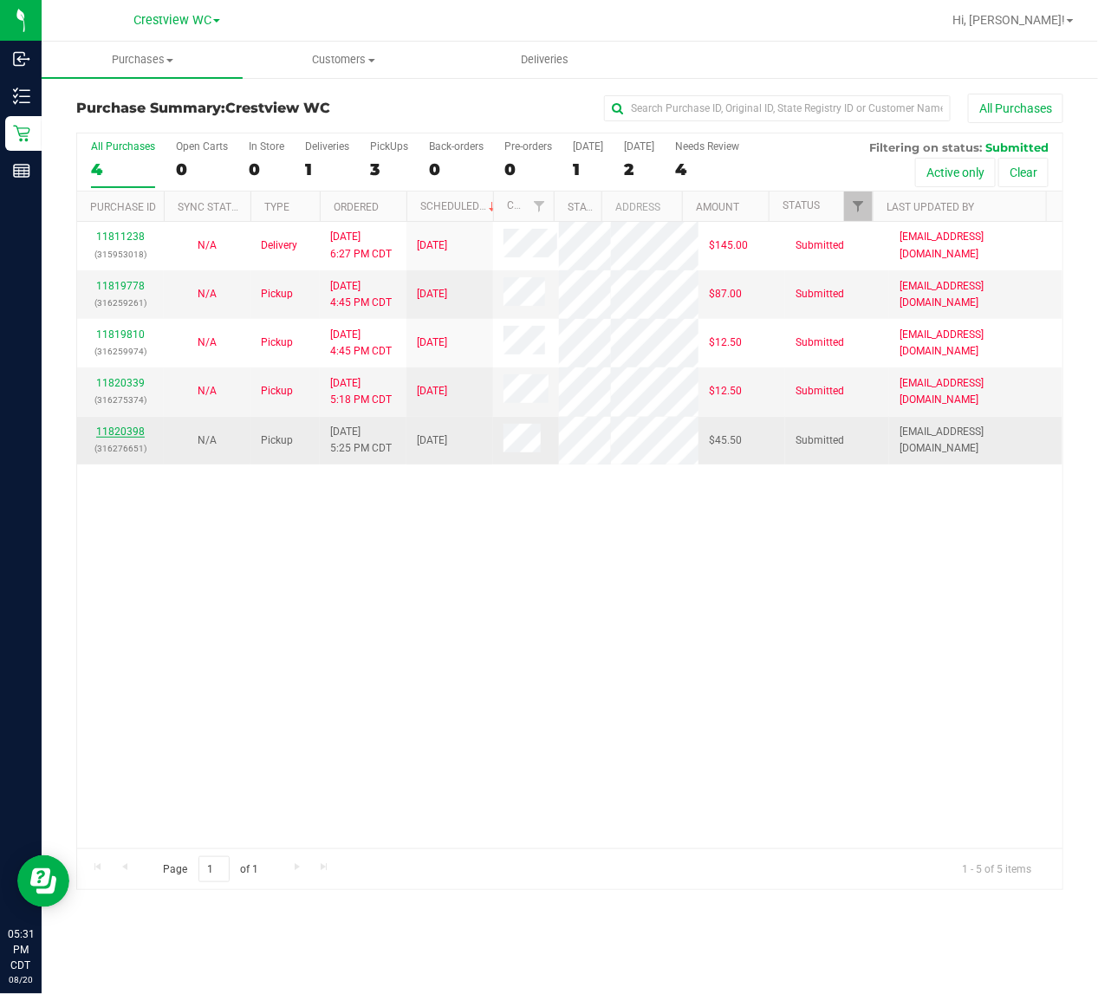
click at [132, 438] on link "11820398" at bounding box center [120, 432] width 49 height 12
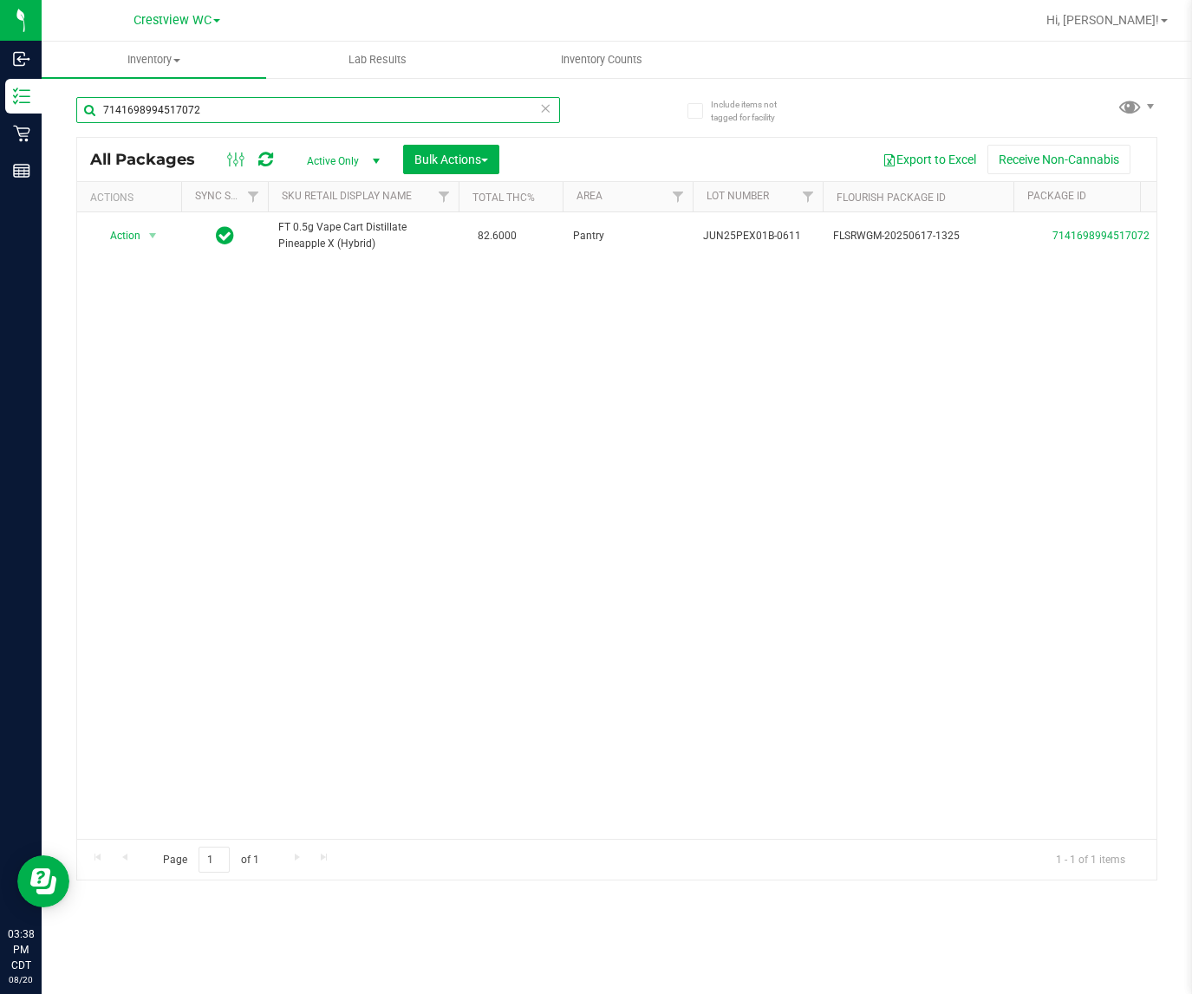
click at [448, 101] on input "7141698994517072" at bounding box center [318, 110] width 484 height 26
type input "a"
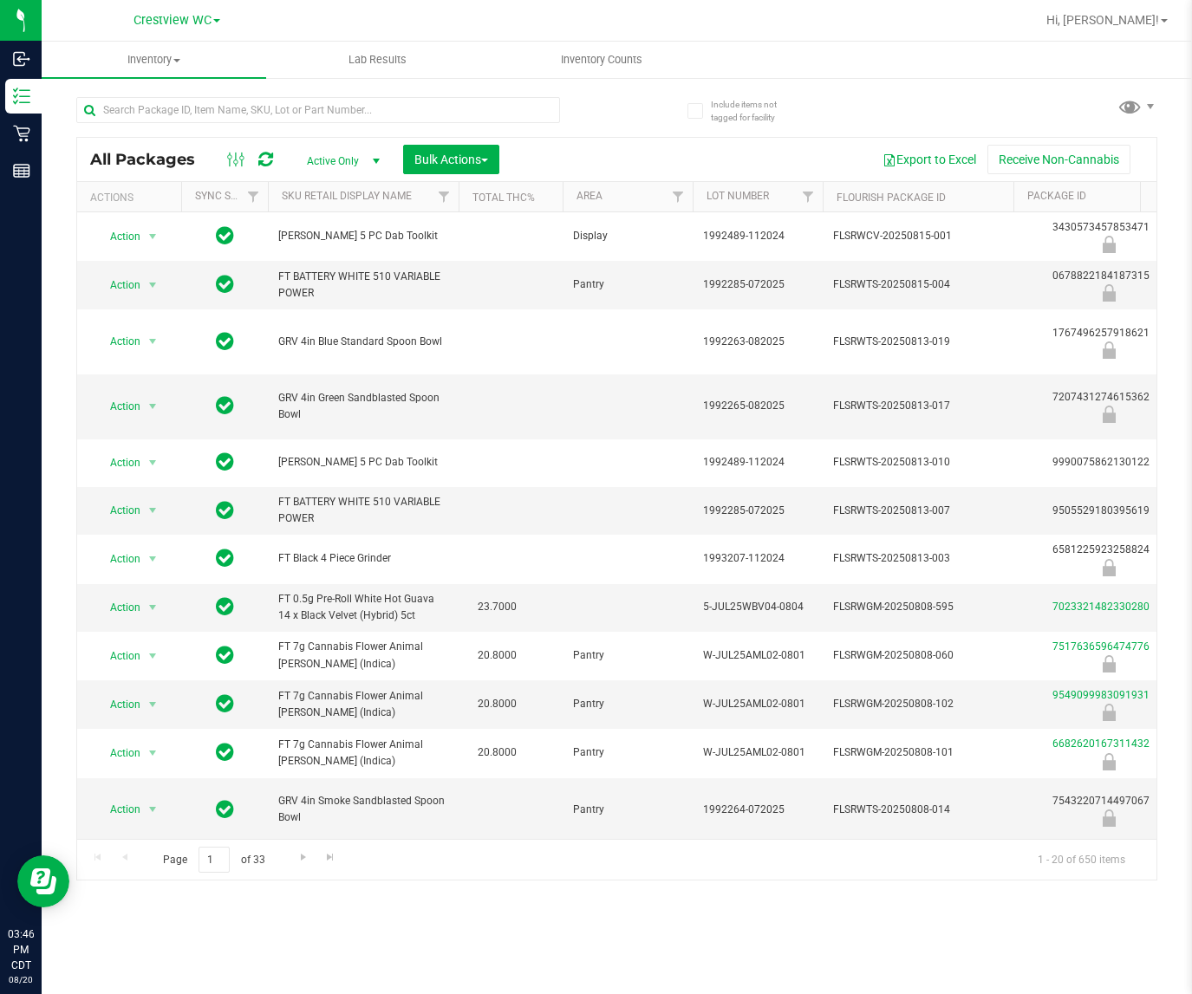
click at [319, 94] on div at bounding box center [346, 108] width 541 height 55
click at [319, 97] on input "text" at bounding box center [318, 110] width 484 height 26
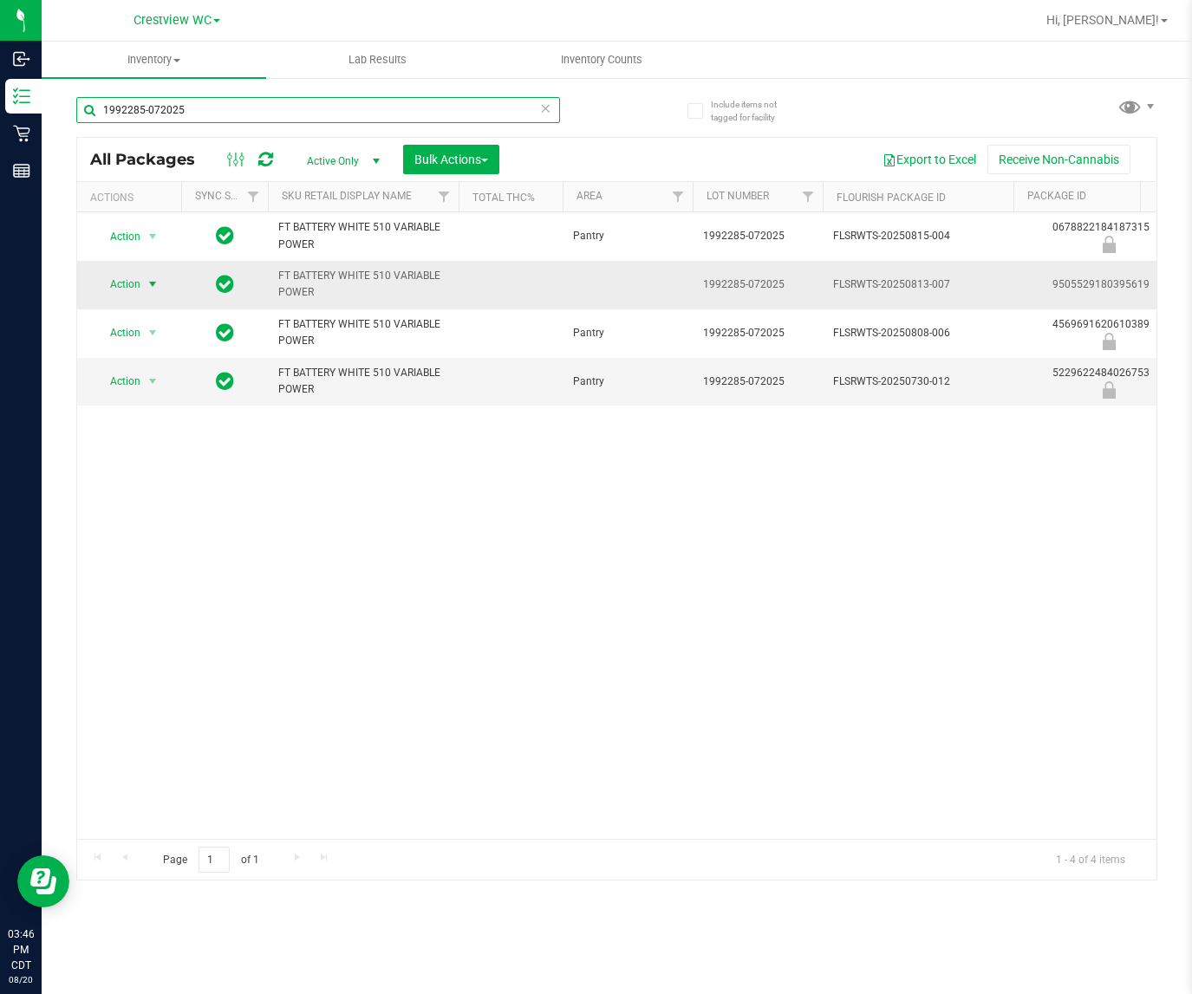
type input "1992285-072025"
click at [152, 286] on span "select" at bounding box center [153, 284] width 14 height 14
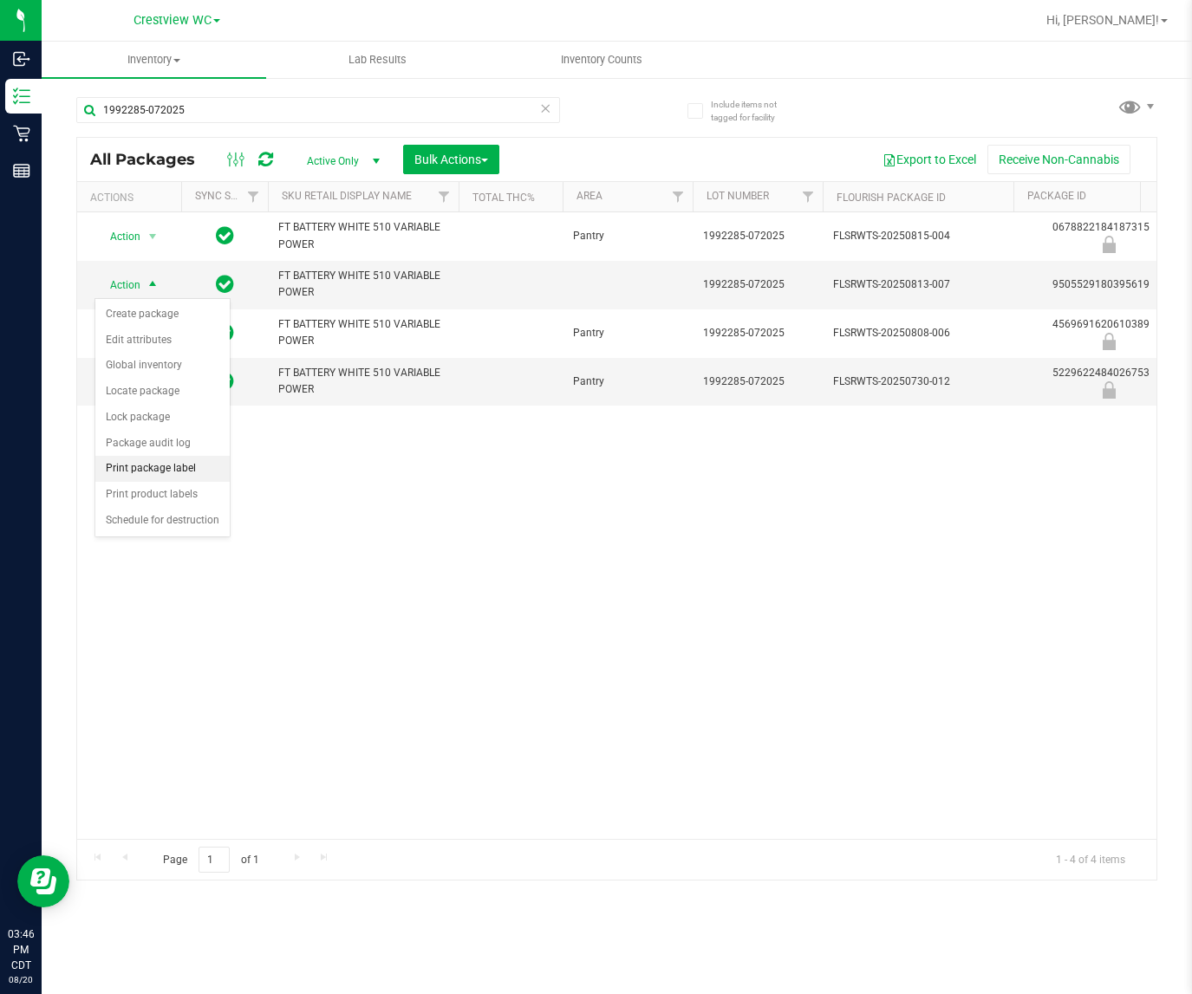
click at [148, 475] on li "Print package label" at bounding box center [162, 469] width 134 height 26
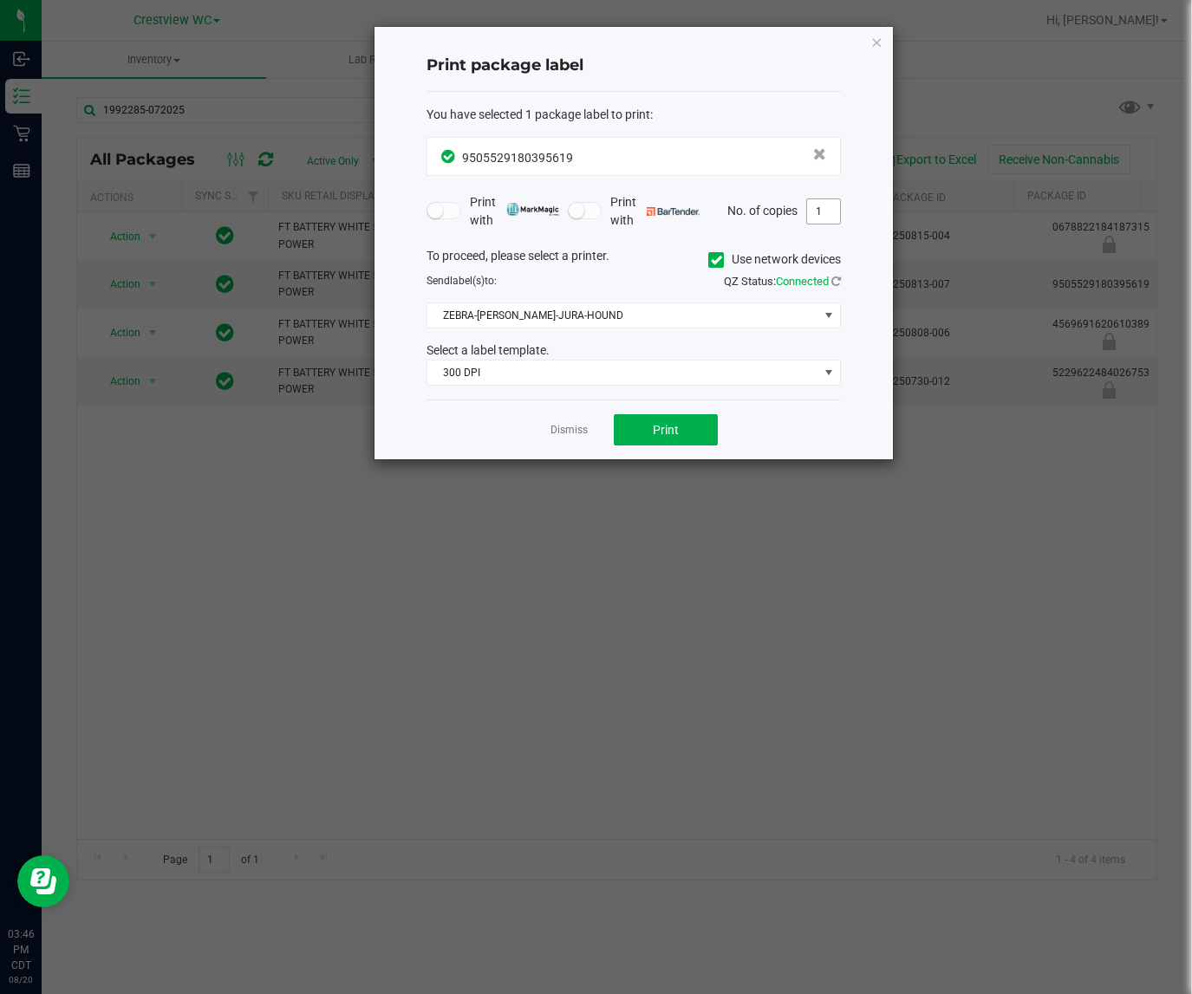
click at [819, 212] on input "1" at bounding box center [823, 211] width 33 height 24
type input "2"
click at [617, 366] on span "300 DPI" at bounding box center [622, 373] width 391 height 24
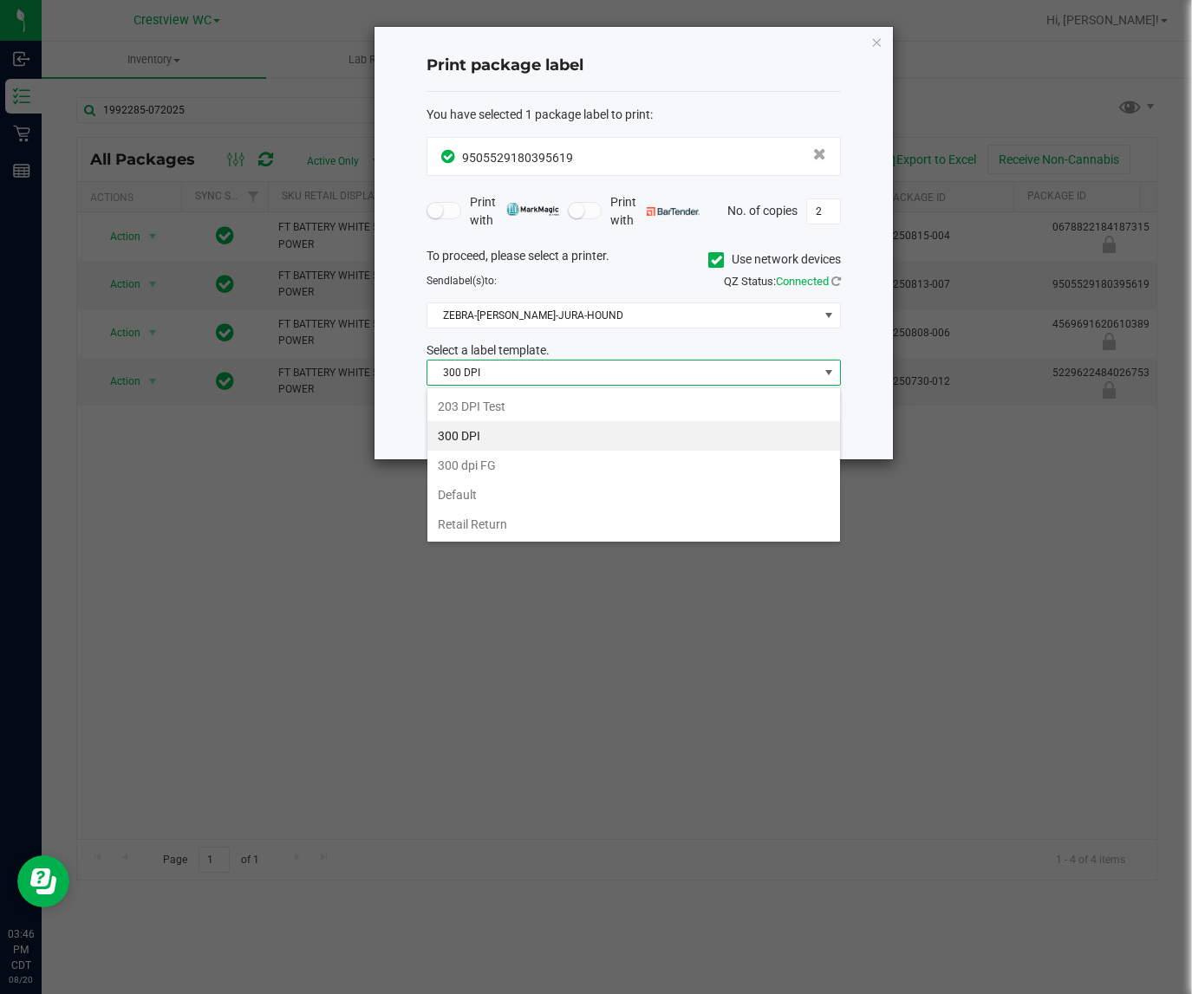
scroll to position [27, 413]
click at [530, 401] on li "203 DPI Test" at bounding box center [633, 406] width 413 height 29
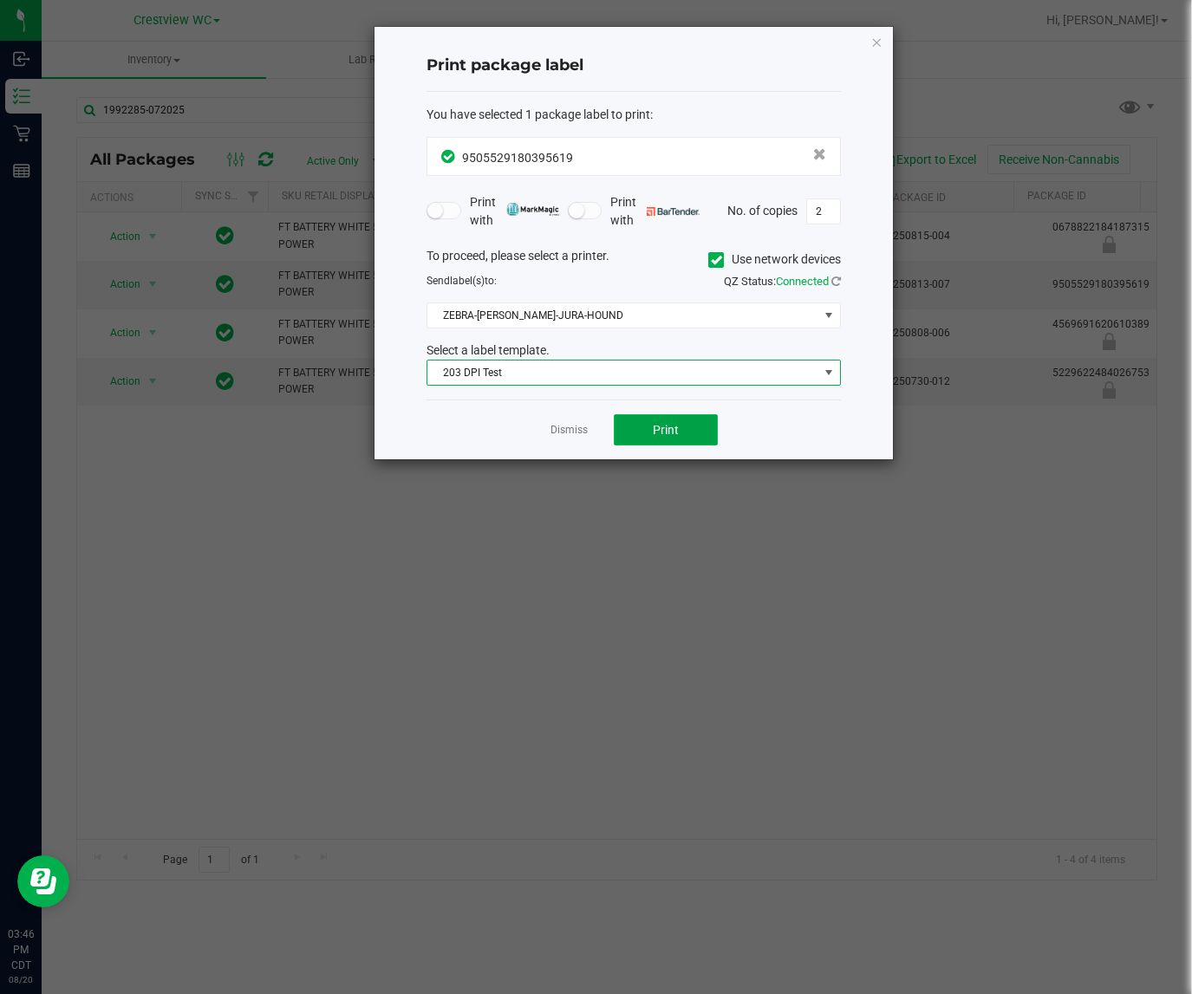
click at [678, 439] on button "Print" at bounding box center [666, 429] width 104 height 31
click at [870, 40] on icon "button" at bounding box center [876, 41] width 12 height 21
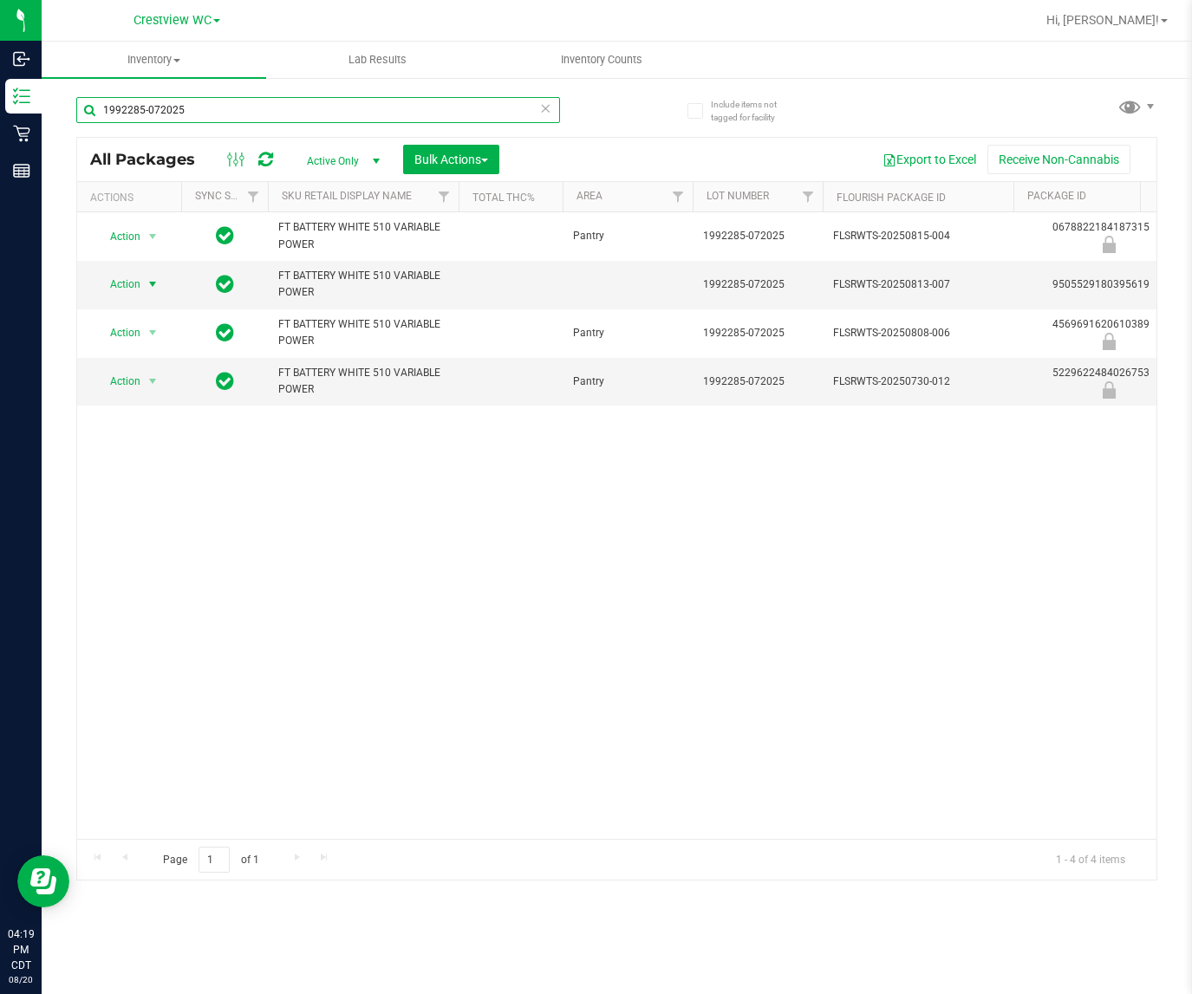
click at [393, 109] on input "1992285-072025" at bounding box center [318, 110] width 484 height 26
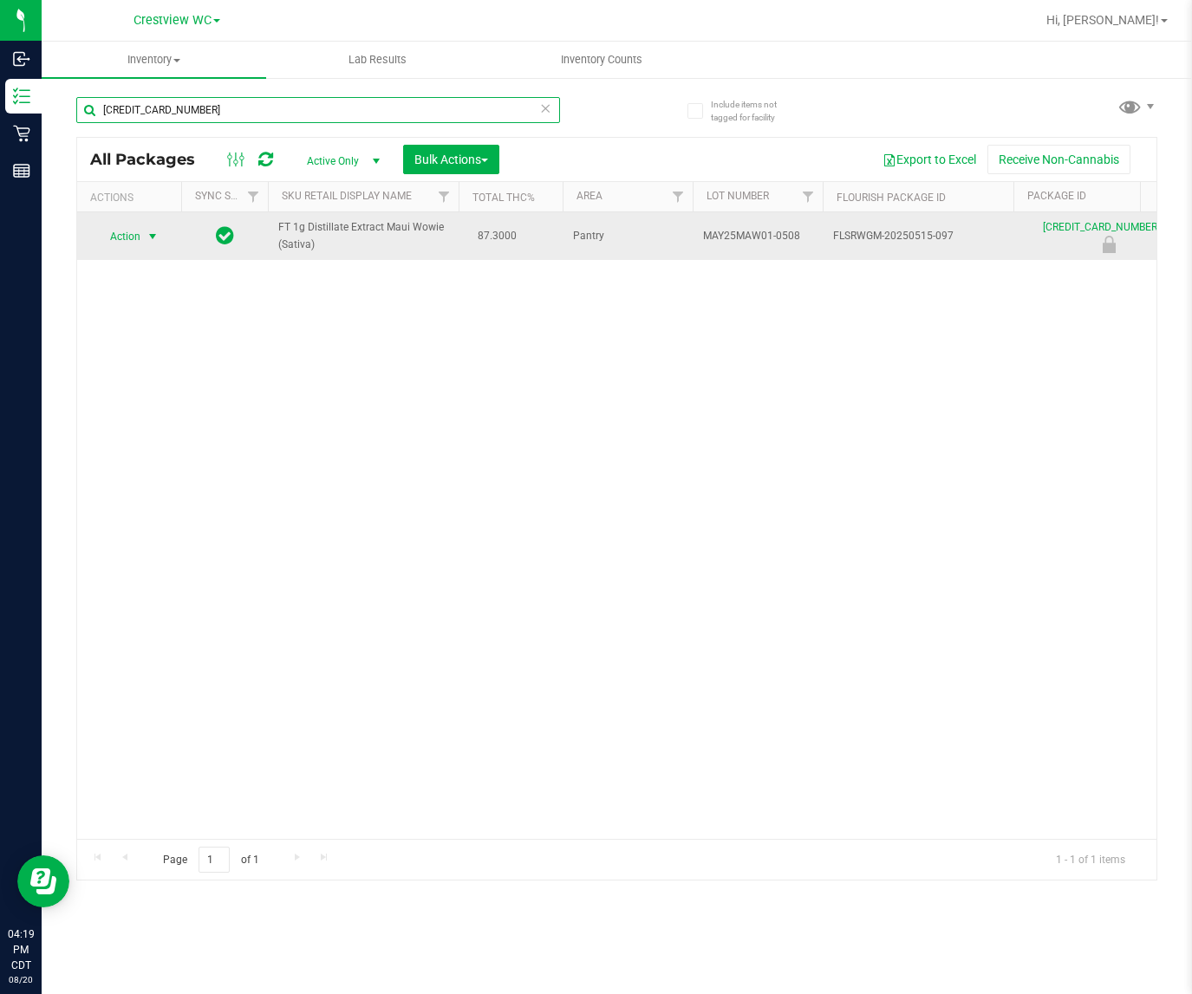
type input "[CREDIT_CARD_NUMBER]"
click at [142, 235] on span "select" at bounding box center [153, 236] width 22 height 24
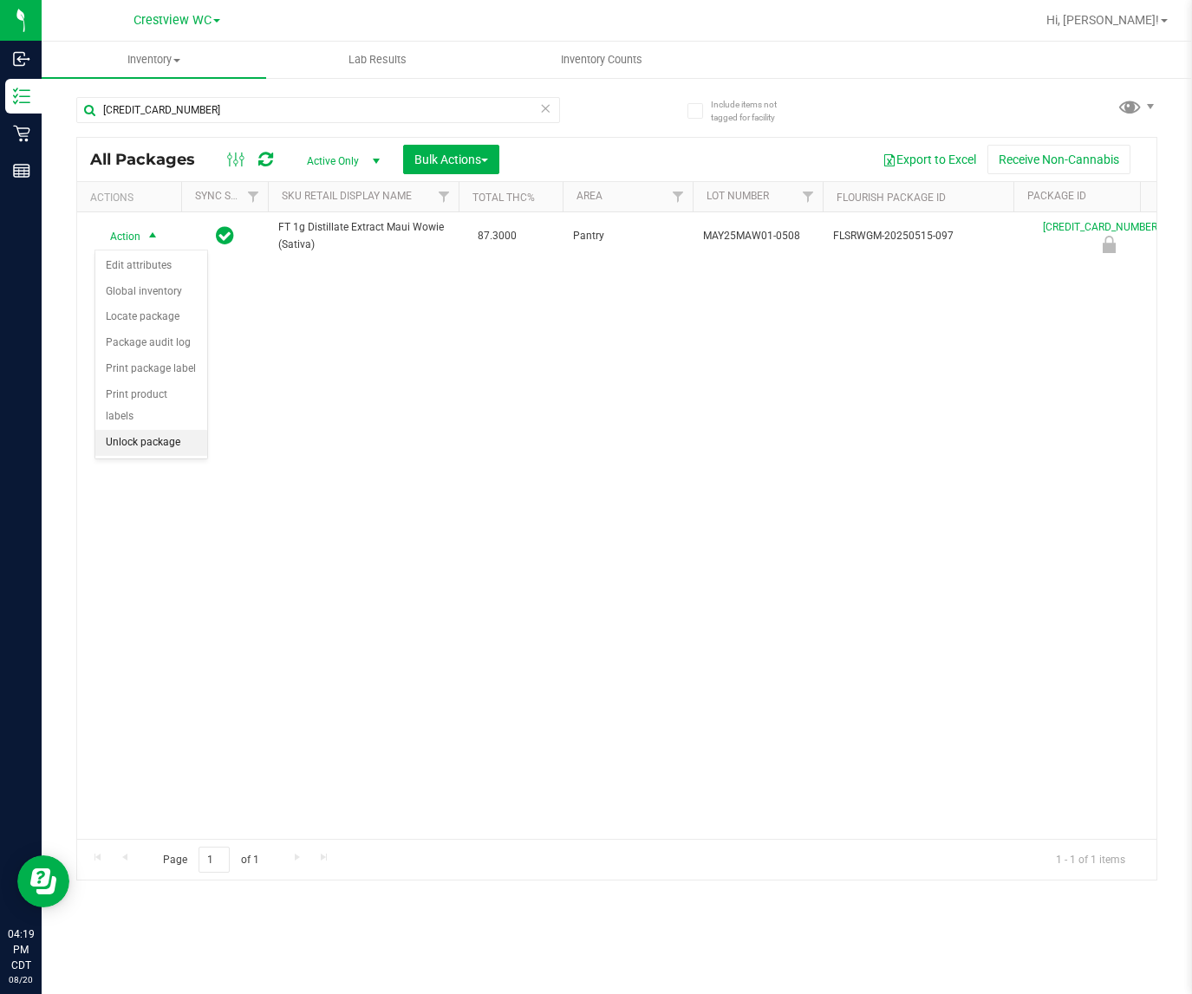
click at [176, 430] on li "Unlock package" at bounding box center [151, 443] width 112 height 26
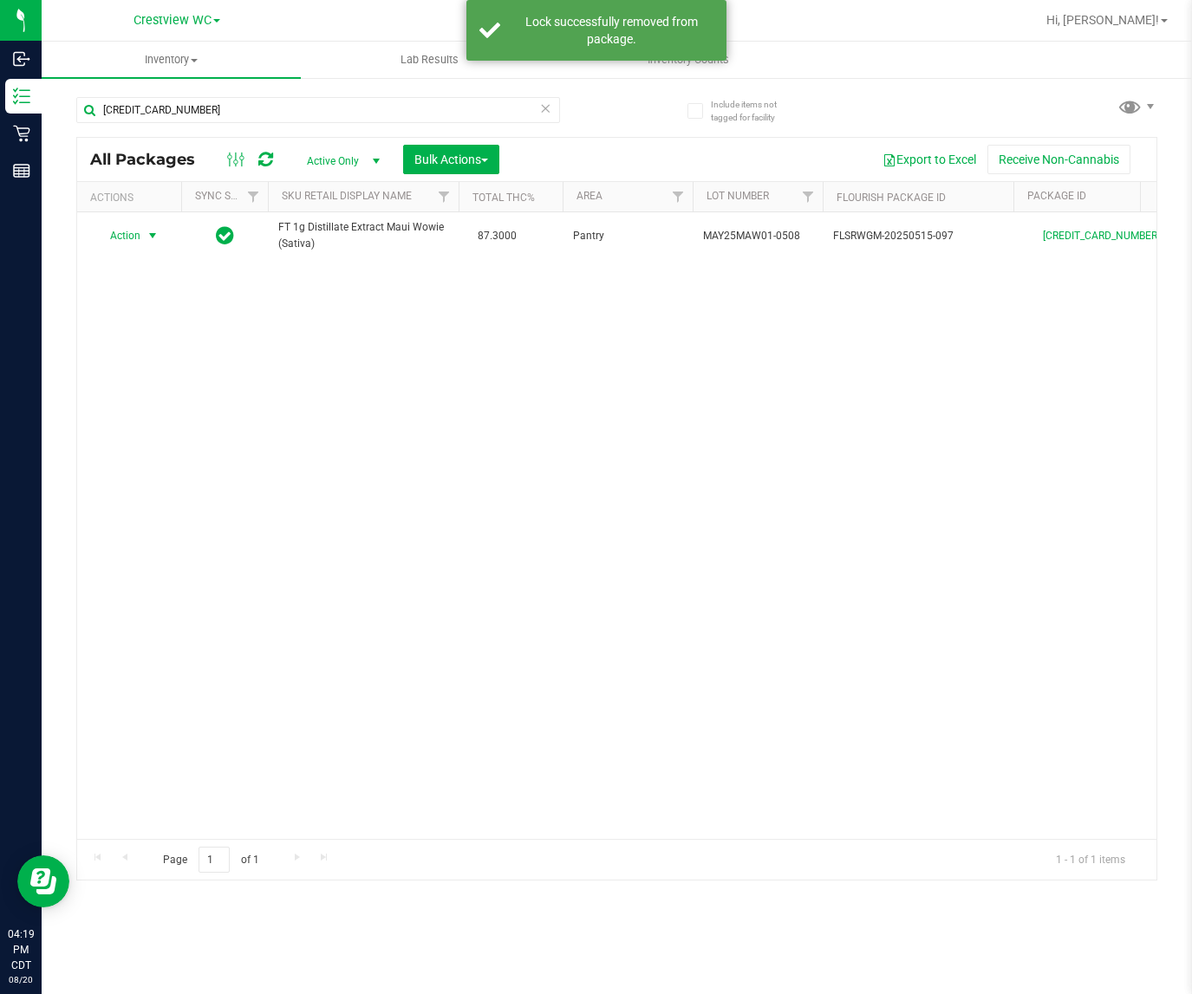
click at [144, 239] on span "select" at bounding box center [153, 236] width 22 height 24
click at [165, 423] on li "Print package label" at bounding box center [162, 420] width 134 height 26
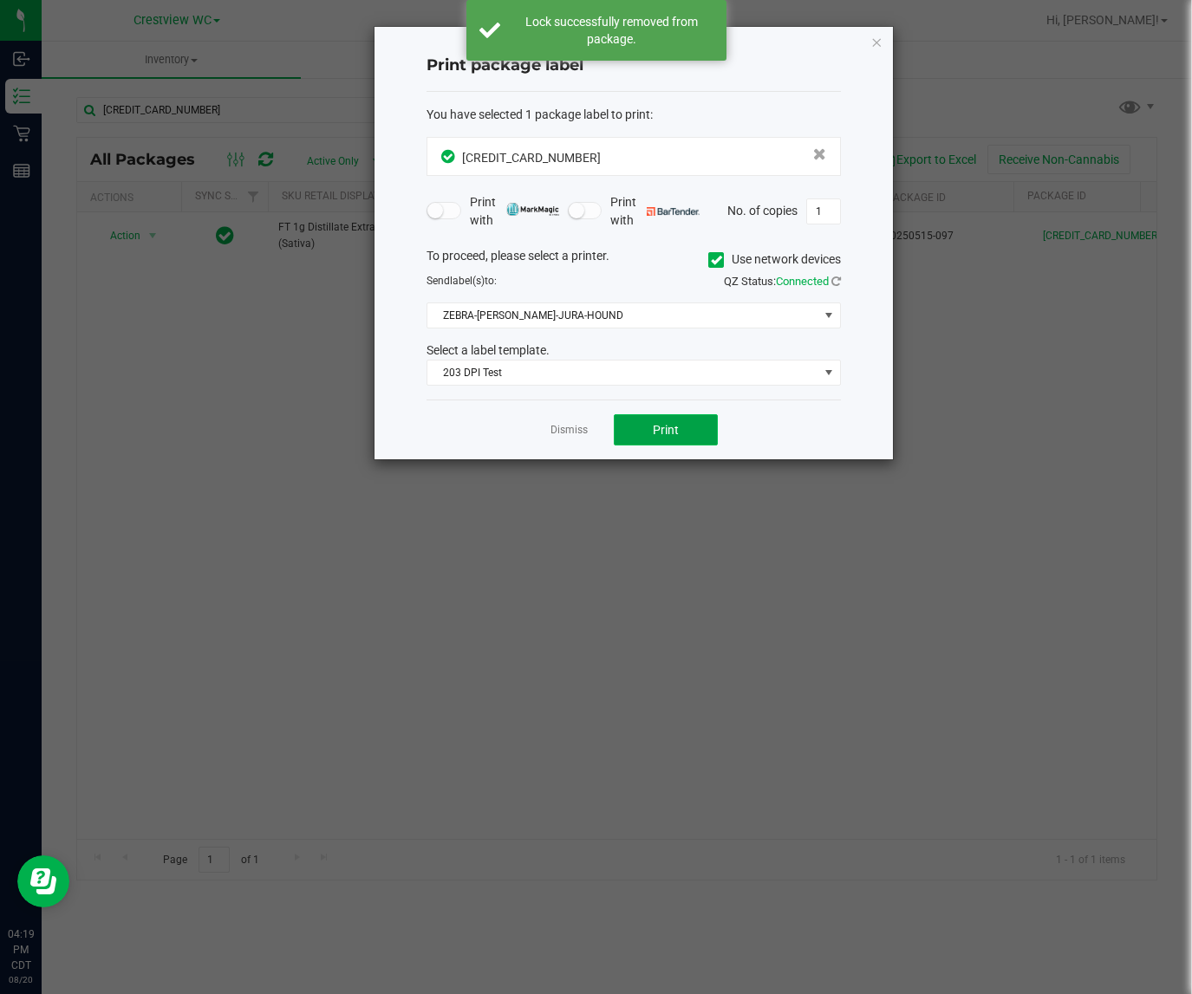
click at [638, 431] on button "Print" at bounding box center [666, 429] width 104 height 31
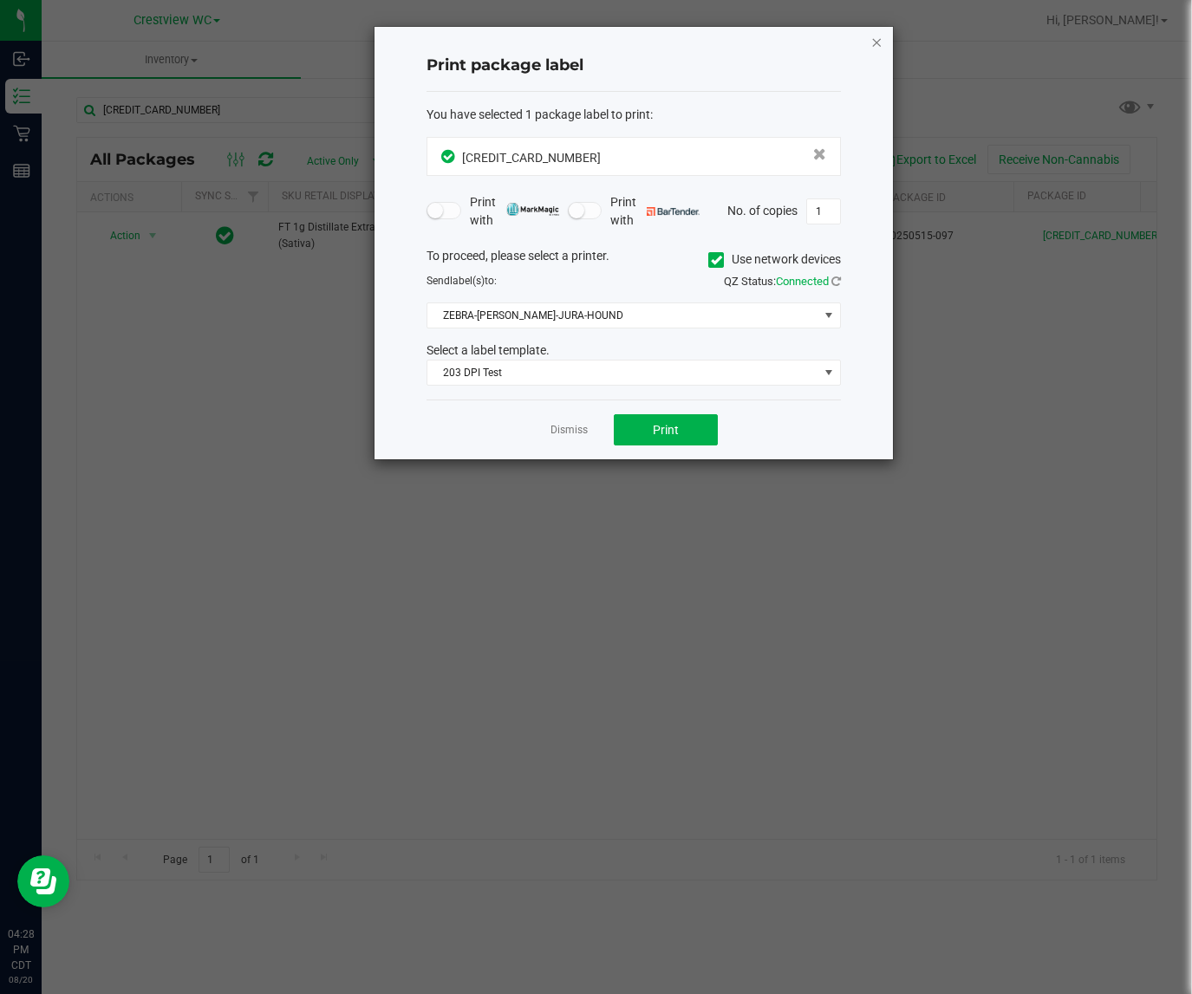
click at [877, 42] on icon "button" at bounding box center [876, 41] width 12 height 21
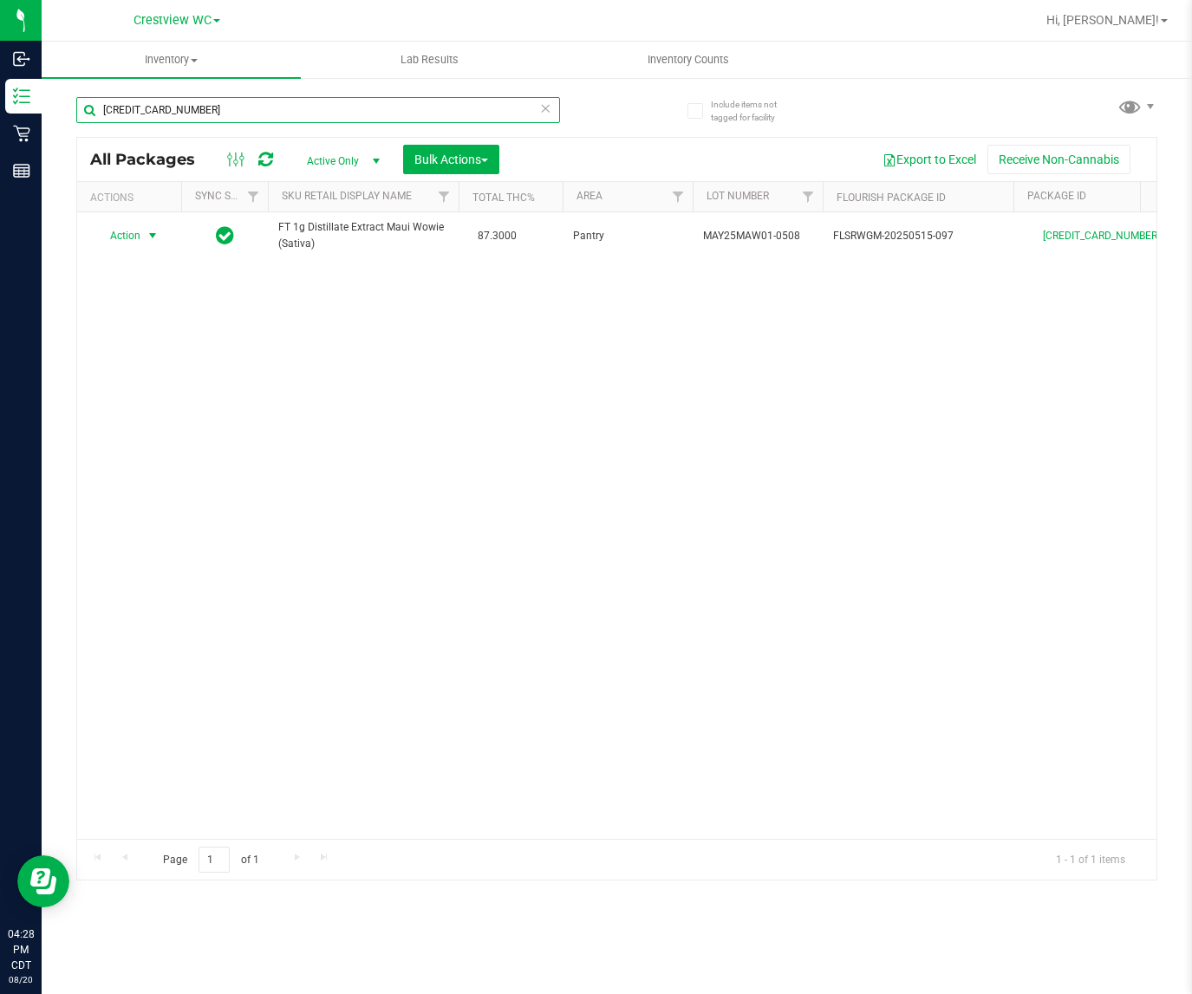
click at [247, 115] on input "[CREDIT_CARD_NUMBER]" at bounding box center [318, 110] width 484 height 26
click at [248, 114] on input "[CREDIT_CARD_NUMBER]" at bounding box center [318, 110] width 484 height 26
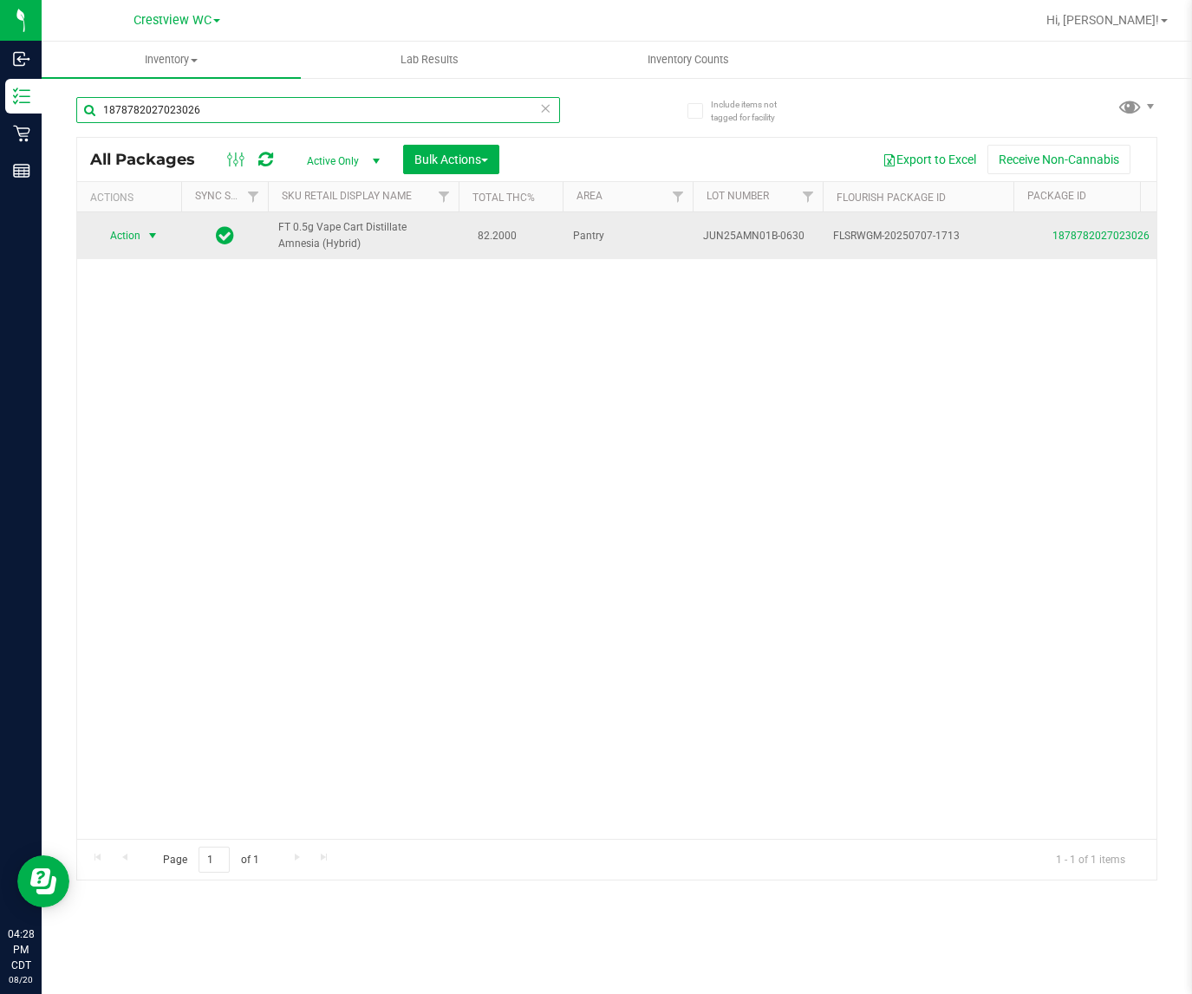
type input "1878782027023026"
click at [144, 235] on span "select" at bounding box center [153, 236] width 22 height 24
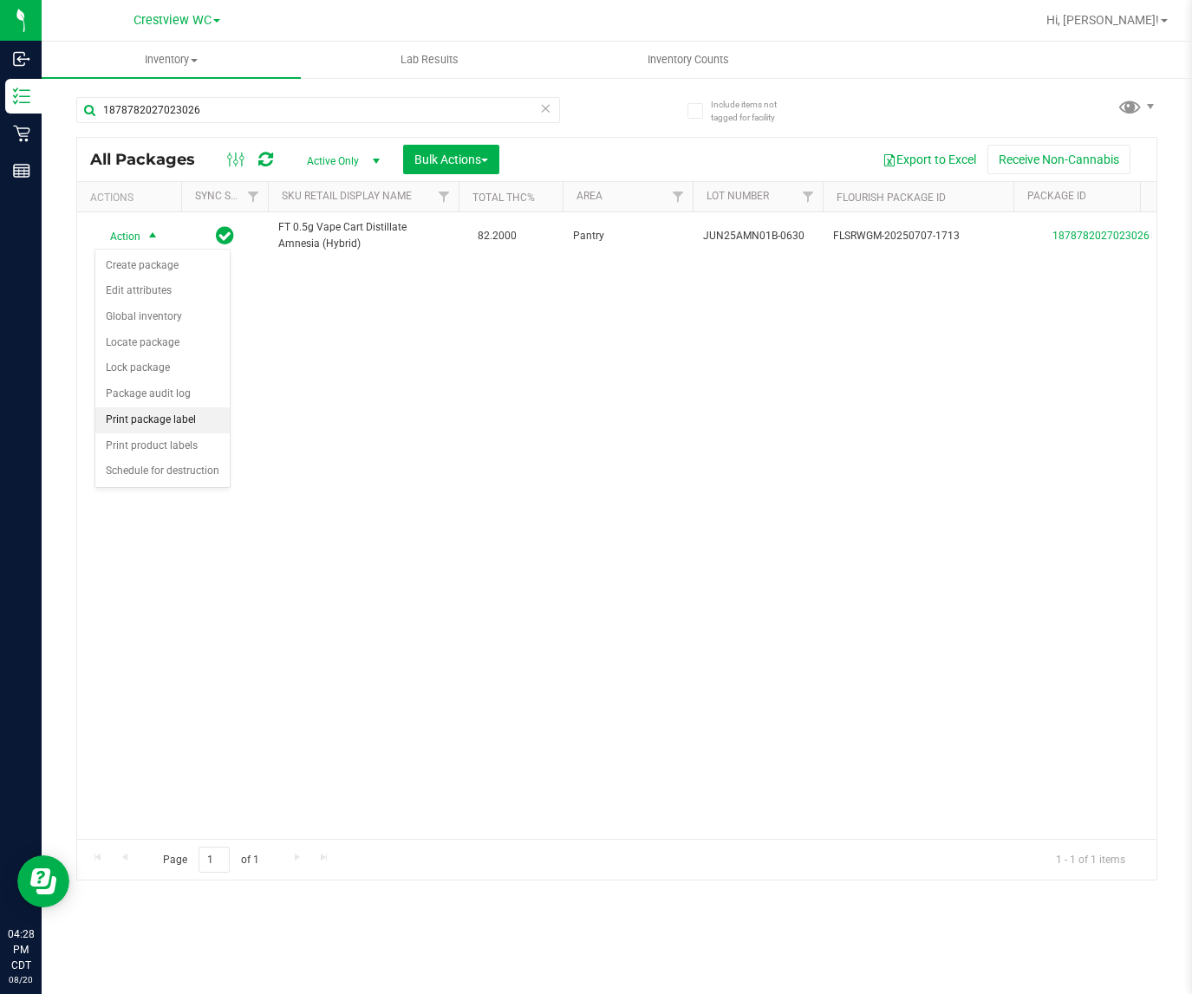
click at [176, 427] on li "Print package label" at bounding box center [162, 420] width 134 height 26
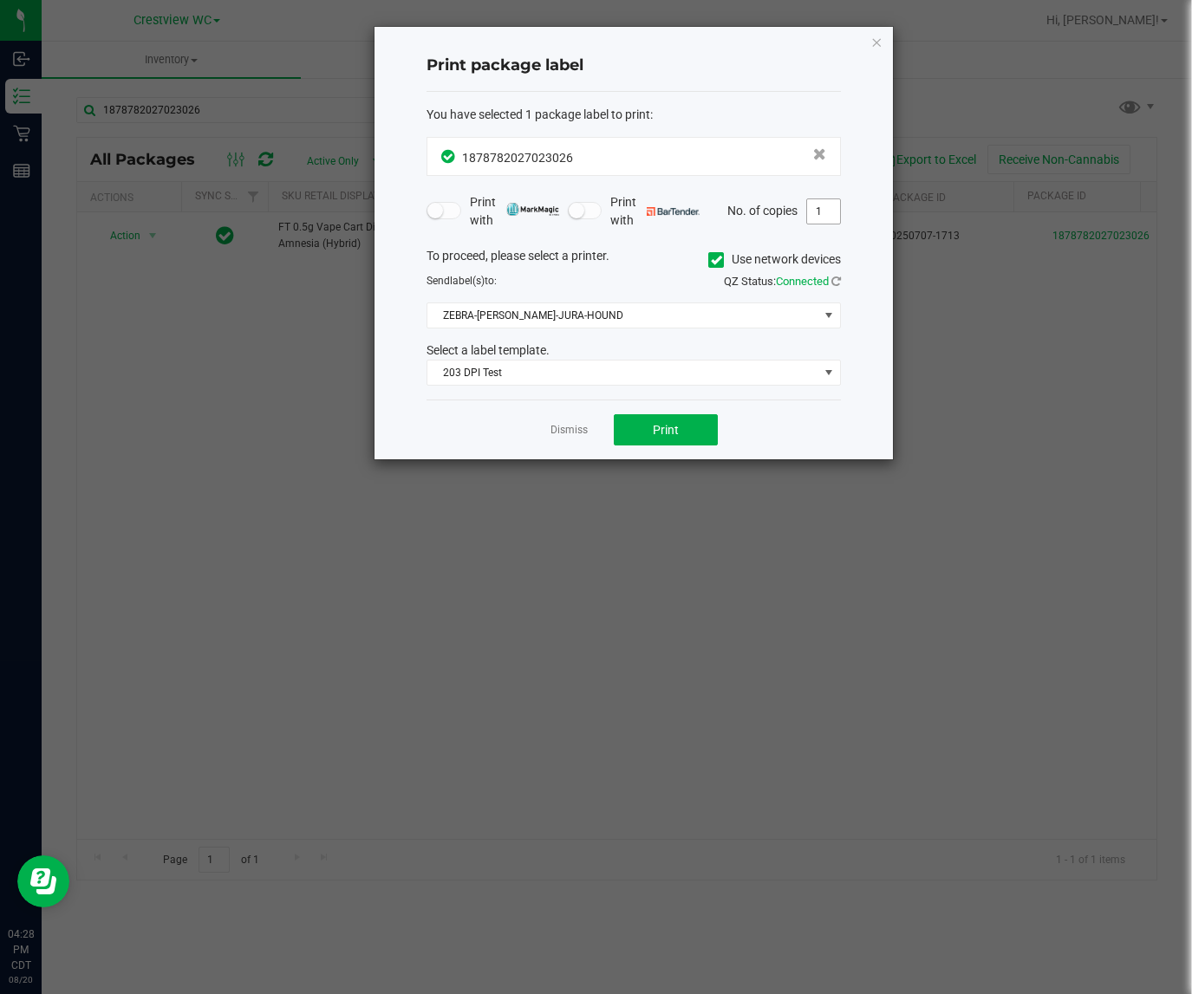
click at [824, 210] on input "1" at bounding box center [823, 211] width 33 height 24
type input "2"
click at [698, 419] on button "Print" at bounding box center [666, 429] width 104 height 31
click at [873, 40] on icon "button" at bounding box center [876, 41] width 12 height 21
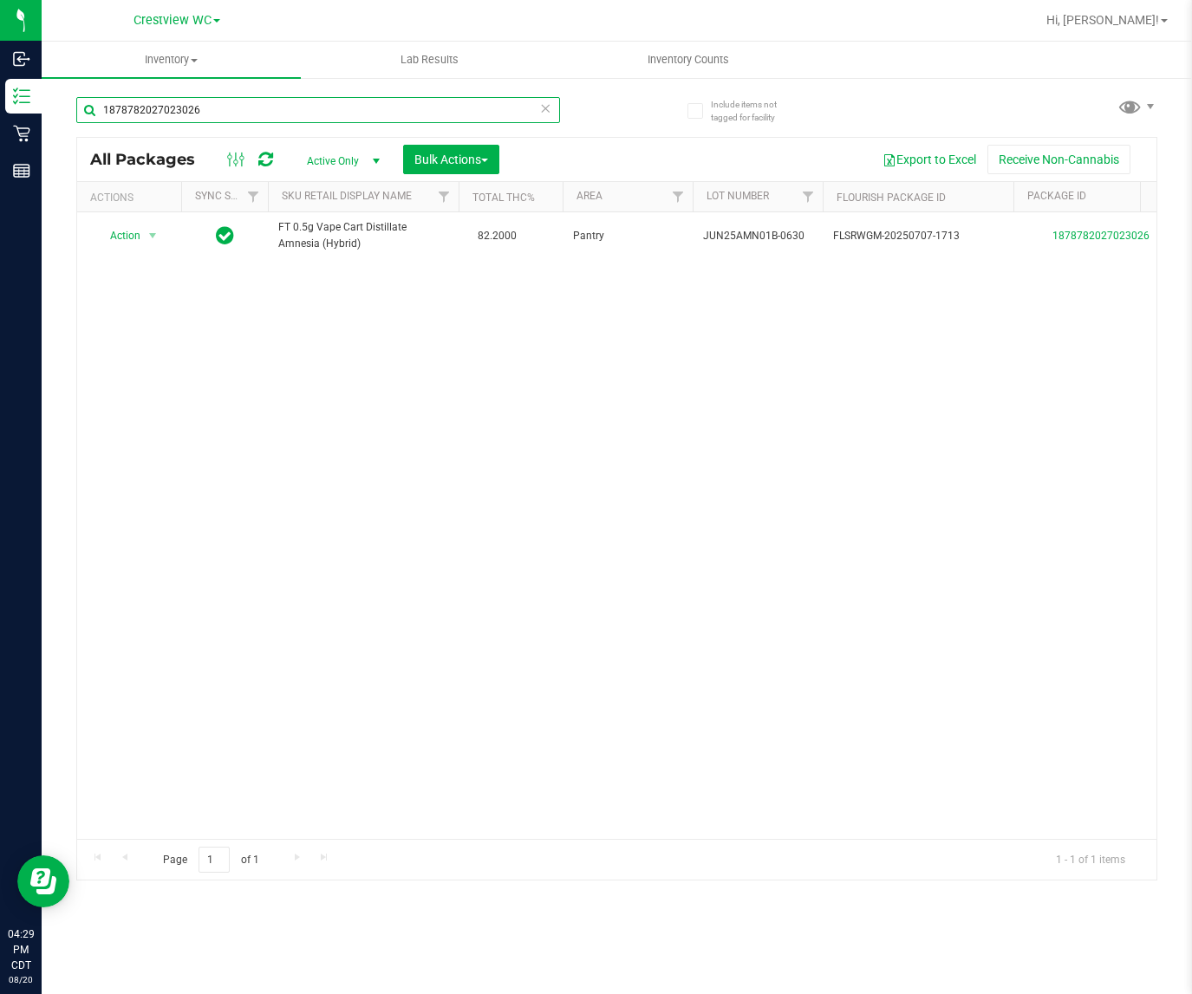
click at [269, 114] on input "1878782027023026" at bounding box center [318, 110] width 484 height 26
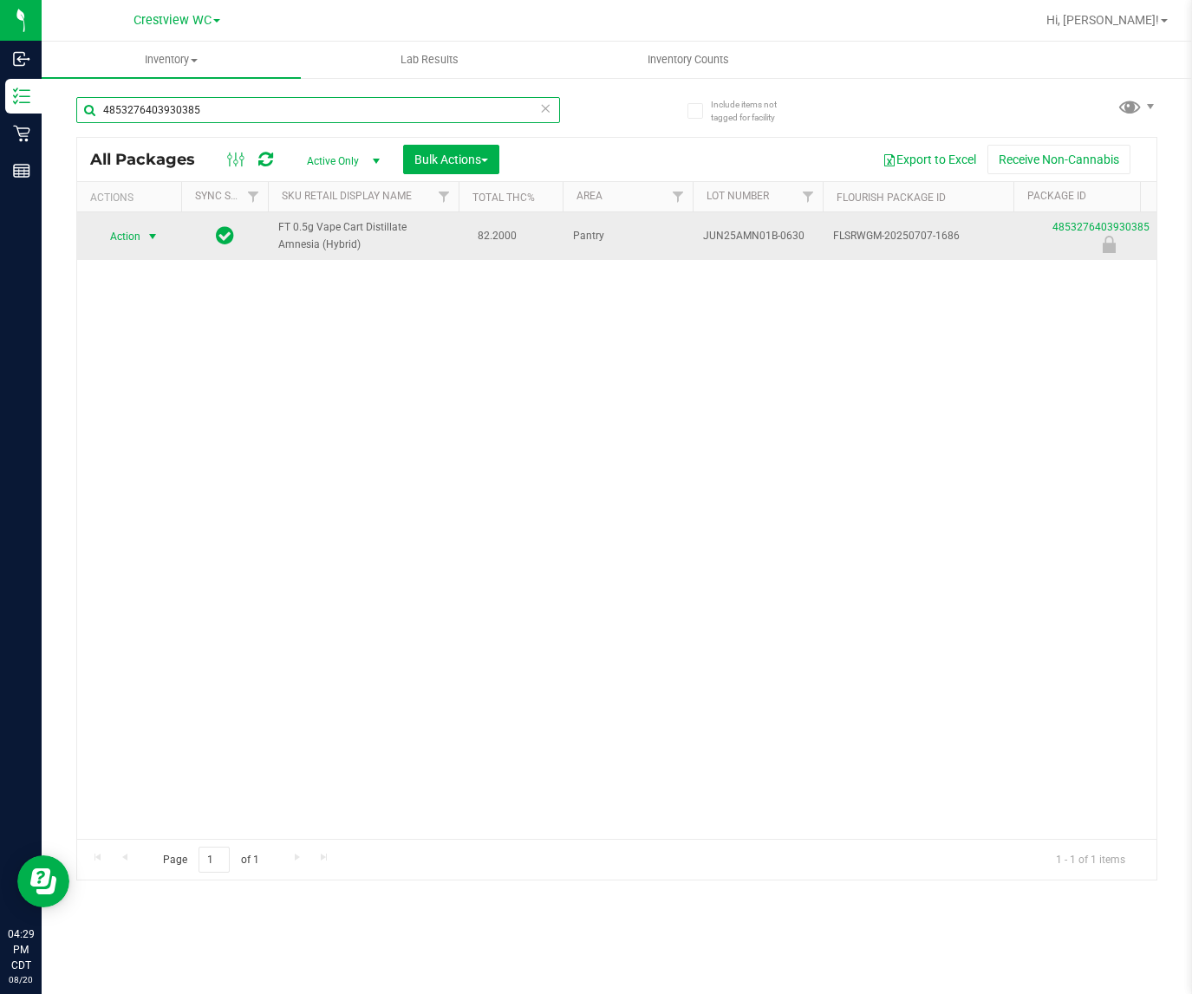
type input "4853276403930385"
click at [153, 238] on span "select" at bounding box center [153, 237] width 14 height 14
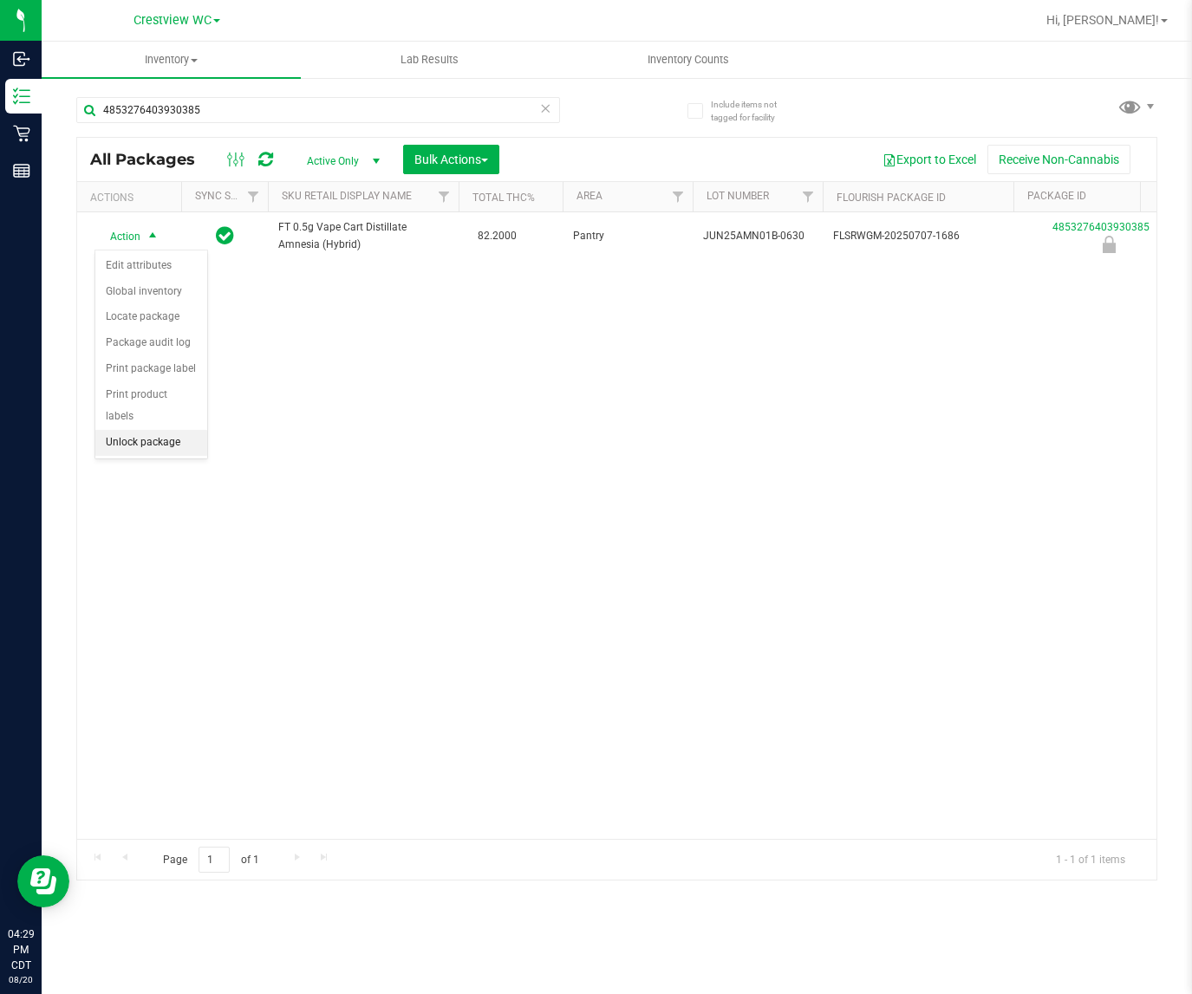
click at [139, 430] on li "Unlock package" at bounding box center [151, 443] width 112 height 26
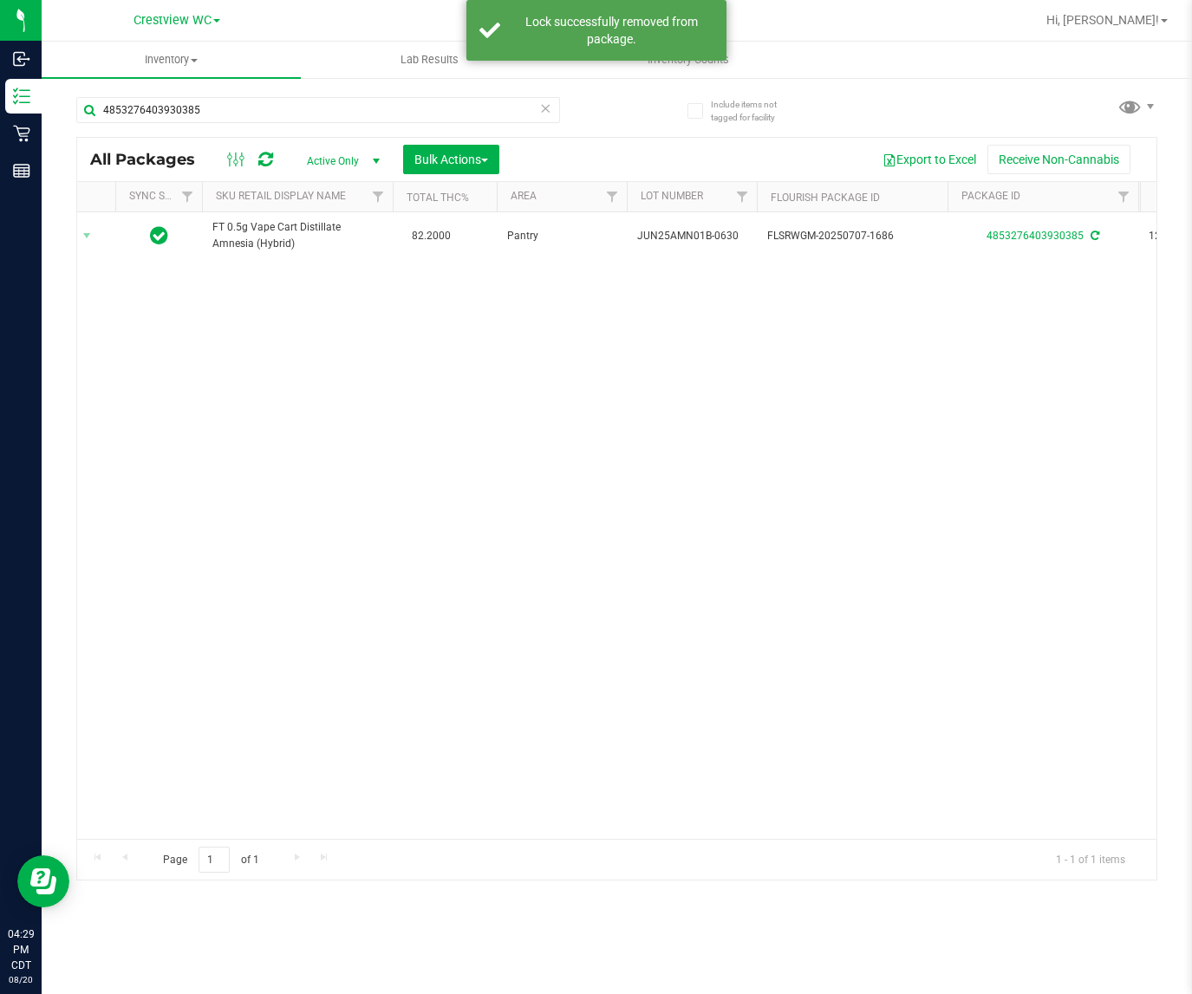
scroll to position [0, 6]
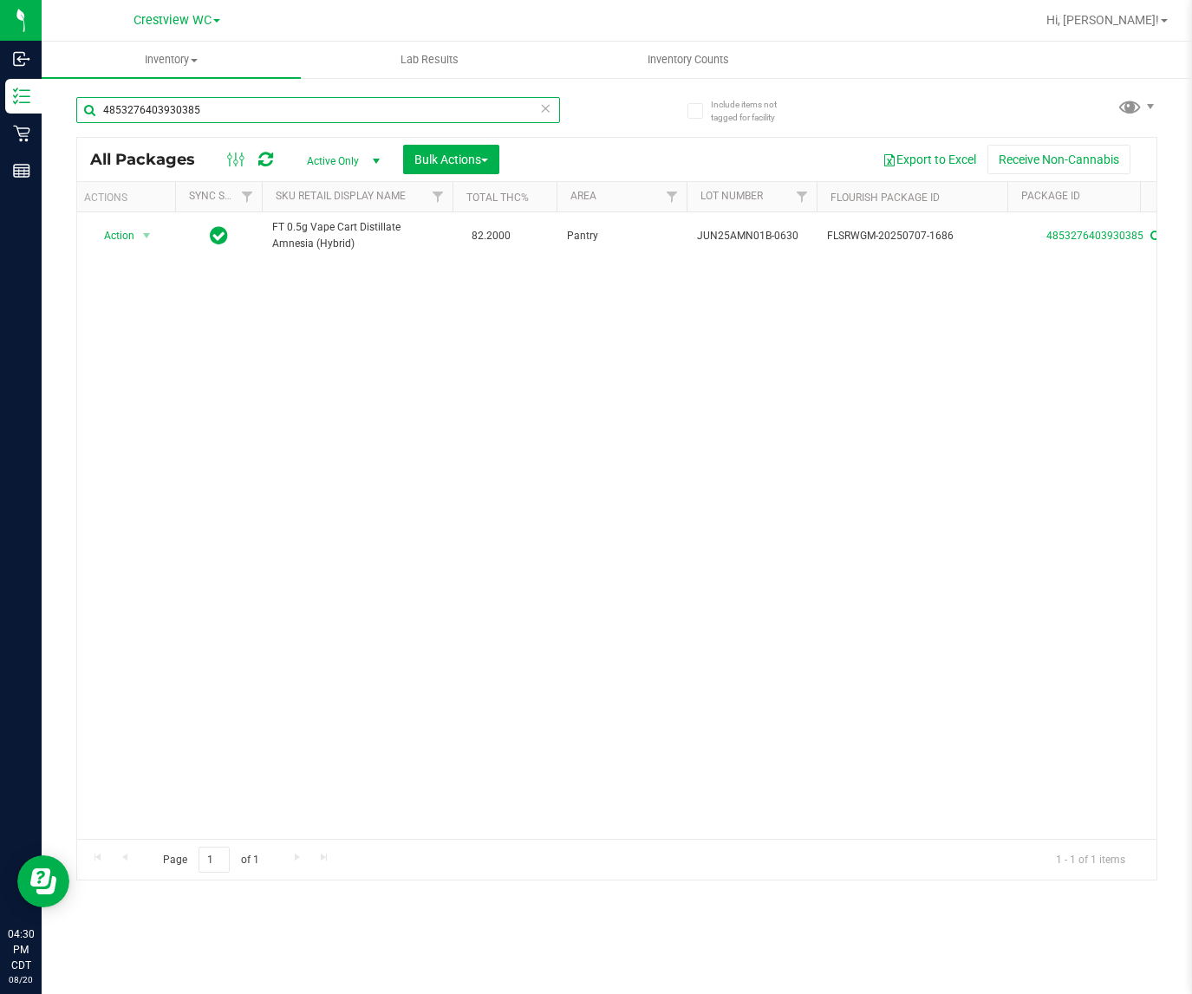
click at [239, 111] on input "4853276403930385" at bounding box center [318, 110] width 484 height 26
type input "1250092747119163"
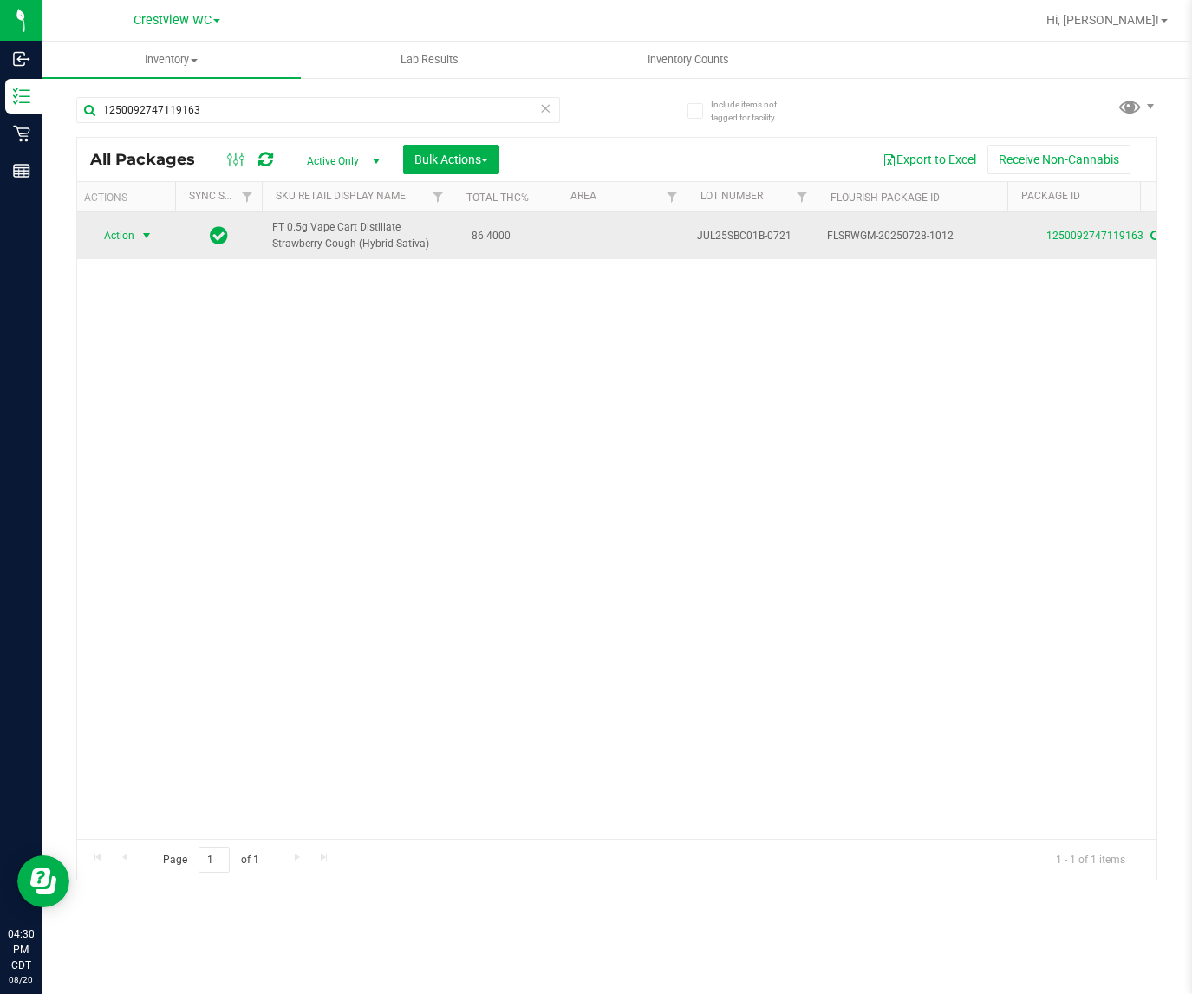
click at [140, 239] on span "select" at bounding box center [147, 236] width 14 height 14
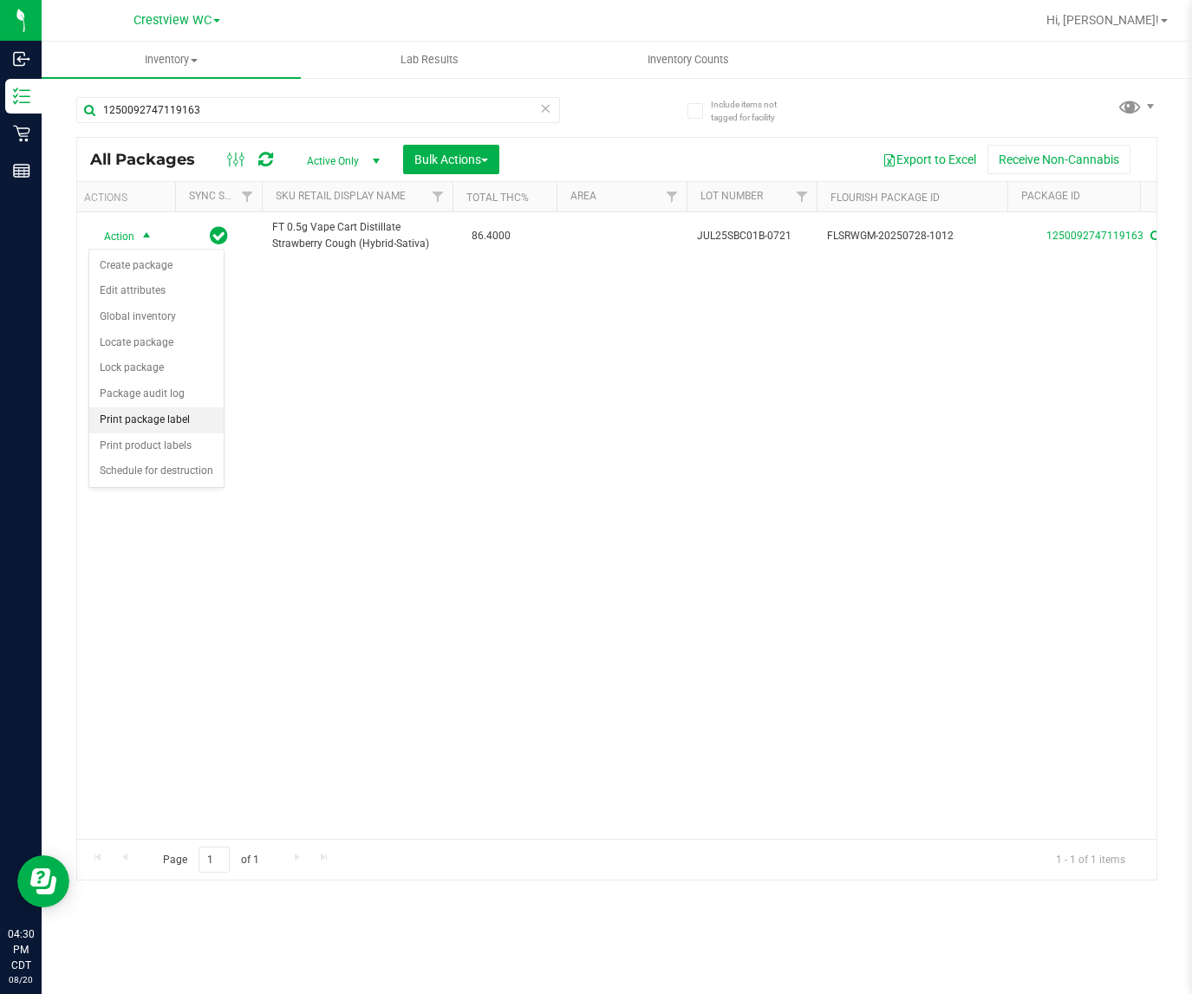
click at [178, 419] on li "Print package label" at bounding box center [156, 420] width 134 height 26
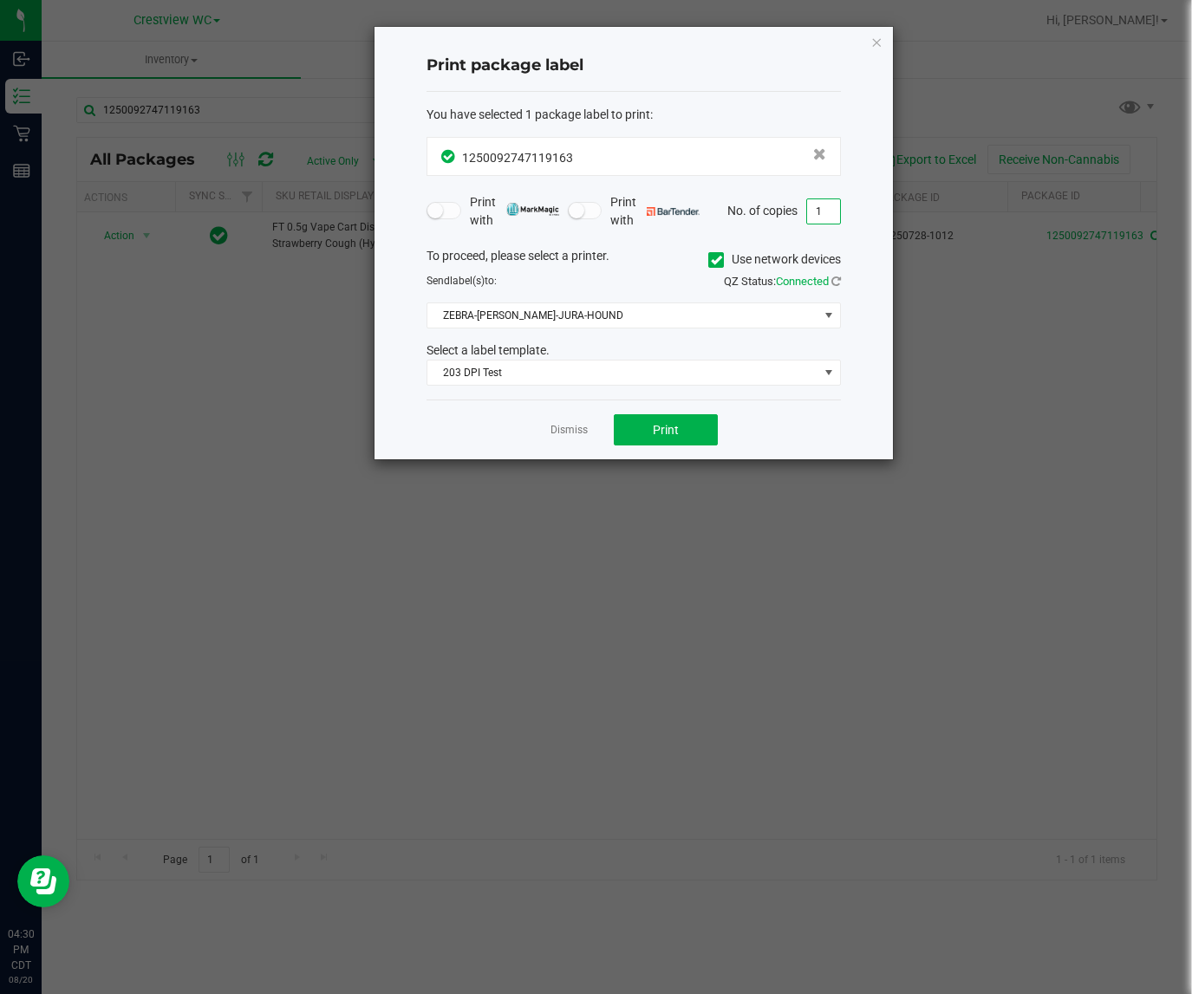
click at [823, 211] on input "1" at bounding box center [823, 211] width 33 height 24
type input "2"
click at [590, 315] on span "ZEBRA-[PERSON_NAME]-JURA-HOUND" at bounding box center [622, 315] width 391 height 24
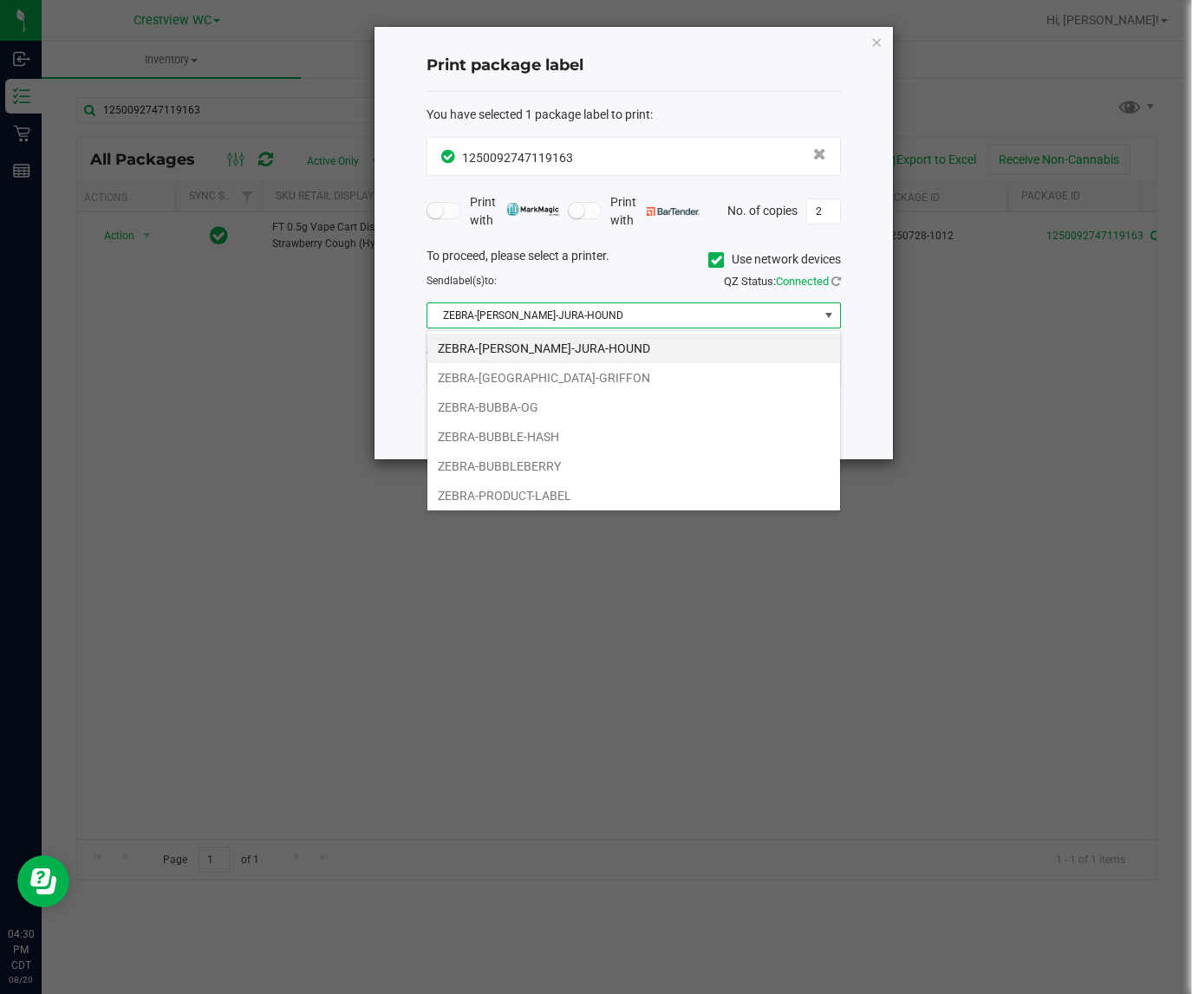
scroll to position [27, 413]
click at [531, 403] on li "ZEBRA-BUBBA-OG" at bounding box center [633, 407] width 413 height 29
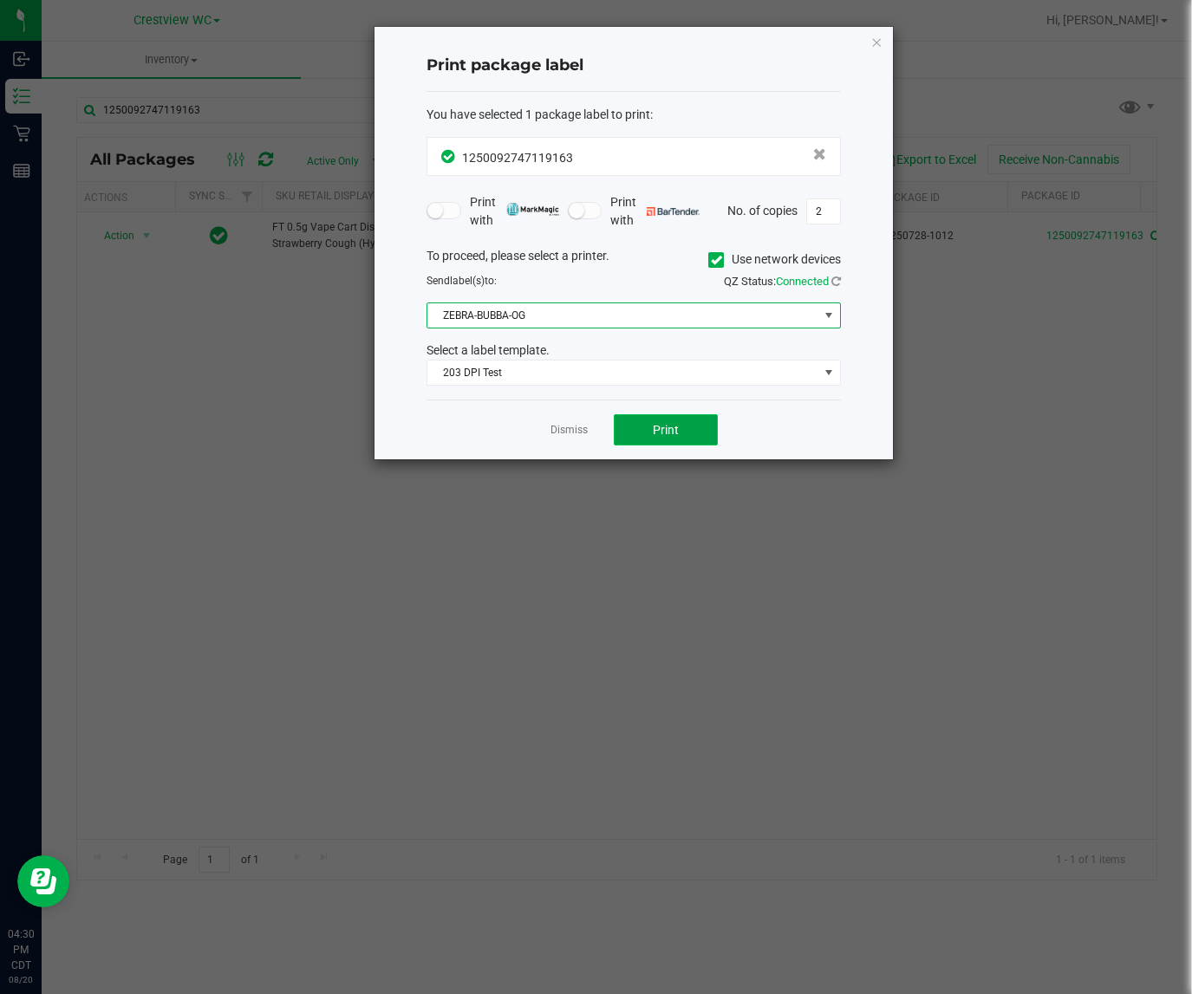
click at [656, 429] on span "Print" at bounding box center [666, 430] width 26 height 14
click at [877, 40] on icon "button" at bounding box center [876, 41] width 12 height 21
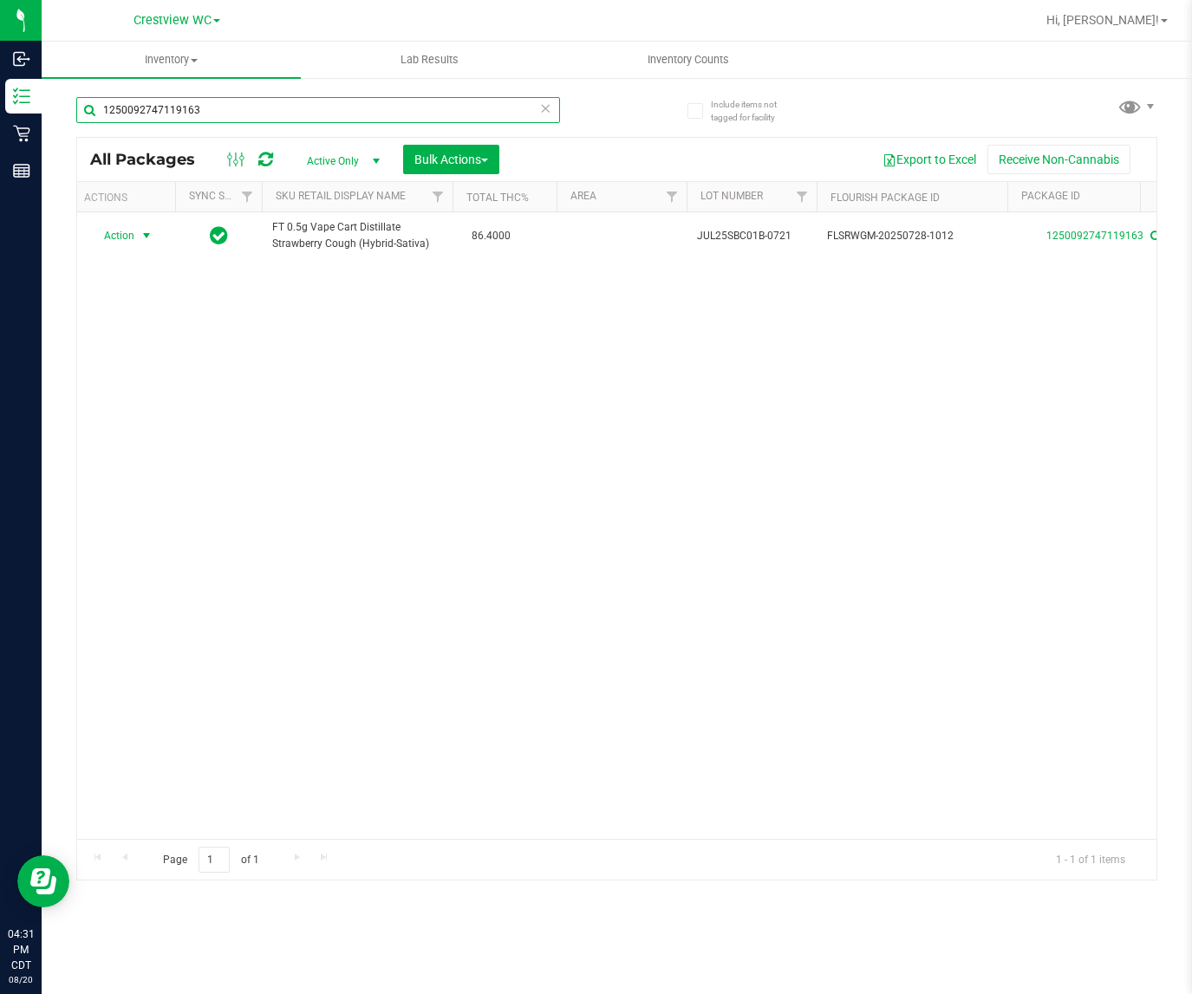
click at [436, 104] on input "1250092747119163" at bounding box center [318, 110] width 484 height 26
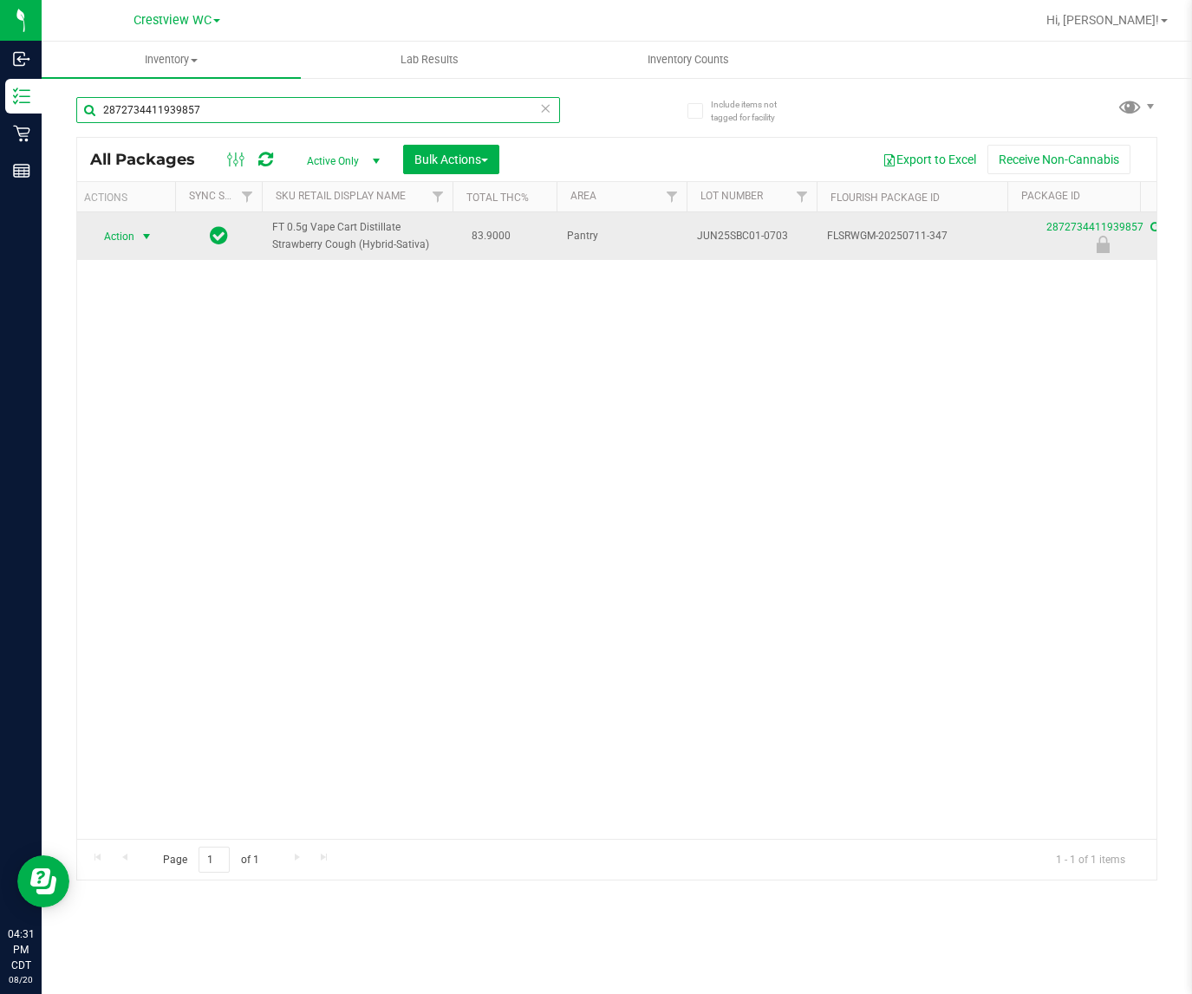
type input "2872734411939857"
click at [136, 228] on span "select" at bounding box center [147, 236] width 22 height 24
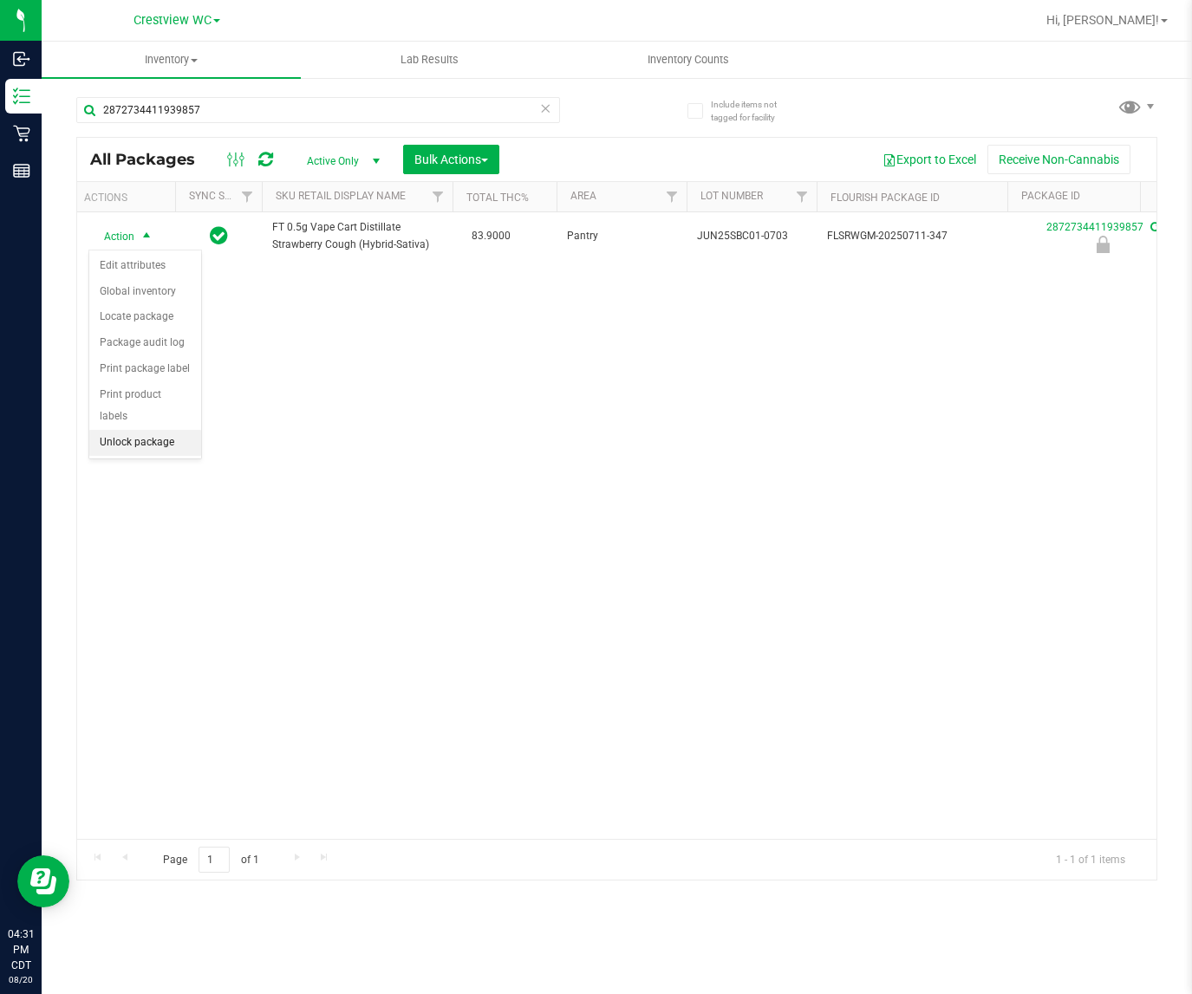
click at [153, 430] on li "Unlock package" at bounding box center [145, 443] width 112 height 26
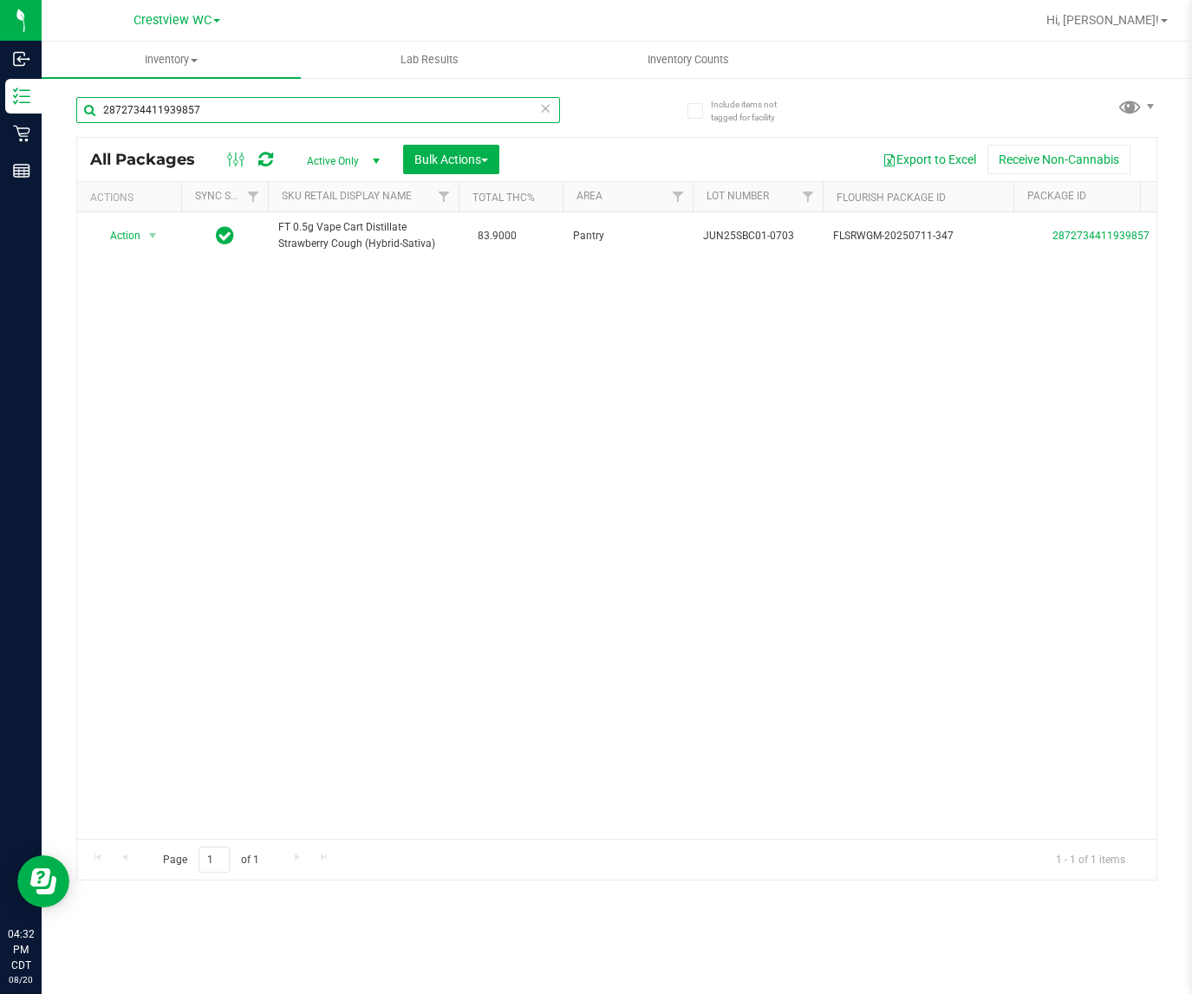
click at [210, 118] on input "2872734411939857" at bounding box center [318, 110] width 484 height 26
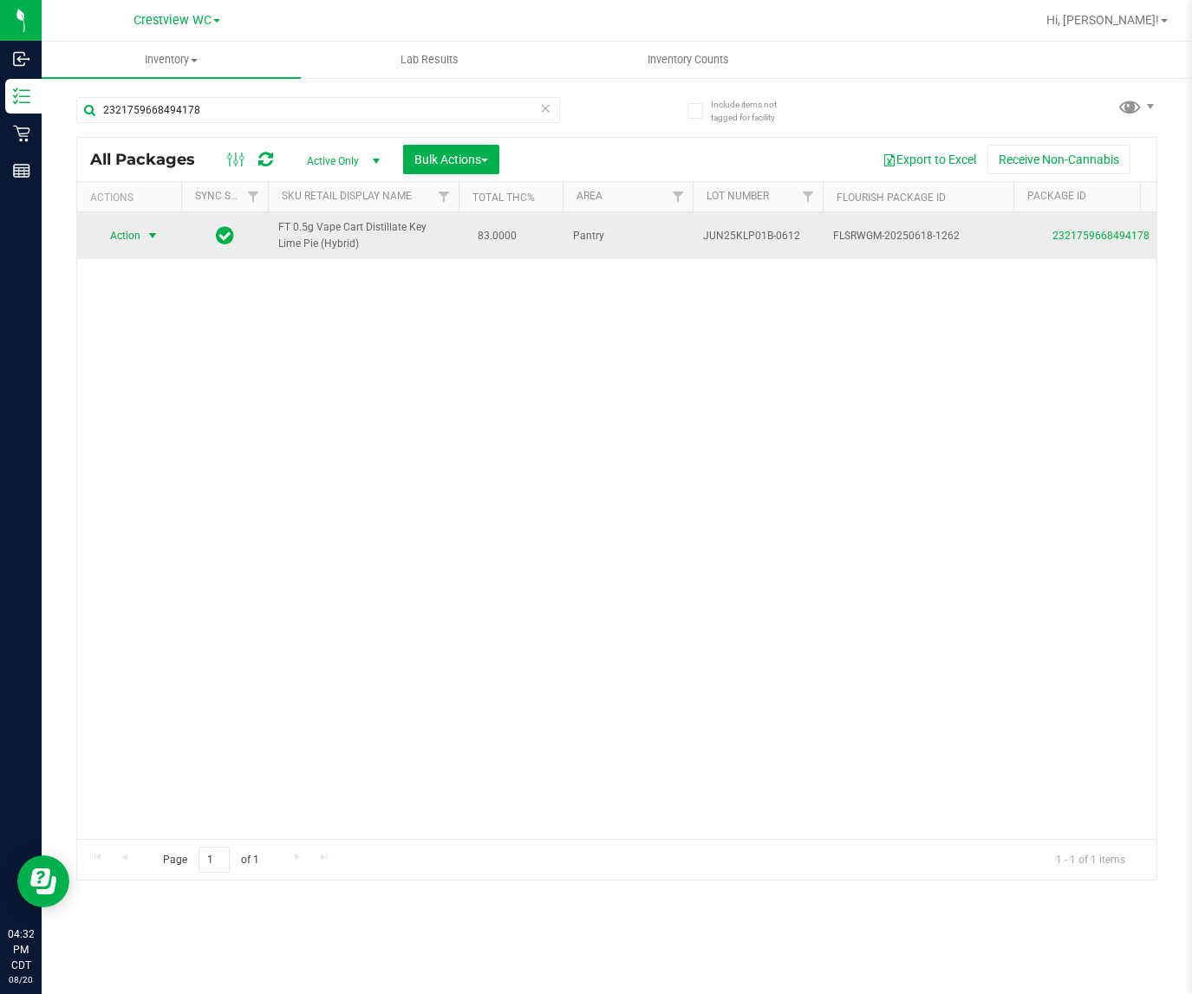
click at [140, 234] on span "Action" at bounding box center [117, 236] width 47 height 24
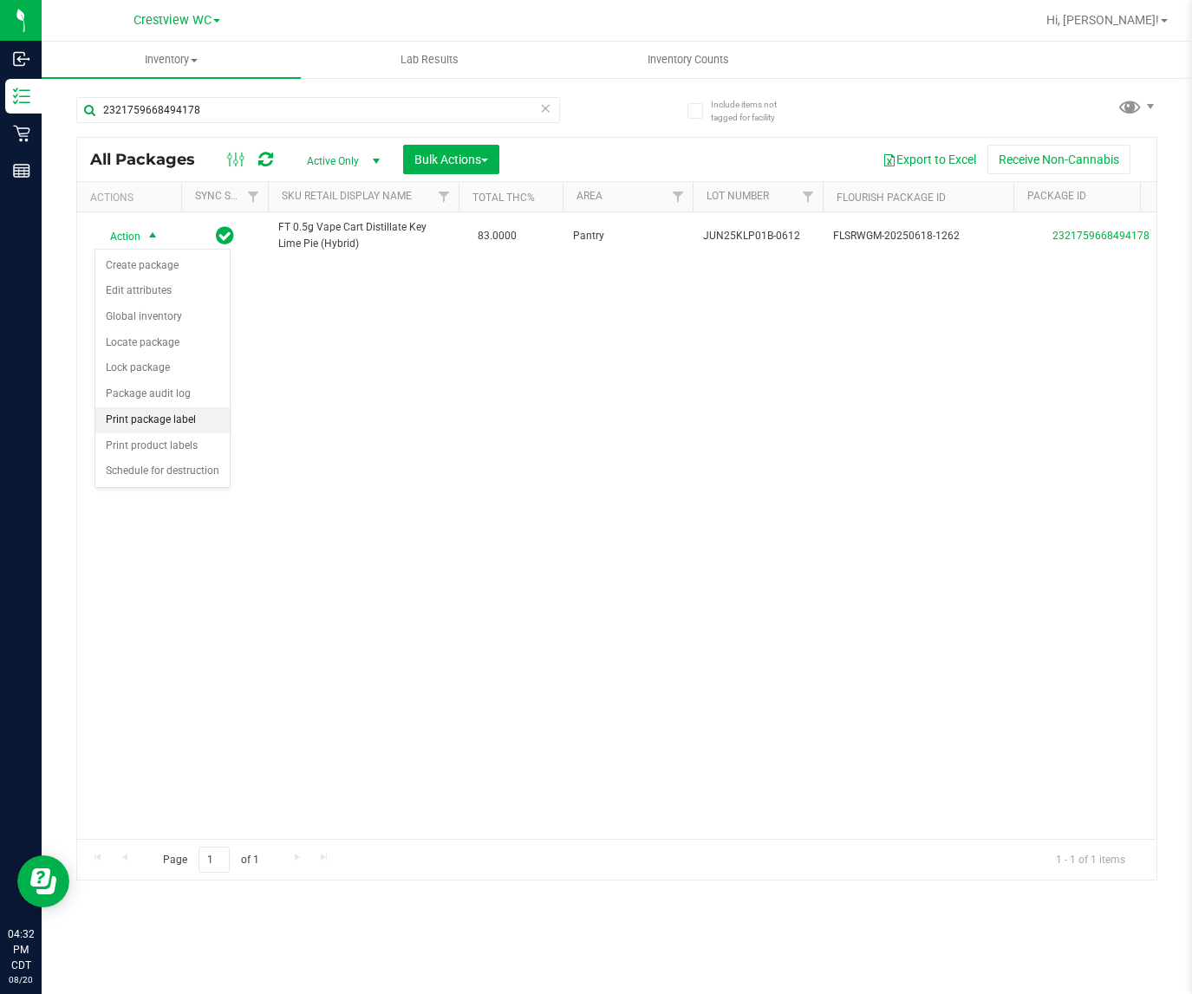
click at [166, 429] on li "Print package label" at bounding box center [162, 420] width 134 height 26
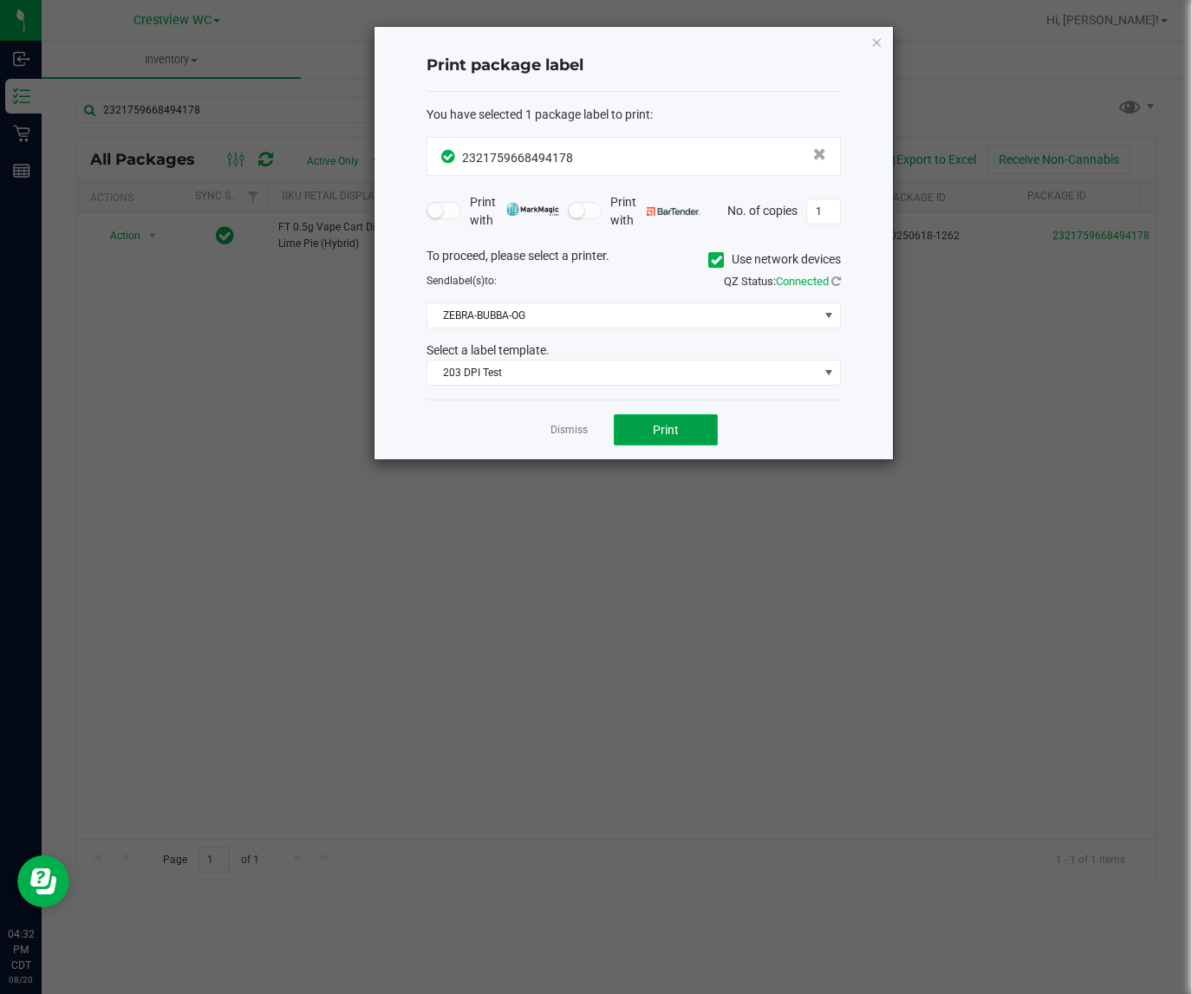
click at [646, 429] on button "Print" at bounding box center [666, 429] width 104 height 31
click at [873, 44] on icon "button" at bounding box center [876, 41] width 12 height 21
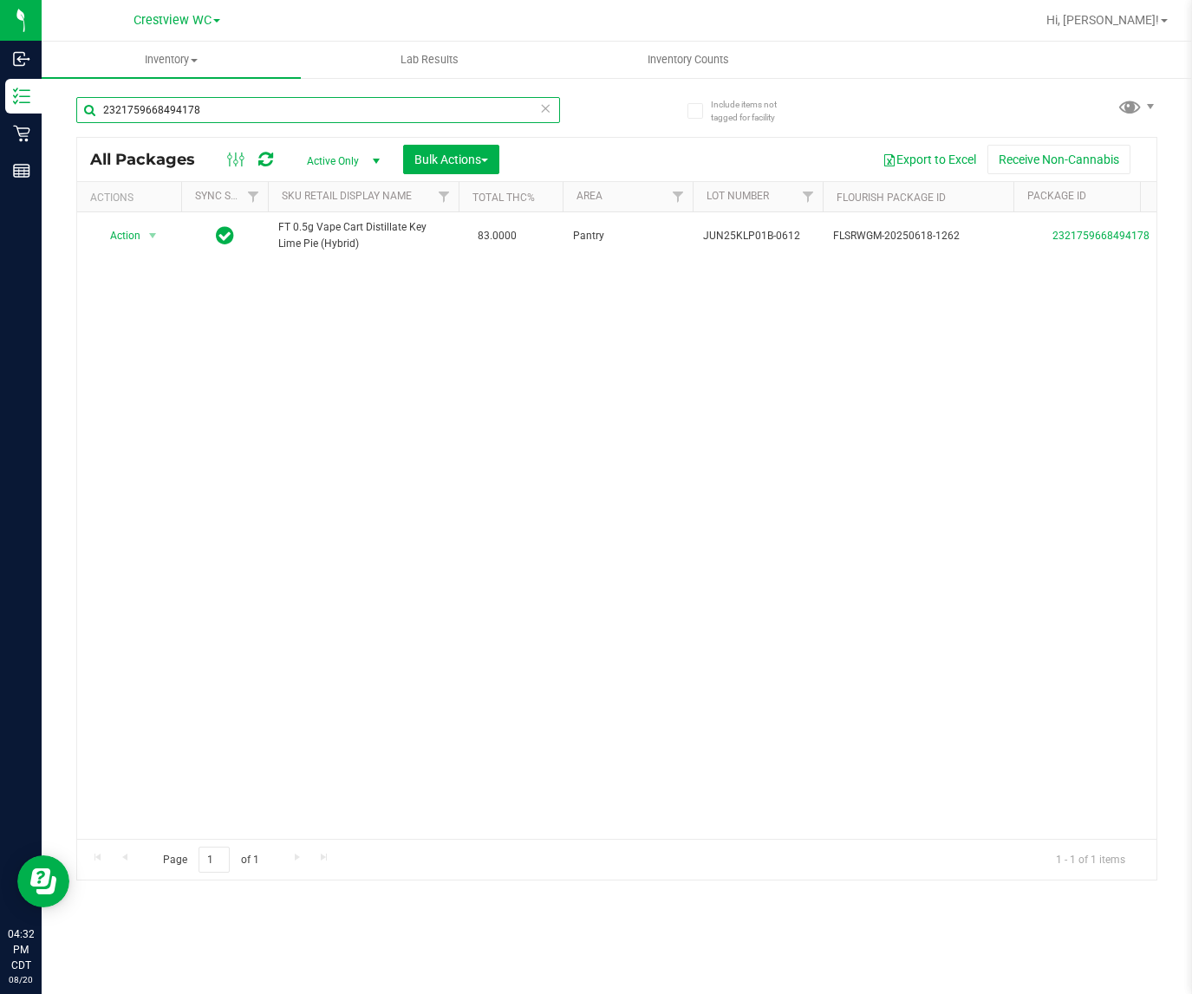
click at [422, 108] on input "2321759668494178" at bounding box center [318, 110] width 484 height 26
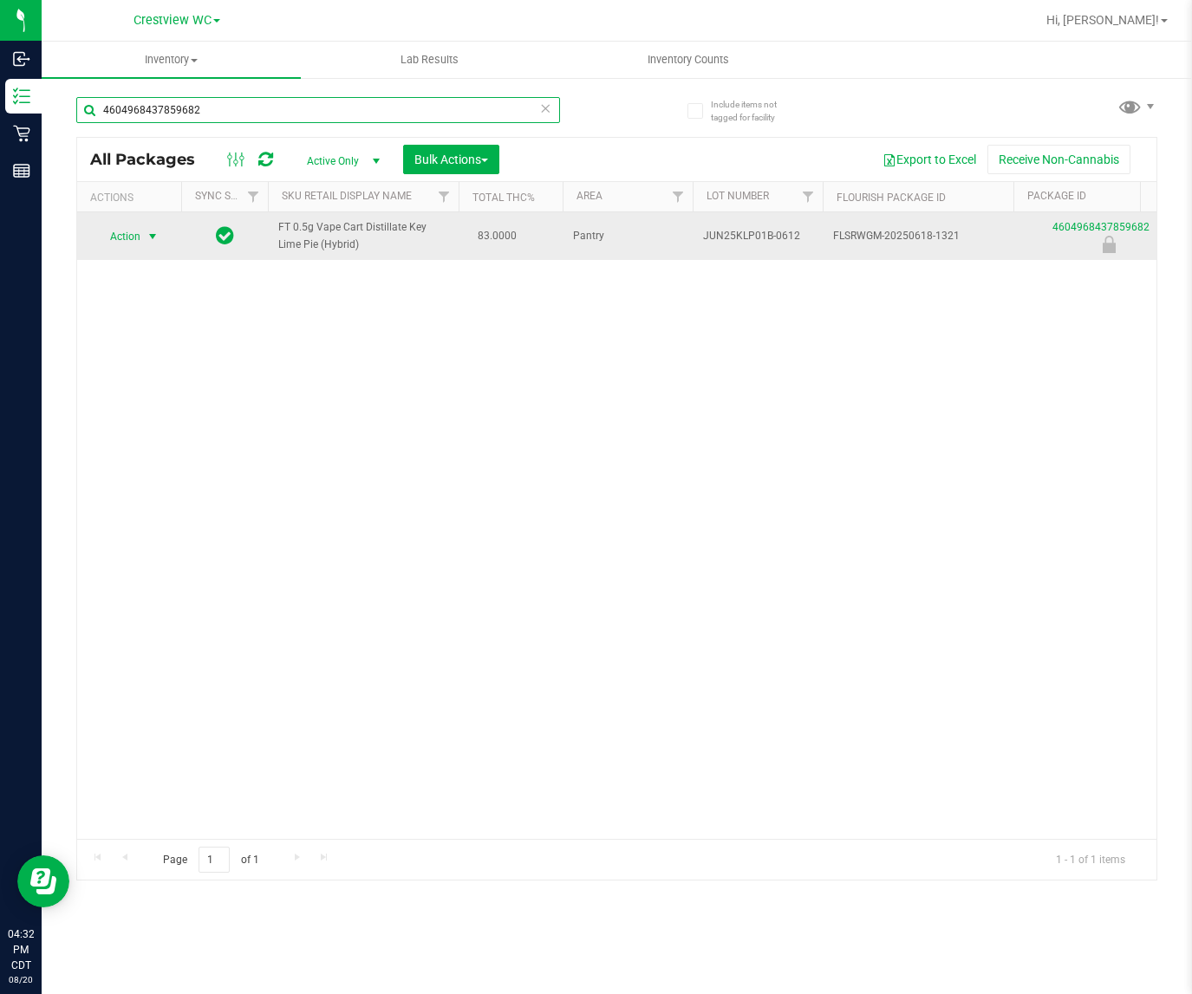
type input "4604968437859682"
click at [131, 234] on span "Action" at bounding box center [117, 236] width 47 height 24
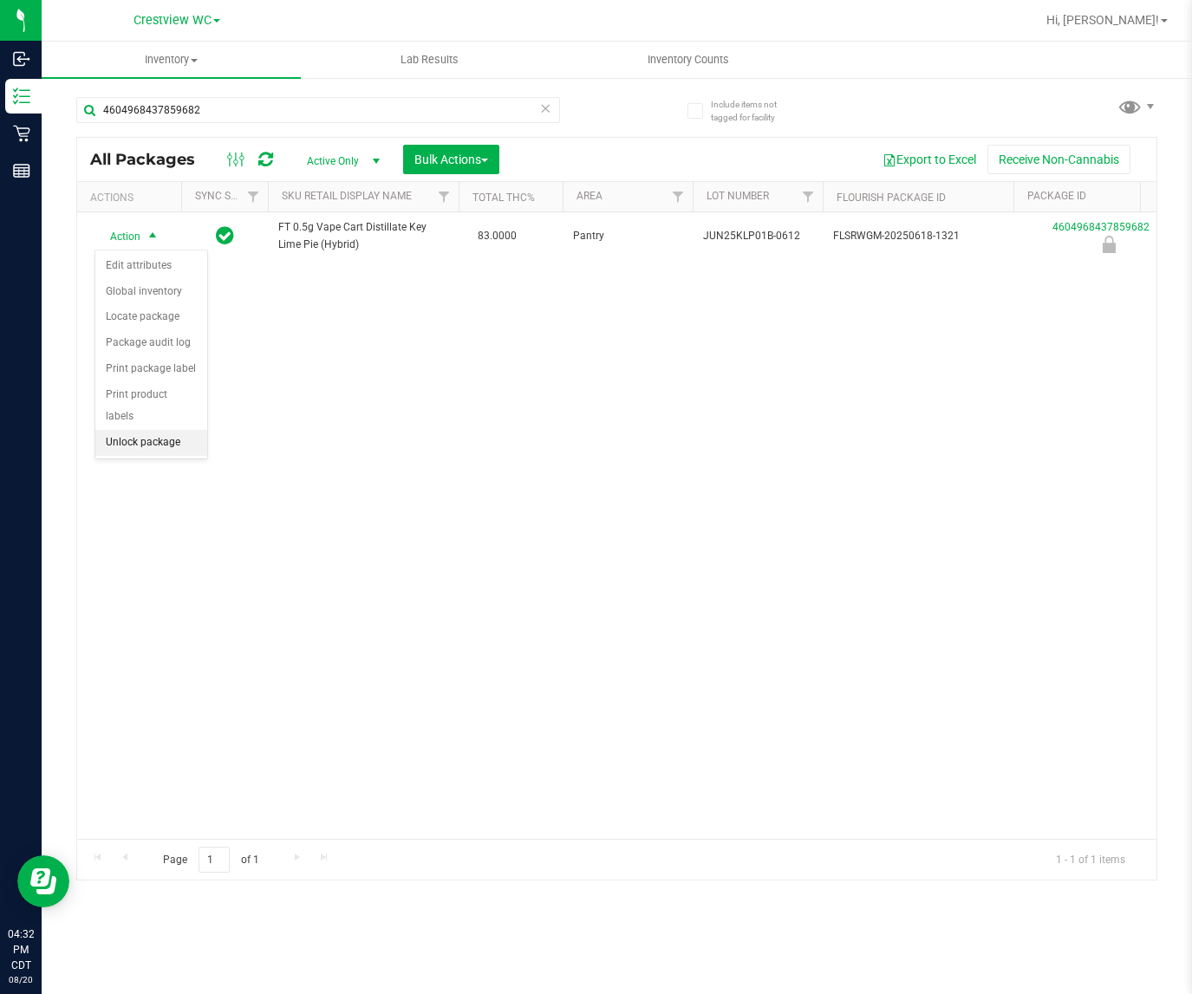
click at [173, 430] on li "Unlock package" at bounding box center [151, 443] width 112 height 26
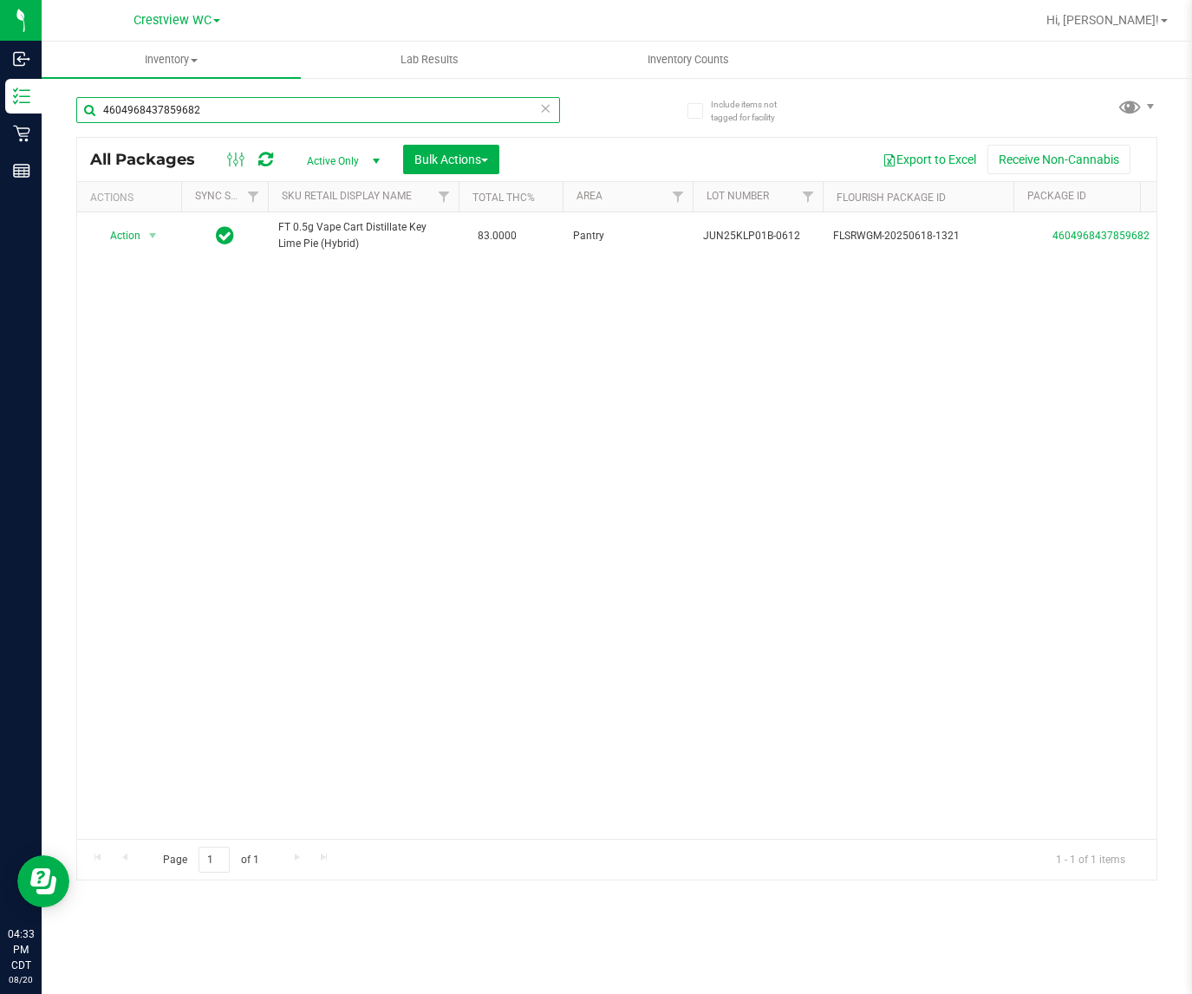
click at [218, 109] on input "4604968437859682" at bounding box center [318, 110] width 484 height 26
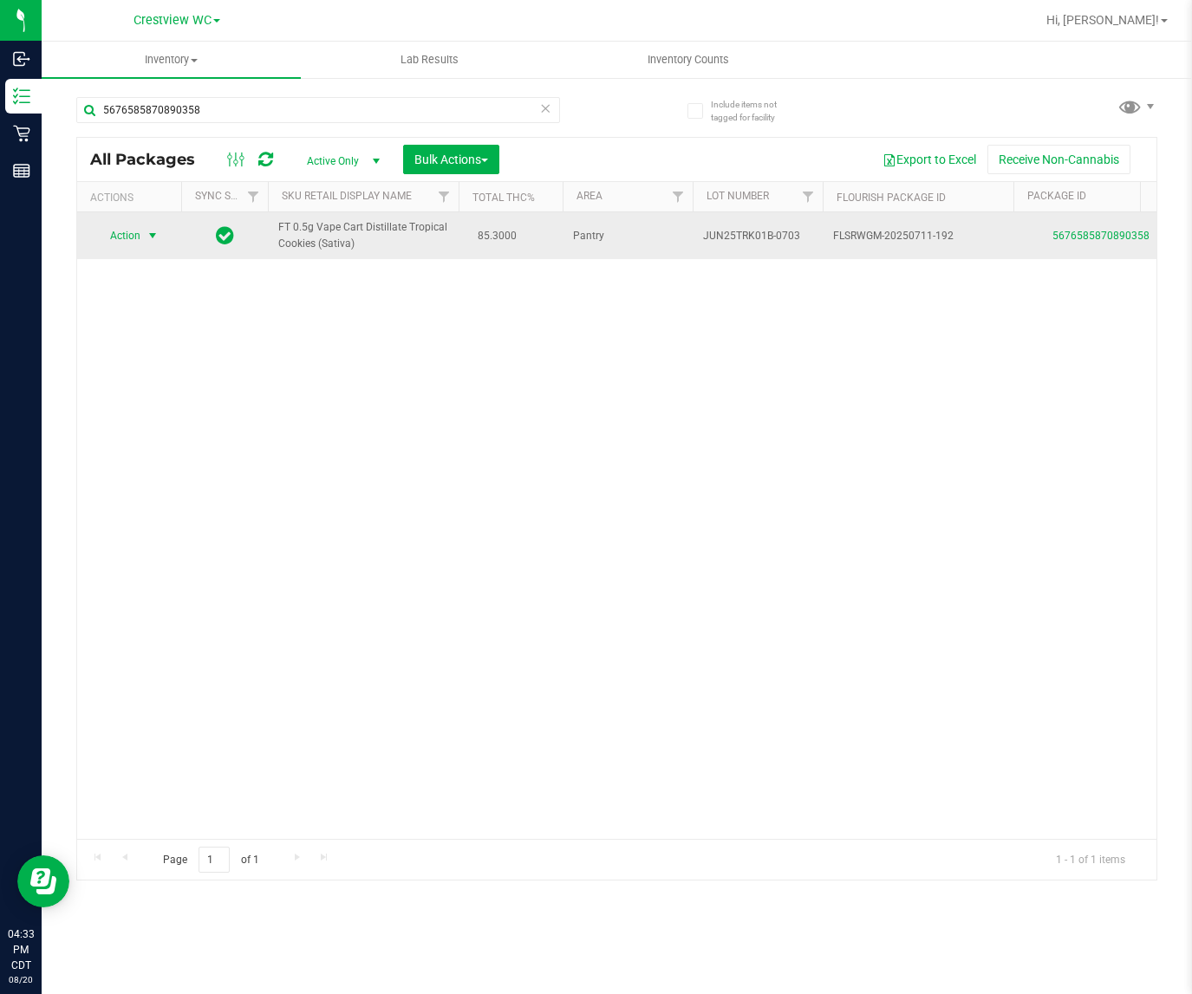
click at [131, 240] on span "Action" at bounding box center [117, 236] width 47 height 24
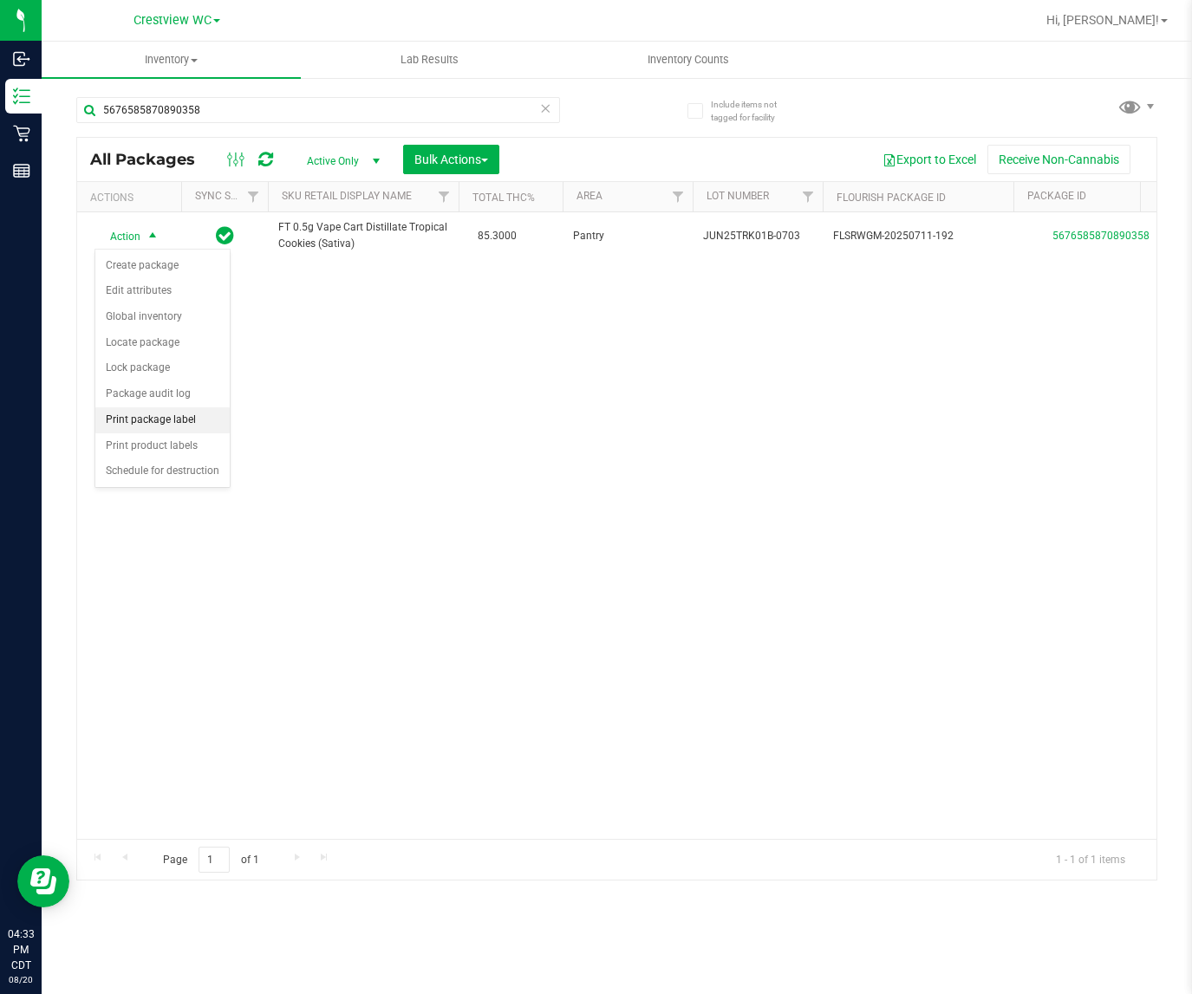
click at [152, 431] on li "Print package label" at bounding box center [162, 420] width 134 height 26
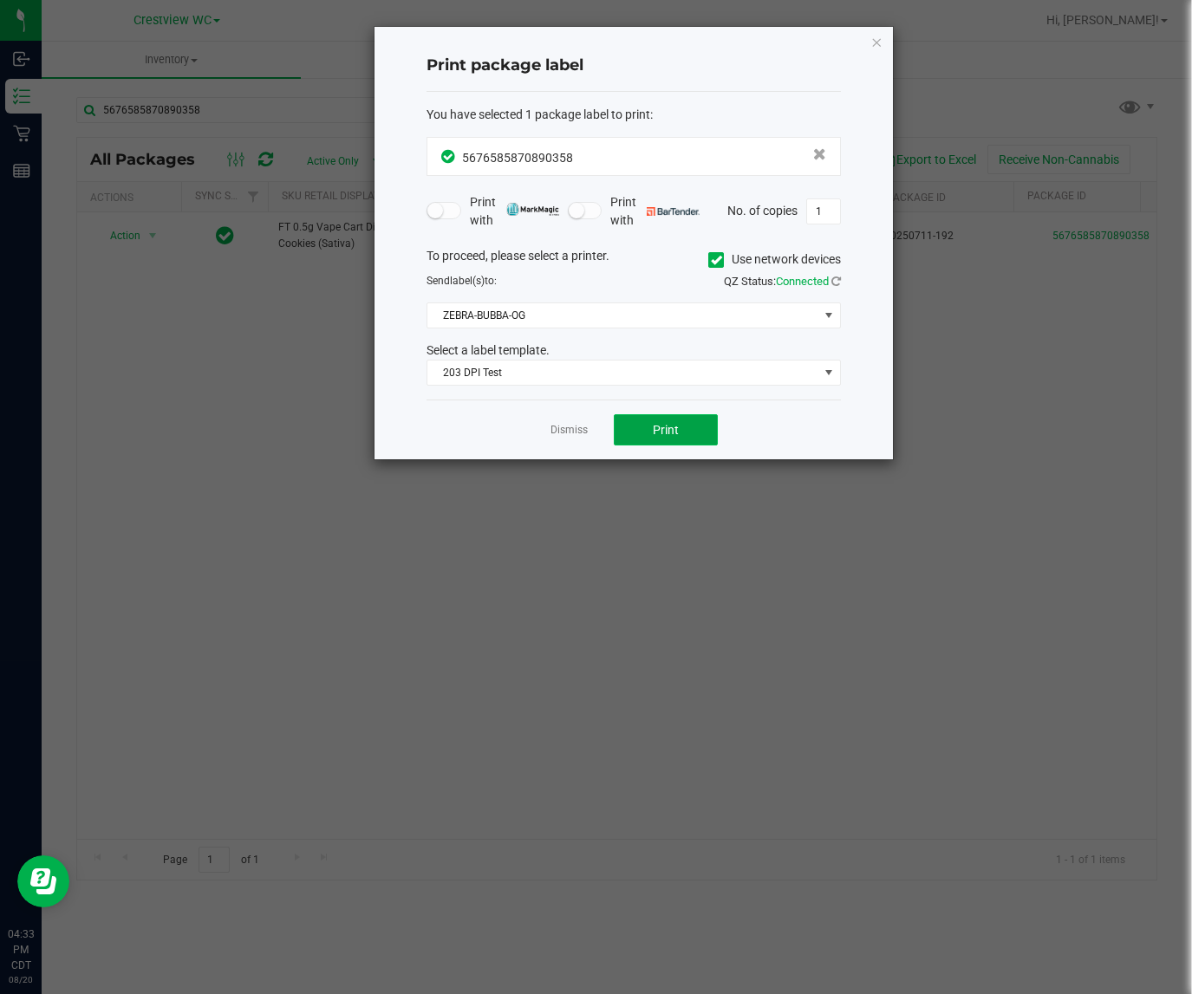
click at [686, 422] on button "Print" at bounding box center [666, 429] width 104 height 31
click at [871, 39] on icon "button" at bounding box center [876, 41] width 12 height 21
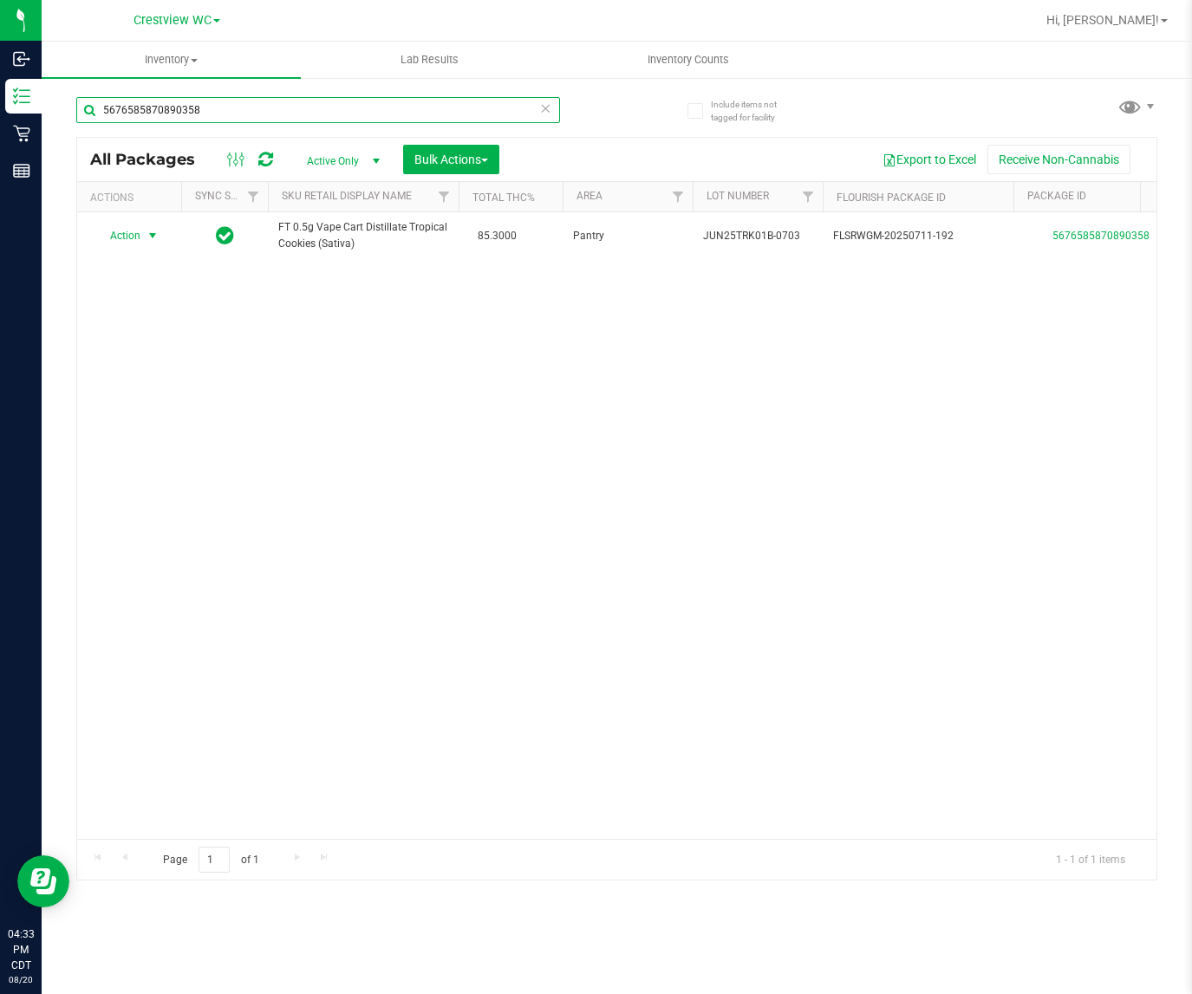
click at [352, 107] on input "5676585870890358" at bounding box center [318, 110] width 484 height 26
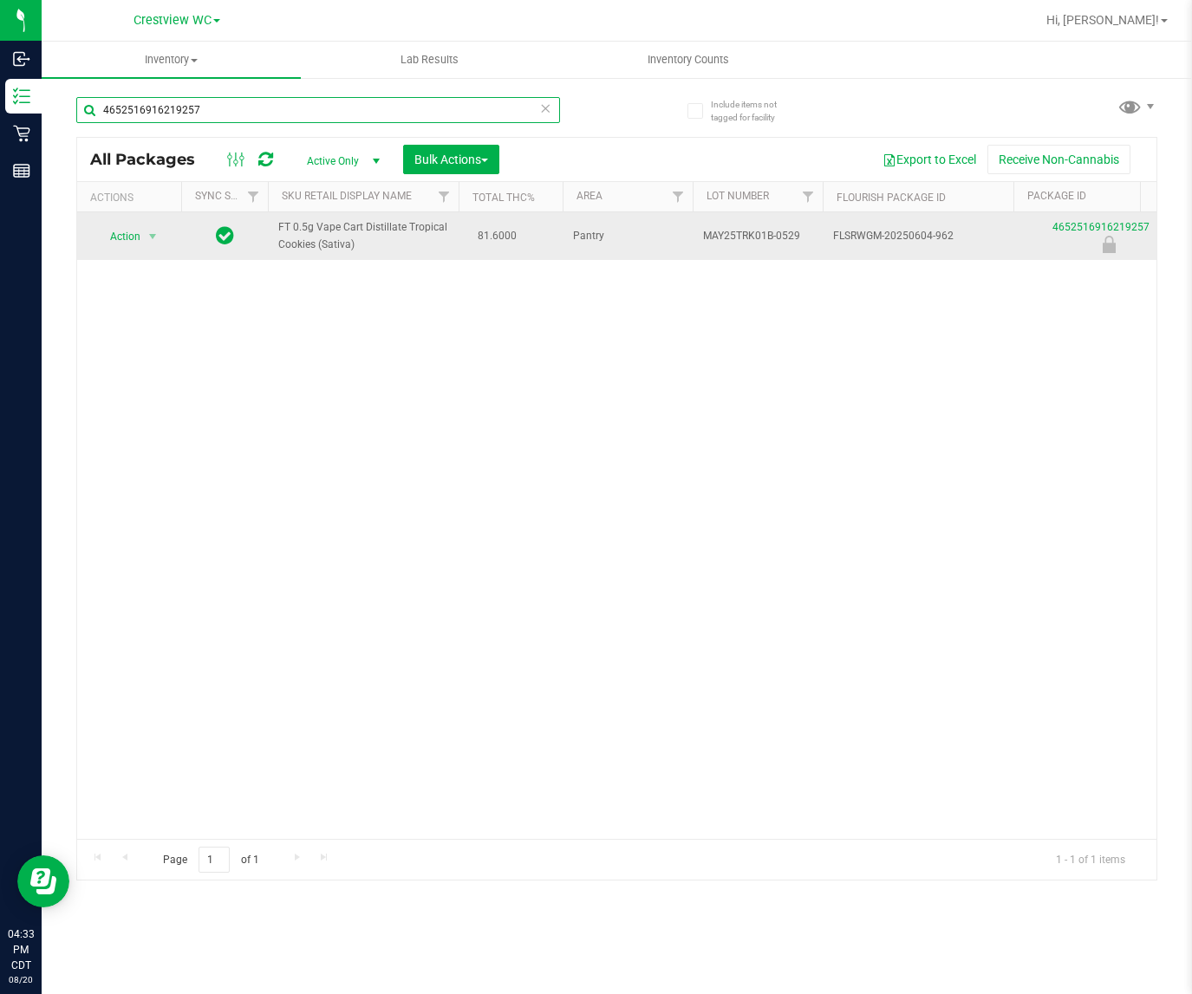
type input "4652516916219257"
click at [115, 241] on span "Action" at bounding box center [117, 236] width 47 height 24
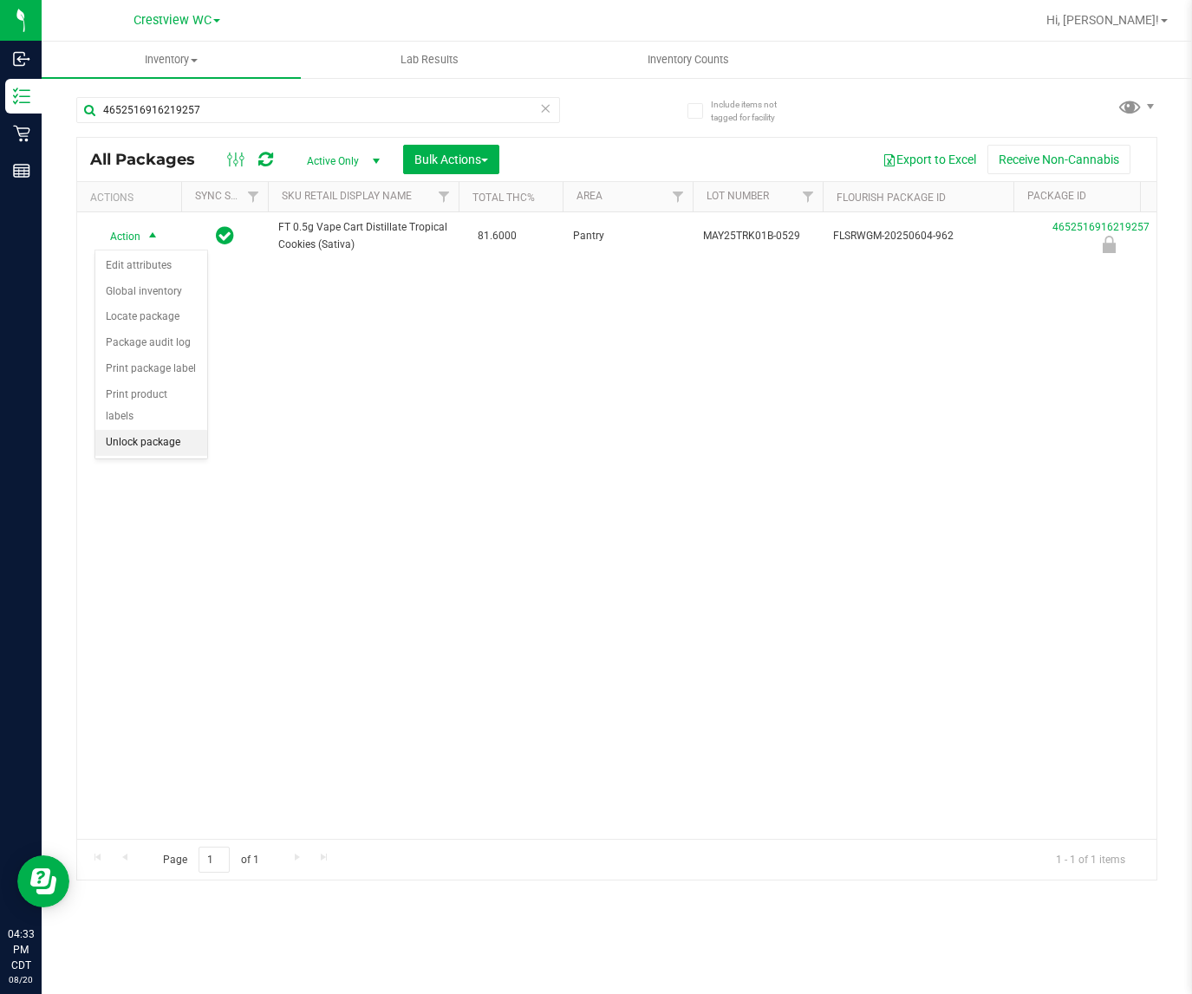
click at [180, 430] on li "Unlock package" at bounding box center [151, 443] width 112 height 26
click at [292, 123] on div "4652516916219257" at bounding box center [318, 117] width 484 height 40
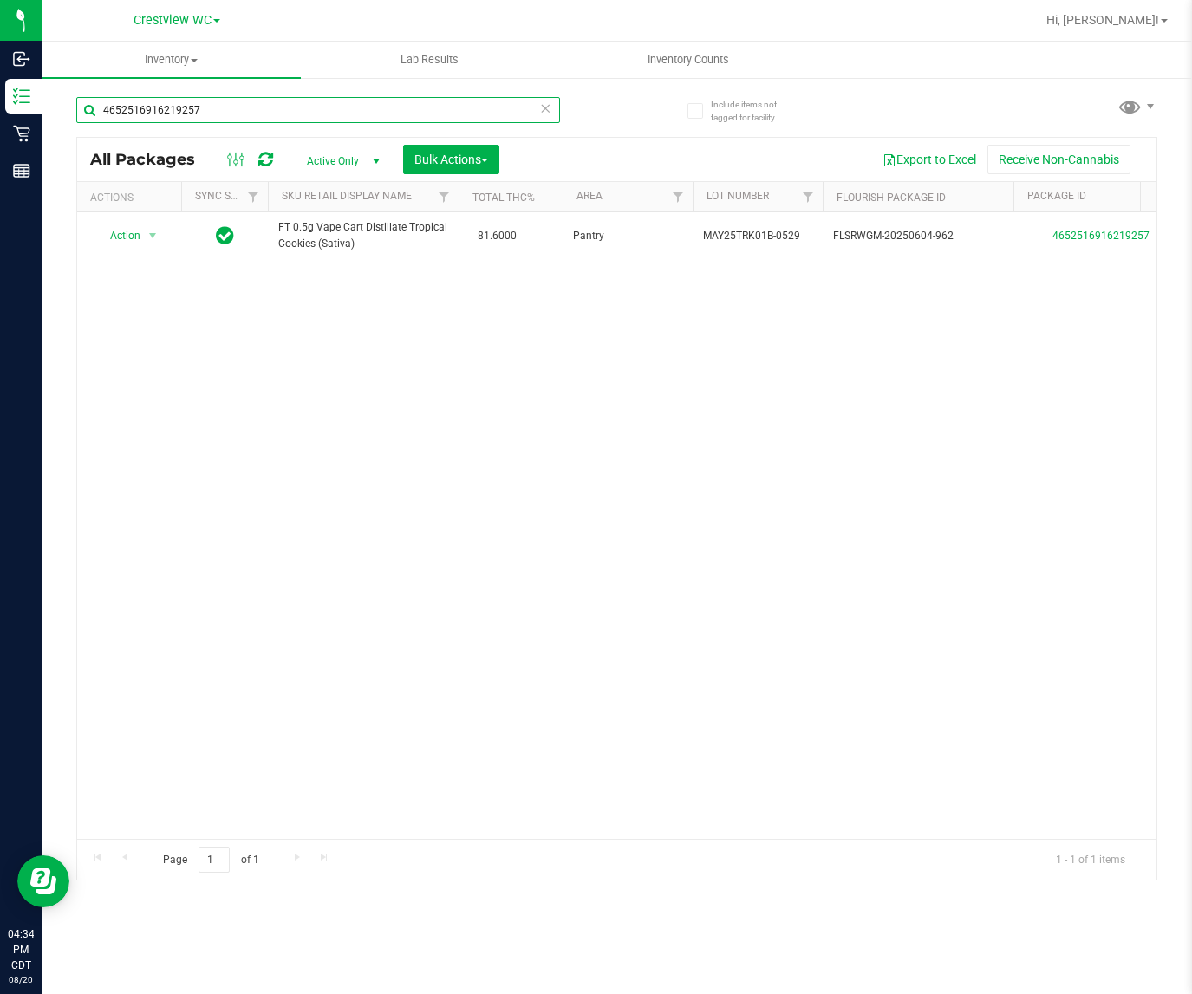
click at [292, 119] on input "4652516916219257" at bounding box center [318, 110] width 484 height 26
click at [238, 435] on div "FT 1g Vape Cart Distillate Purple Punch (Indica) 85.7000 APR25PPU02-0429 FLSRWG…" at bounding box center [616, 525] width 1079 height 627
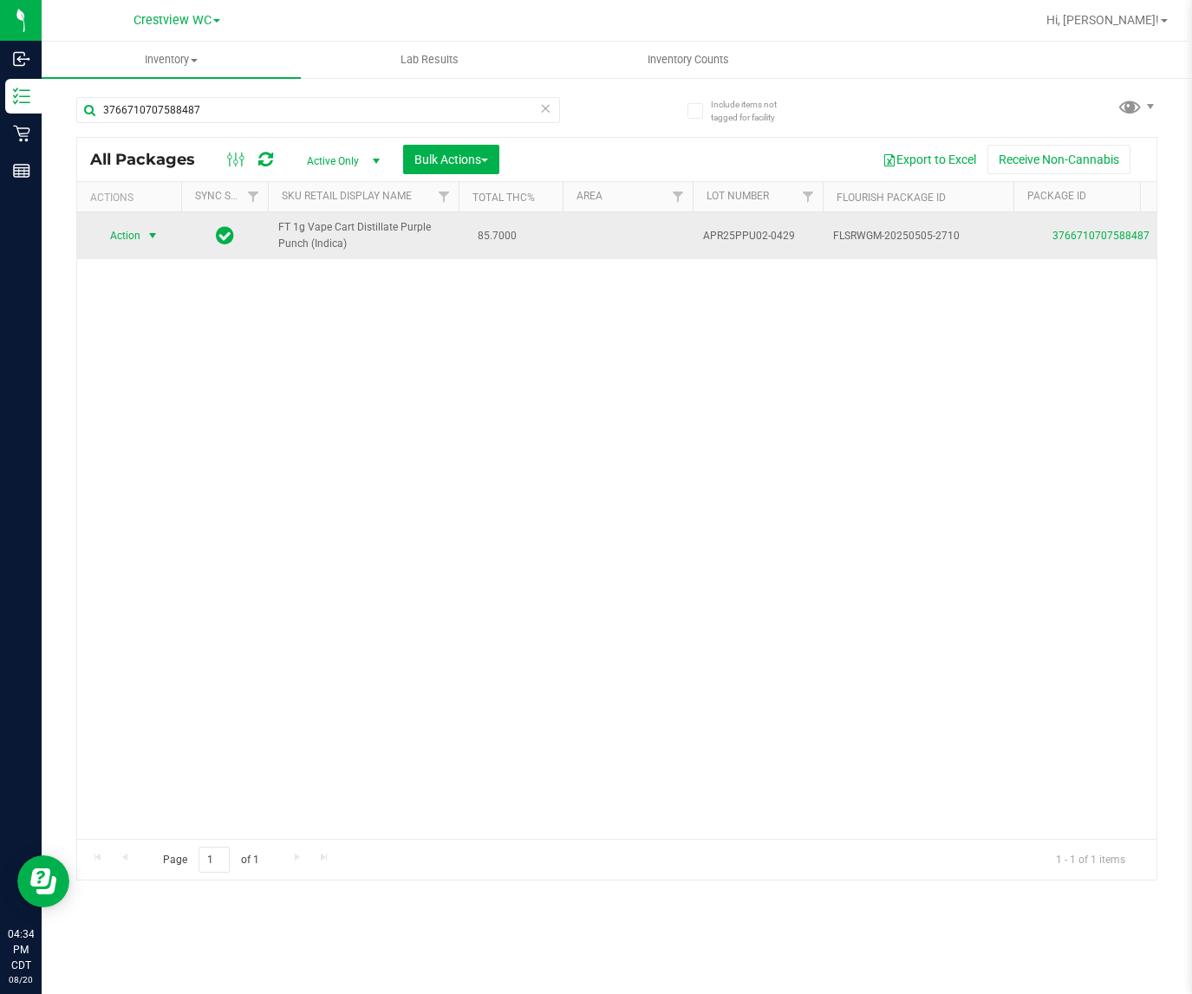
click at [142, 236] on span "select" at bounding box center [153, 236] width 22 height 24
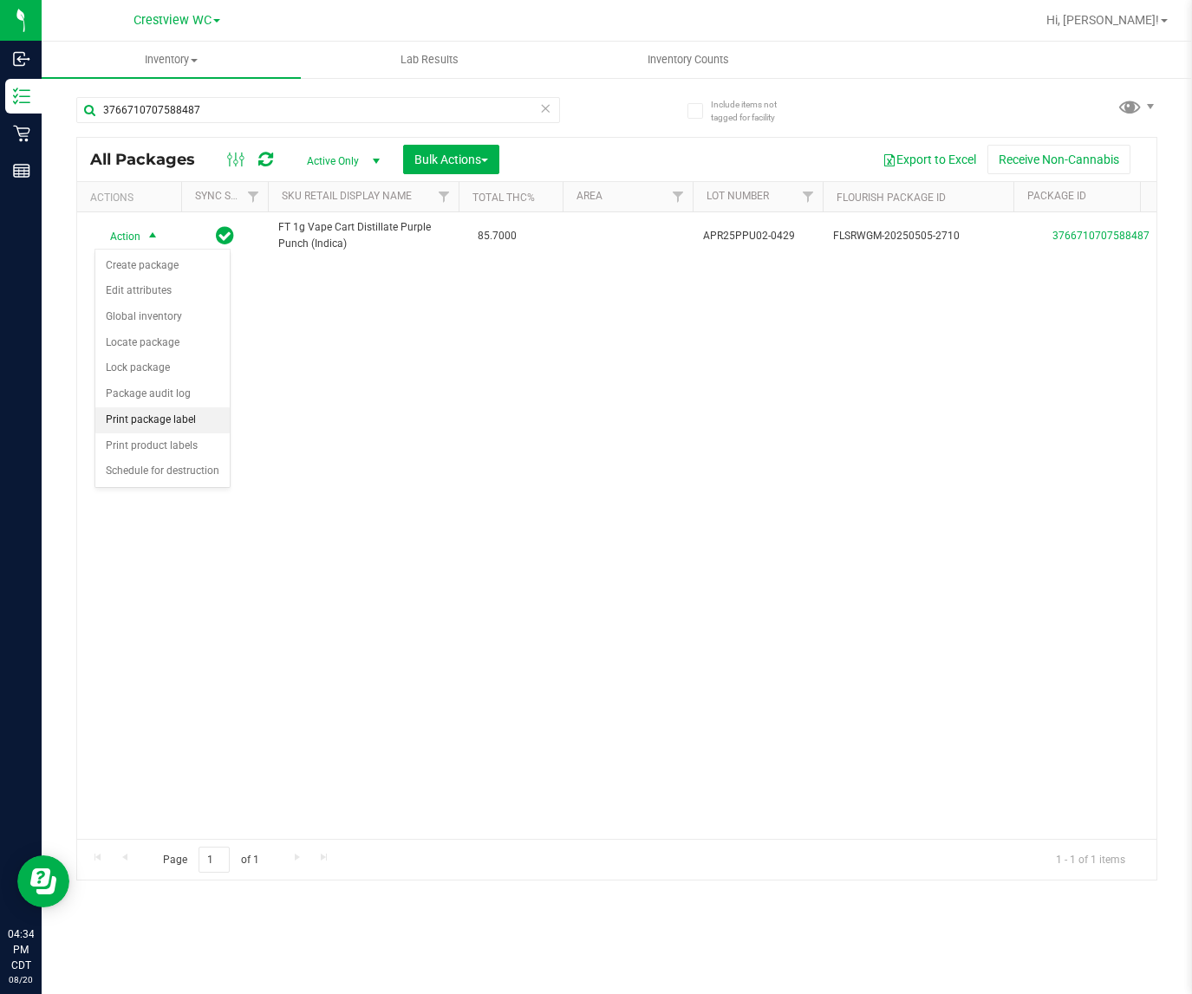
click at [179, 417] on li "Print package label" at bounding box center [162, 420] width 134 height 26
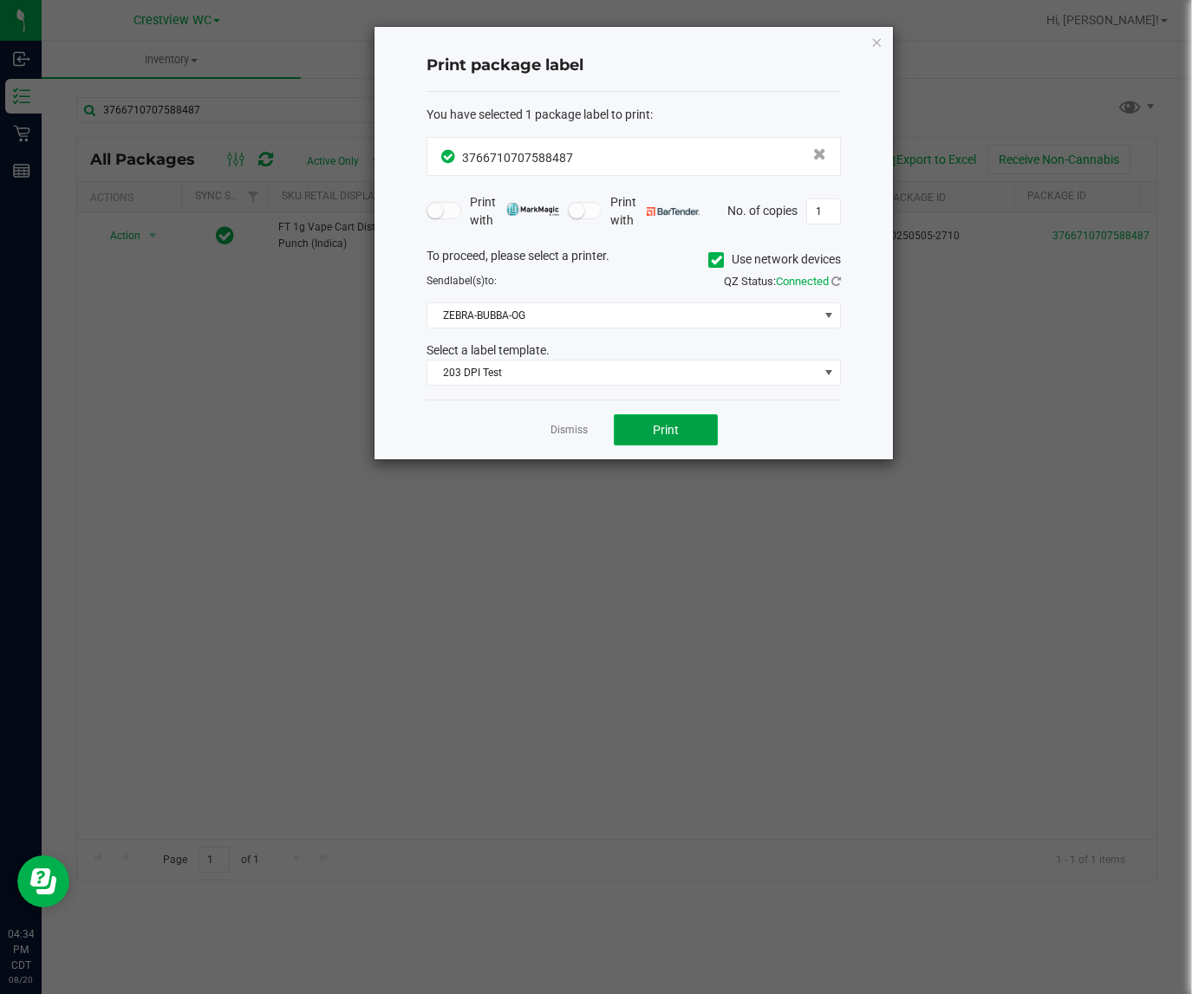
click at [685, 426] on button "Print" at bounding box center [666, 429] width 104 height 31
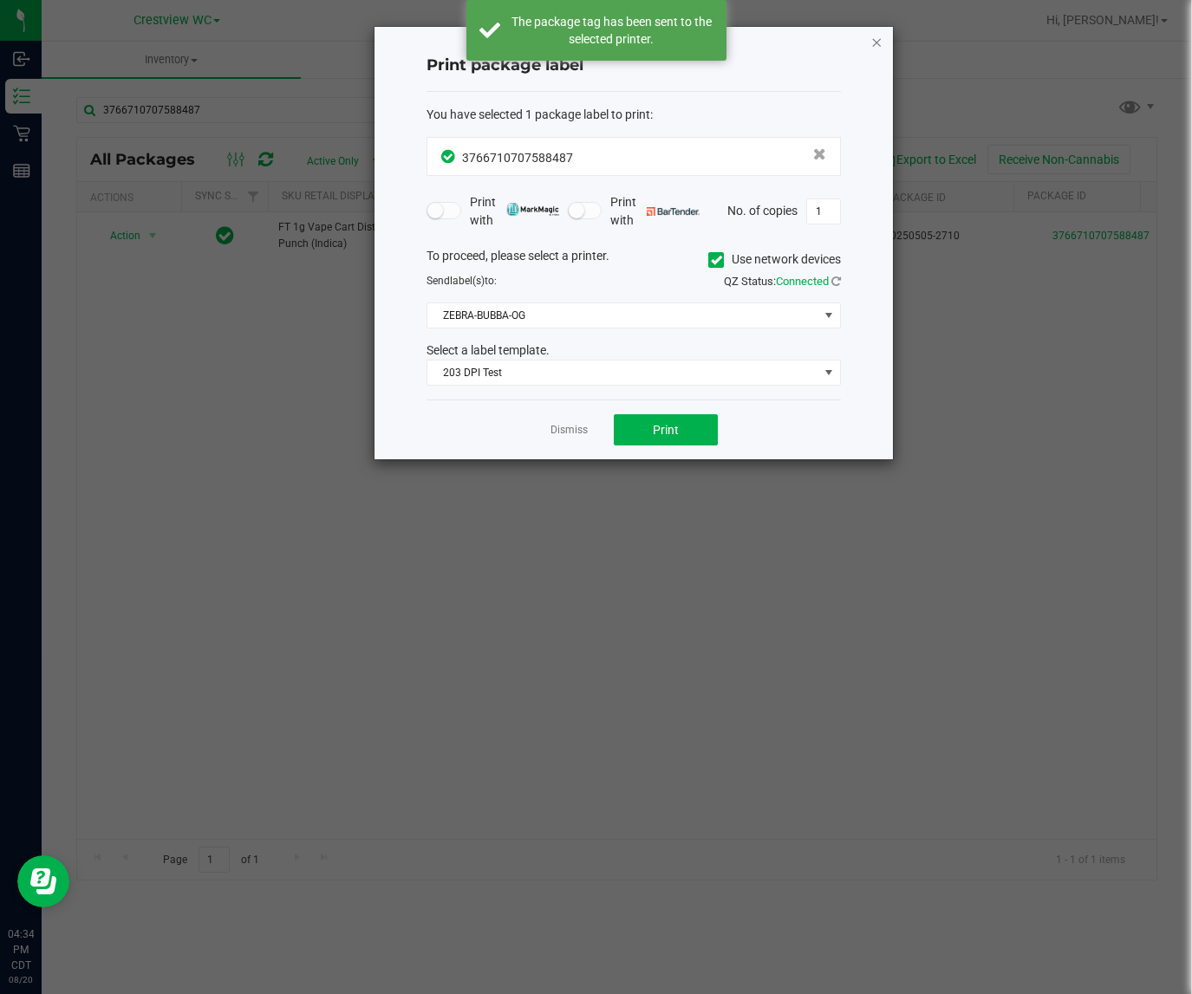
click at [875, 43] on icon "button" at bounding box center [876, 41] width 12 height 21
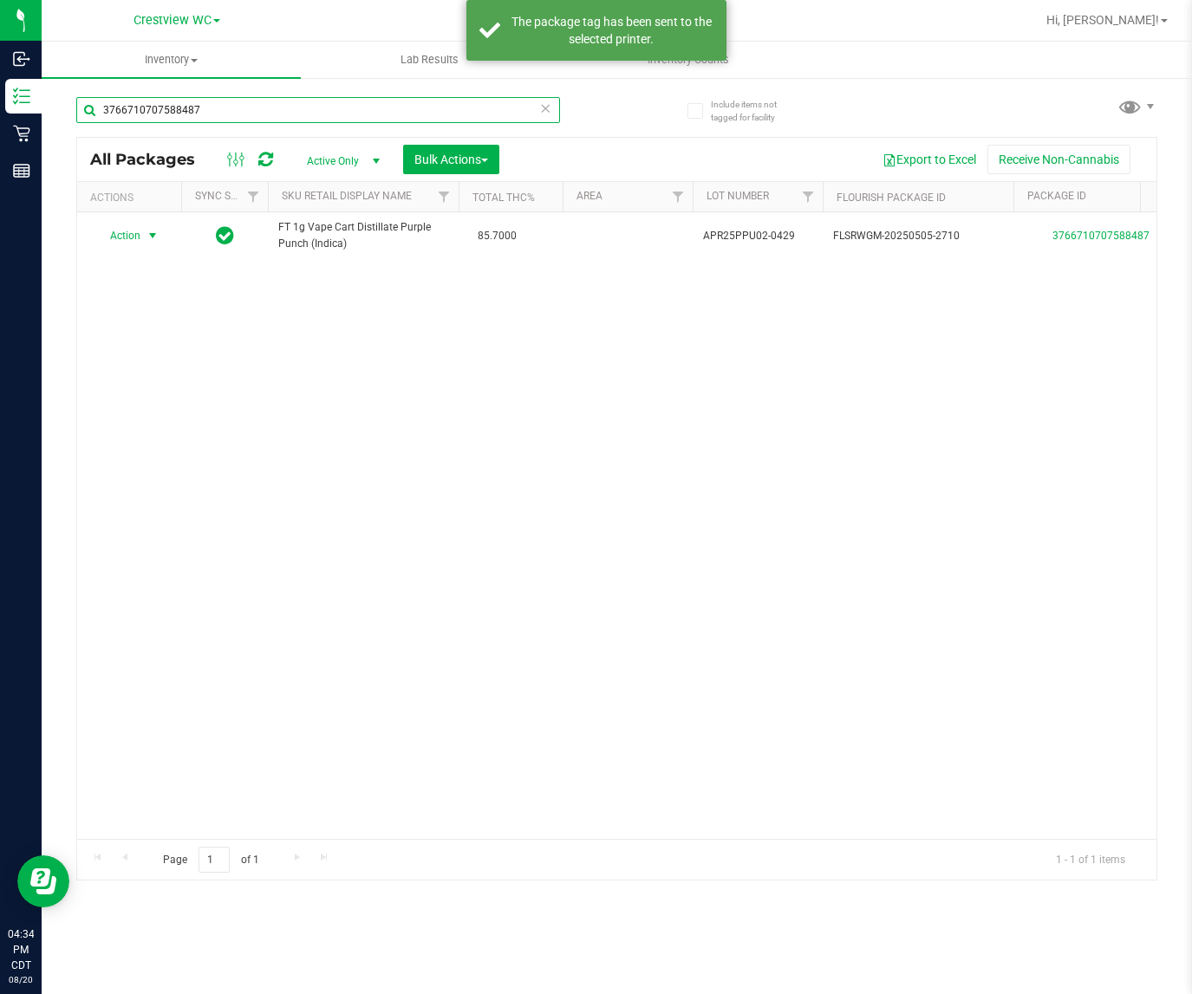
click at [383, 106] on input "3766710707588487" at bounding box center [318, 110] width 484 height 26
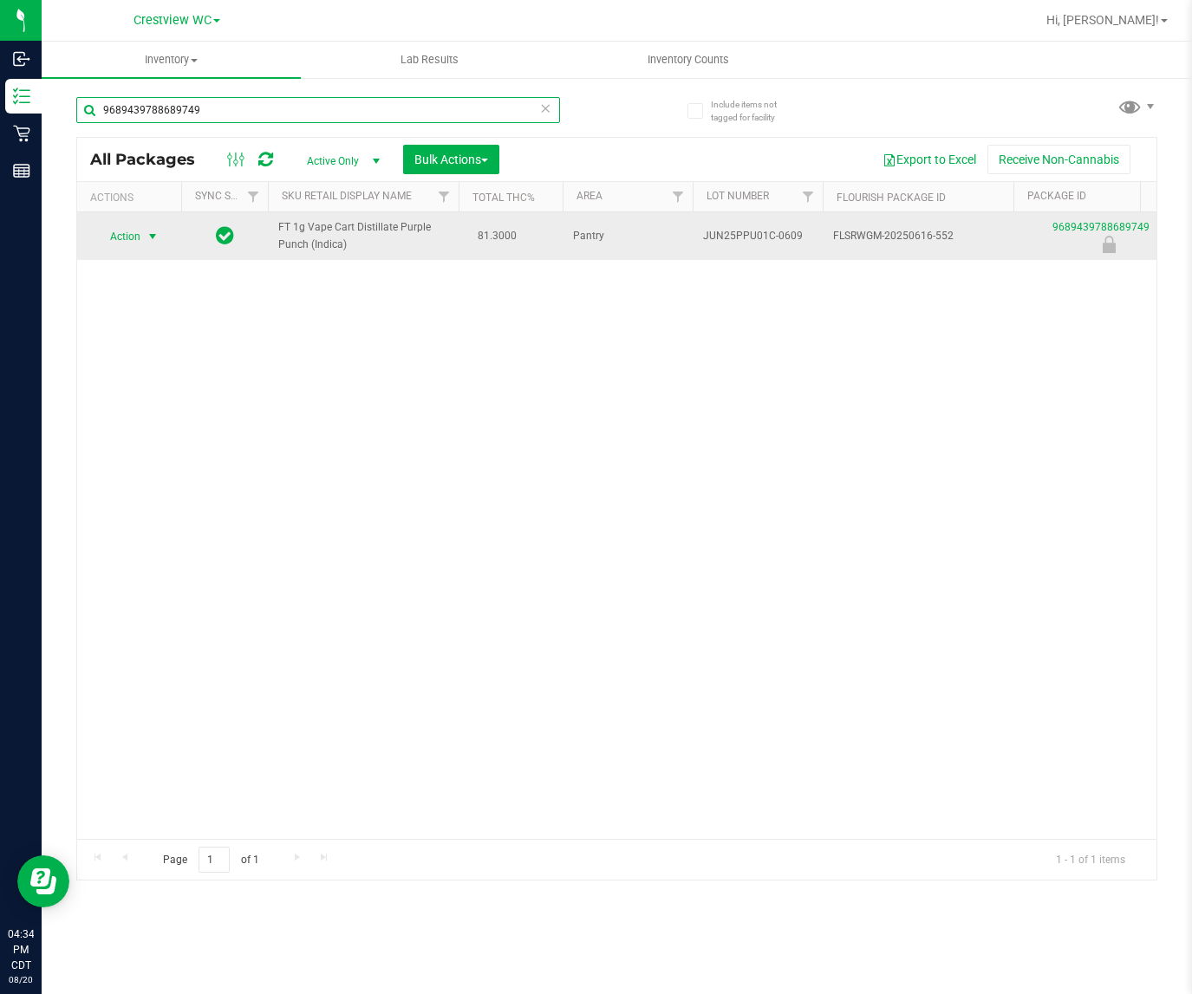
type input "9689439788689749"
click at [154, 232] on span "select" at bounding box center [153, 237] width 14 height 14
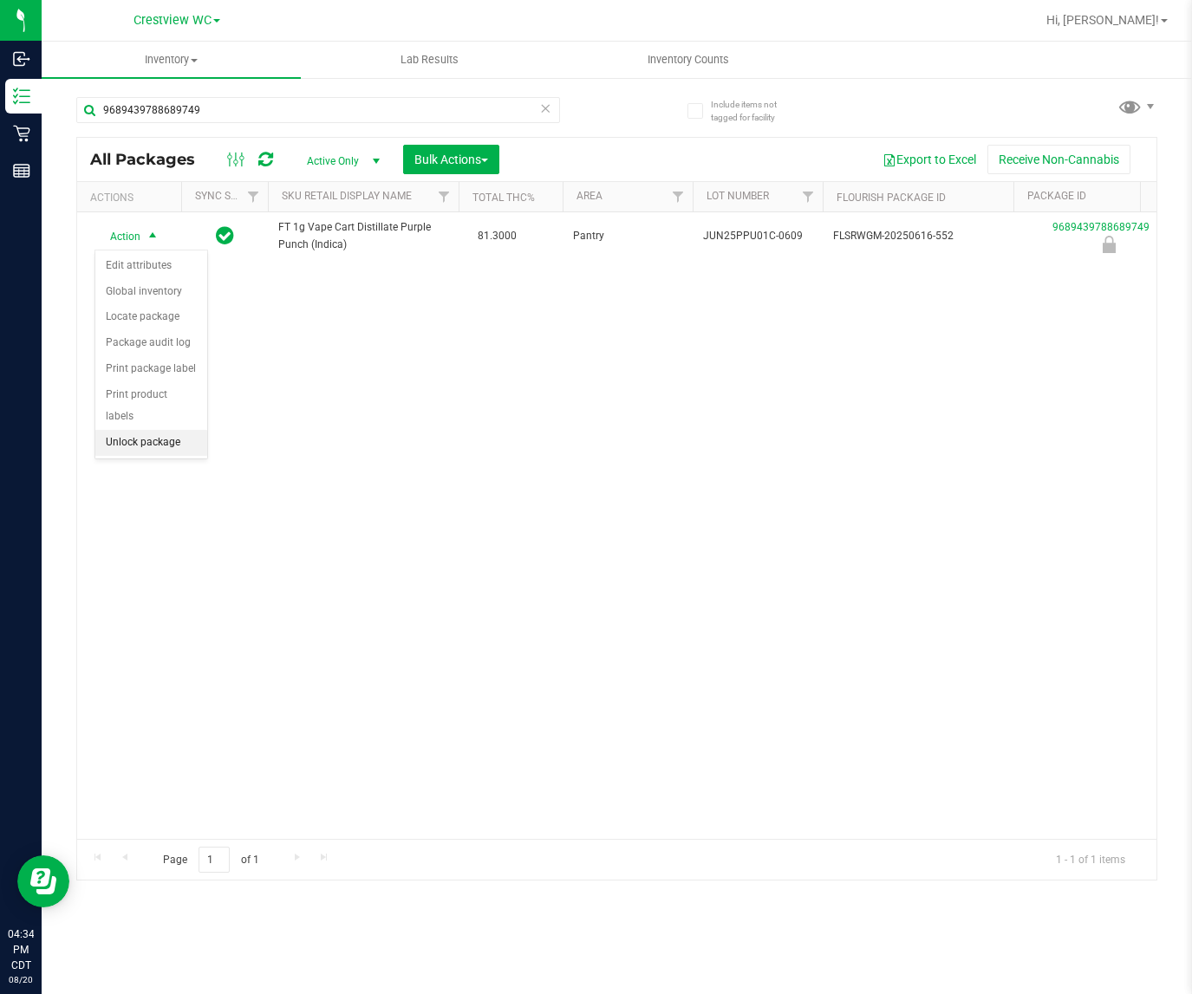
click at [189, 430] on li "Unlock package" at bounding box center [151, 443] width 112 height 26
